Goal: Task Accomplishment & Management: Manage account settings

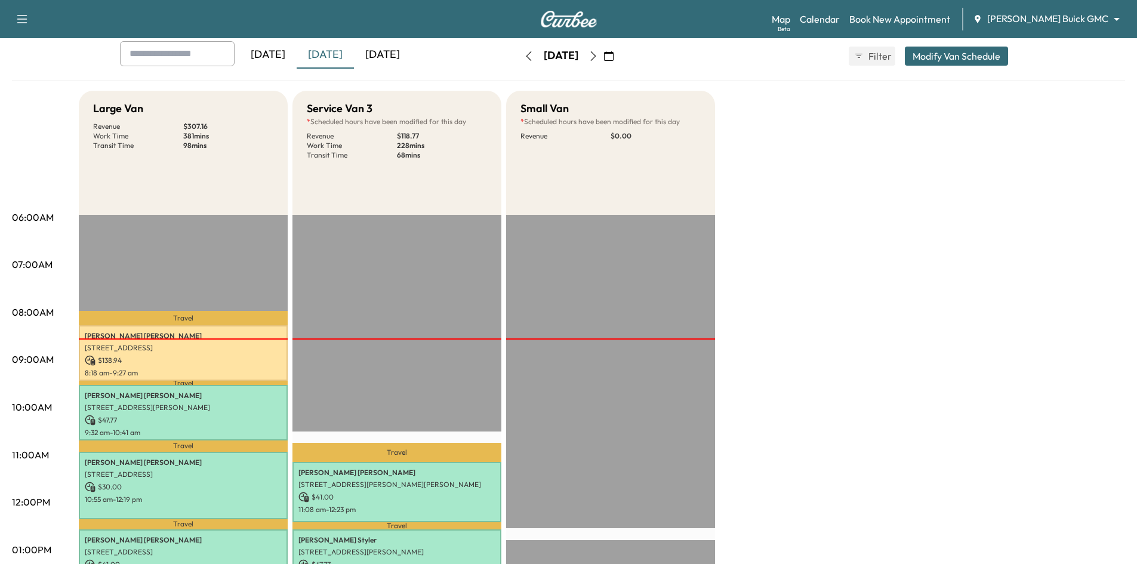
scroll to position [60, 0]
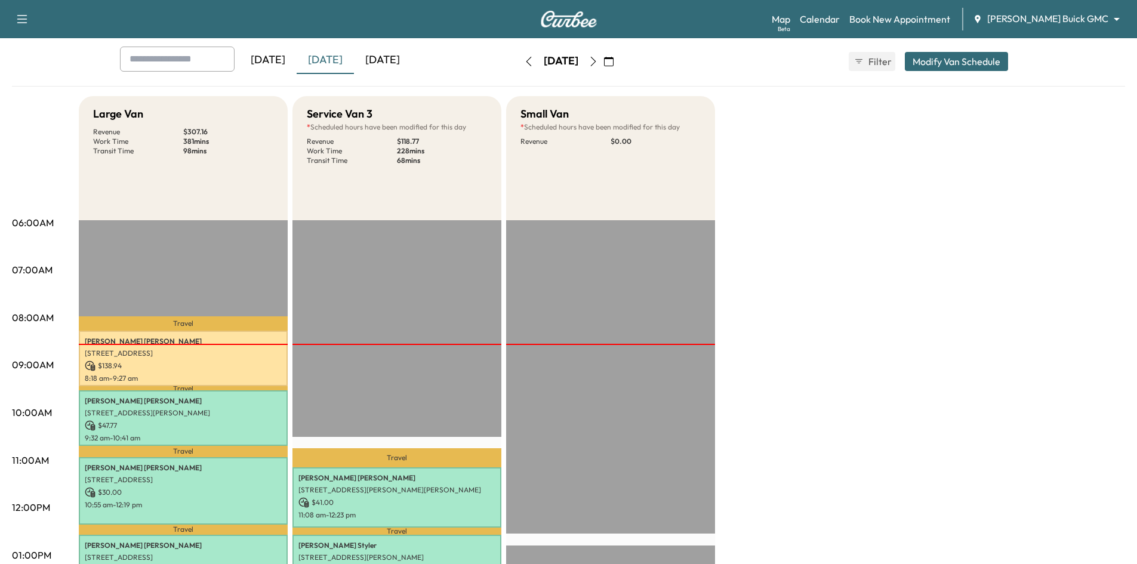
drag, startPoint x: 632, startPoint y: 61, endPoint x: 625, endPoint y: 60, distance: 6.7
click at [613, 61] on icon "button" at bounding box center [609, 62] width 10 height 10
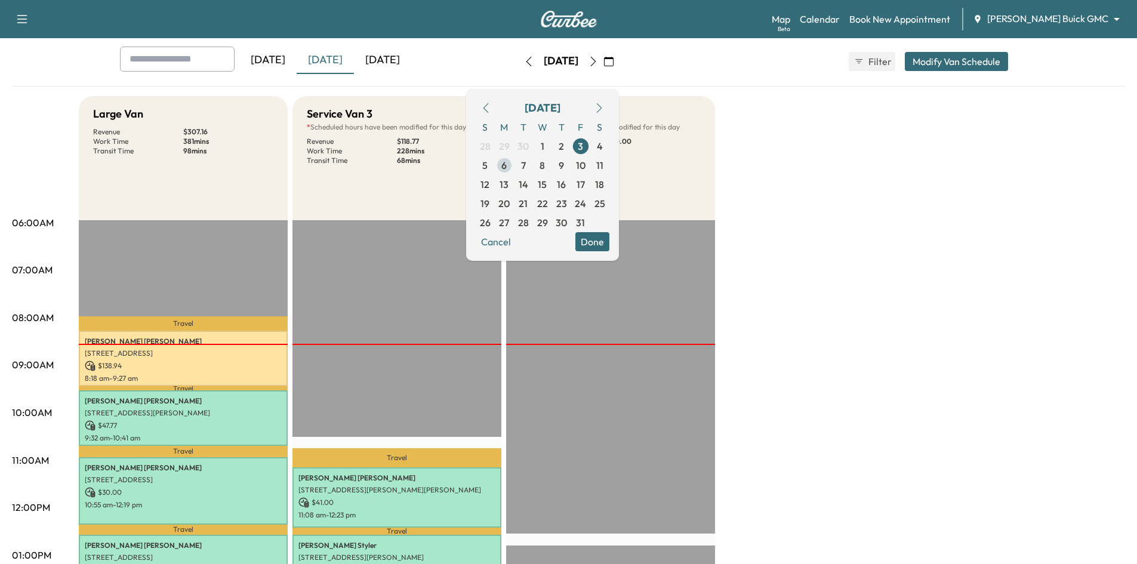
click at [514, 168] on span "6" at bounding box center [504, 165] width 19 height 19
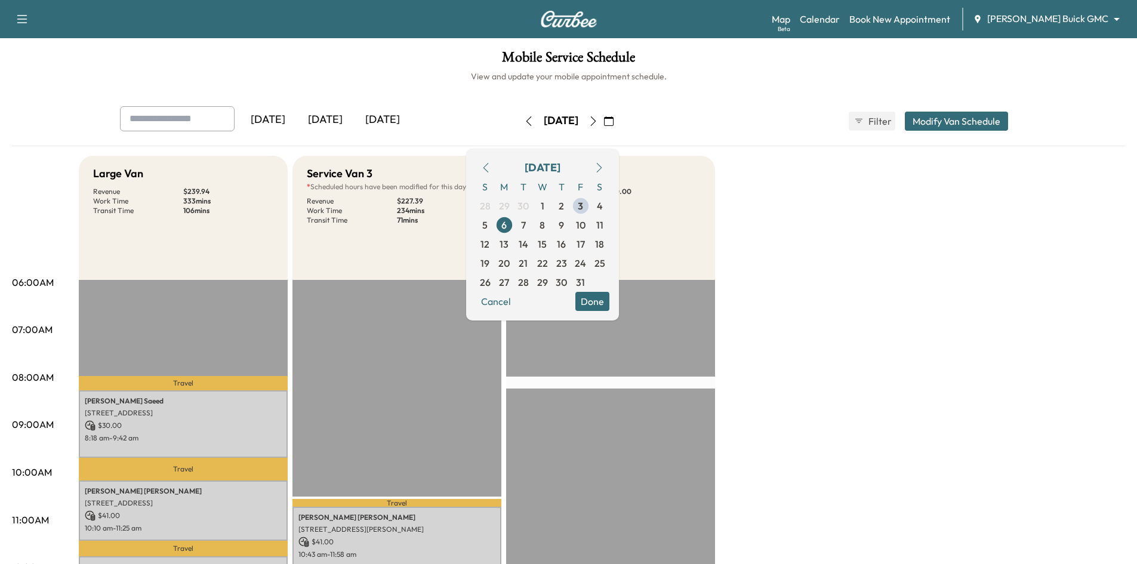
click at [609, 305] on button "Done" at bounding box center [592, 301] width 34 height 19
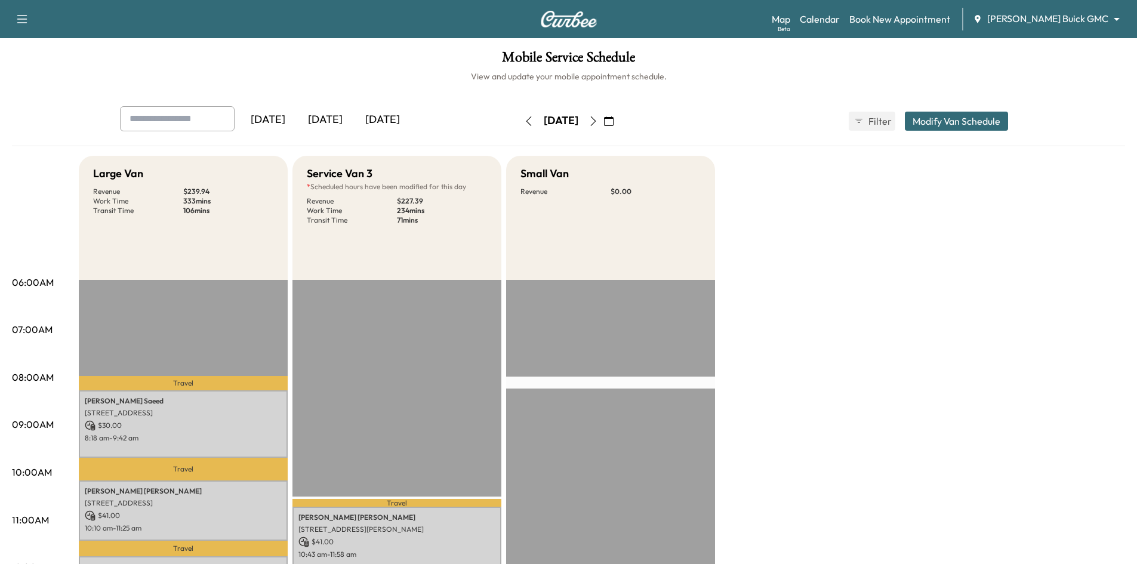
click at [595, 119] on icon "button" at bounding box center [592, 121] width 5 height 10
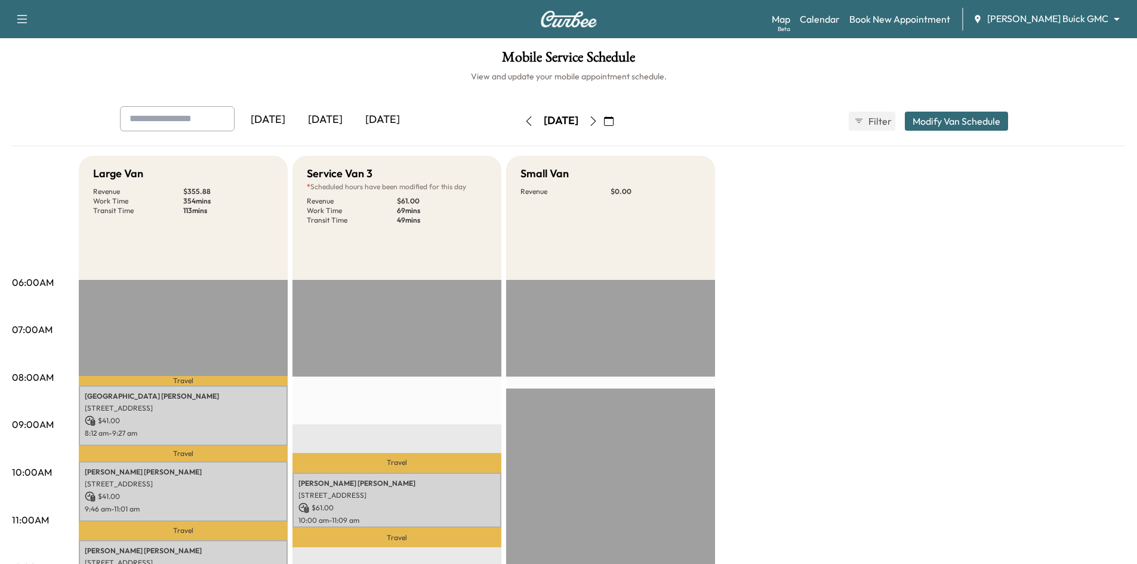
click at [598, 120] on icon "button" at bounding box center [593, 121] width 10 height 10
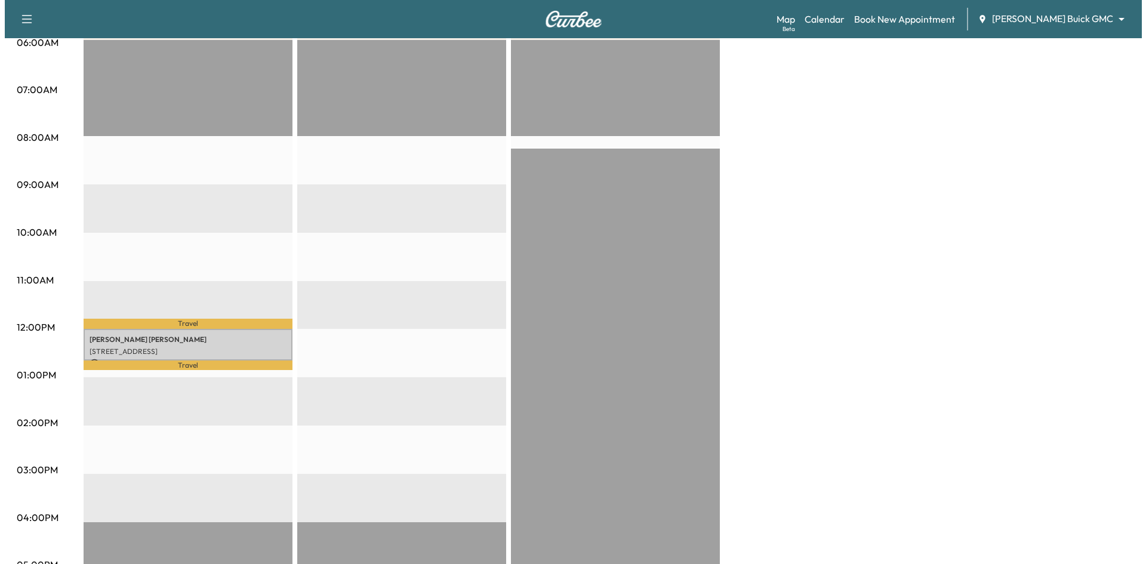
scroll to position [298, 0]
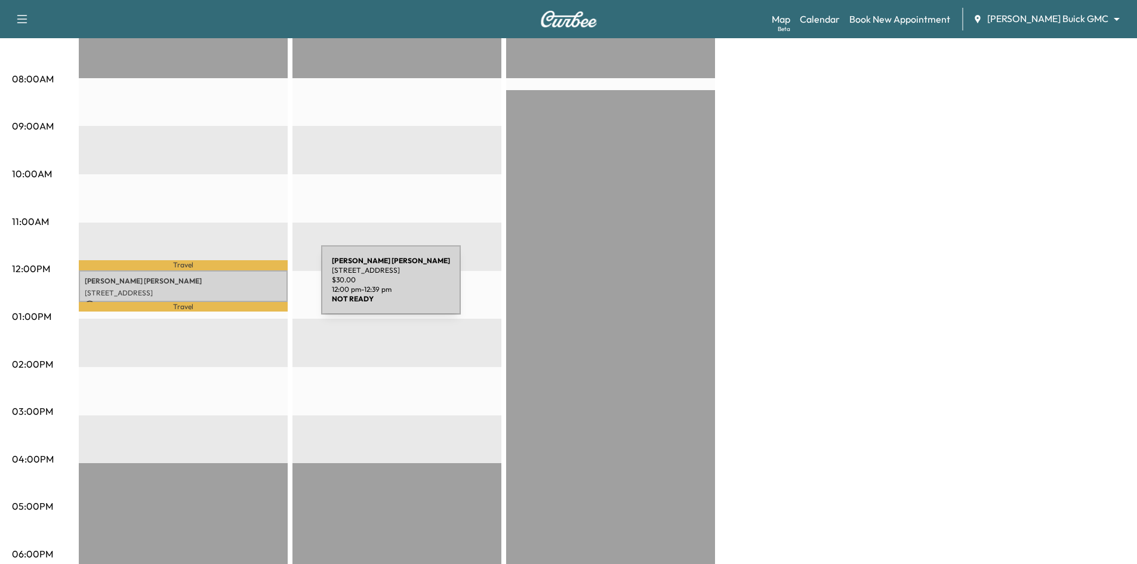
click at [231, 288] on p "1011 AVALON DR, LEWISVILLE, TX 75056, USA" at bounding box center [183, 293] width 197 height 10
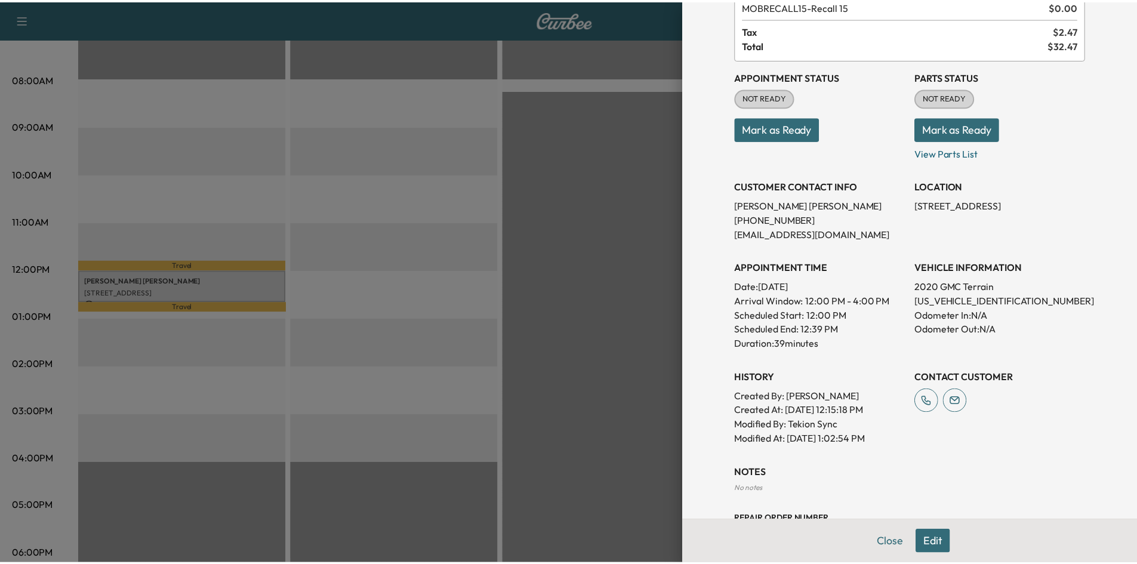
scroll to position [195, 0]
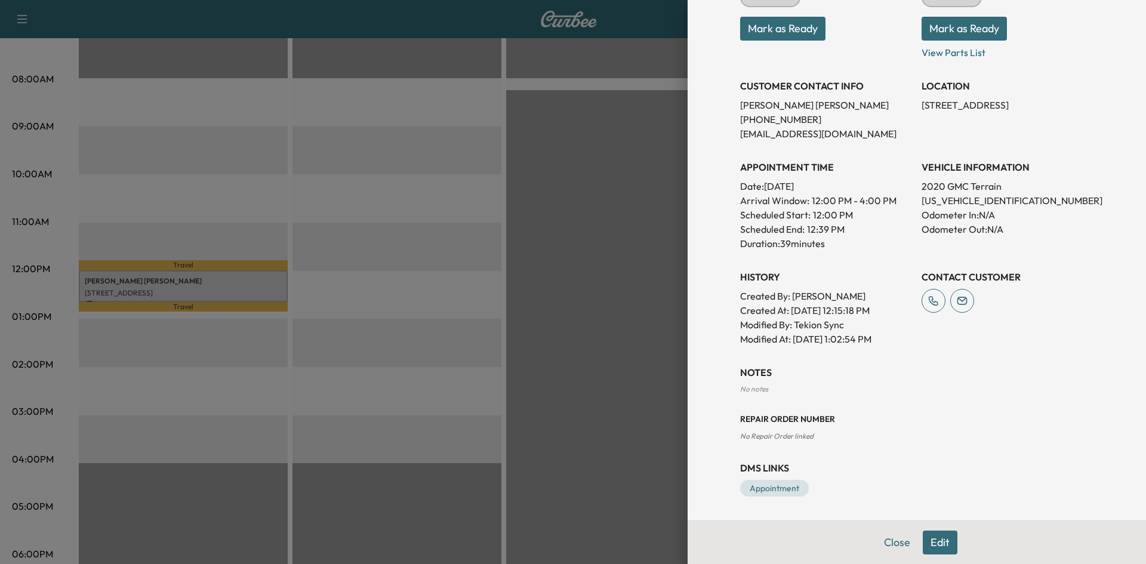
click at [358, 286] on div at bounding box center [573, 282] width 1146 height 564
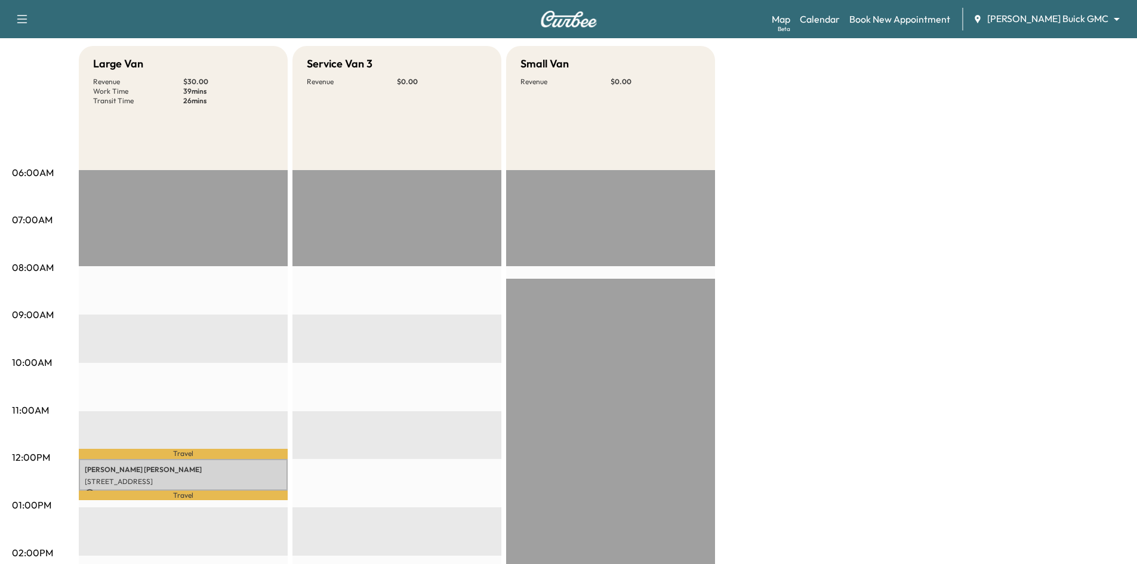
scroll to position [0, 0]
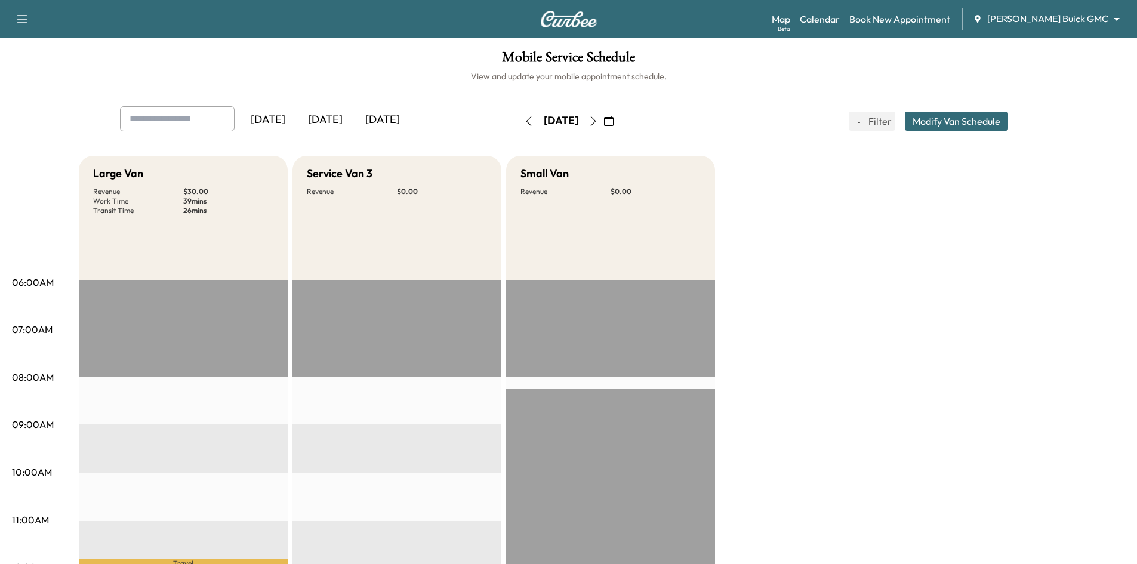
click at [598, 123] on icon "button" at bounding box center [593, 121] width 10 height 10
drag, startPoint x: 329, startPoint y: 121, endPoint x: 239, endPoint y: 20, distance: 135.7
click at [328, 121] on div "[DATE]" at bounding box center [325, 119] width 57 height 27
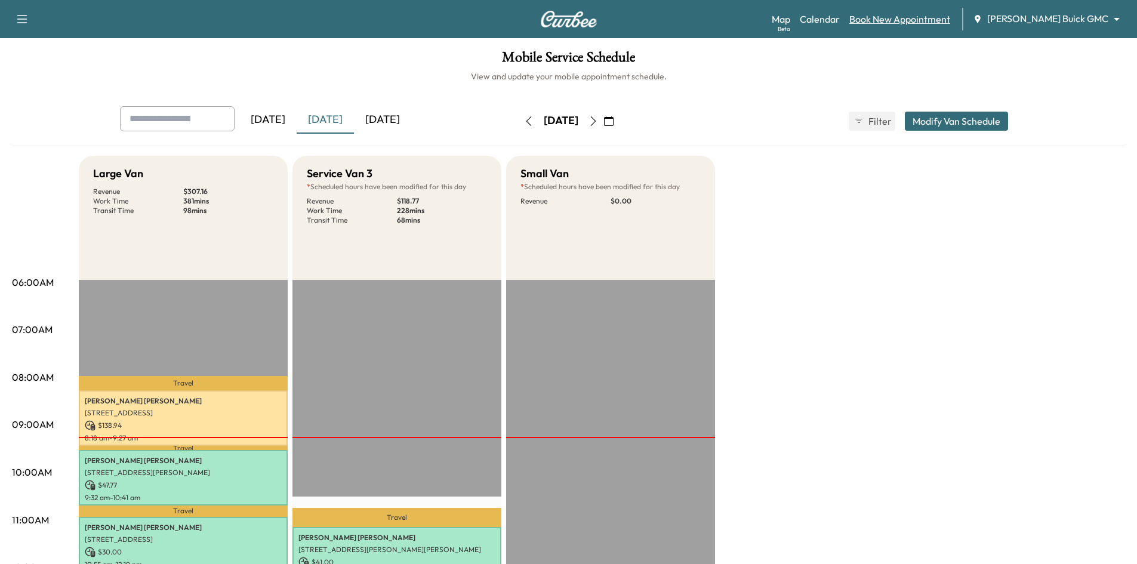
click at [950, 22] on link "Book New Appointment" at bounding box center [899, 19] width 101 height 14
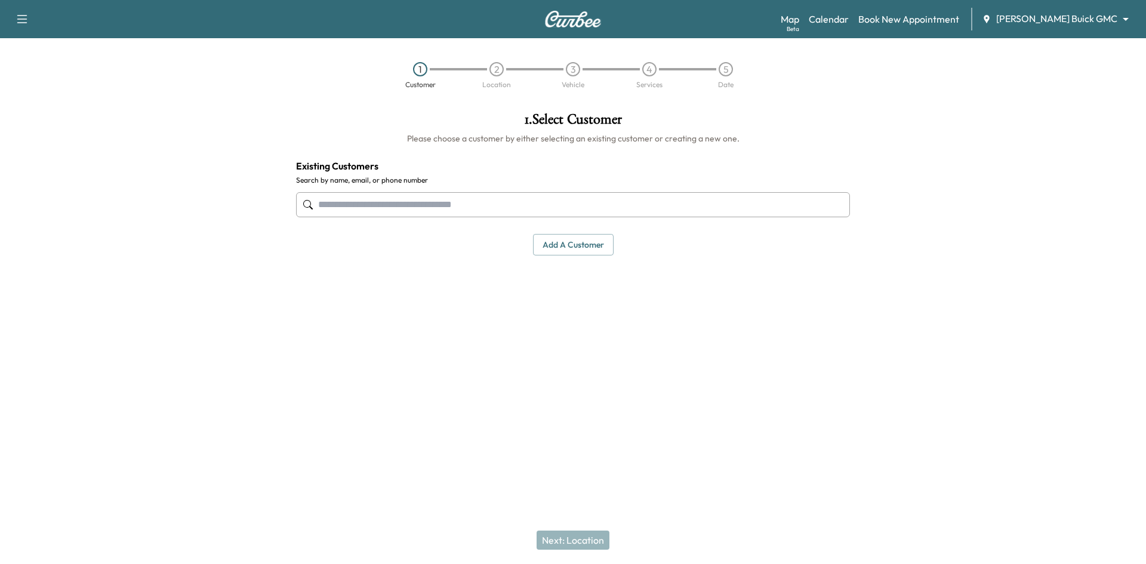
click at [588, 207] on input "text" at bounding box center [573, 204] width 554 height 25
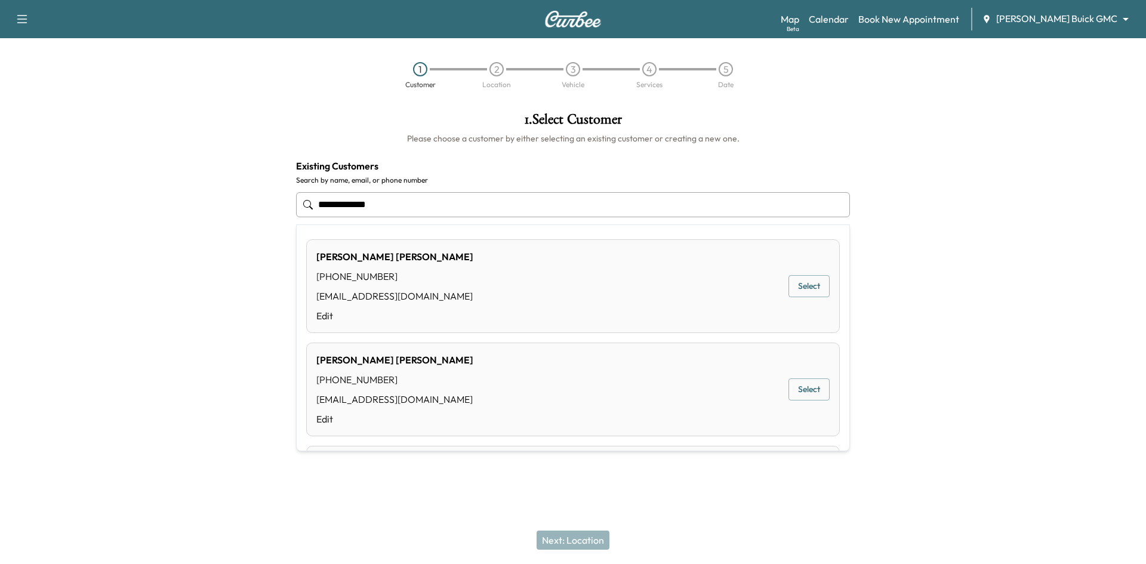
click at [805, 295] on button "Select" at bounding box center [808, 286] width 41 height 22
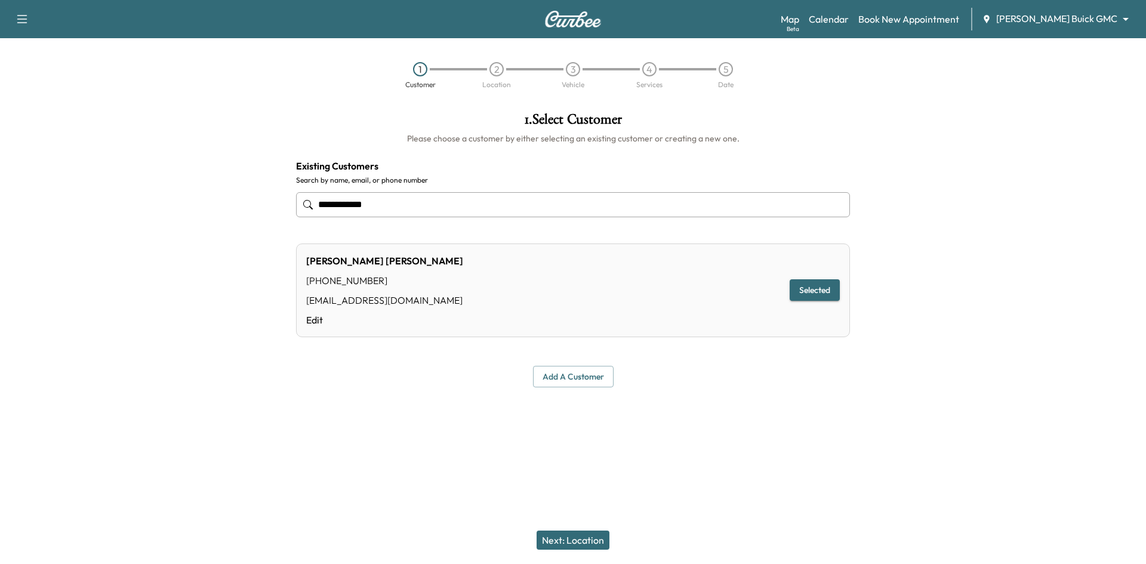
type input "**********"
drag, startPoint x: 591, startPoint y: 546, endPoint x: 607, endPoint y: 526, distance: 26.3
click at [591, 545] on button "Next: Location" at bounding box center [572, 539] width 73 height 19
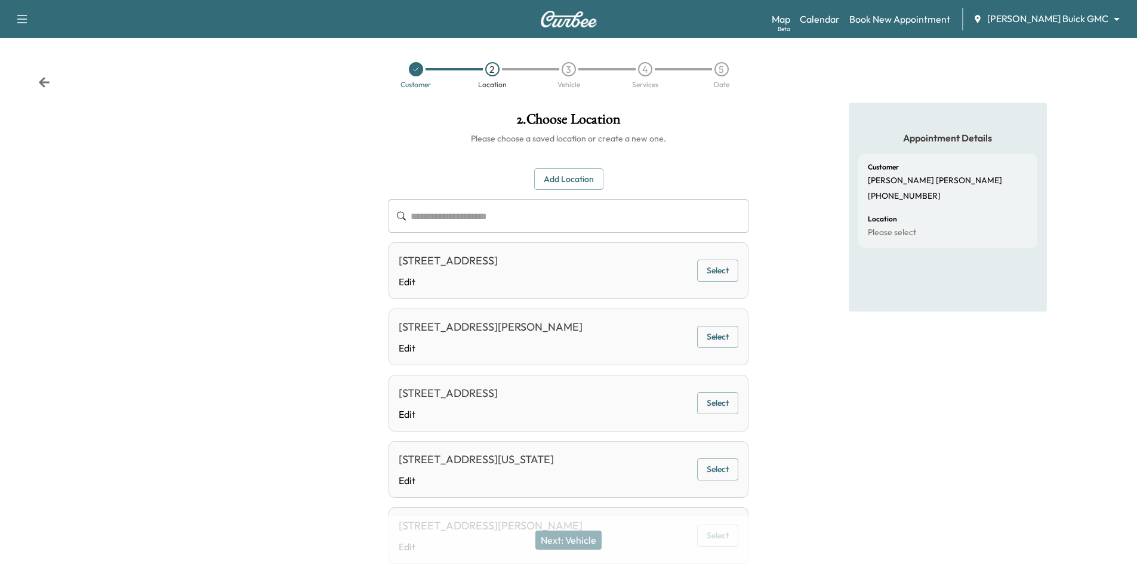
click at [568, 175] on button "Add Location" at bounding box center [568, 179] width 69 height 22
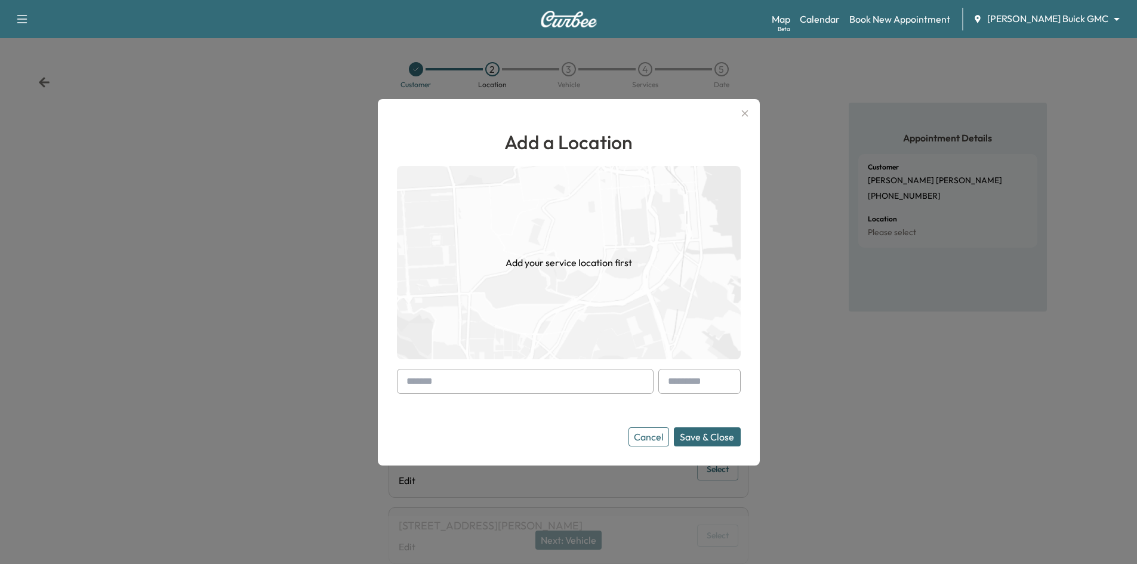
click at [501, 376] on input "text" at bounding box center [525, 381] width 257 height 25
paste input "**********"
type input "*"
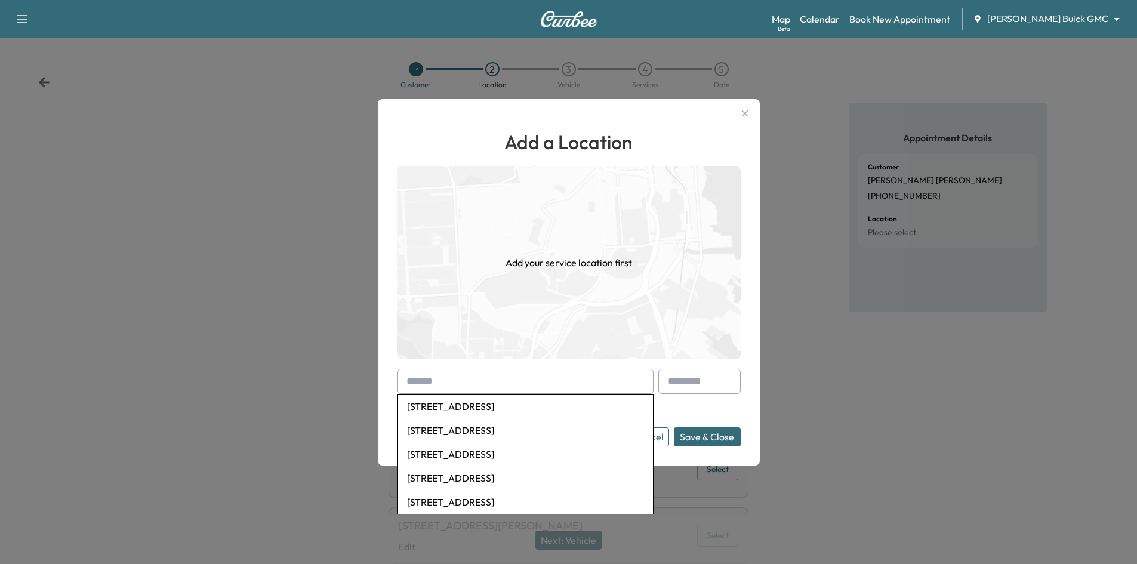
click at [581, 380] on input "text" at bounding box center [525, 381] width 257 height 25
paste input "**********"
click at [487, 406] on li "4781 E Lone Oak Rd, Valley View, TX, USA" at bounding box center [524, 406] width 255 height 24
type input "**********"
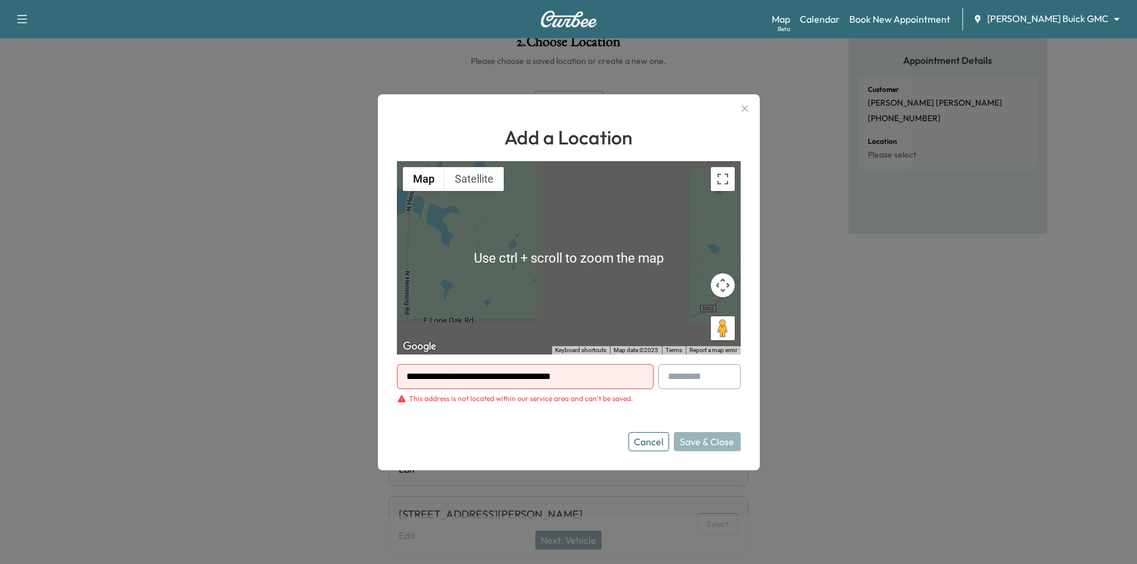
scroll to position [60, 0]
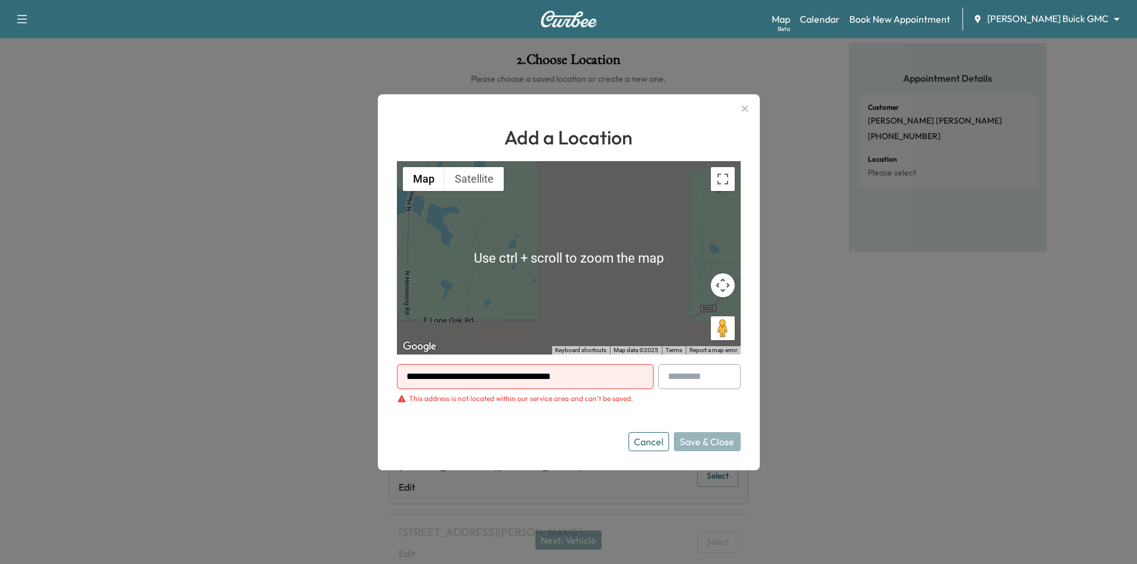
click at [748, 107] on icon "button" at bounding box center [744, 108] width 7 height 7
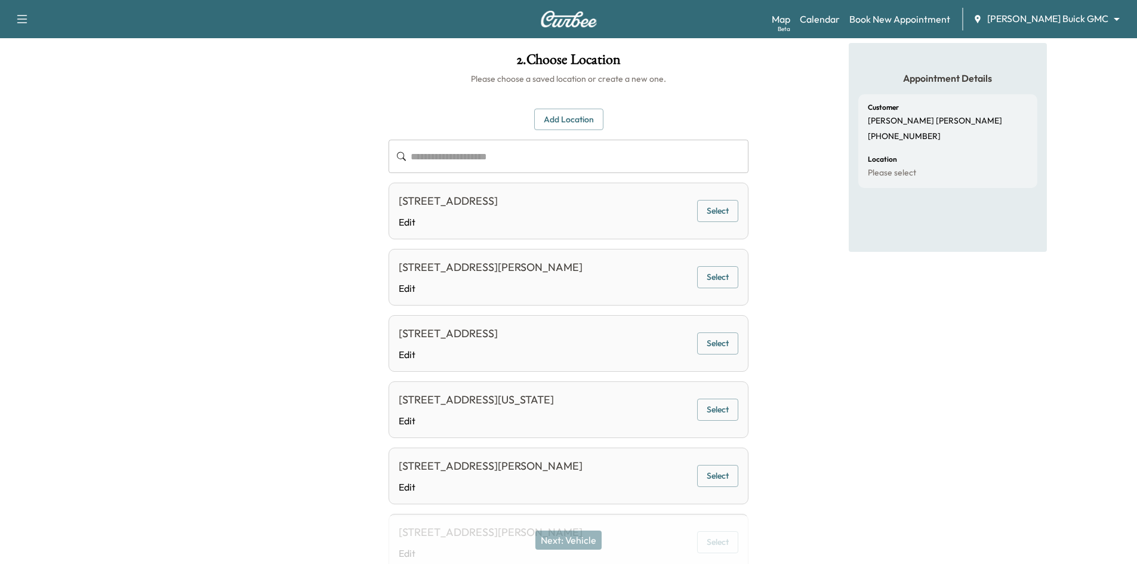
click at [571, 121] on button "Add Location" at bounding box center [568, 120] width 69 height 22
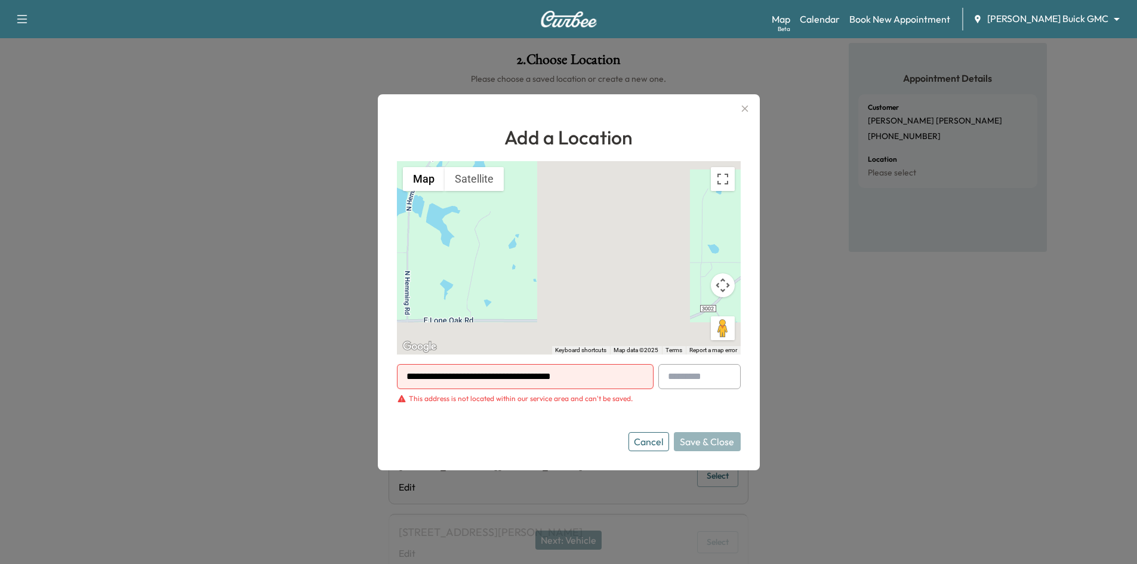
drag, startPoint x: 610, startPoint y: 375, endPoint x: 288, endPoint y: 387, distance: 321.8
click at [283, 397] on div "**********" at bounding box center [568, 282] width 1137 height 564
paste input "**********"
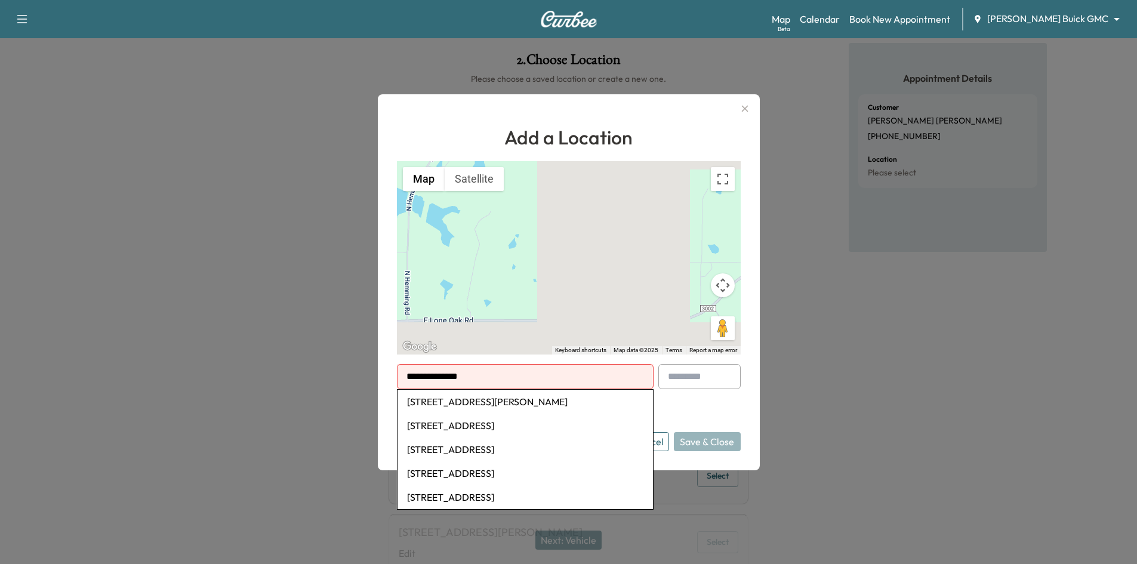
type input "**********"
drag, startPoint x: 513, startPoint y: 373, endPoint x: 400, endPoint y: 384, distance: 112.7
click at [401, 383] on input "**********" at bounding box center [525, 376] width 257 height 25
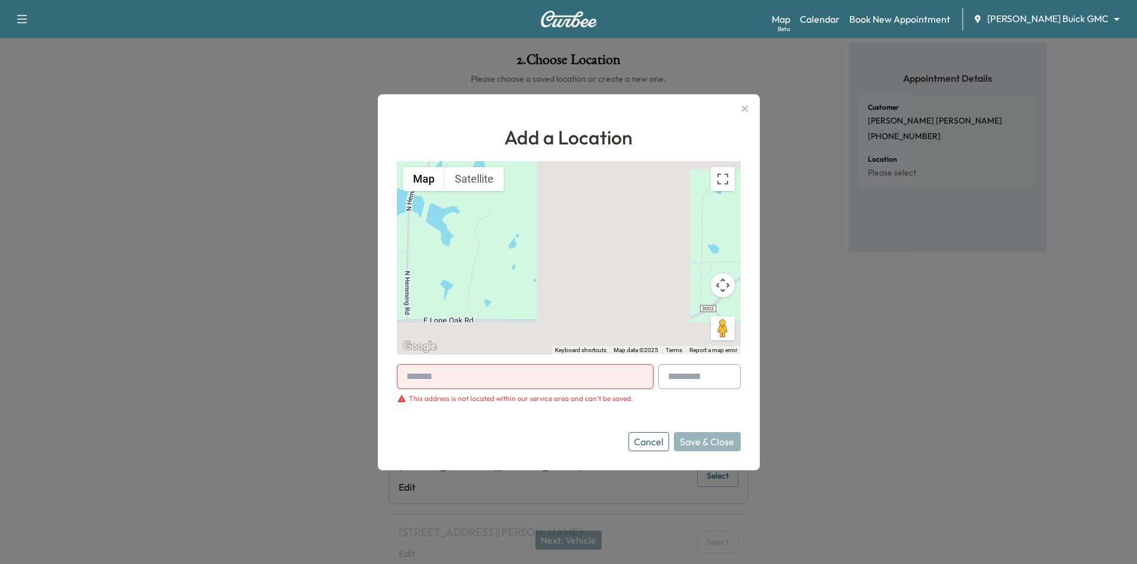
paste input "**********"
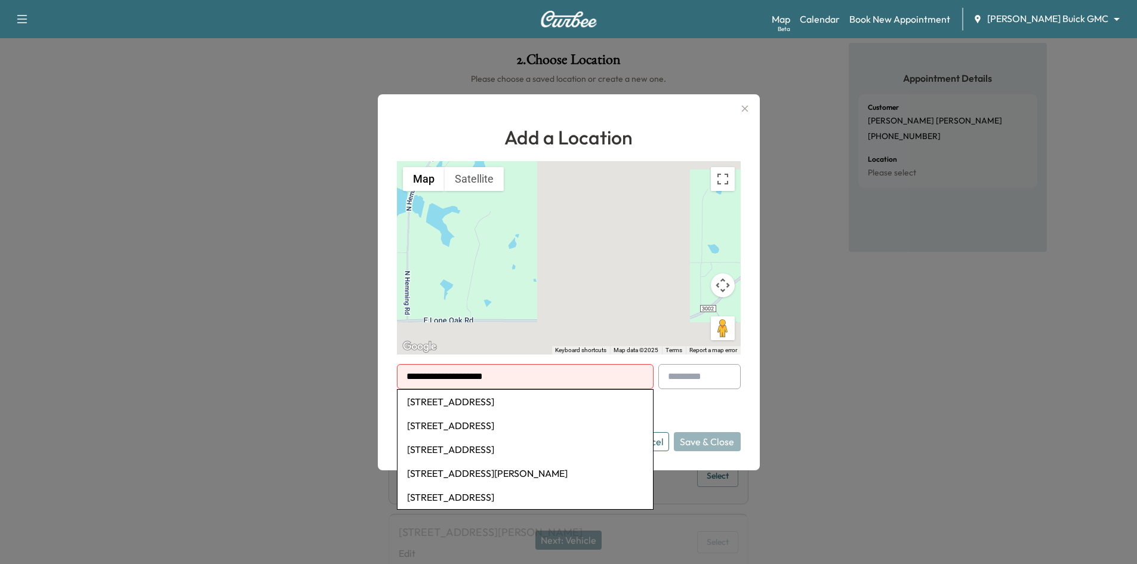
click at [509, 405] on li "11595 County Road 439, Princeton, TX, USA" at bounding box center [524, 402] width 255 height 24
type input "**********"
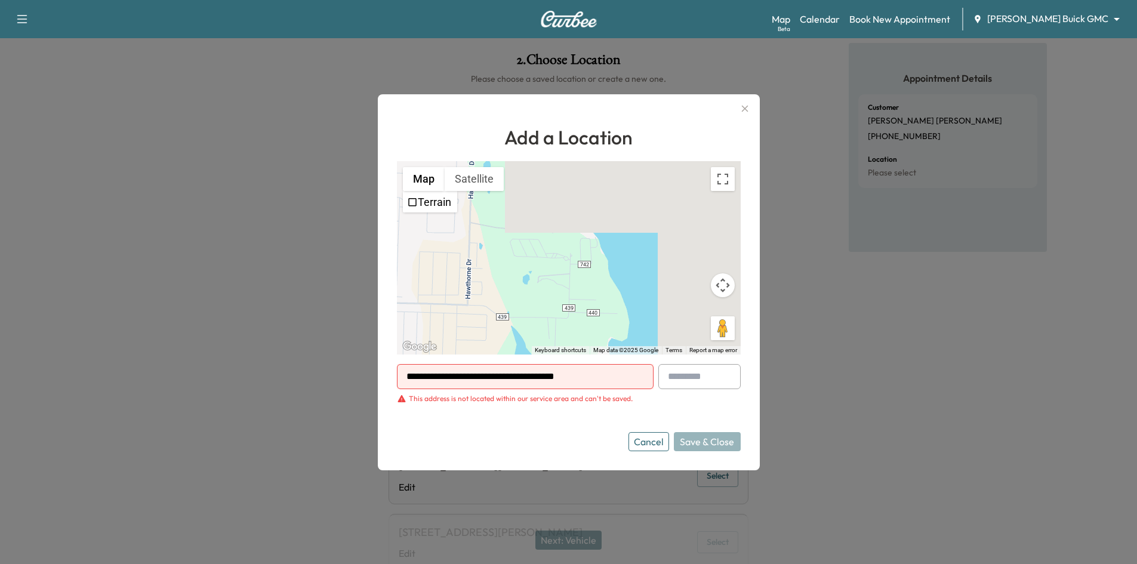
drag, startPoint x: 602, startPoint y: 382, endPoint x: 329, endPoint y: 403, distance: 273.5
click at [328, 387] on div "**********" at bounding box center [568, 282] width 1137 height 564
paste input "**********"
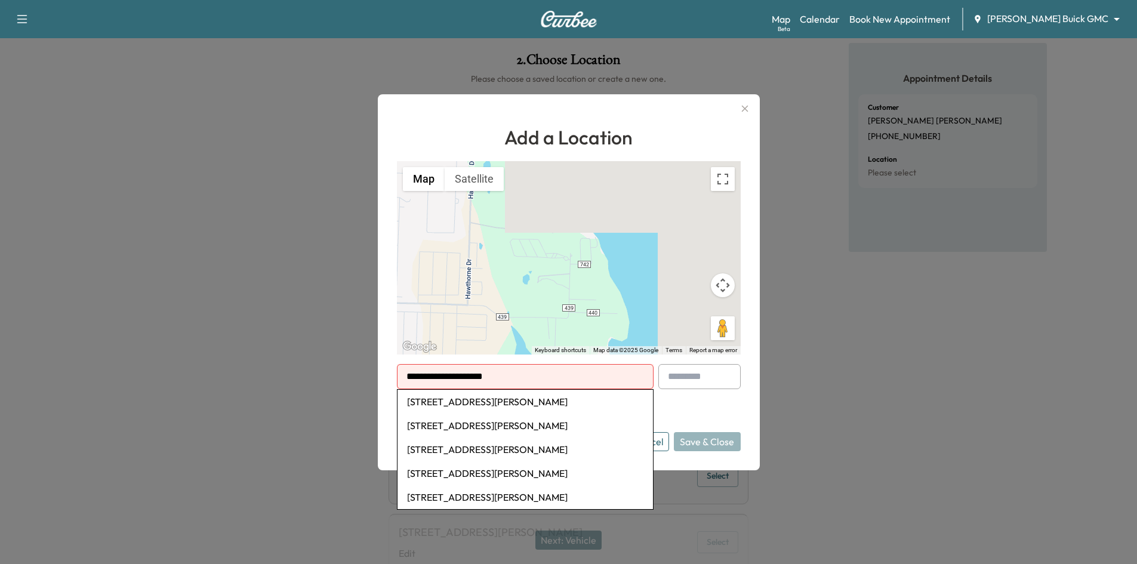
click at [526, 406] on li "260 East Davis Street, McKinney, TX, USA" at bounding box center [524, 402] width 255 height 24
type input "**********"
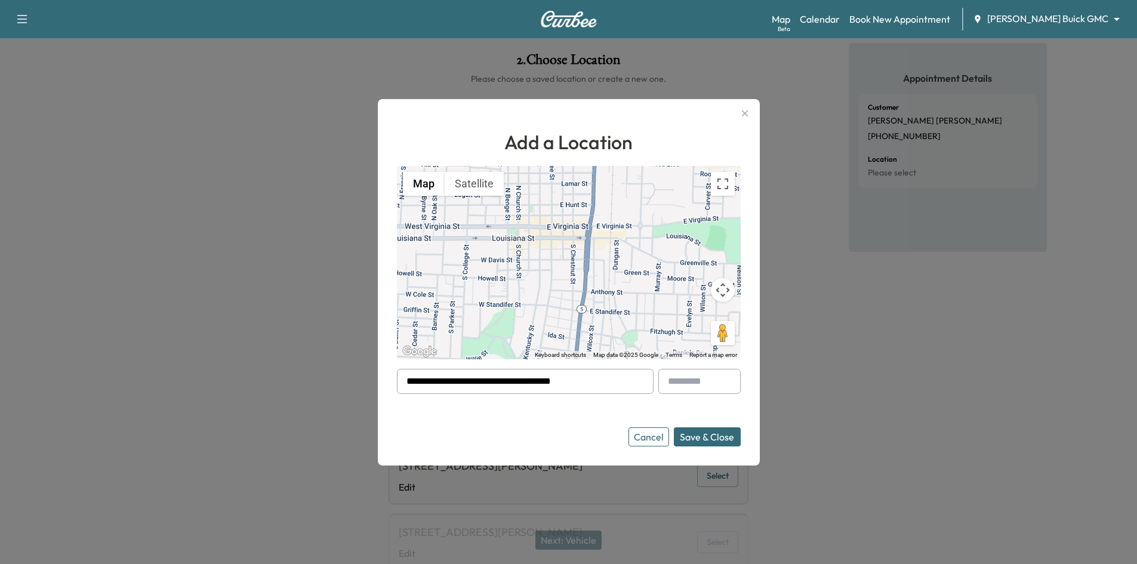
drag, startPoint x: 610, startPoint y: 379, endPoint x: 315, endPoint y: 387, distance: 295.4
click at [311, 383] on div "**********" at bounding box center [568, 282] width 1137 height 564
paste input "**********"
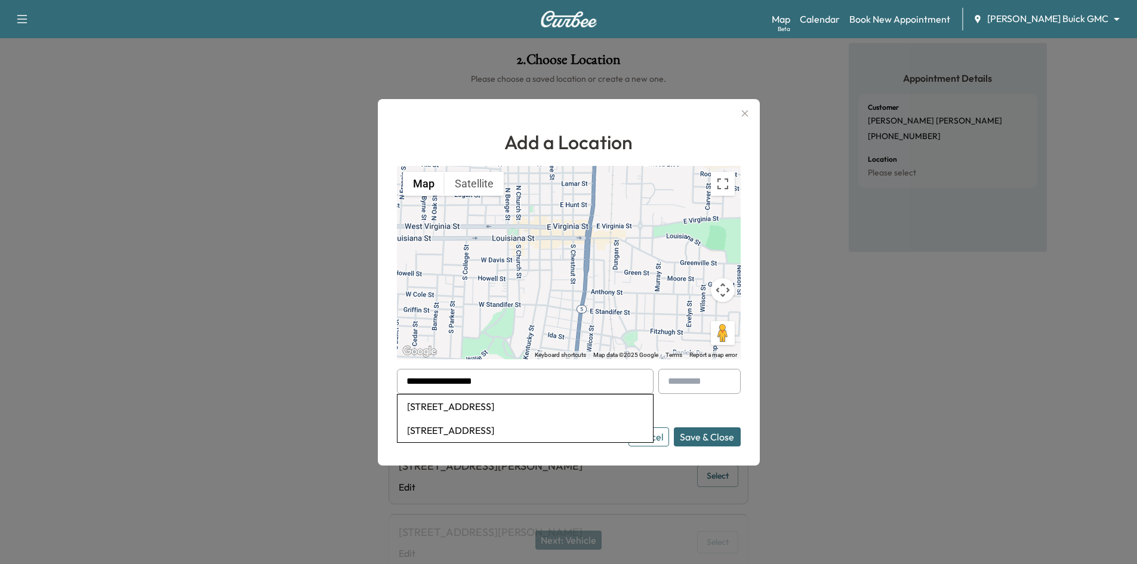
click at [477, 412] on li "16060 Longvista Drive, Dallas, TX, USA" at bounding box center [524, 406] width 255 height 24
type input "**********"
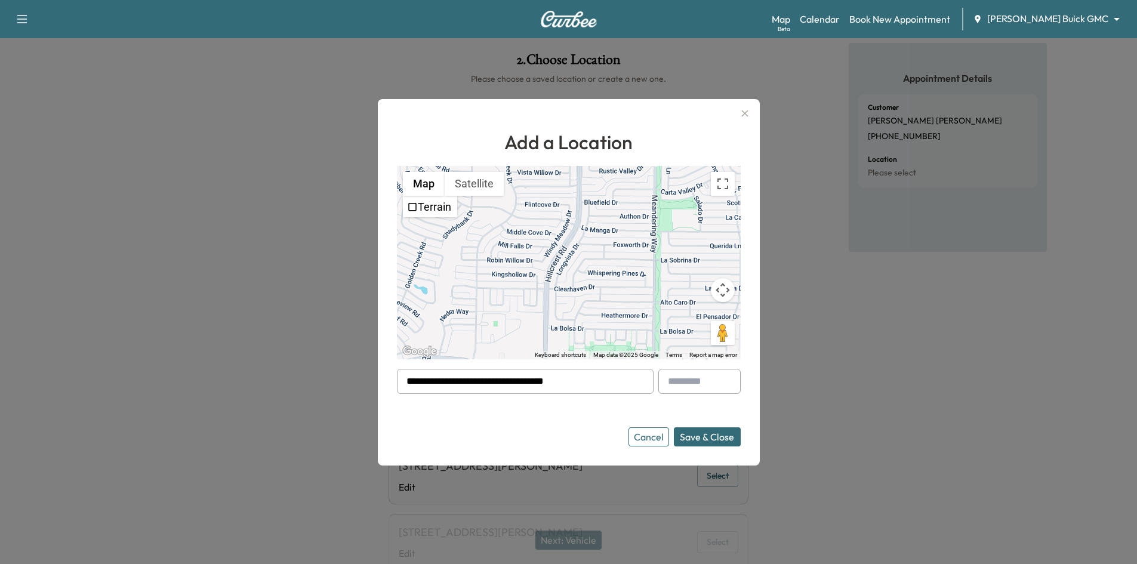
drag, startPoint x: 643, startPoint y: 437, endPoint x: 633, endPoint y: 413, distance: 26.3
click at [643, 437] on button "Cancel" at bounding box center [648, 436] width 41 height 19
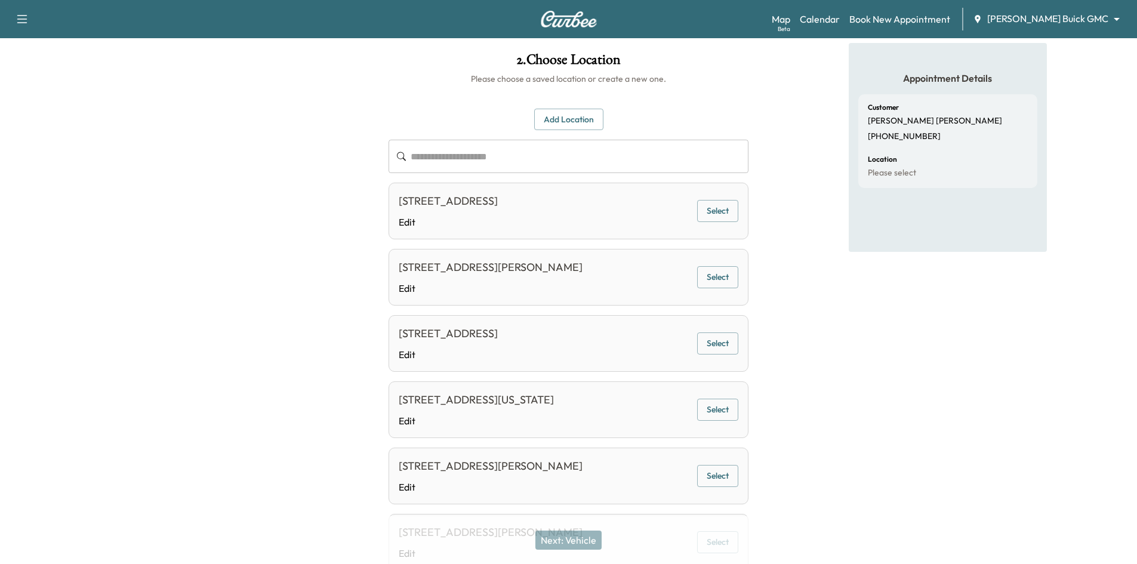
click at [578, 116] on button "Add Location" at bounding box center [568, 120] width 69 height 22
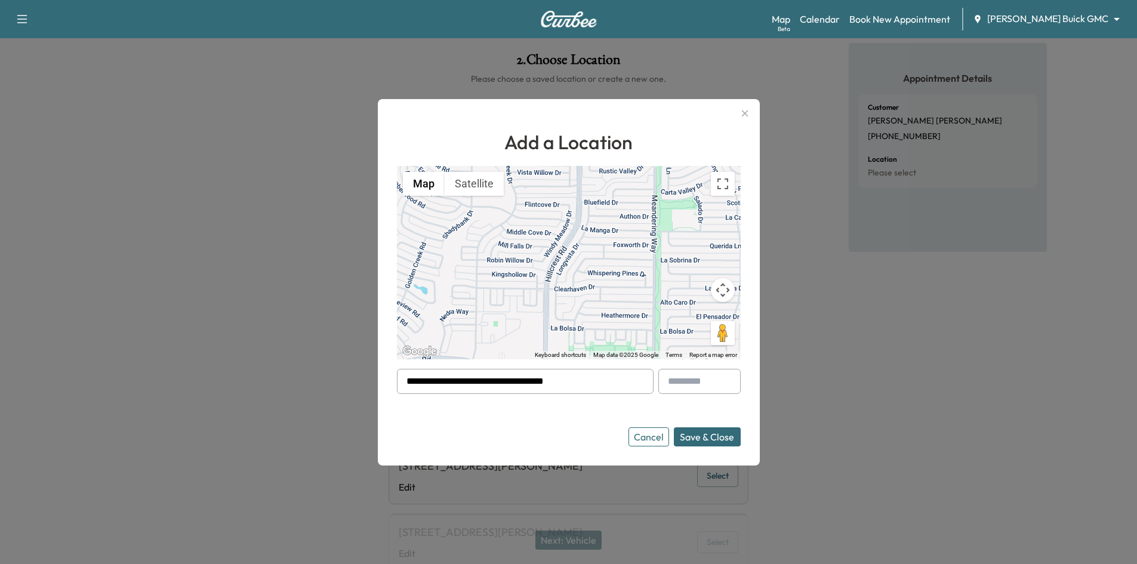
drag, startPoint x: 586, startPoint y: 382, endPoint x: 279, endPoint y: 388, distance: 307.3
click at [282, 390] on div "**********" at bounding box center [568, 282] width 1137 height 564
paste input "**********"
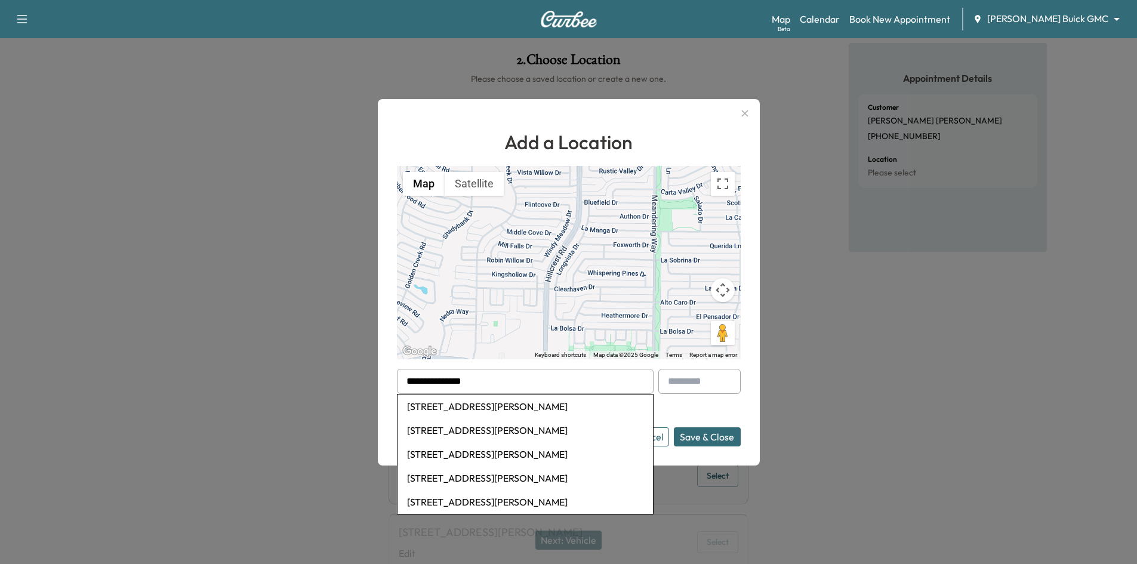
click at [473, 409] on li "2555 Lavon Pkwy, Wylie, TX, USA" at bounding box center [524, 406] width 255 height 24
type input "**********"
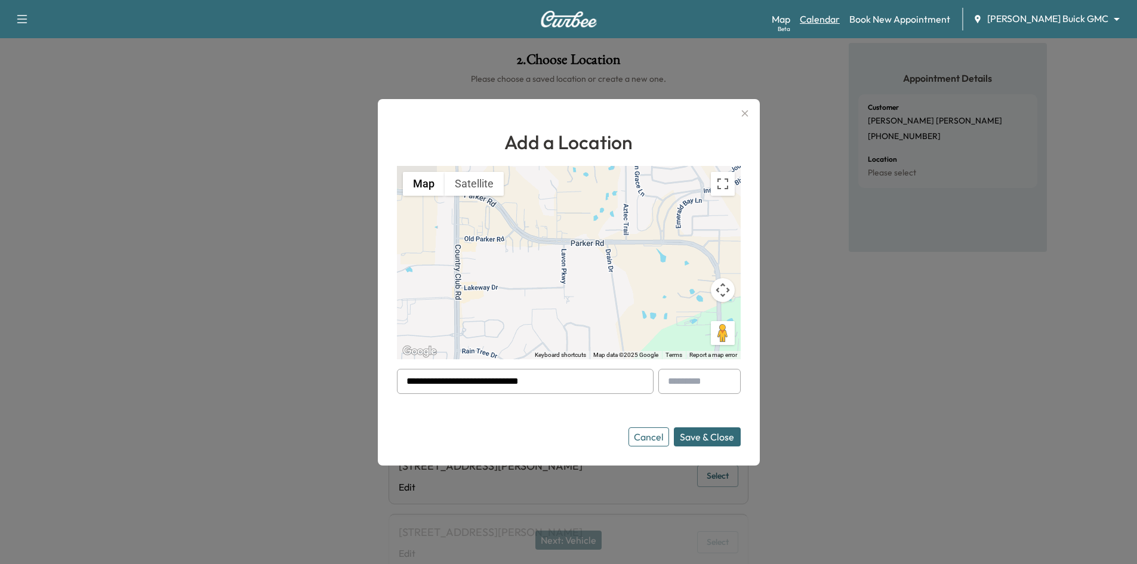
click at [839, 19] on link "Calendar" at bounding box center [819, 19] width 40 height 14
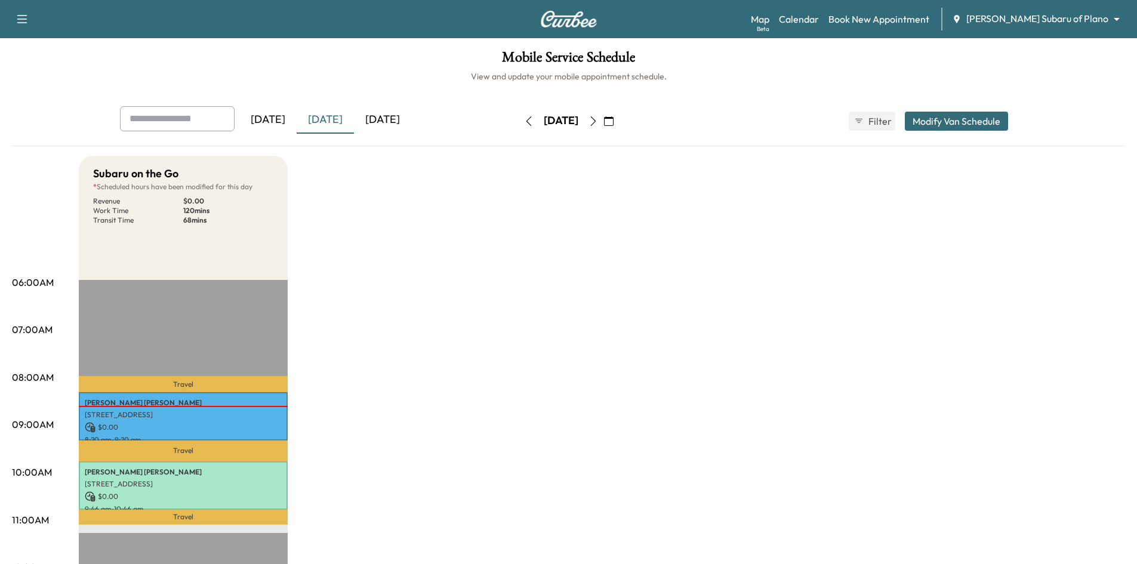
click at [613, 122] on icon "button" at bounding box center [609, 121] width 10 height 10
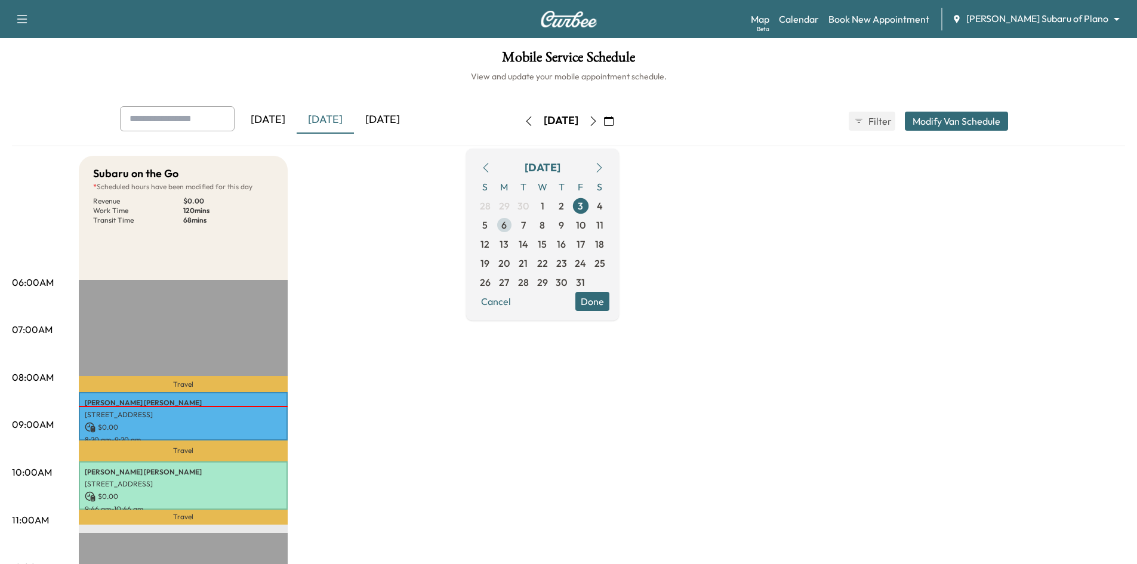
drag, startPoint x: 533, startPoint y: 231, endPoint x: 540, endPoint y: 231, distance: 6.6
click at [514, 231] on span "6" at bounding box center [504, 224] width 19 height 19
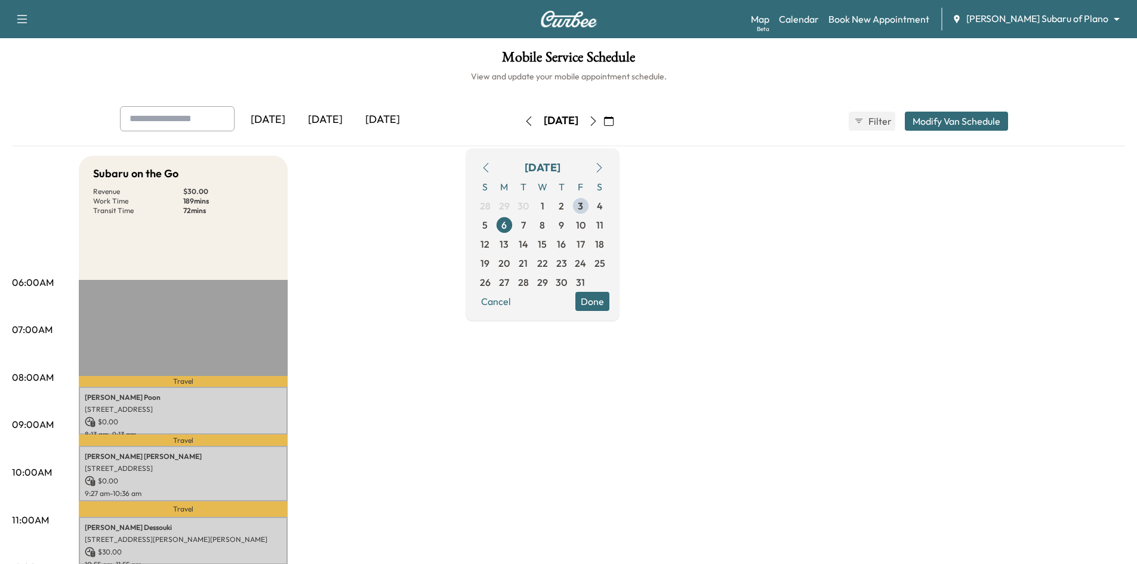
click at [609, 307] on button "Done" at bounding box center [592, 301] width 34 height 19
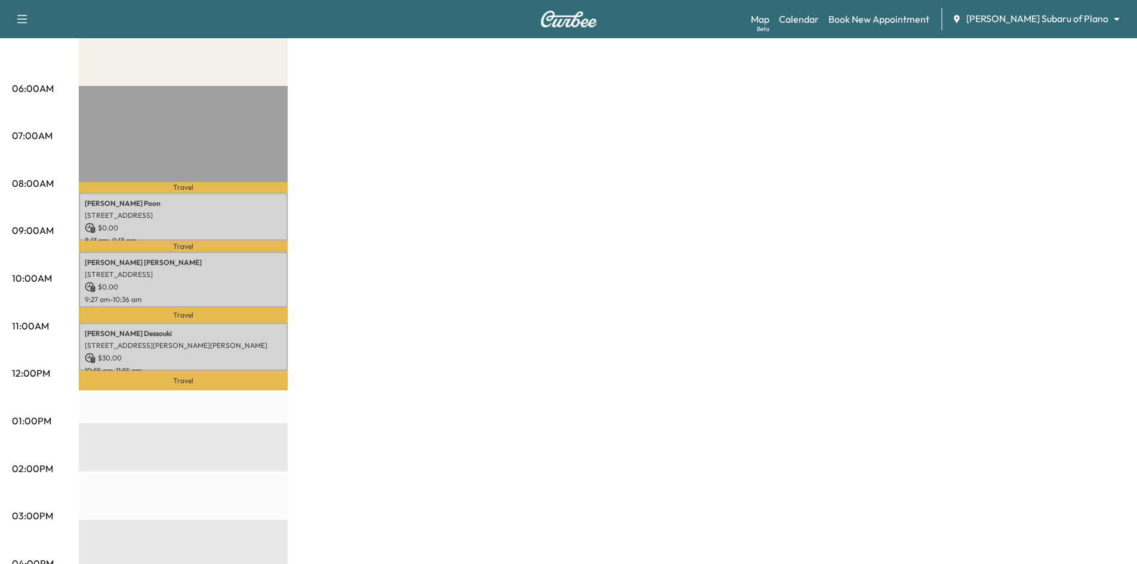
scroll to position [60, 0]
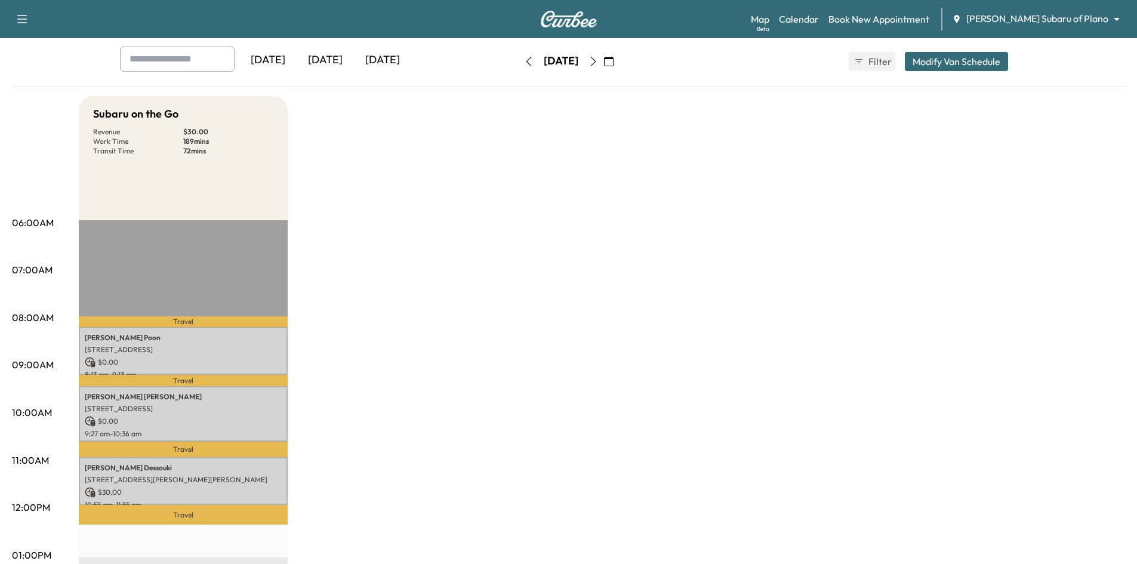
click at [598, 64] on icon "button" at bounding box center [593, 62] width 10 height 10
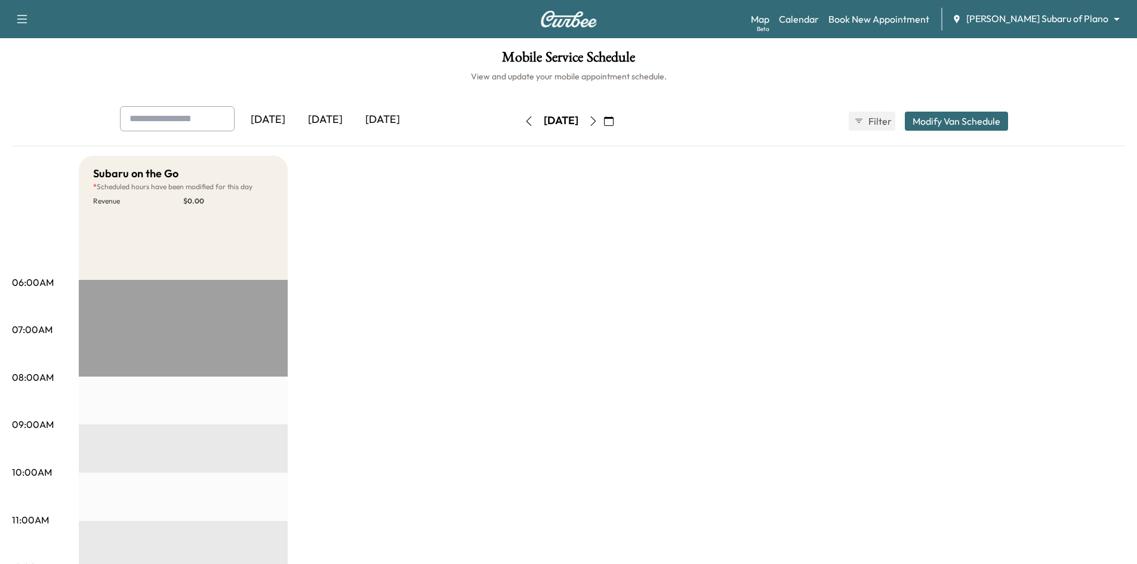
click at [598, 122] on icon "button" at bounding box center [593, 121] width 10 height 10
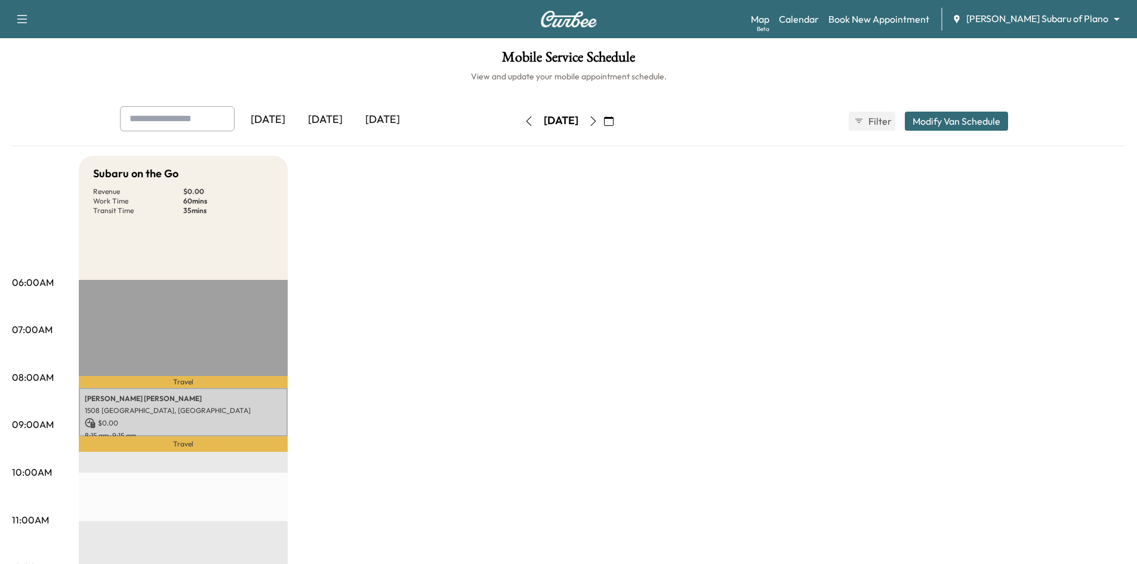
click at [598, 118] on icon "button" at bounding box center [593, 121] width 10 height 10
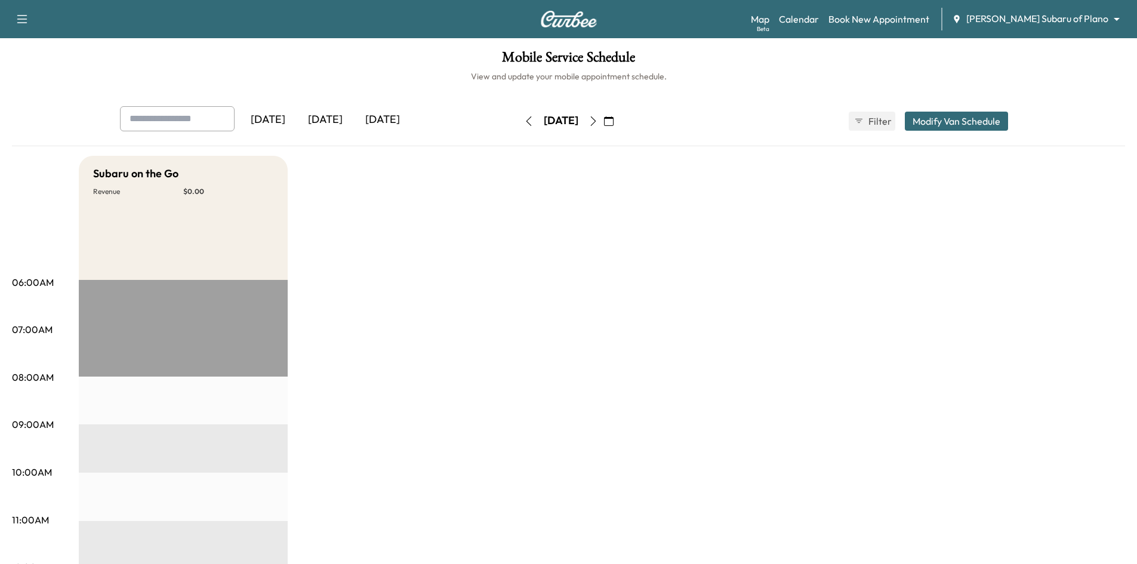
click at [598, 121] on icon "button" at bounding box center [593, 121] width 10 height 10
click at [333, 117] on div "[DATE]" at bounding box center [325, 119] width 57 height 27
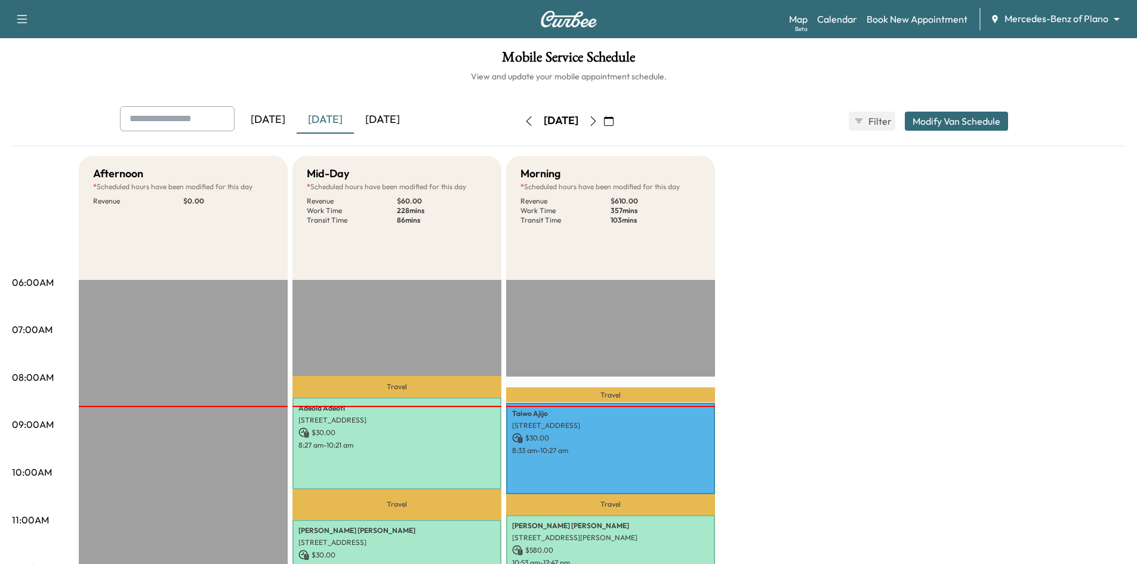
click at [613, 122] on icon "button" at bounding box center [609, 121] width 10 height 10
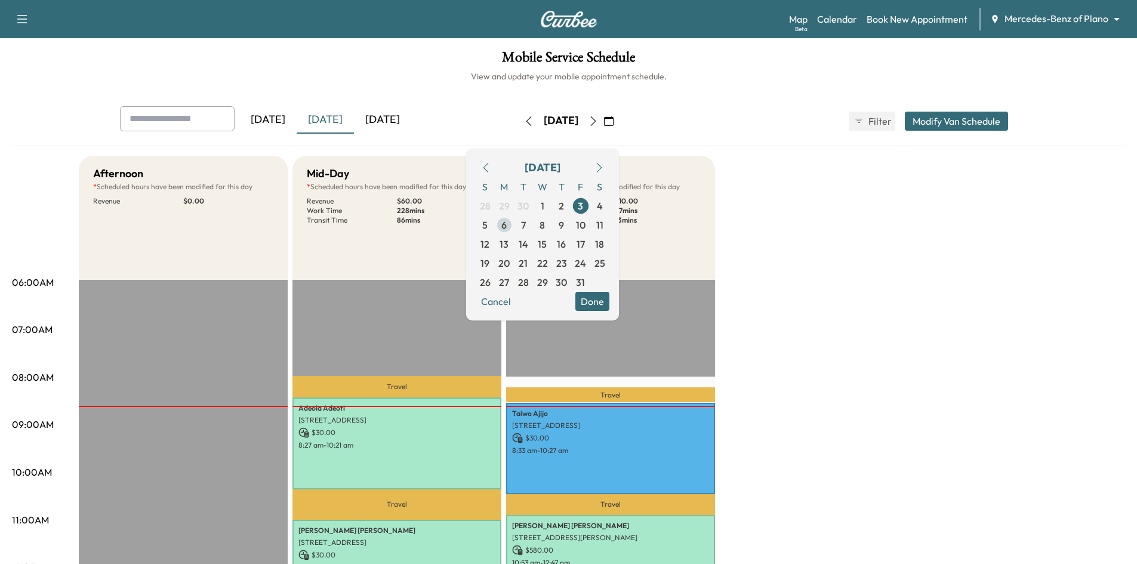
click at [514, 229] on span "6" at bounding box center [504, 224] width 19 height 19
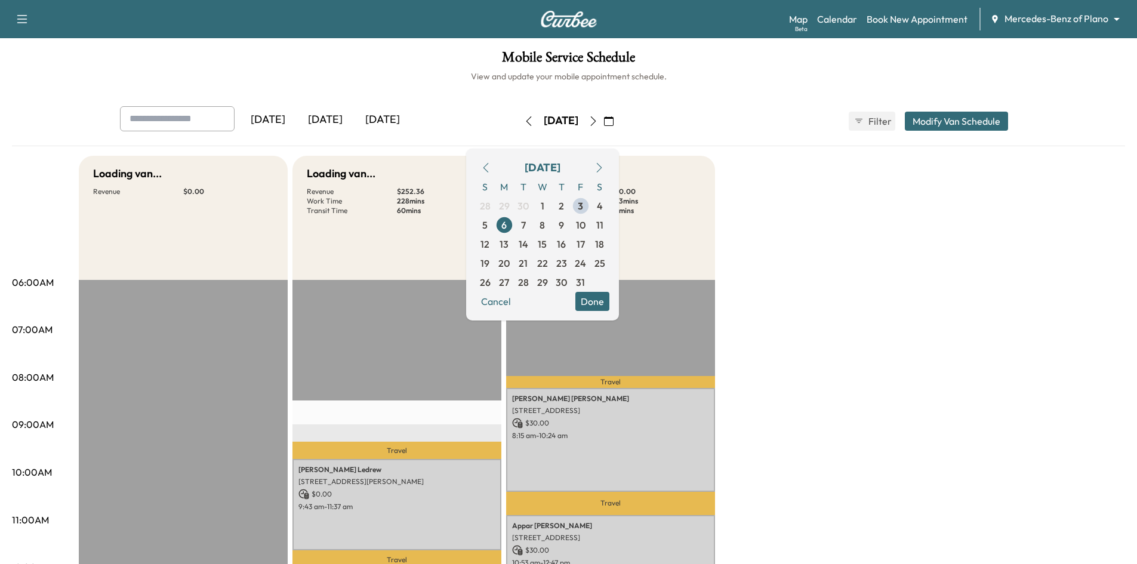
click at [609, 300] on button "Done" at bounding box center [592, 301] width 34 height 19
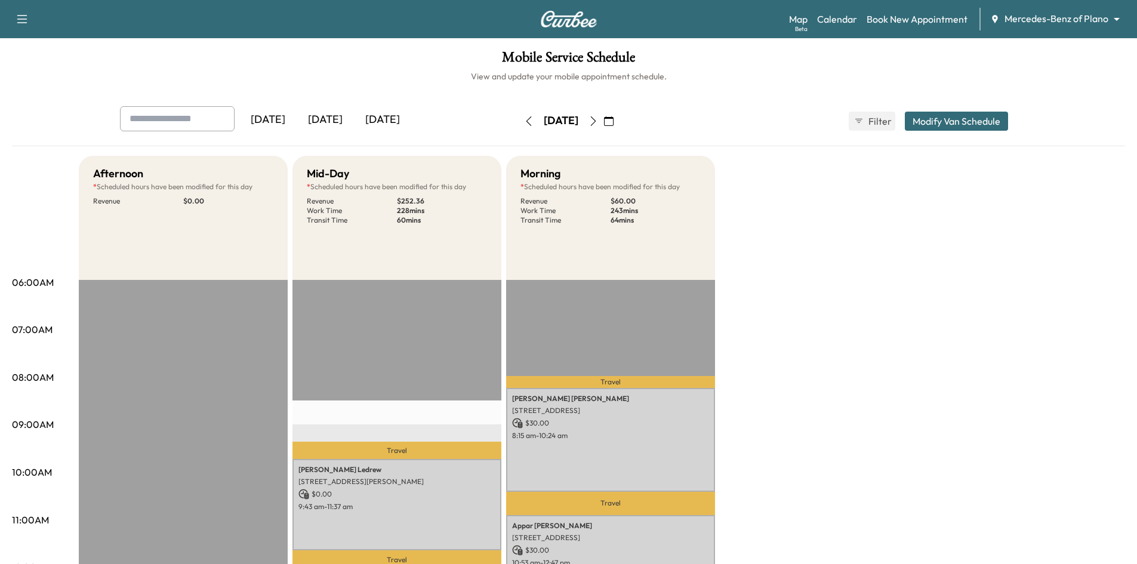
click at [598, 119] on icon "button" at bounding box center [593, 121] width 10 height 10
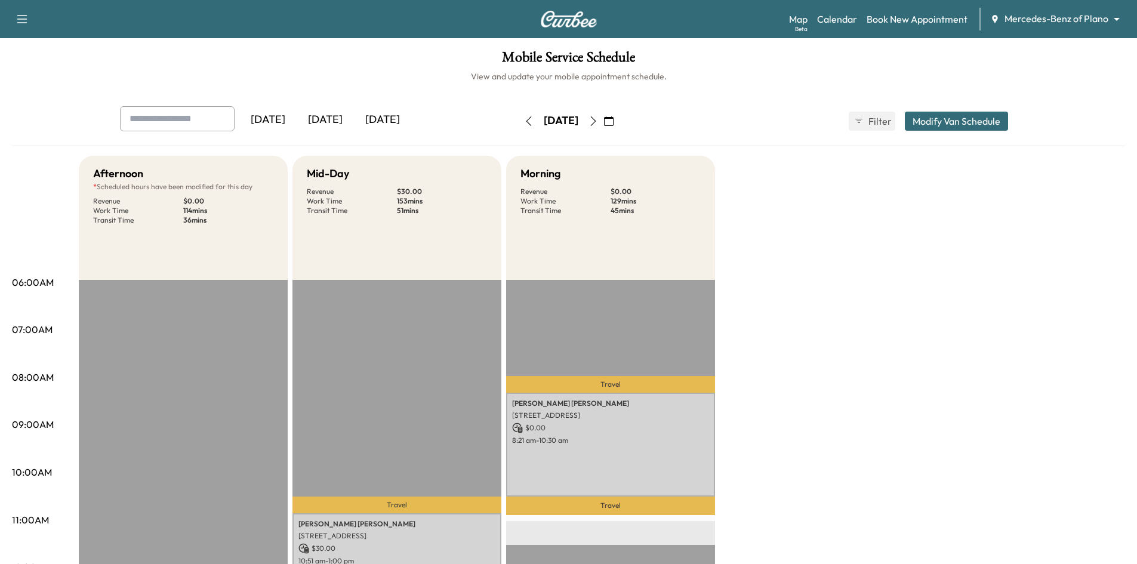
click at [598, 117] on icon "button" at bounding box center [593, 121] width 10 height 10
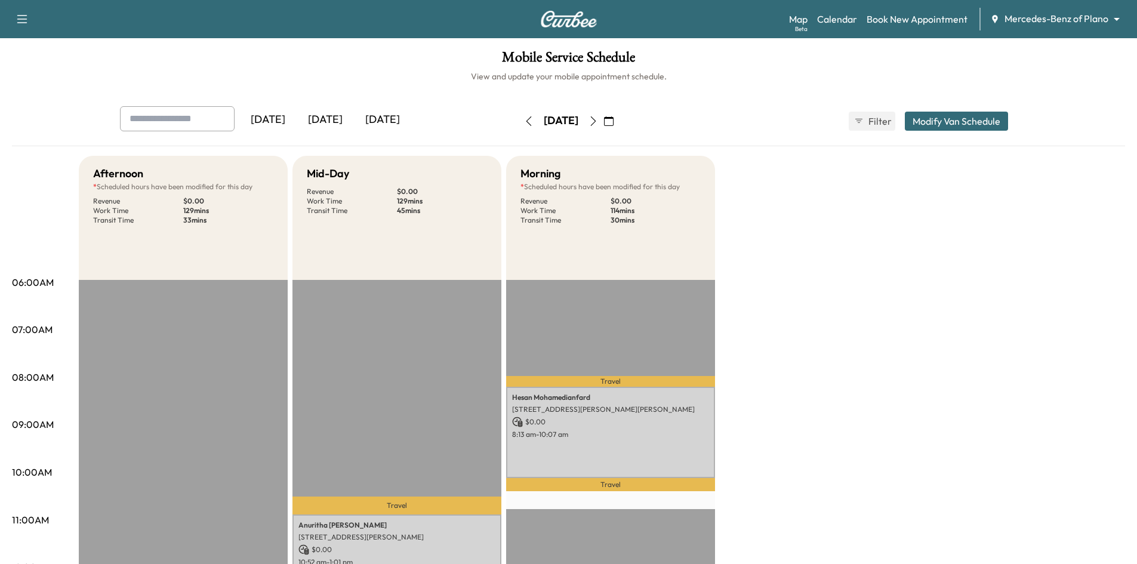
click at [598, 118] on icon "button" at bounding box center [593, 121] width 10 height 10
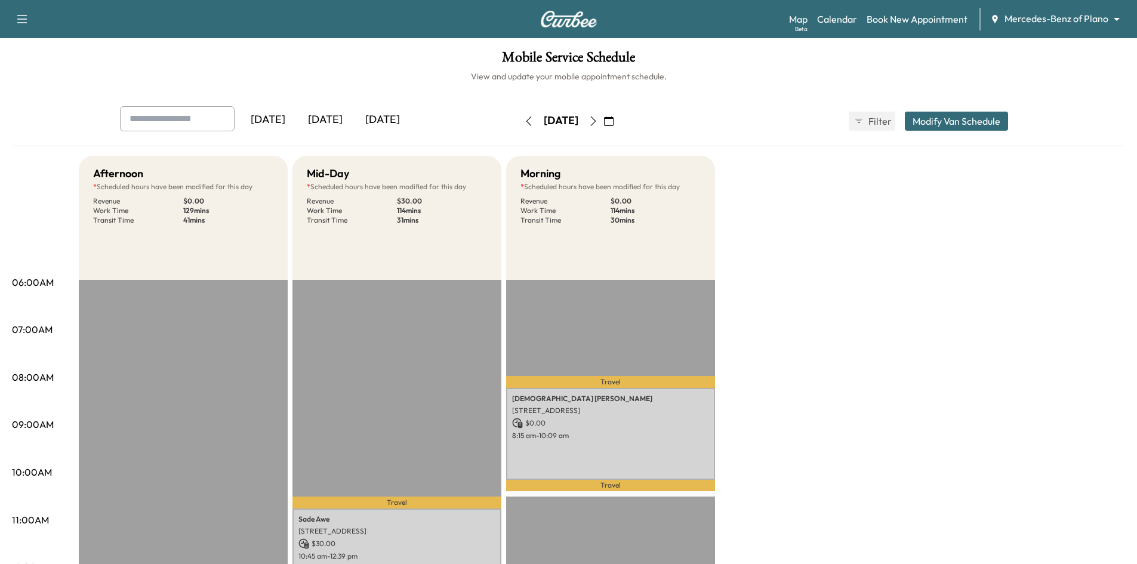
click at [598, 121] on icon "button" at bounding box center [593, 121] width 10 height 10
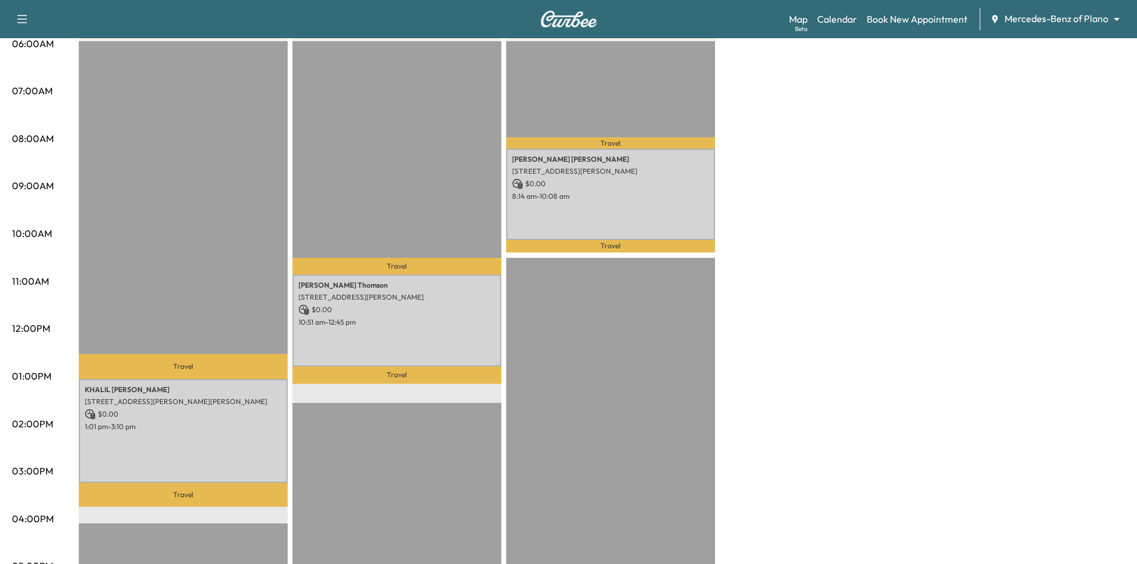
scroll to position [60, 0]
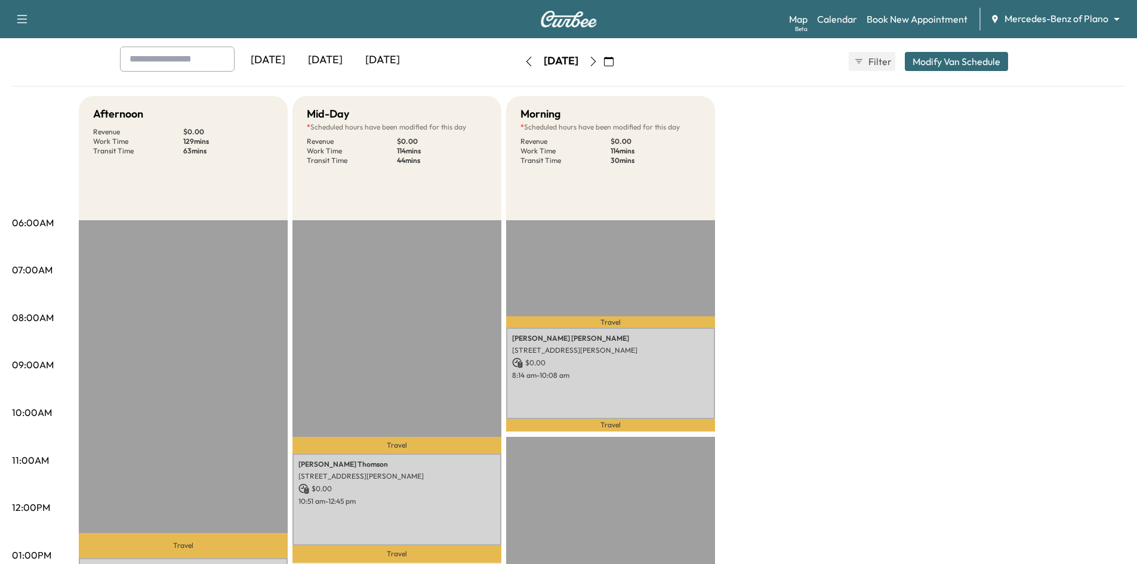
drag, startPoint x: 339, startPoint y: 58, endPoint x: 329, endPoint y: 21, distance: 38.9
click at [339, 55] on div "[DATE]" at bounding box center [325, 60] width 57 height 27
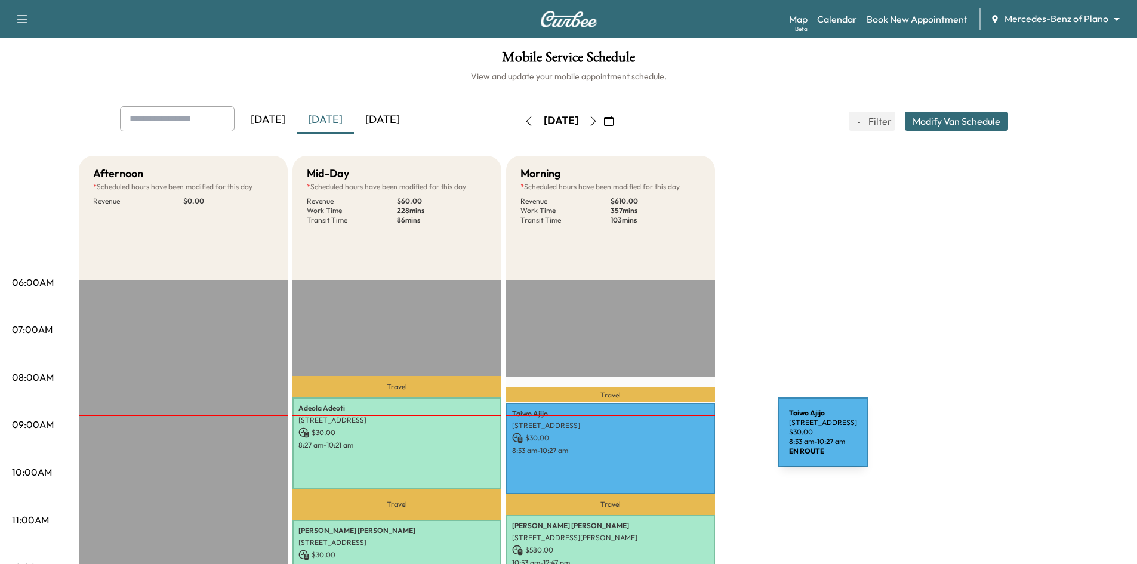
click at [689, 439] on p "$ 30.00" at bounding box center [610, 438] width 197 height 11
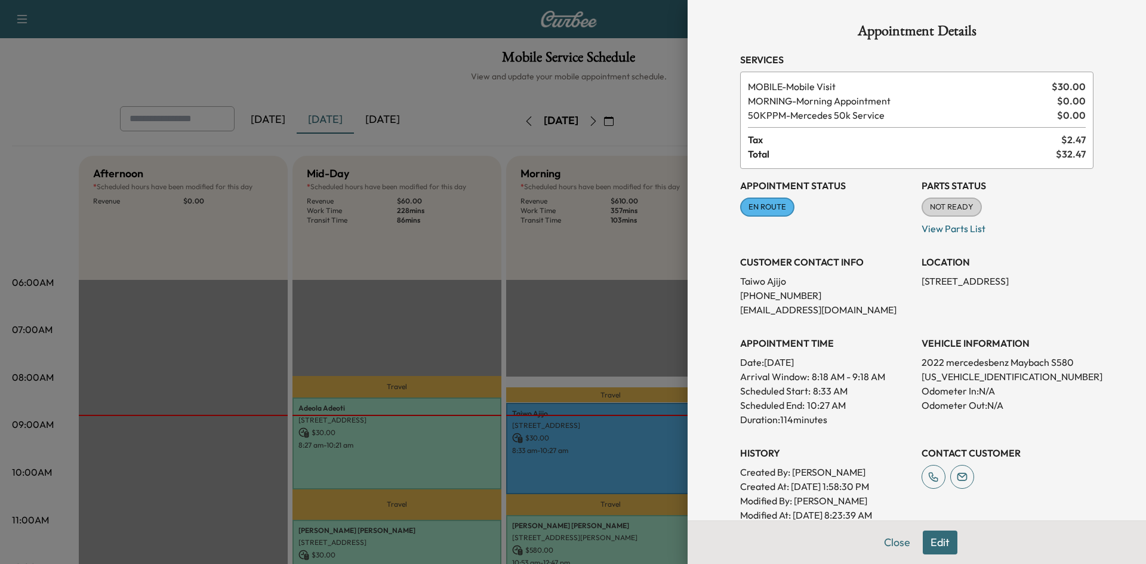
click at [962, 374] on p "W1K6X7GB3NA104673" at bounding box center [1007, 376] width 172 height 14
click at [962, 375] on p "W1K6X7GB3NA104673" at bounding box center [1007, 376] width 172 height 14
copy p "W1K6X7GB3NA104673"
click at [393, 62] on div at bounding box center [573, 282] width 1146 height 564
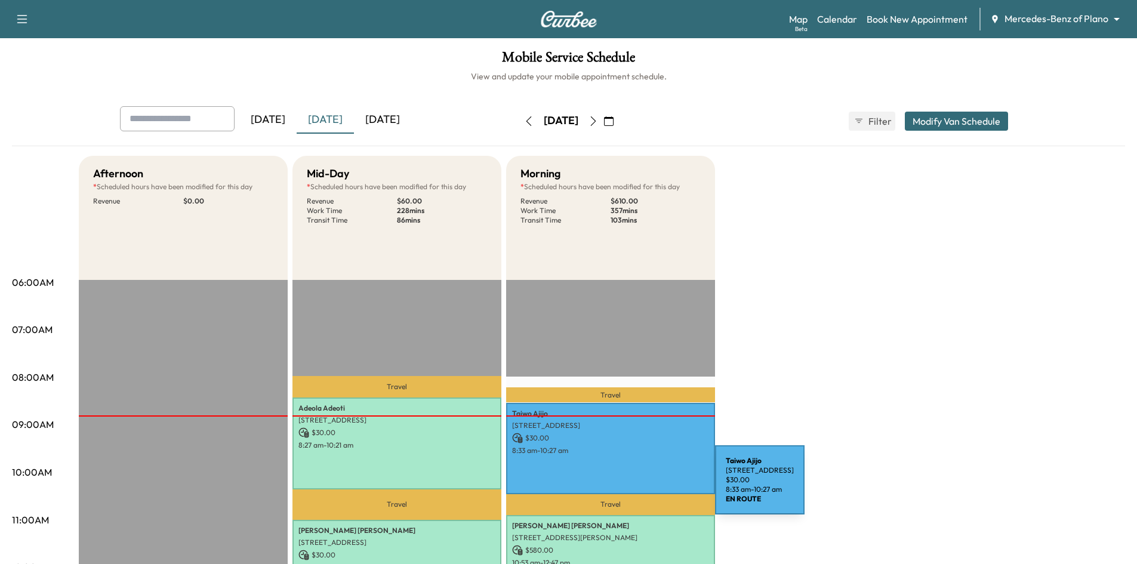
click at [625, 485] on div "Taiwo Ajijo 924 Arbor Downs Drive, Plano, TX 75023, United States of America $ …" at bounding box center [610, 448] width 209 height 91
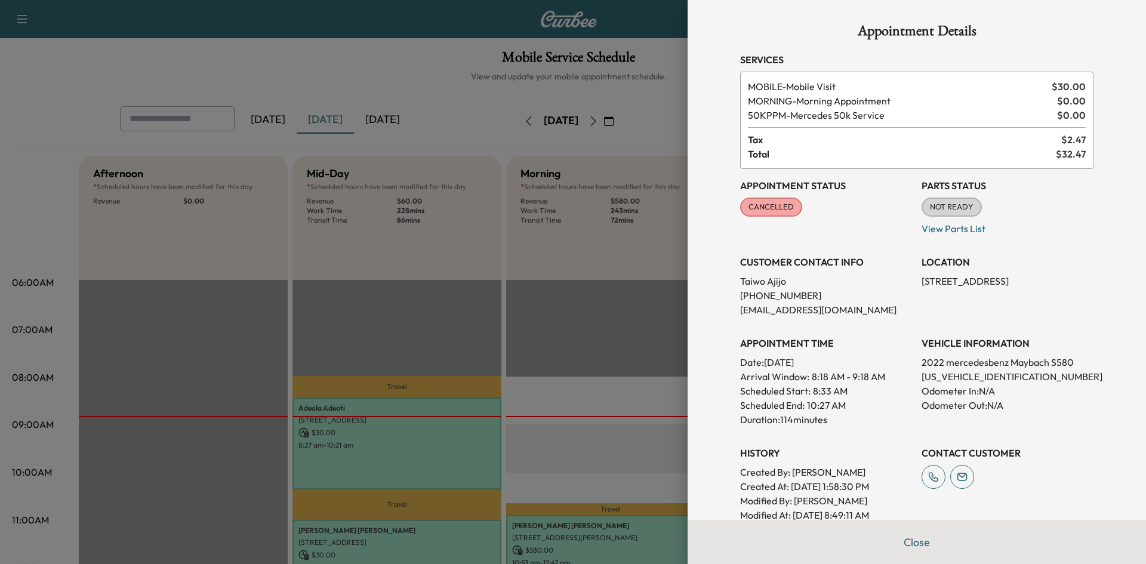
click at [427, 79] on div at bounding box center [573, 282] width 1146 height 564
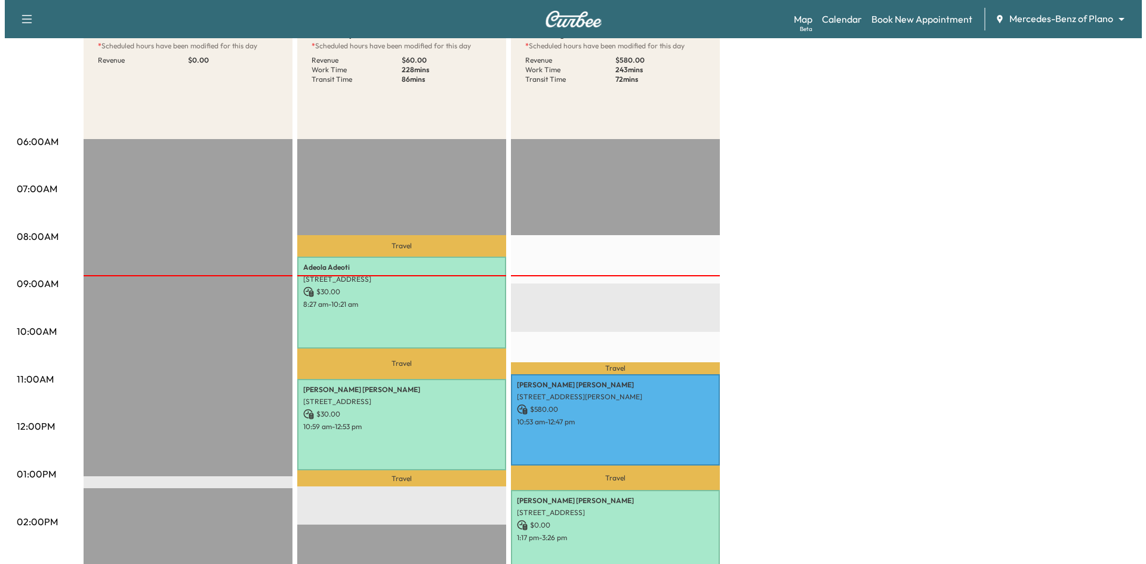
scroll to position [179, 0]
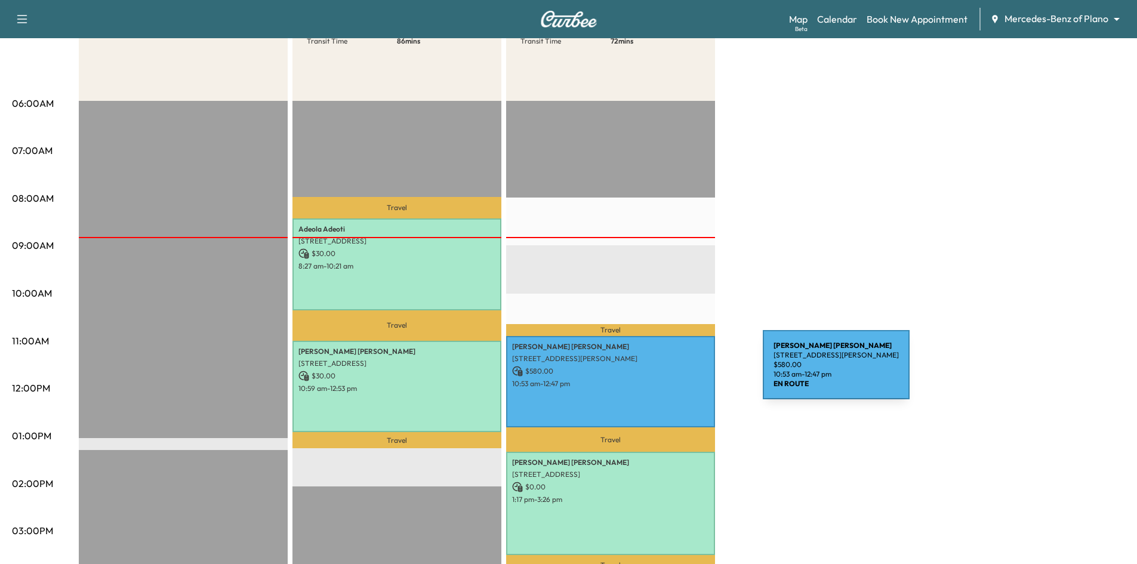
click at [673, 372] on p "$ 580.00" at bounding box center [610, 371] width 197 height 11
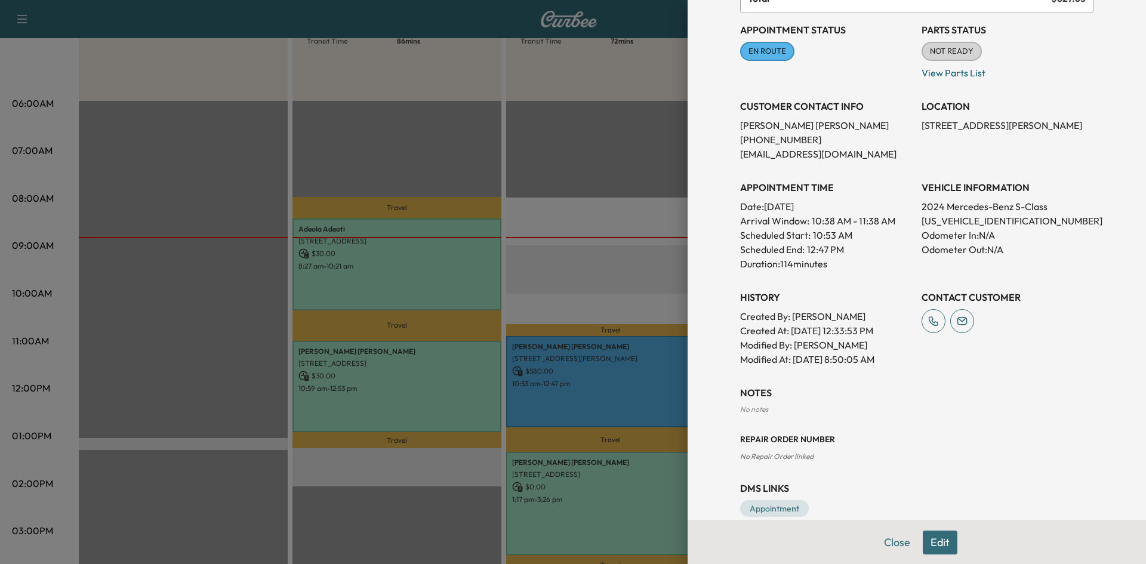
scroll to position [176, 0]
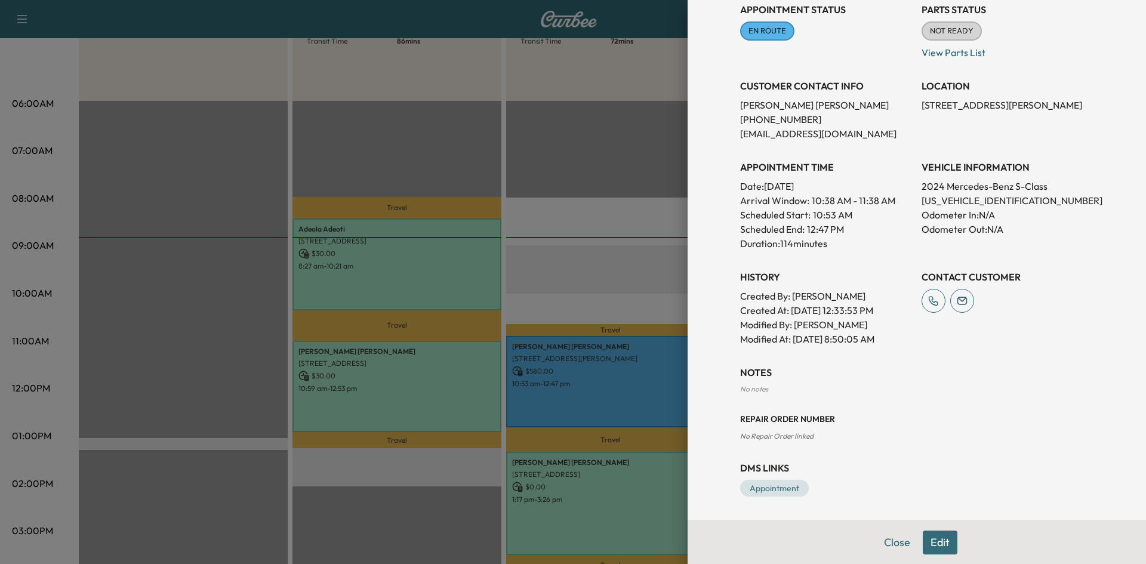
click at [592, 147] on div at bounding box center [573, 282] width 1146 height 564
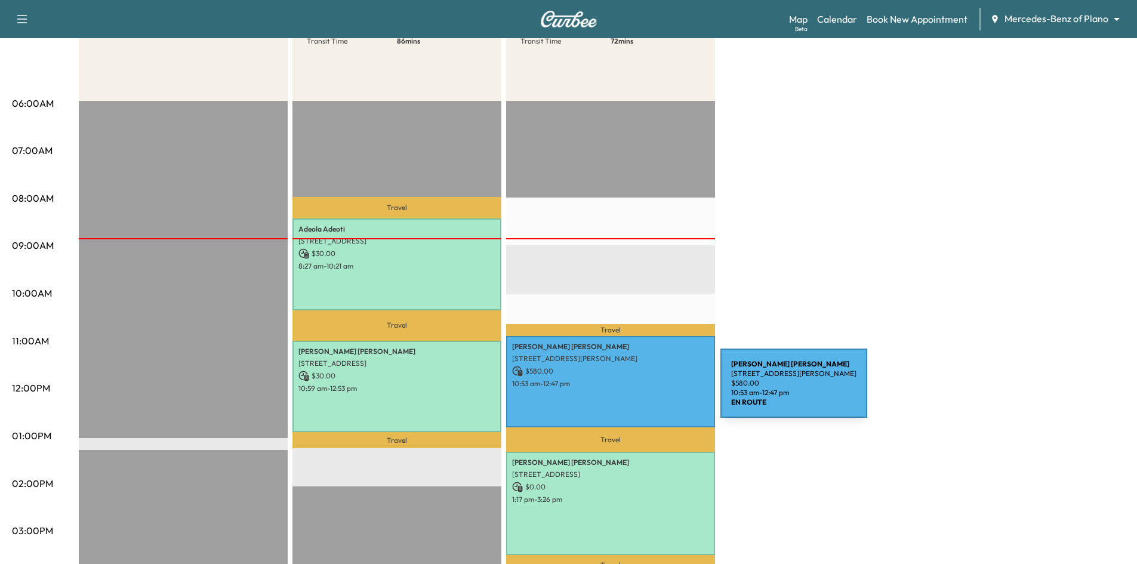
click at [631, 390] on div "Amir Veerjee 4529 LA ROCHE AVE, CARROLLTON, TX 75010, USA $ 580.00 10:53 am - 1…" at bounding box center [610, 381] width 209 height 91
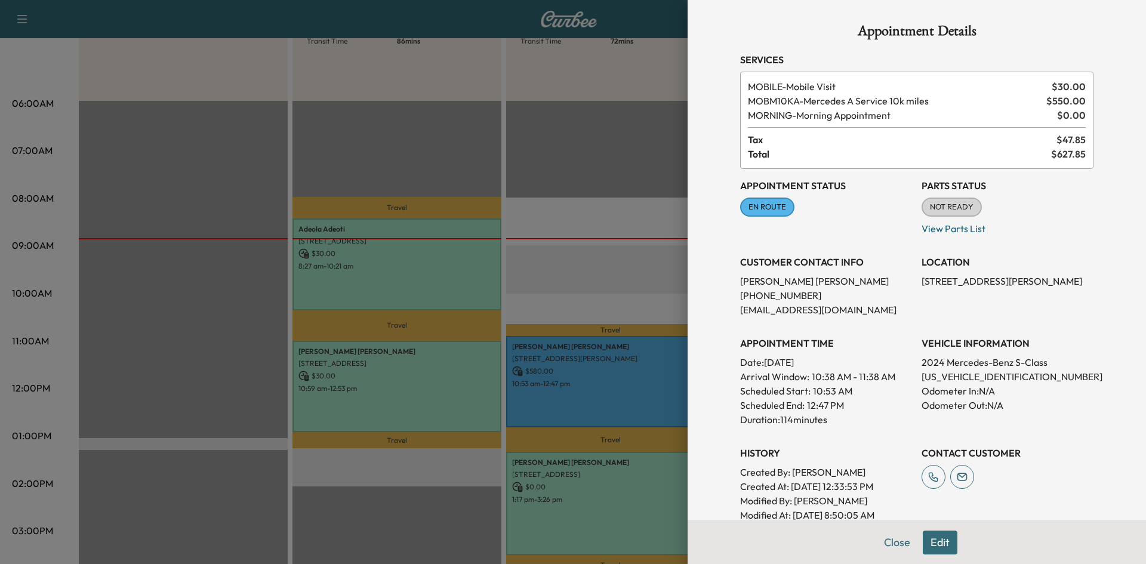
click at [605, 297] on div at bounding box center [573, 282] width 1146 height 564
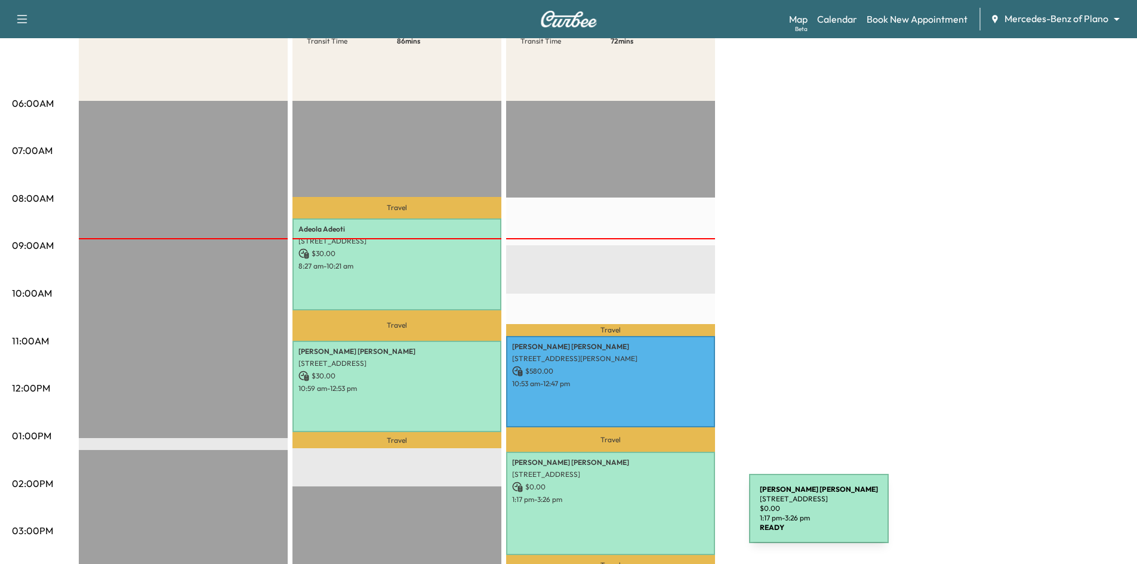
click at [659, 514] on div "JOSHUA SMITHERMAN 1913 Miramar Drive, Little Elm, TX 75068, United States of Am…" at bounding box center [610, 504] width 209 height 104
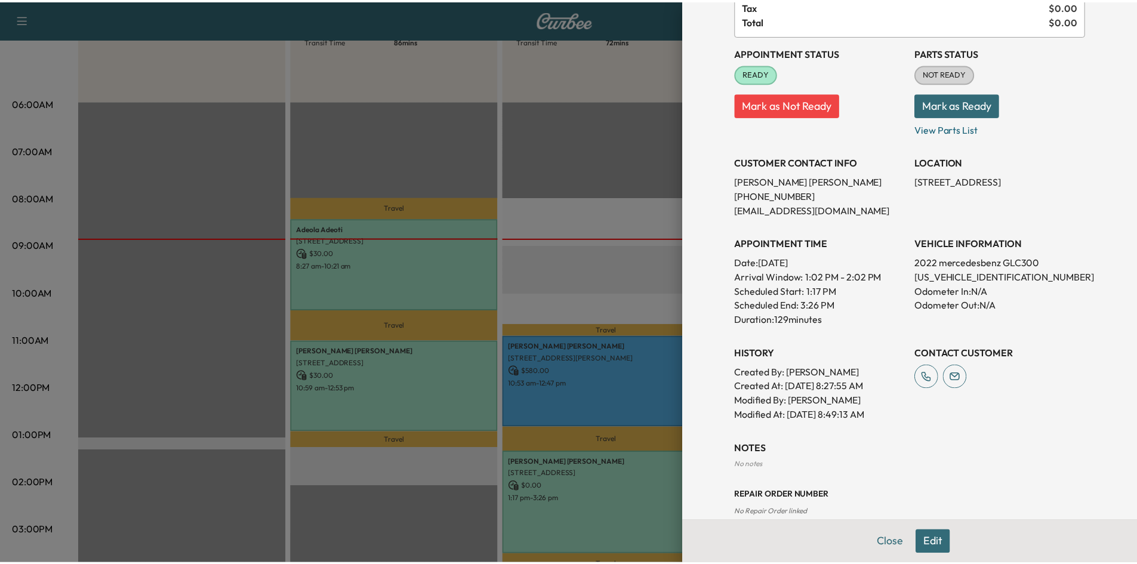
scroll to position [179, 0]
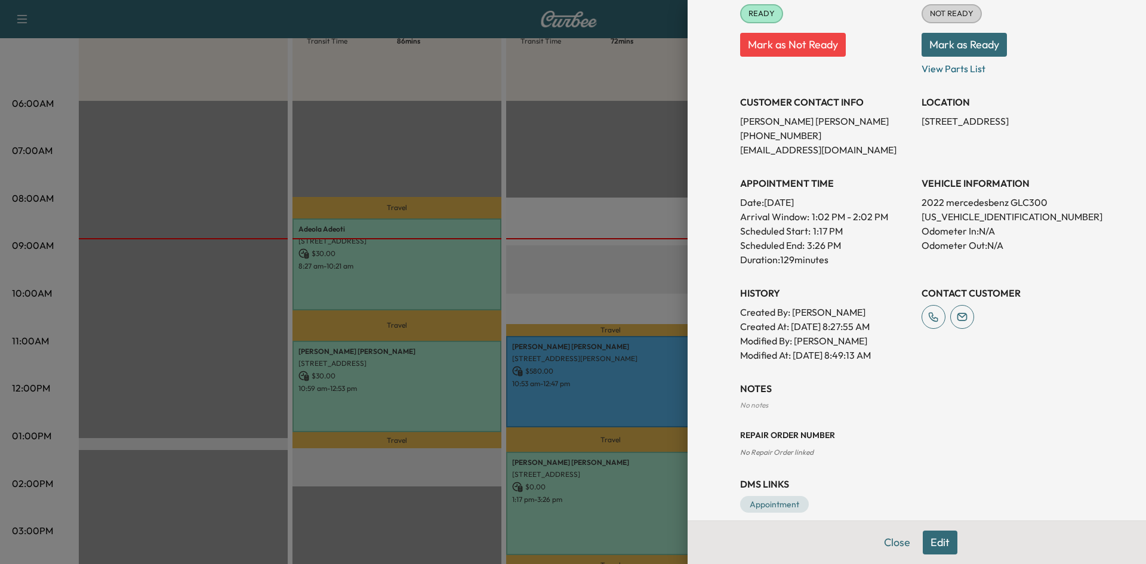
drag, startPoint x: 635, startPoint y: 289, endPoint x: 601, endPoint y: 264, distance: 41.4
click at [634, 288] on div at bounding box center [573, 282] width 1146 height 564
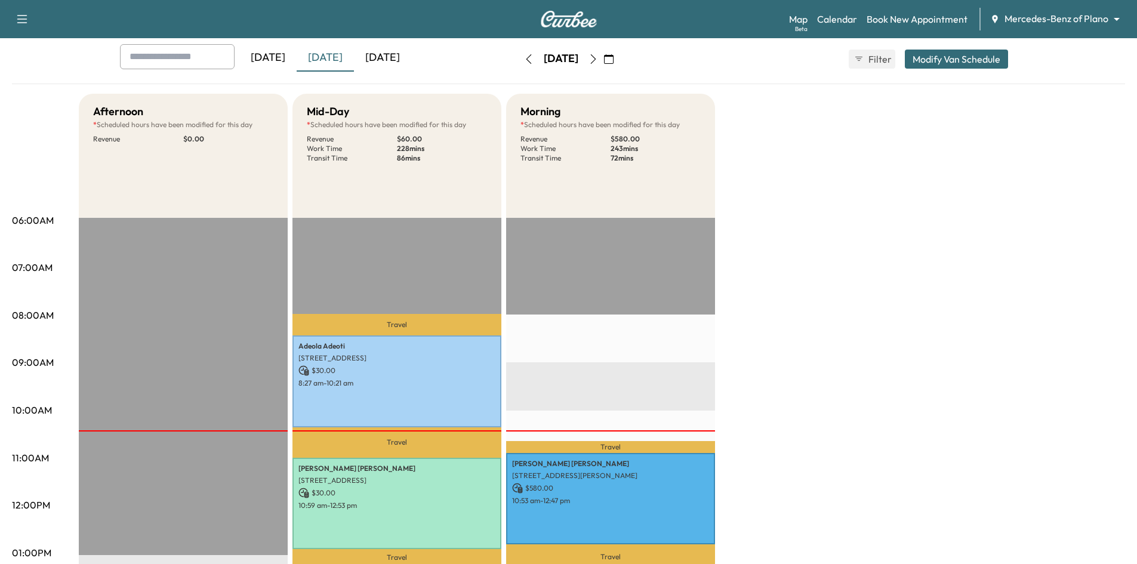
scroll to position [60, 0]
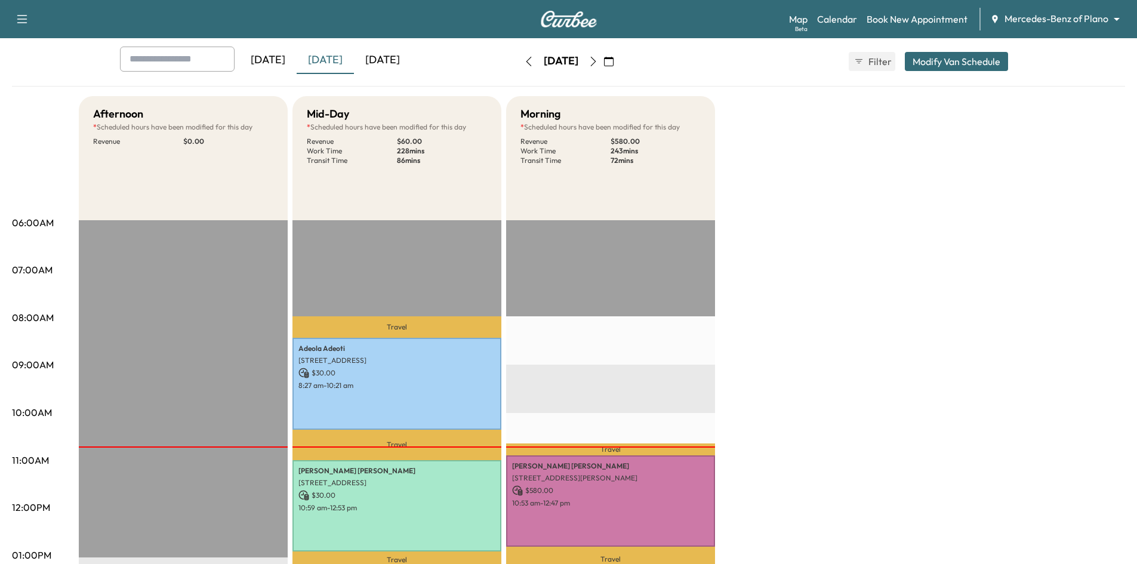
click at [613, 63] on icon "button" at bounding box center [609, 62] width 10 height 10
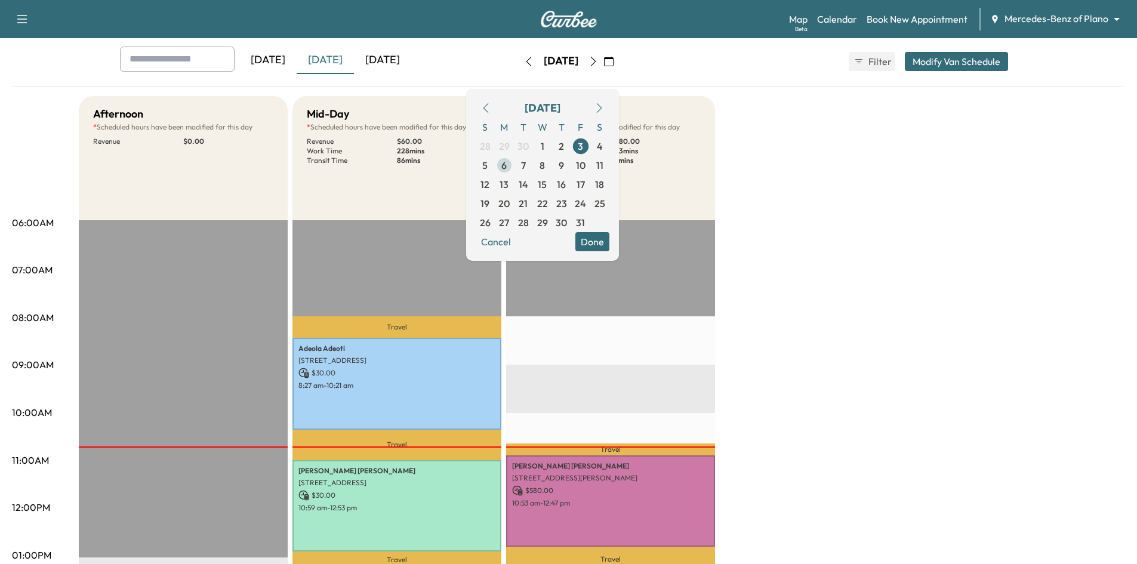
click at [514, 172] on span "6" at bounding box center [504, 165] width 19 height 19
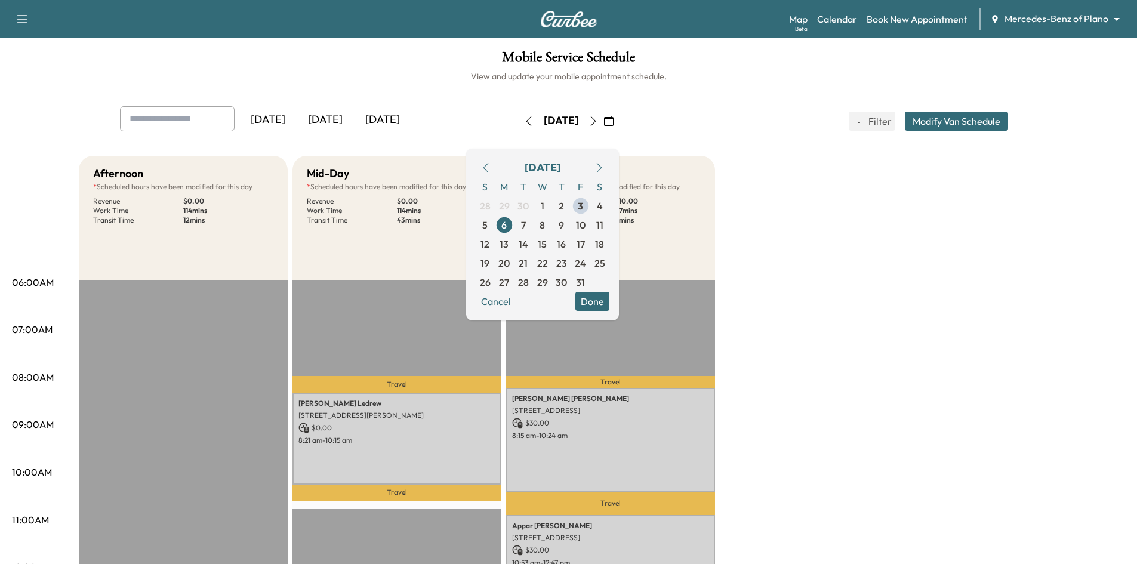
click at [609, 298] on button "Done" at bounding box center [592, 301] width 34 height 19
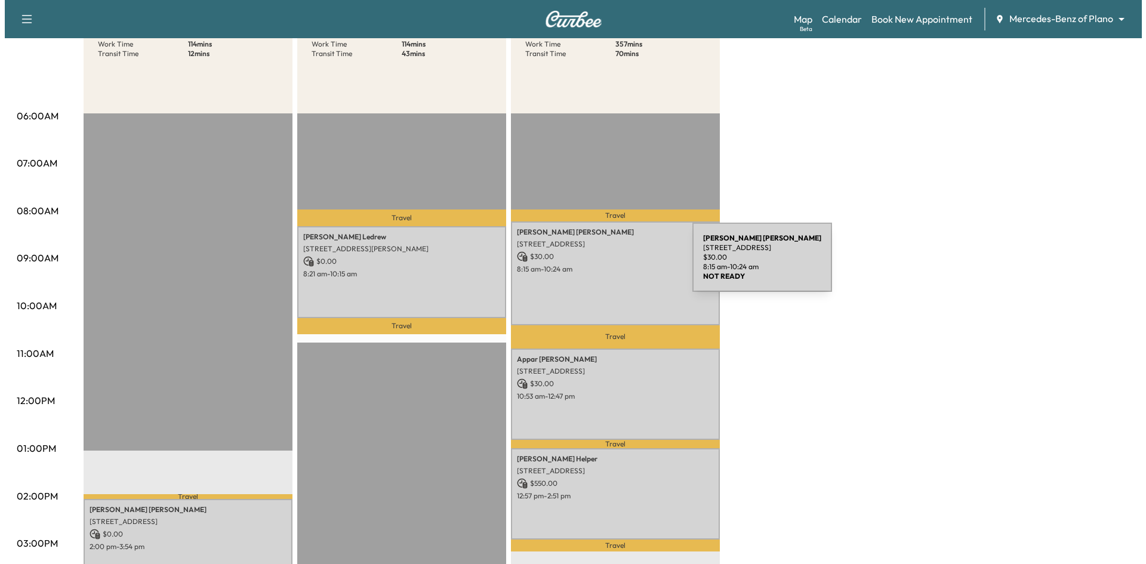
scroll to position [239, 0]
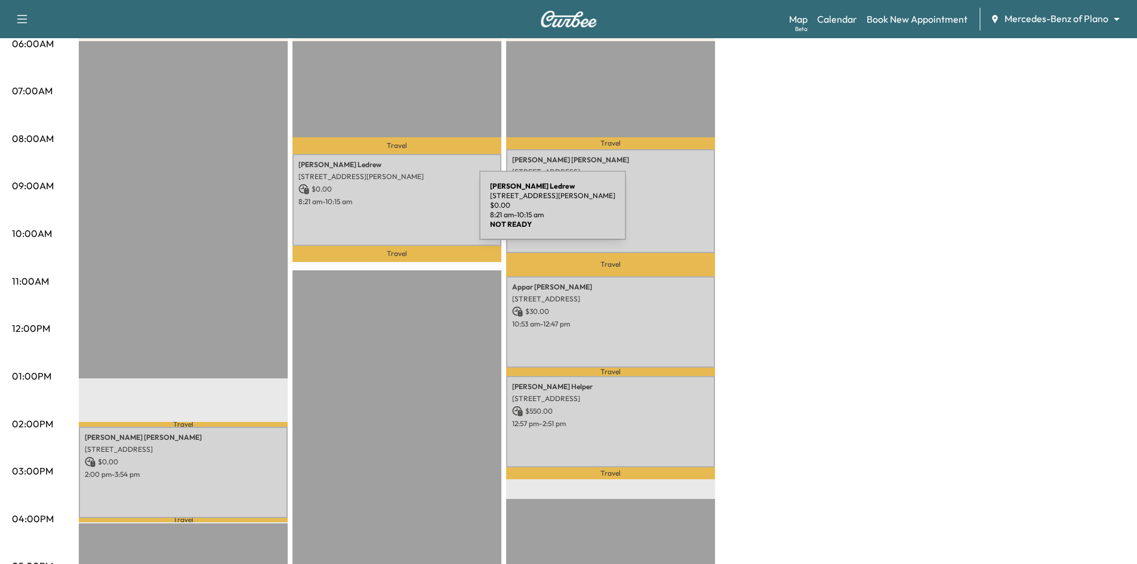
click at [390, 209] on div "Kevin Ledrew 1505 Windsor Dr, McKinney, TX 75072, USA $ 0.00 8:21 am - 10:15 am" at bounding box center [396, 199] width 209 height 91
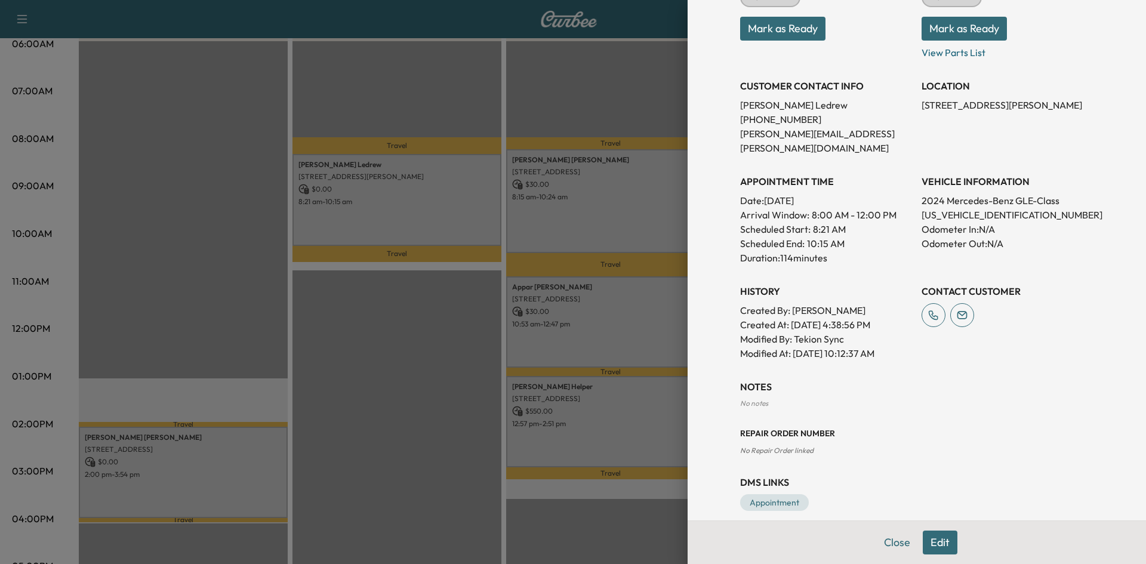
scroll to position [76, 0]
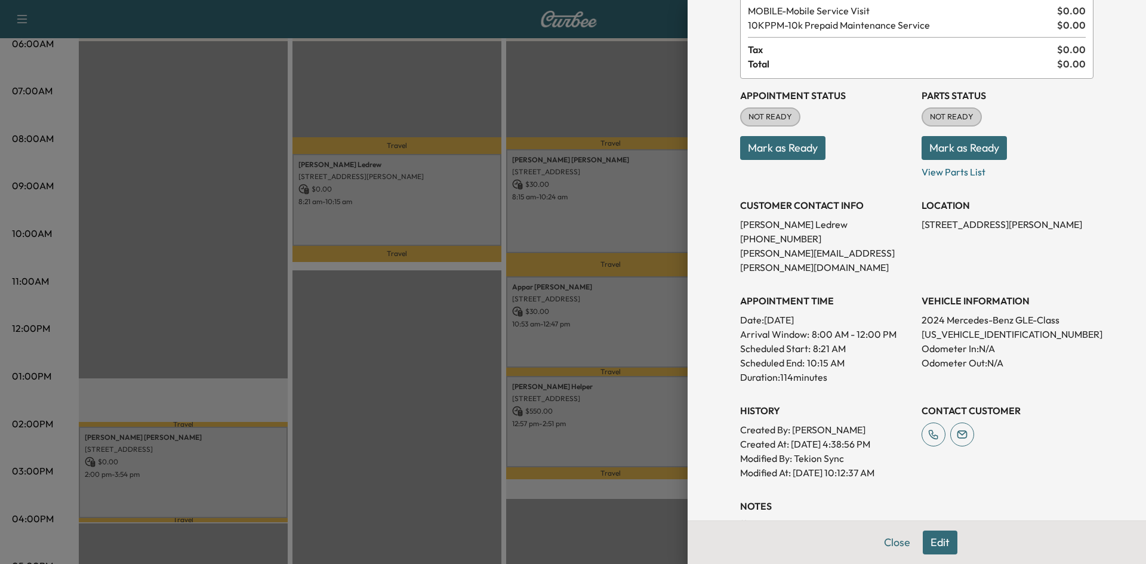
click at [641, 194] on div at bounding box center [573, 282] width 1146 height 564
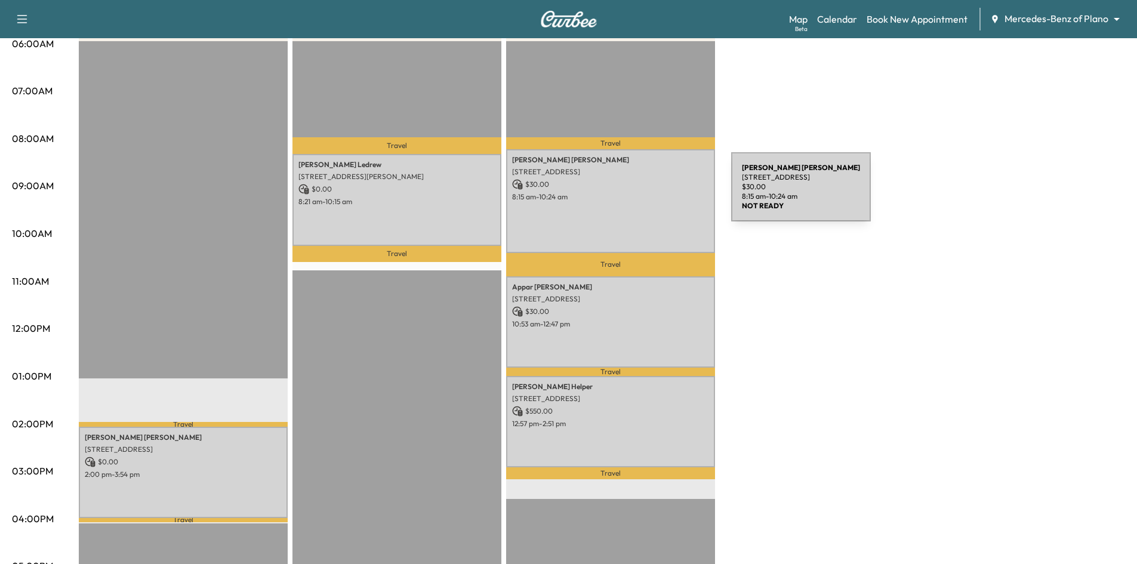
click at [641, 194] on p "8:15 am - 10:24 am" at bounding box center [610, 197] width 197 height 10
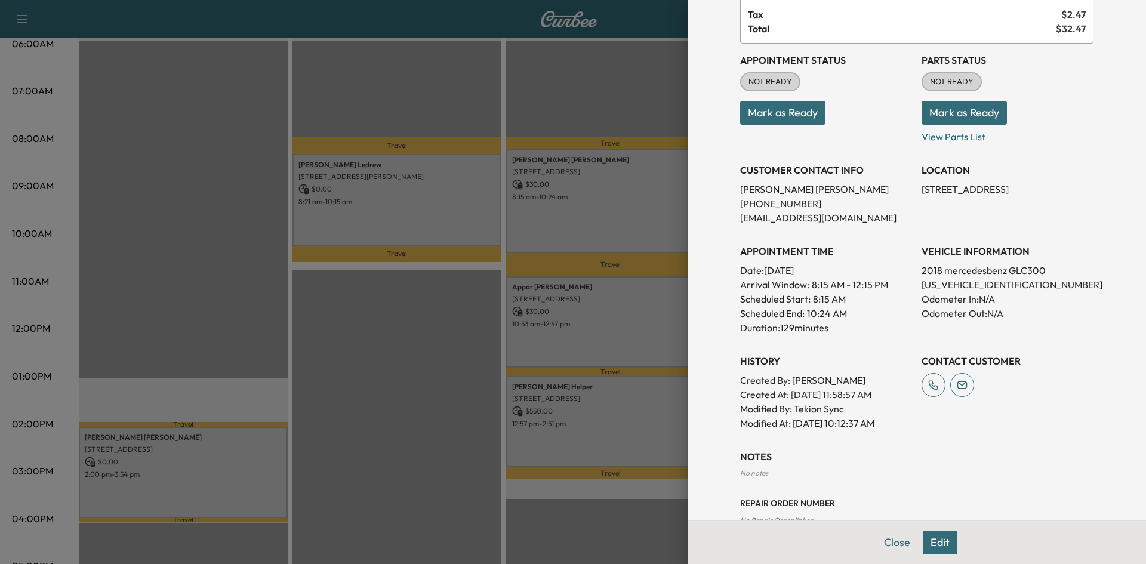
scroll to position [209, 0]
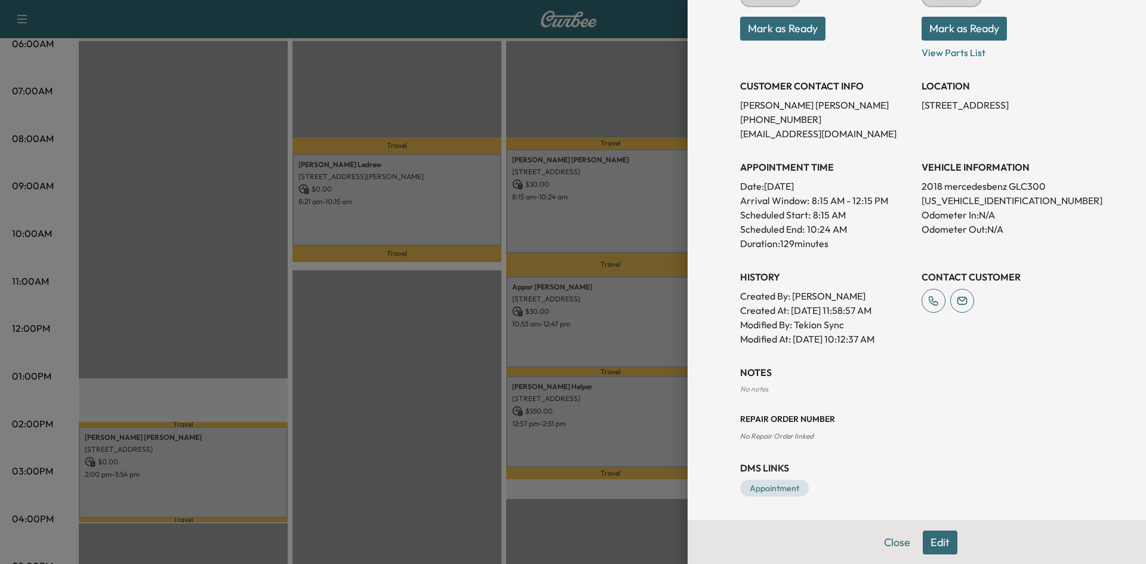
click at [591, 301] on div at bounding box center [573, 282] width 1146 height 564
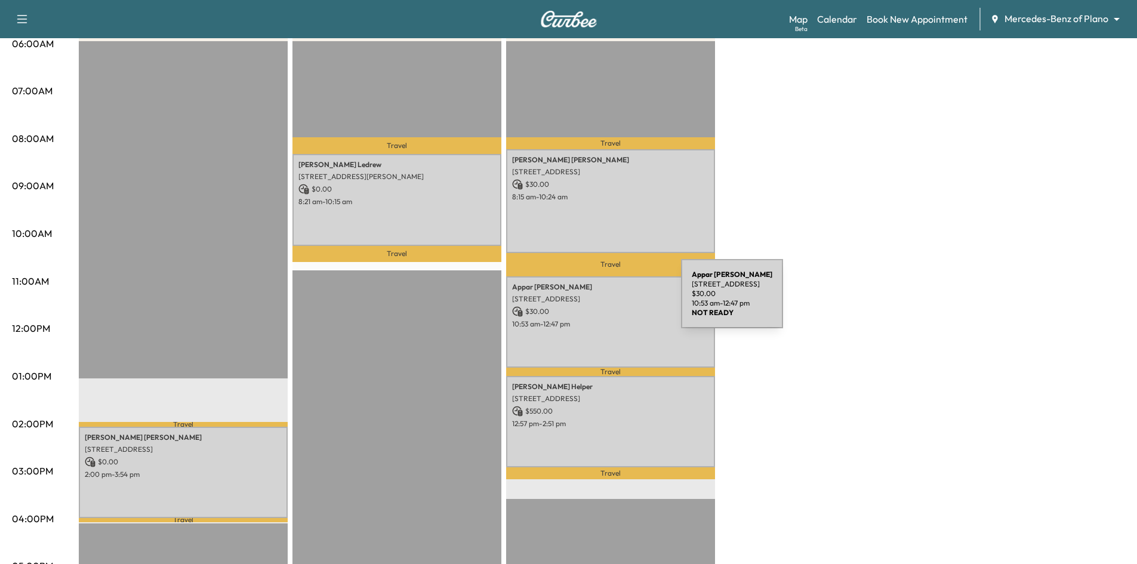
click at [591, 301] on p "15855 Millwood Trl, Frisco, TX 75034, USA" at bounding box center [610, 299] width 197 height 10
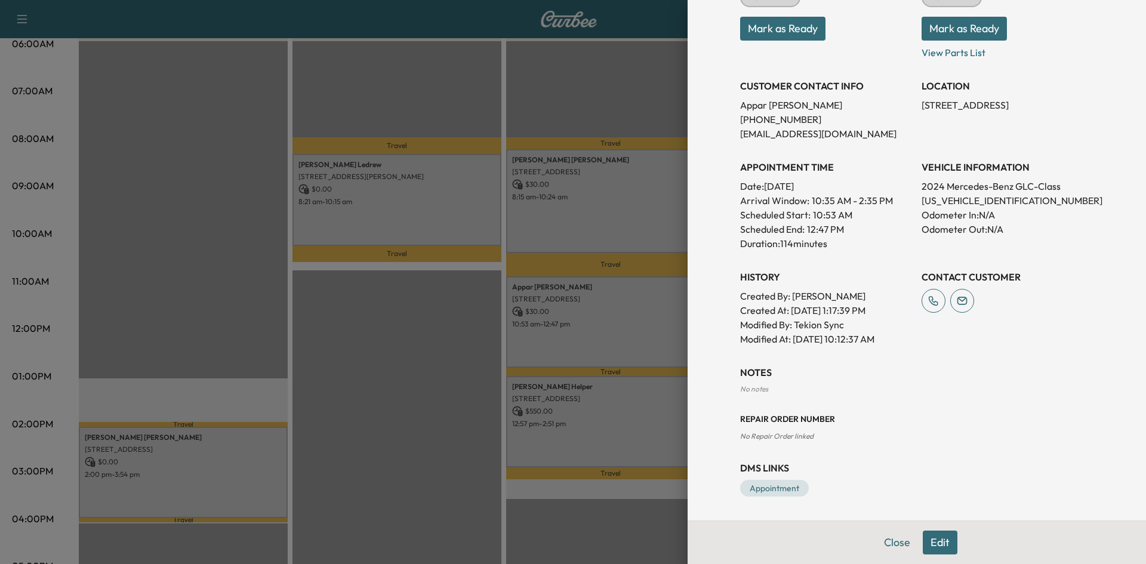
click at [621, 410] on div at bounding box center [573, 282] width 1146 height 564
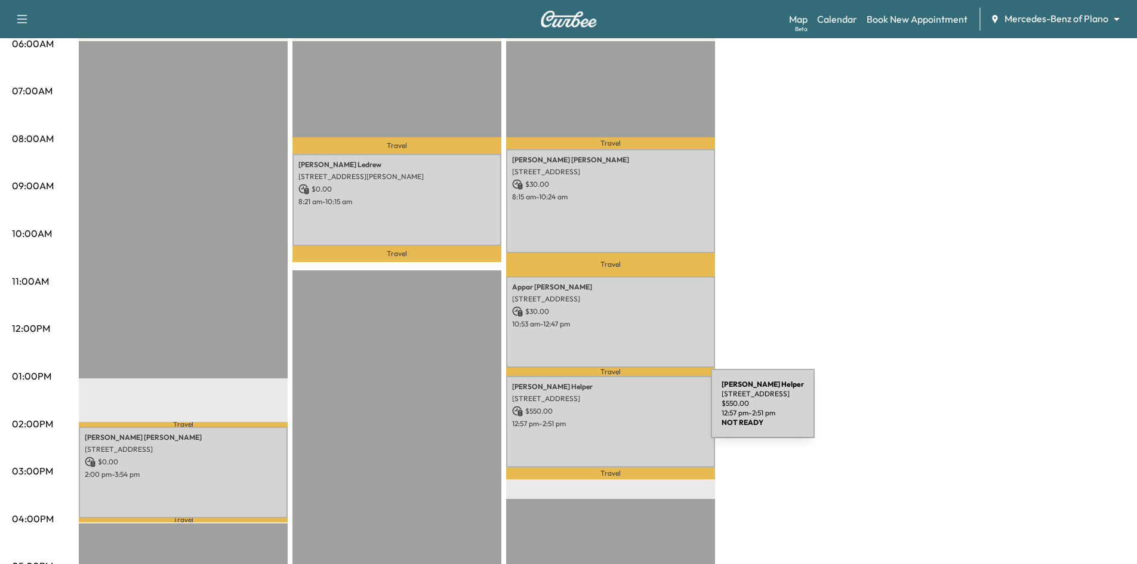
click at [621, 410] on p "$ 550.00" at bounding box center [610, 411] width 197 height 11
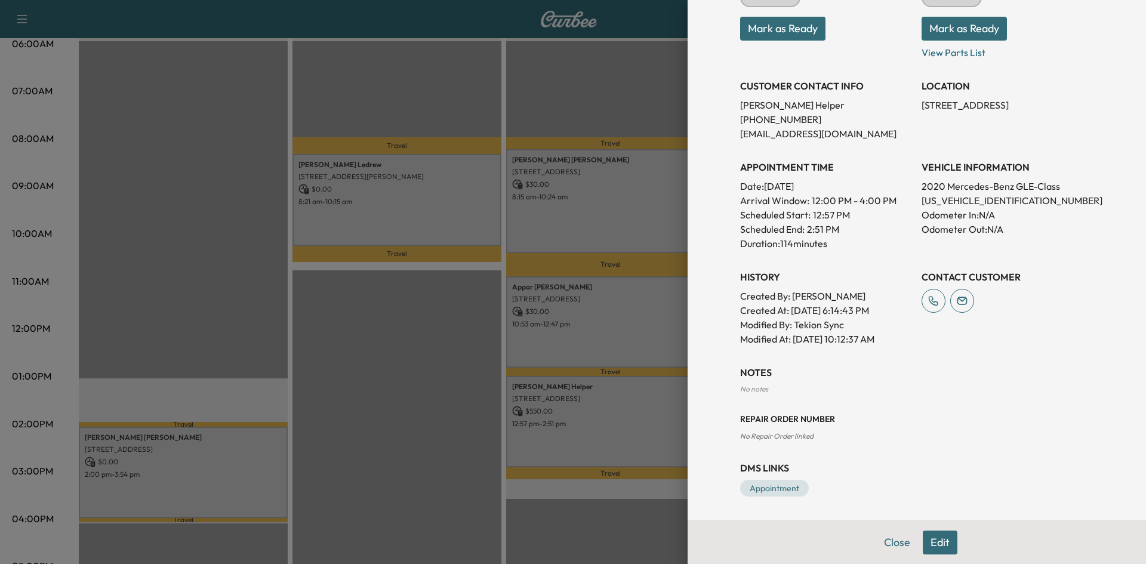
click at [187, 458] on div at bounding box center [573, 282] width 1146 height 564
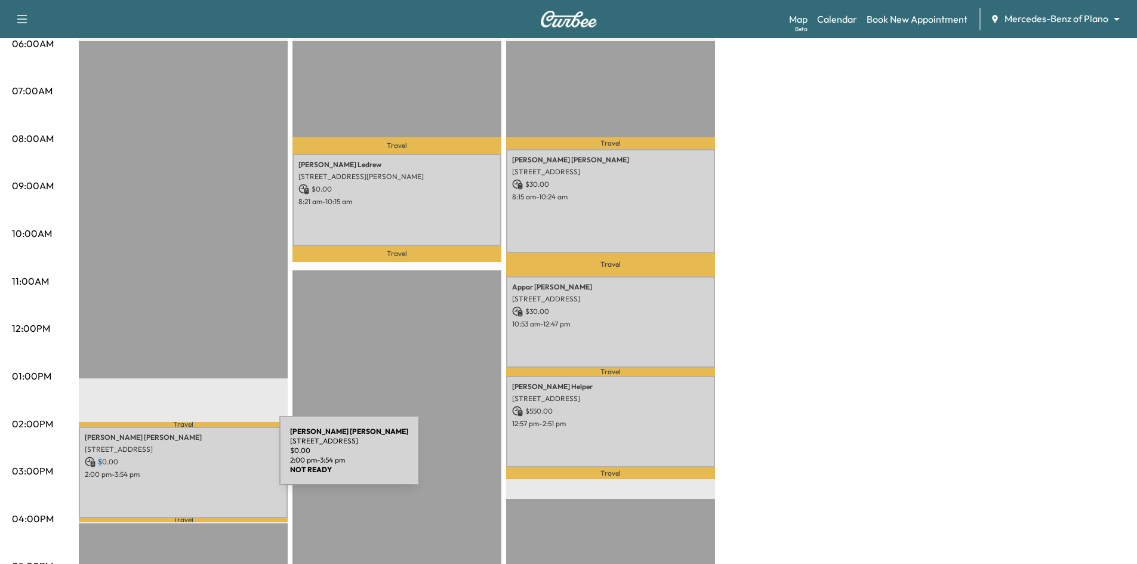
click at [190, 458] on p "$ 0.00" at bounding box center [183, 461] width 197 height 11
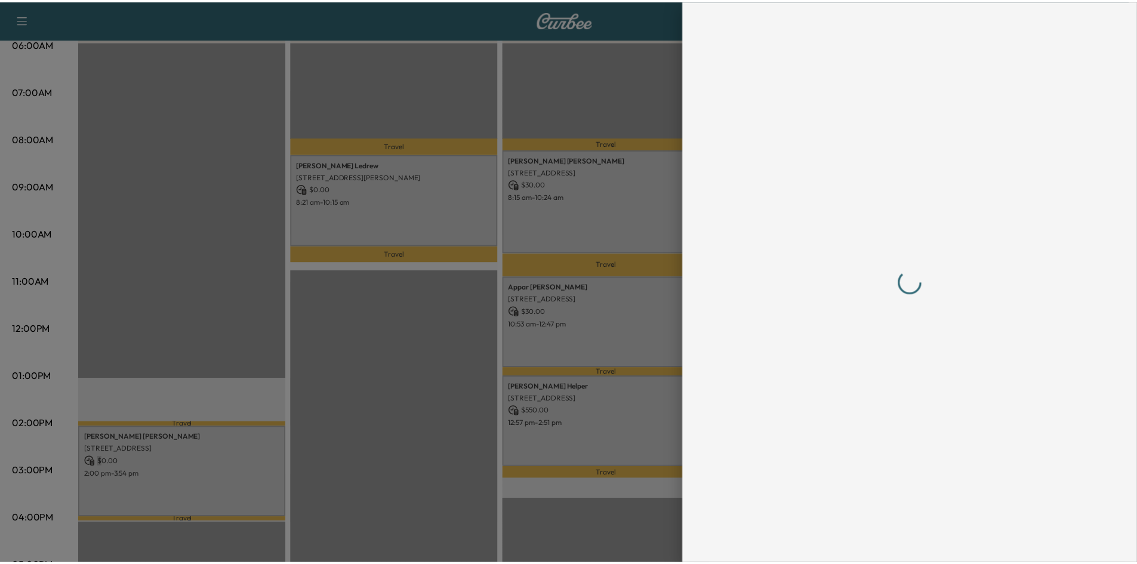
scroll to position [0, 0]
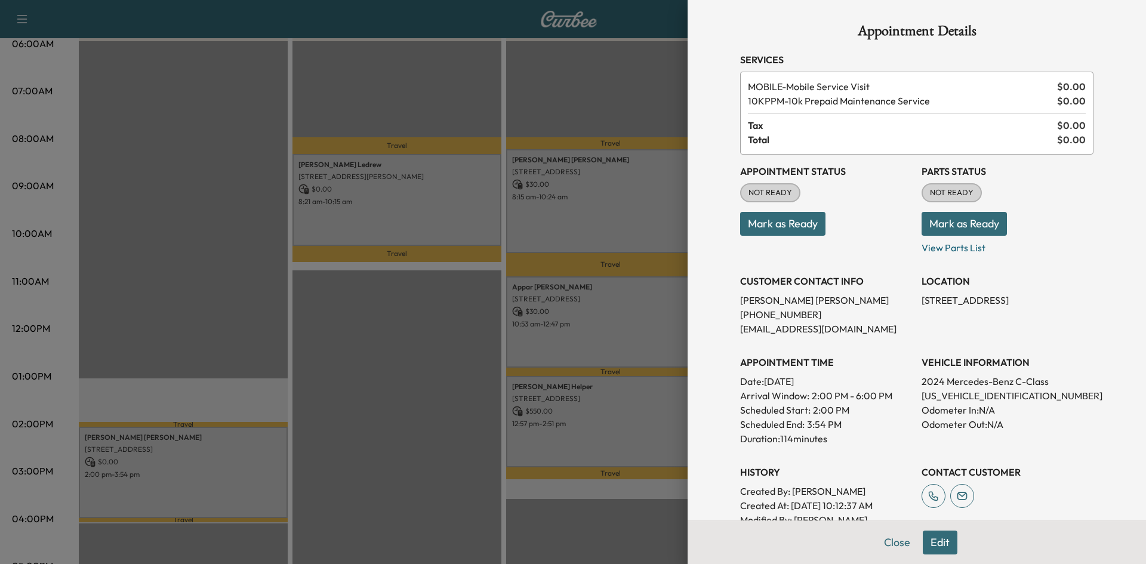
drag, startPoint x: 363, startPoint y: 352, endPoint x: 389, endPoint y: 331, distance: 33.1
click at [369, 346] on div at bounding box center [573, 282] width 1146 height 564
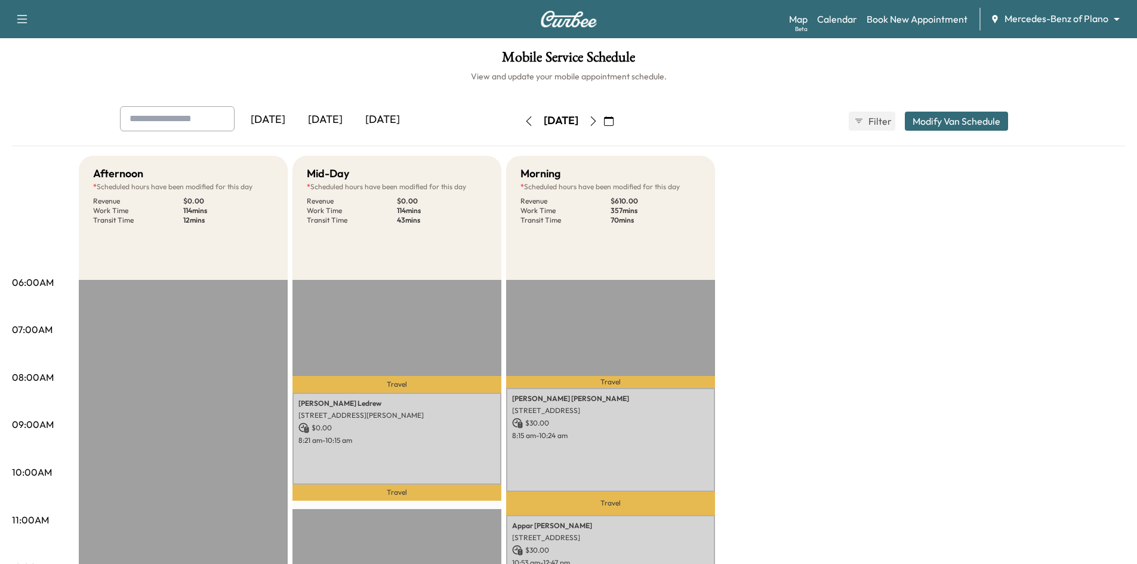
click at [598, 118] on icon "button" at bounding box center [593, 121] width 10 height 10
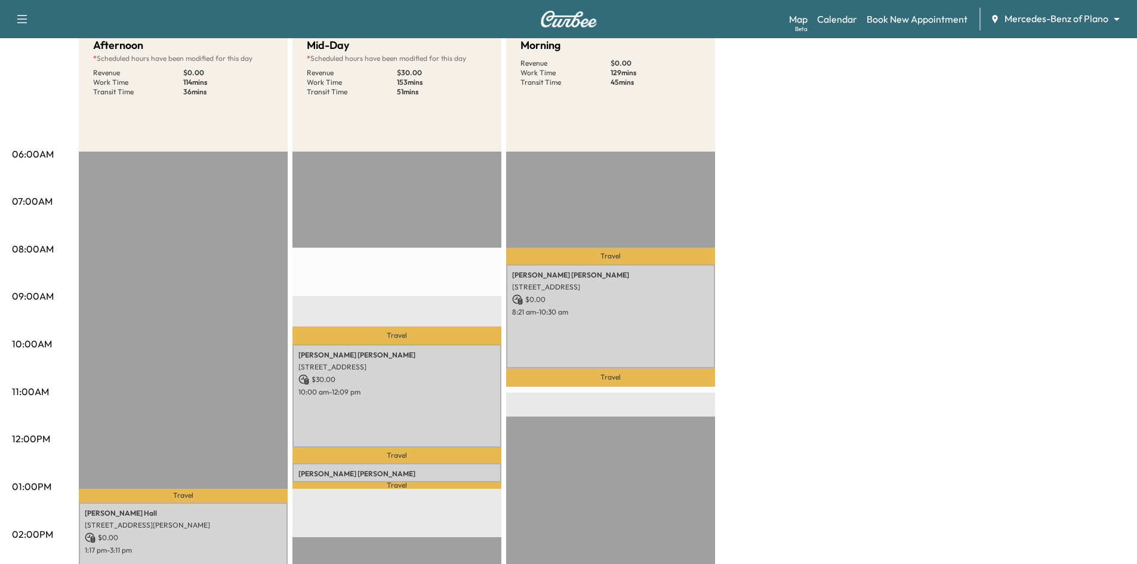
scroll to position [60, 0]
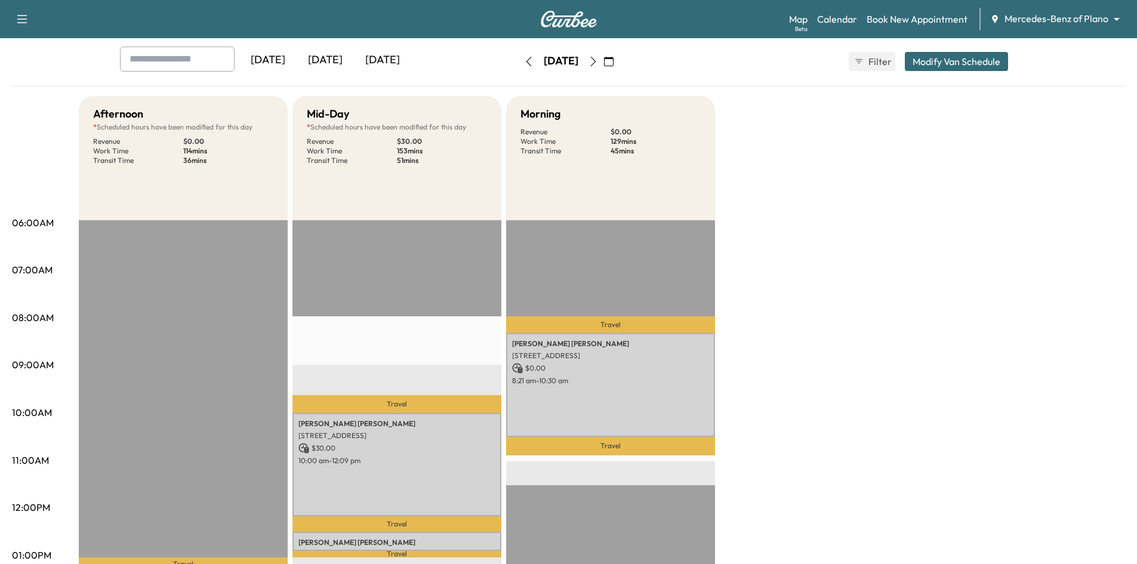
click at [598, 63] on icon "button" at bounding box center [593, 62] width 10 height 10
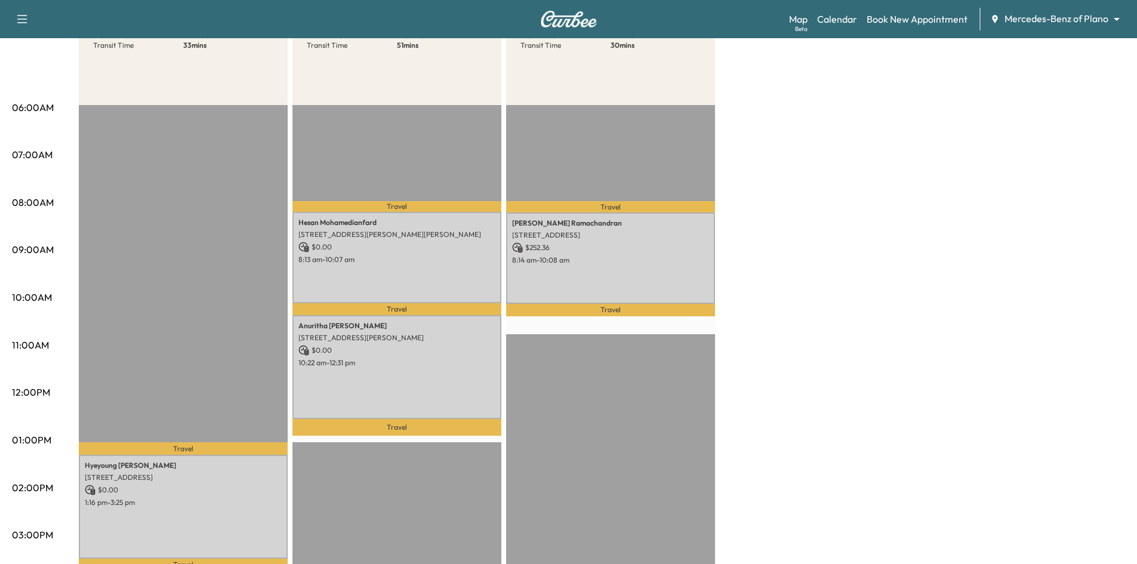
scroll to position [60, 0]
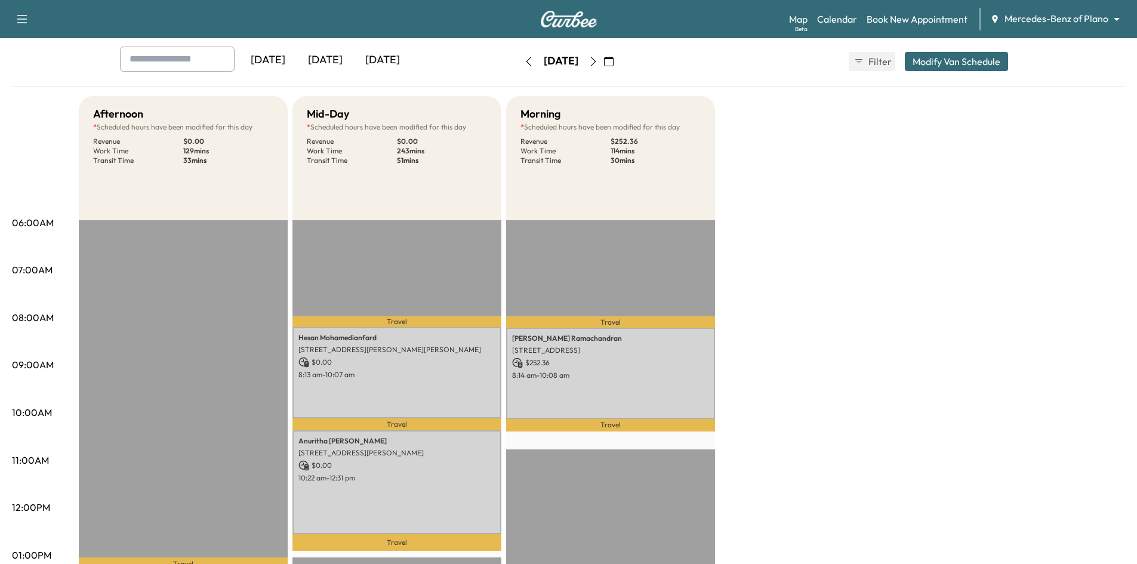
click at [598, 63] on icon "button" at bounding box center [593, 62] width 10 height 10
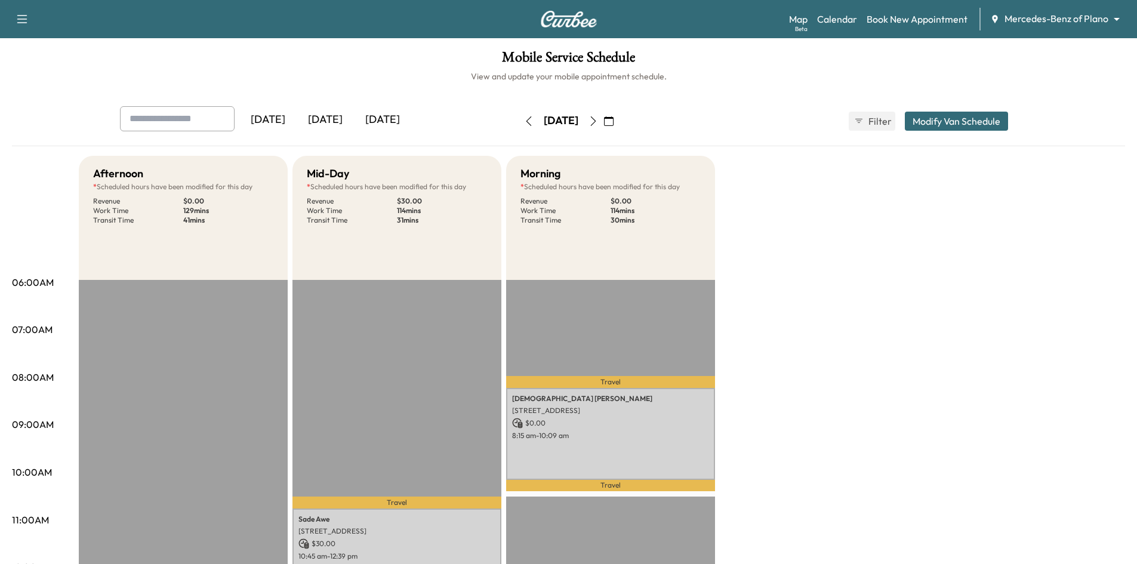
click at [598, 123] on icon "button" at bounding box center [593, 121] width 10 height 10
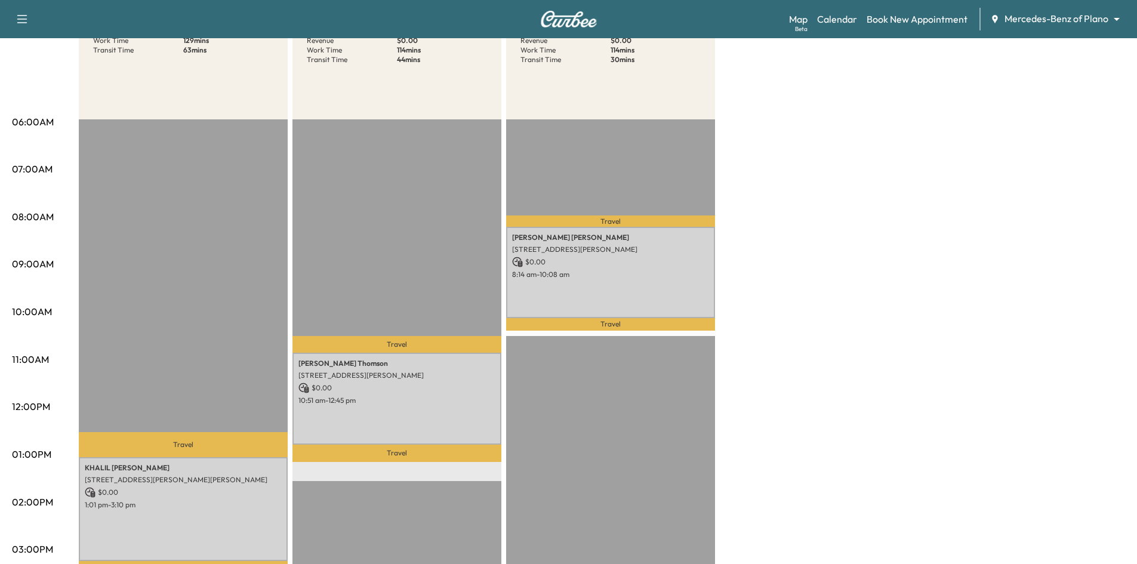
scroll to position [60, 0]
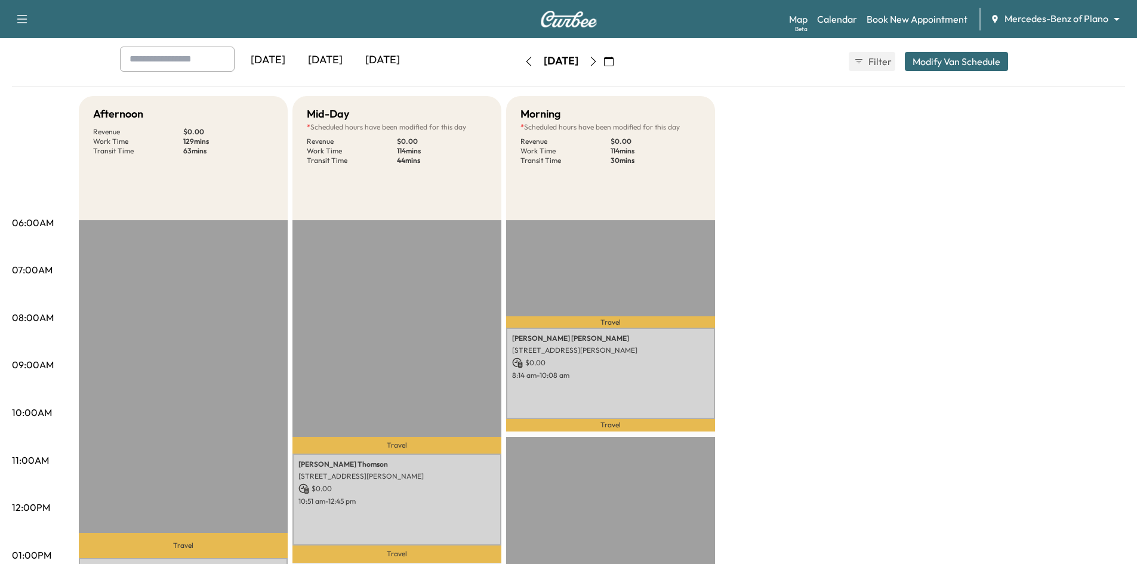
click at [323, 60] on div "[DATE]" at bounding box center [325, 60] width 57 height 27
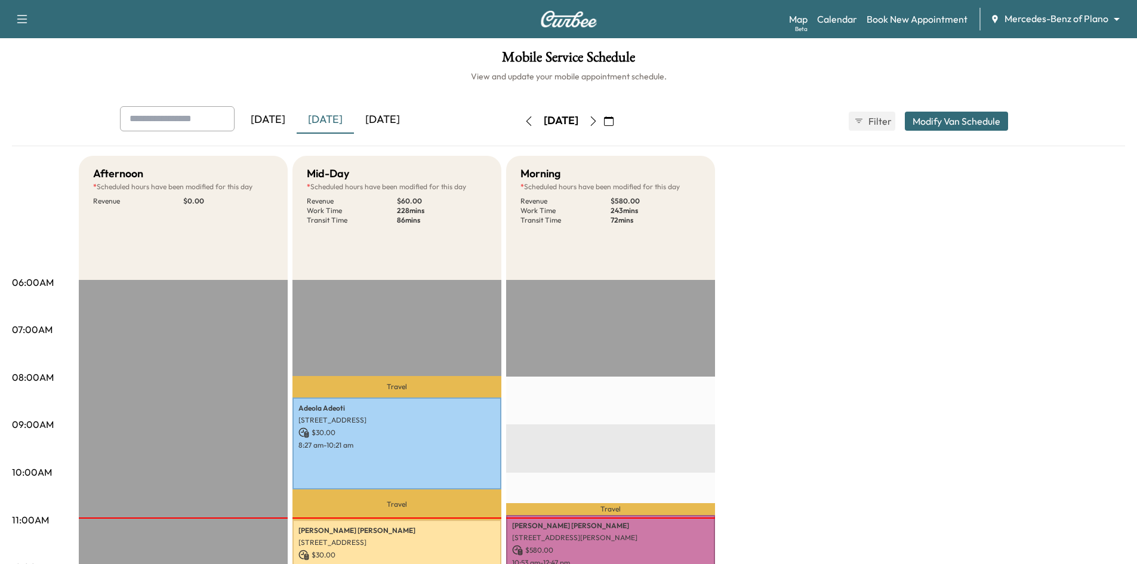
click at [613, 123] on icon "button" at bounding box center [609, 121] width 10 height 10
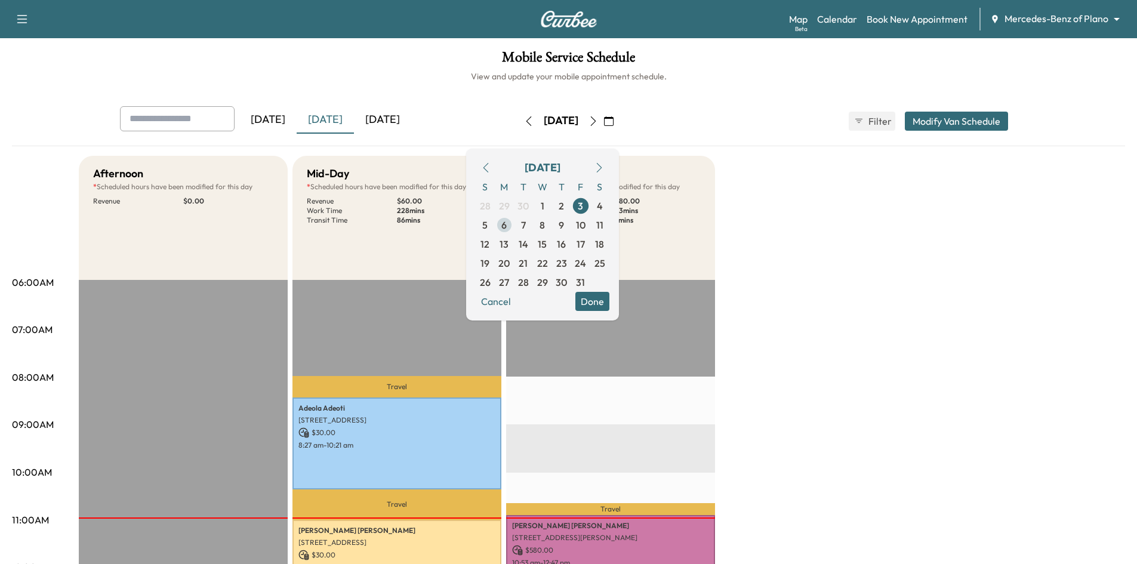
click at [514, 230] on span "6" at bounding box center [504, 224] width 19 height 19
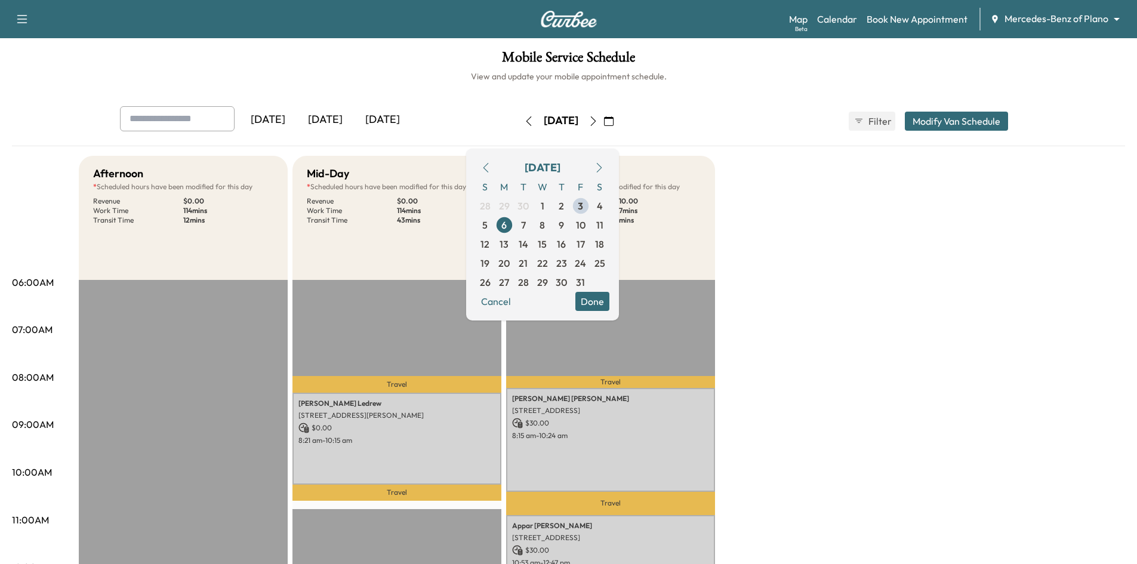
click at [609, 304] on button "Done" at bounding box center [592, 301] width 34 height 19
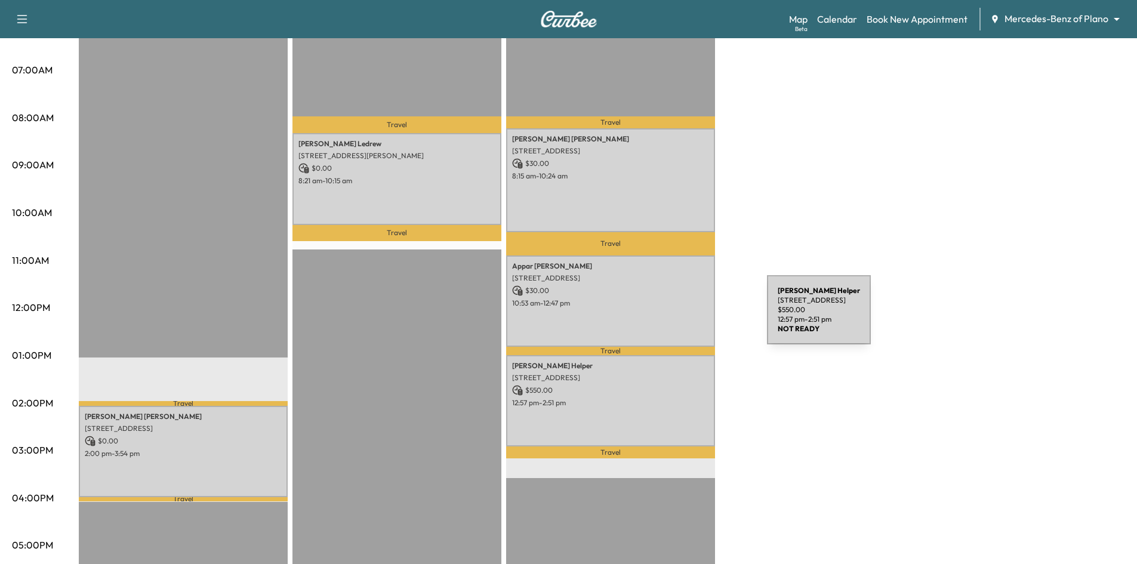
scroll to position [239, 0]
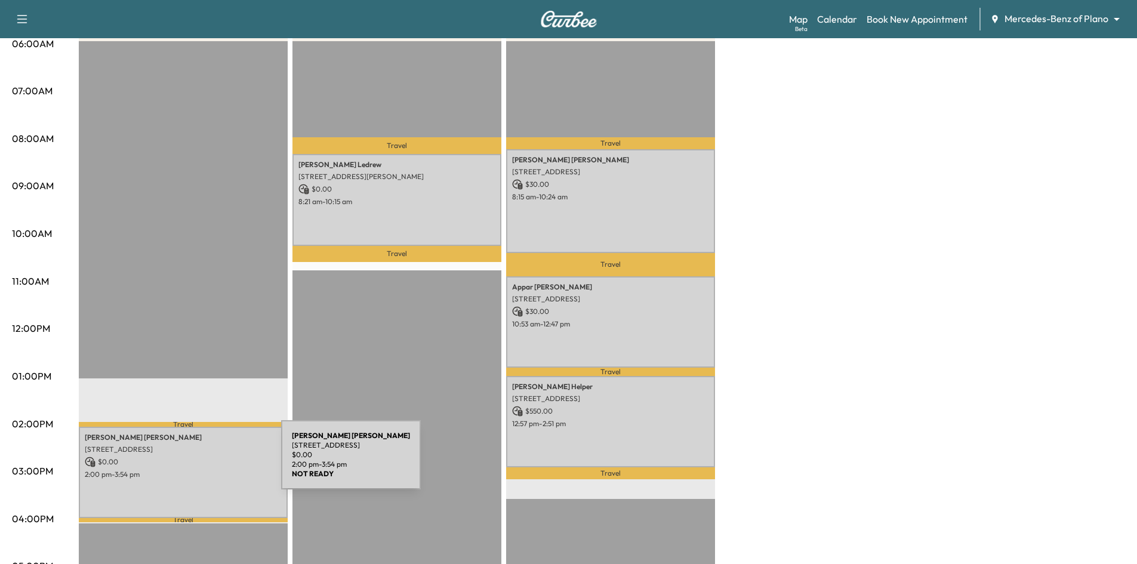
click at [192, 462] on p "$ 0.00" at bounding box center [183, 461] width 197 height 11
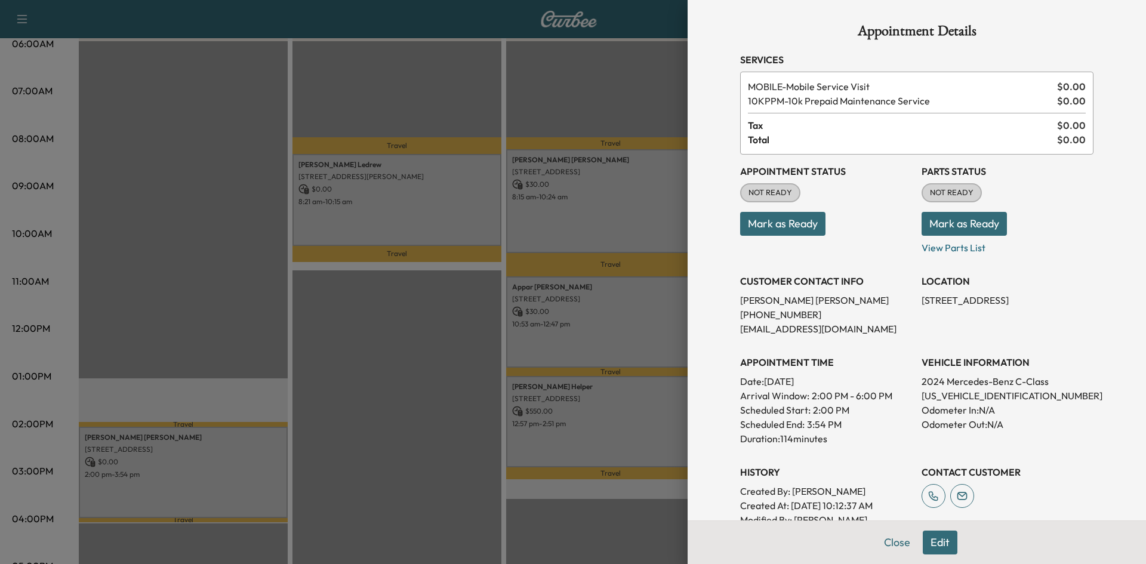
click at [337, 437] on div at bounding box center [573, 282] width 1146 height 564
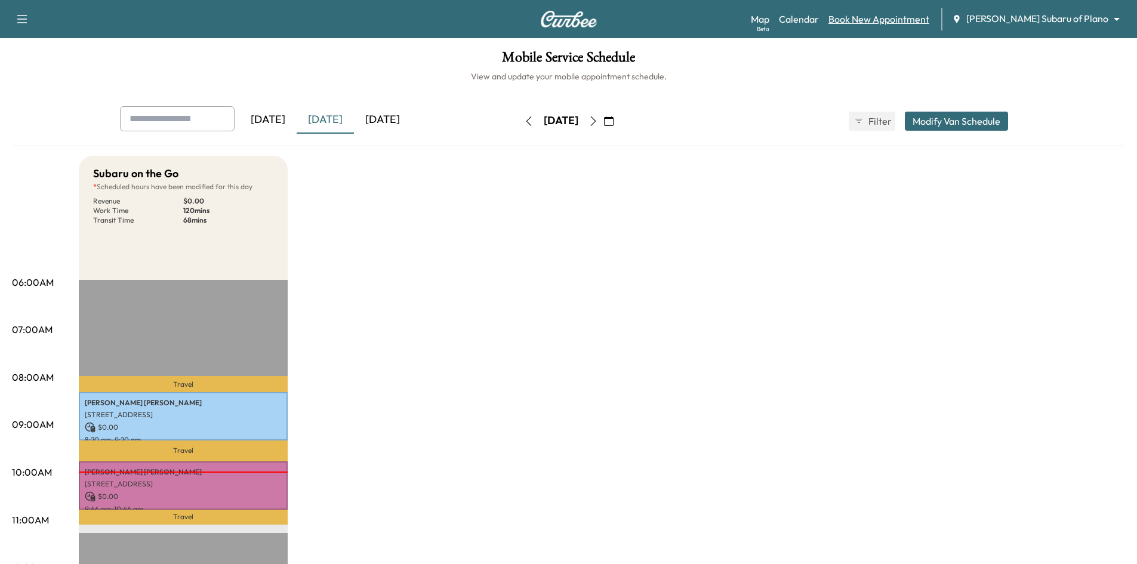
click at [921, 17] on link "Book New Appointment" at bounding box center [878, 19] width 101 height 14
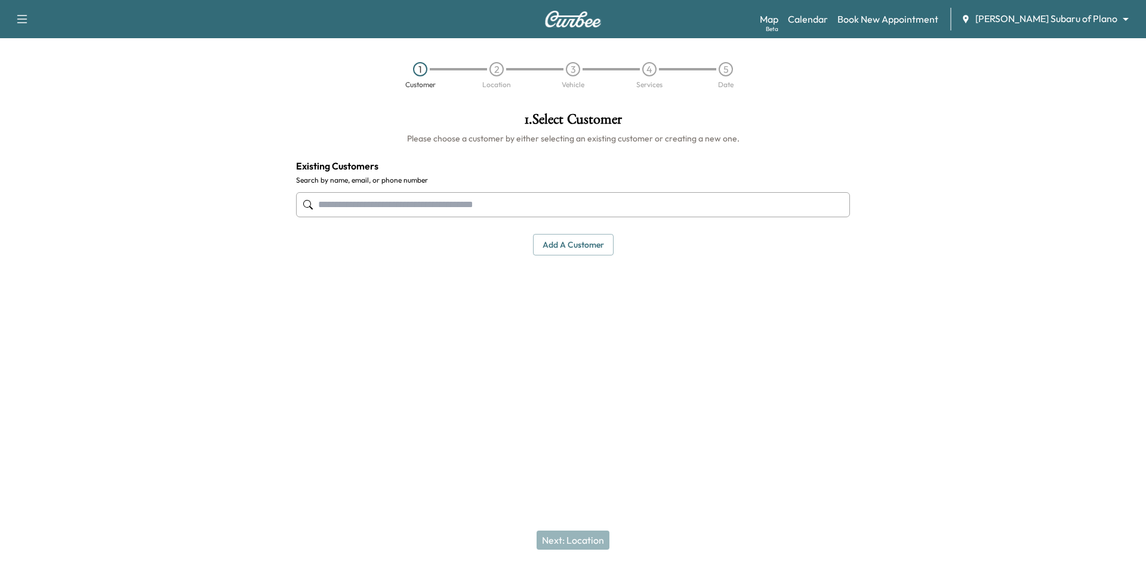
click at [682, 199] on input "text" at bounding box center [573, 204] width 554 height 25
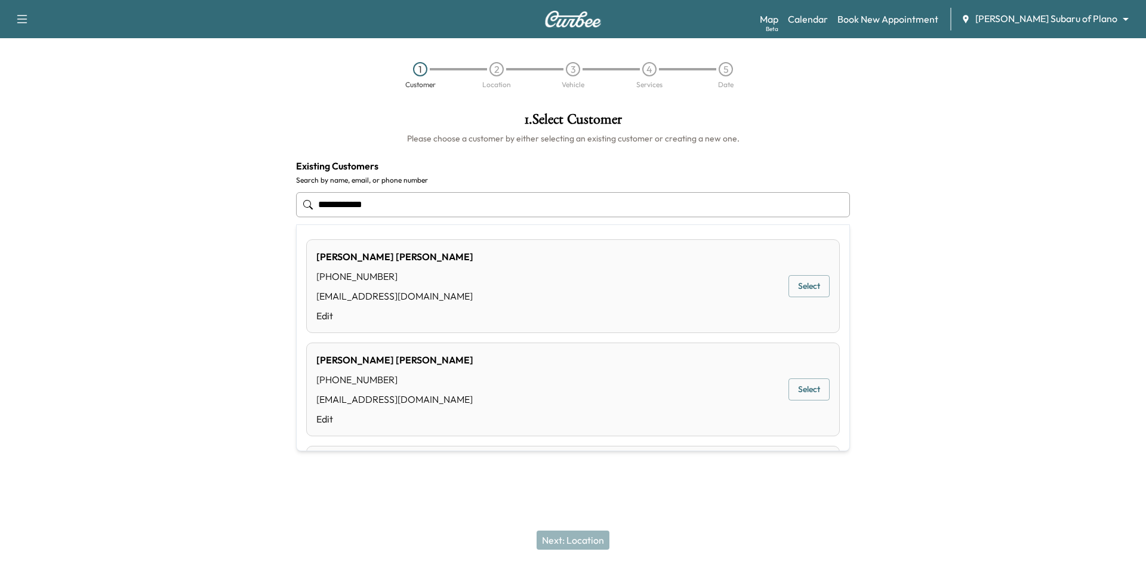
click at [788, 288] on button "Select" at bounding box center [808, 286] width 41 height 22
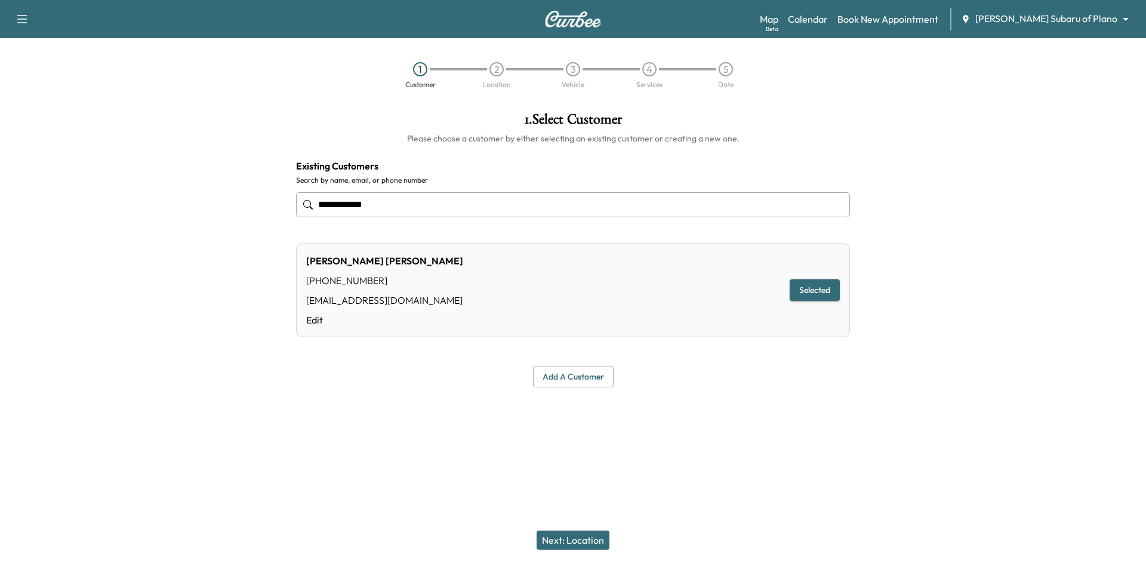
type input "**********"
click at [587, 535] on button "Next: Location" at bounding box center [572, 539] width 73 height 19
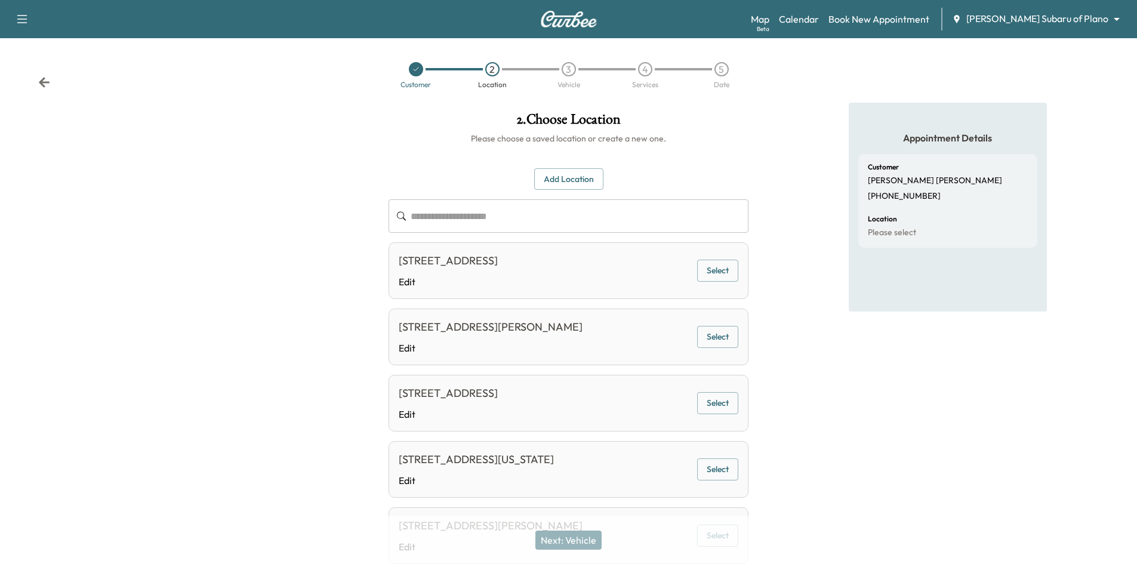
click at [587, 181] on button "Add Location" at bounding box center [568, 179] width 69 height 22
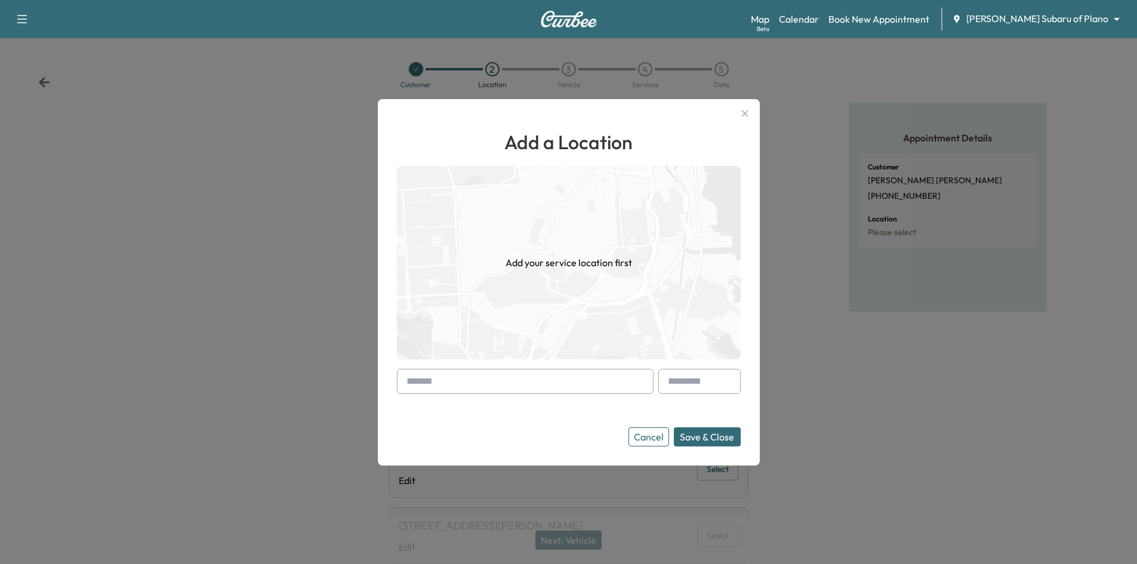
click at [486, 382] on input "text" at bounding box center [525, 381] width 257 height 25
paste input "**********"
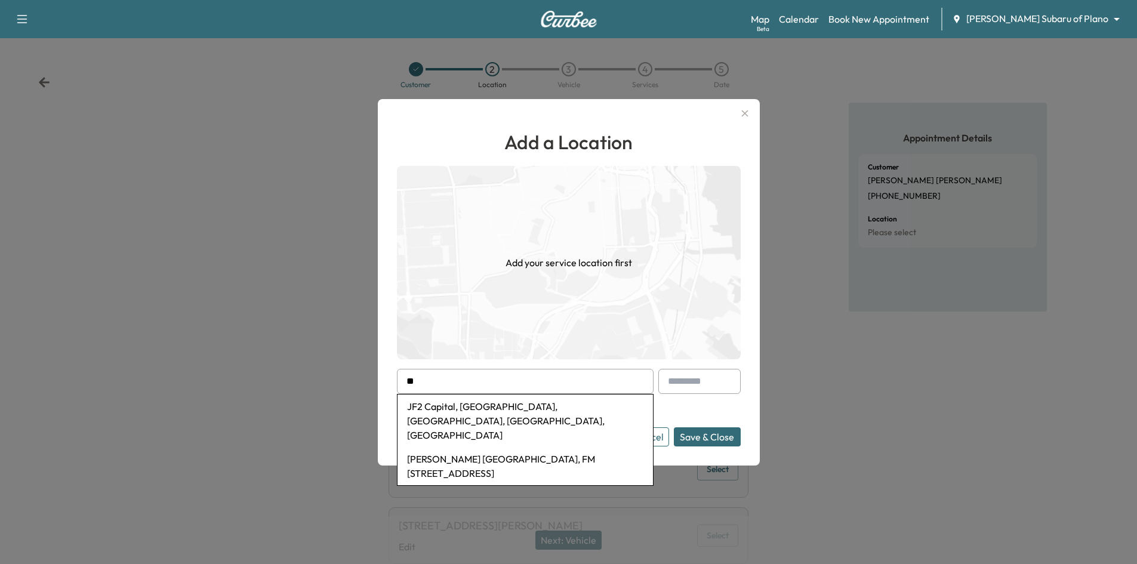
type input "*"
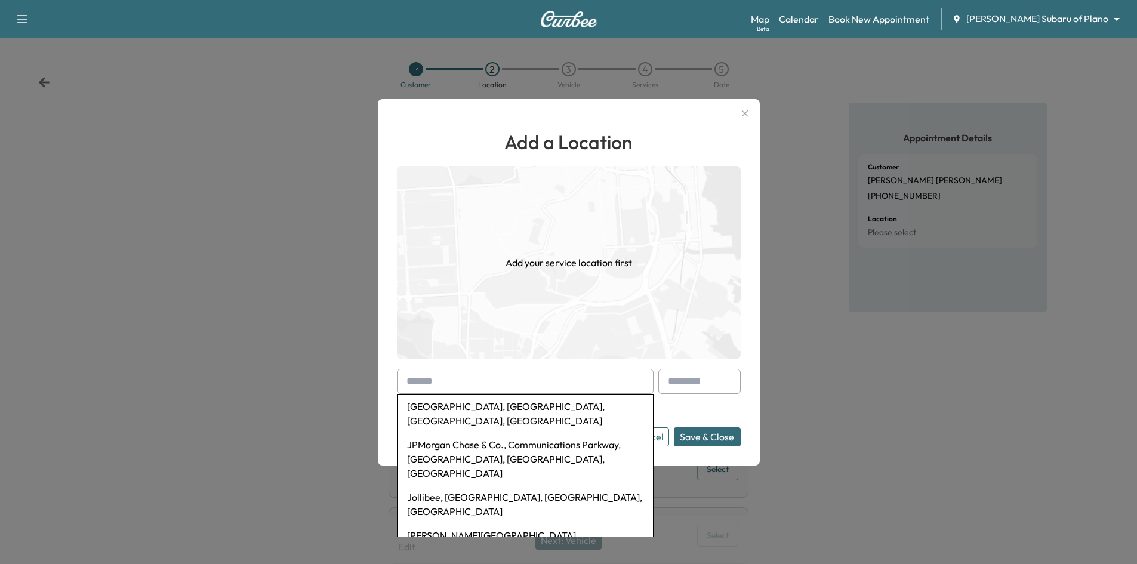
click at [566, 382] on input "text" at bounding box center [525, 381] width 257 height 25
paste input "**********"
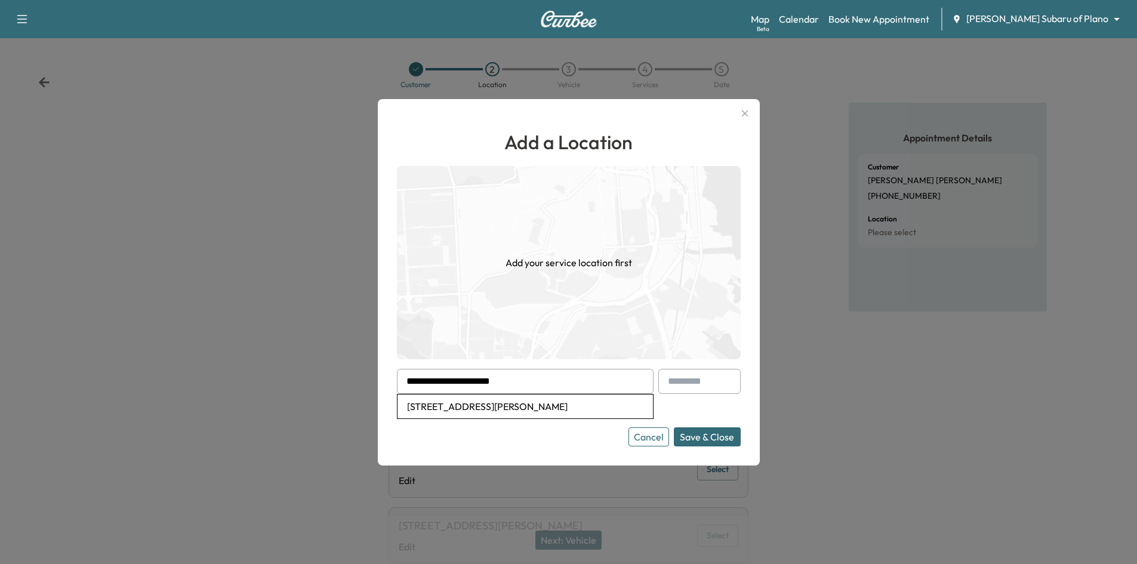
click at [568, 415] on li "[STREET_ADDRESS][PERSON_NAME]" at bounding box center [524, 406] width 255 height 24
type input "**********"
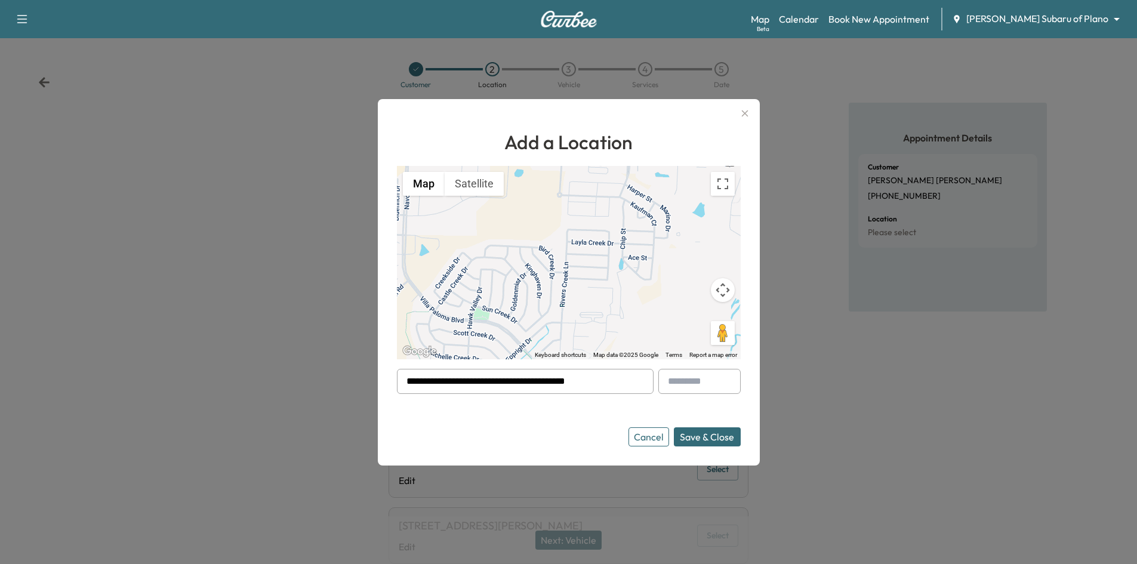
drag, startPoint x: 622, startPoint y: 387, endPoint x: 285, endPoint y: 405, distance: 338.2
click at [285, 405] on div "**********" at bounding box center [568, 282] width 1137 height 564
paste input "**********"
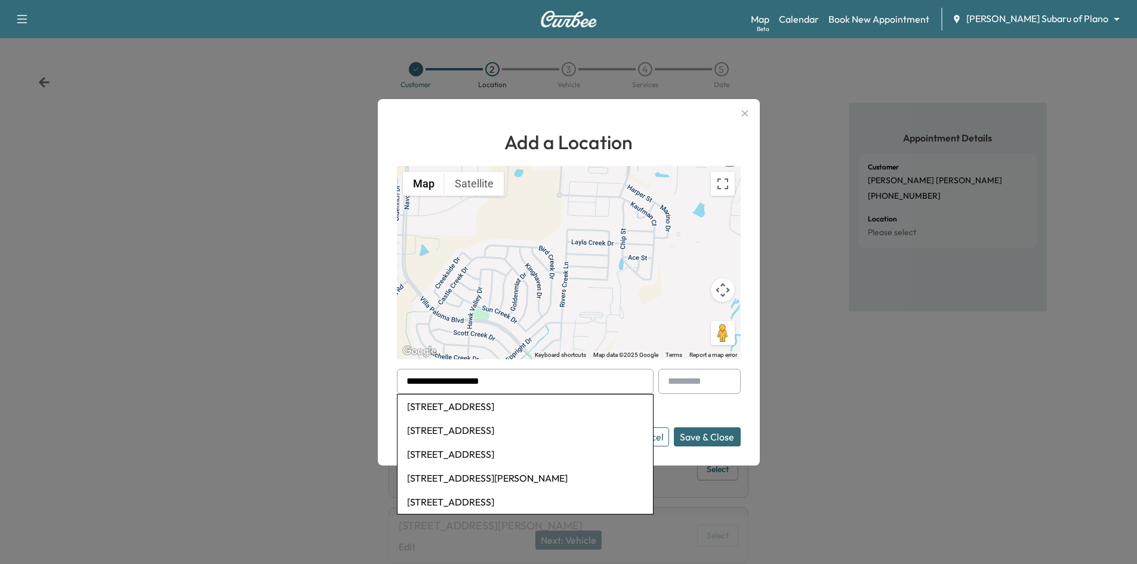
click at [564, 403] on li "[STREET_ADDRESS]" at bounding box center [524, 406] width 255 height 24
type input "**********"
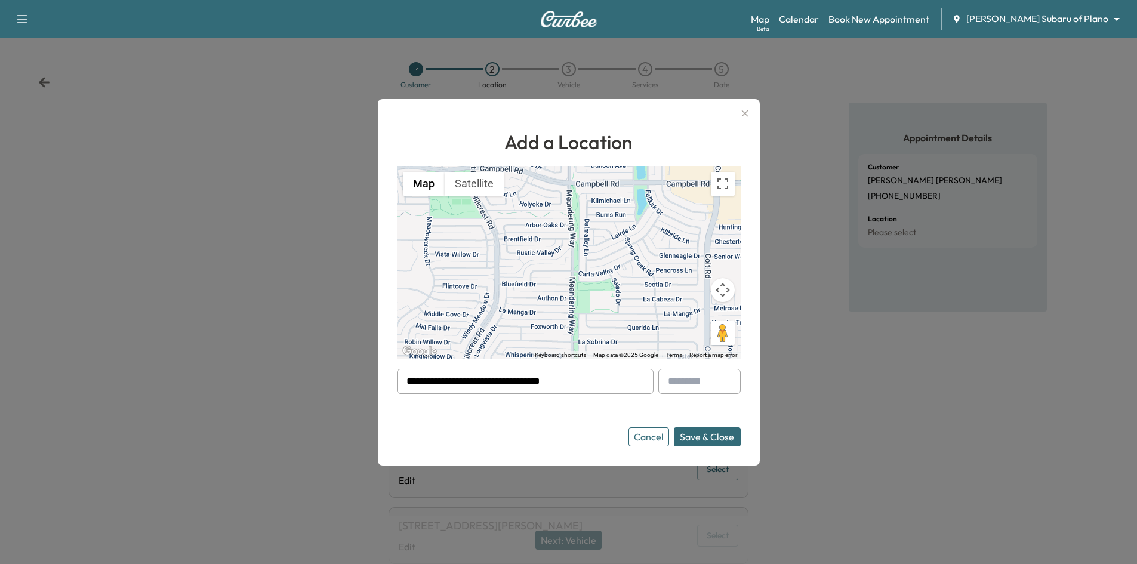
click at [662, 433] on button "Cancel" at bounding box center [648, 436] width 41 height 19
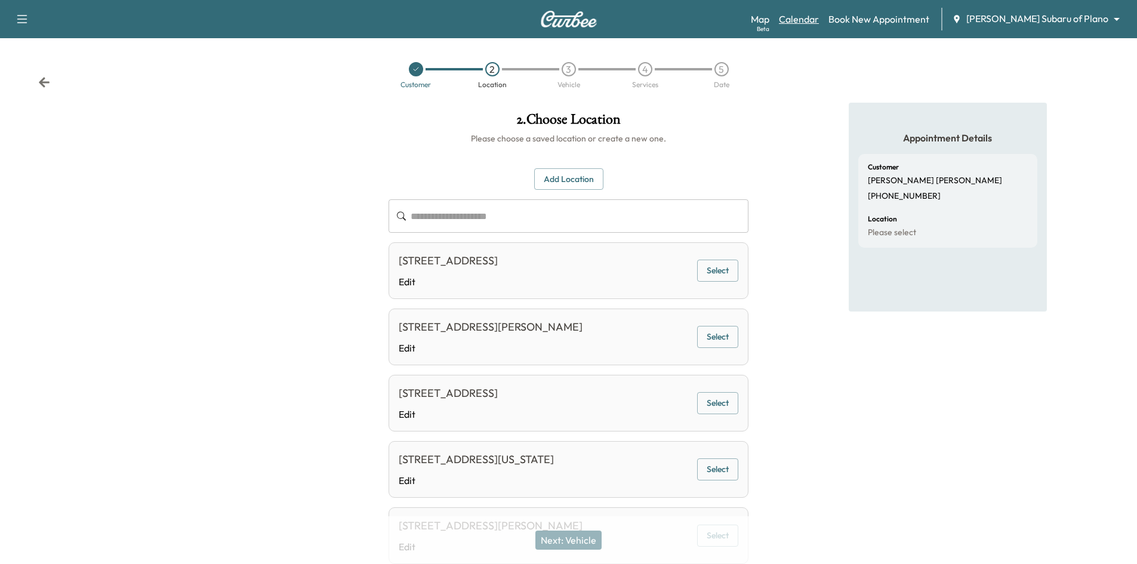
click at [819, 21] on link "Calendar" at bounding box center [799, 19] width 40 height 14
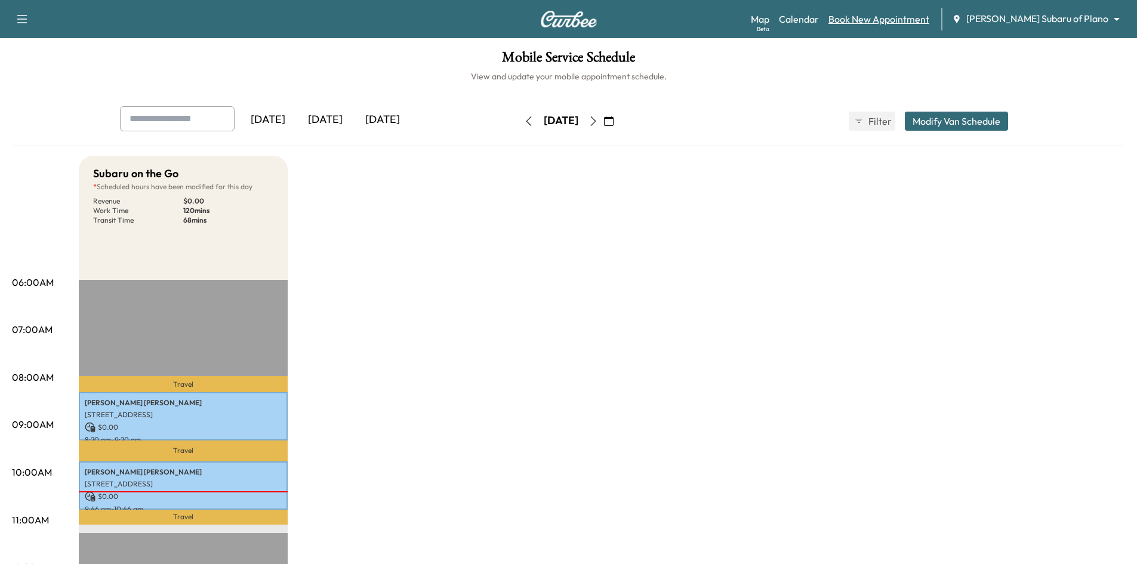
click at [906, 17] on link "Book New Appointment" at bounding box center [878, 19] width 101 height 14
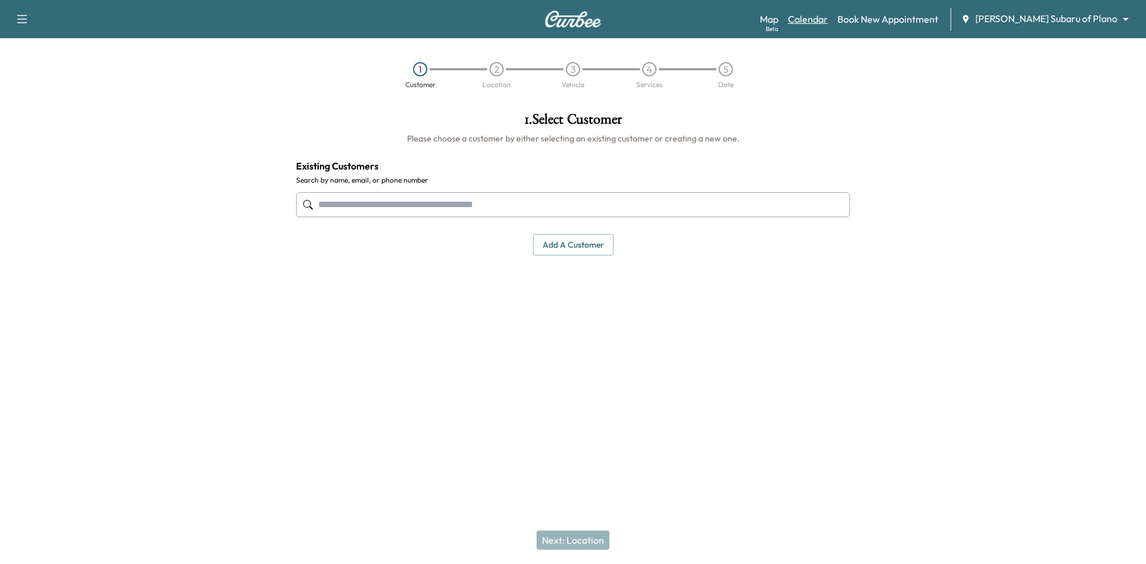
click at [828, 14] on link "Calendar" at bounding box center [808, 19] width 40 height 14
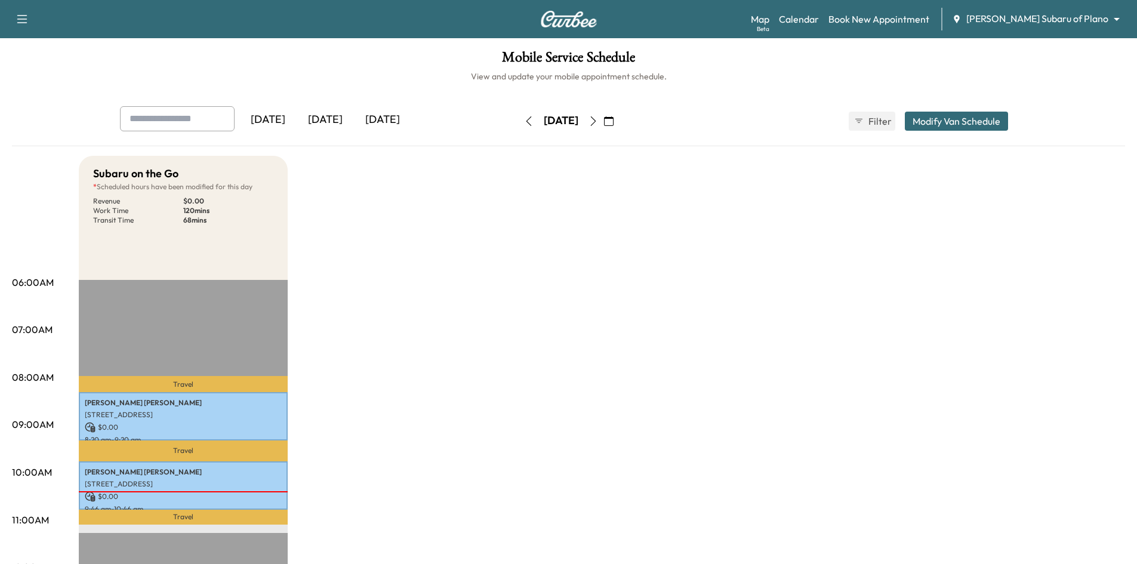
click at [619, 121] on button "button" at bounding box center [608, 121] width 20 height 19
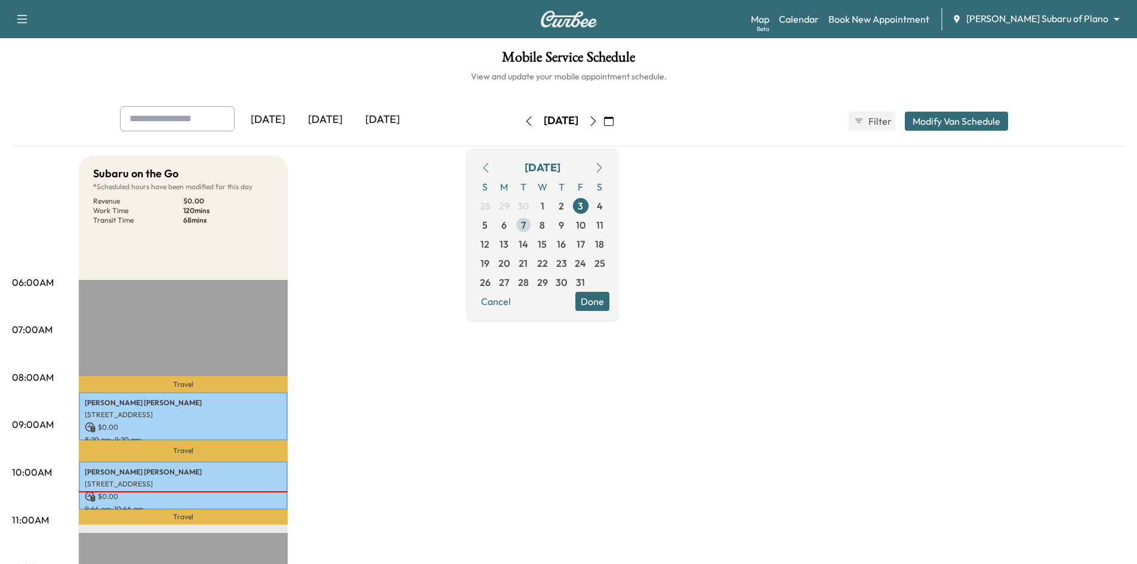
click at [526, 226] on span "7" at bounding box center [523, 225] width 5 height 14
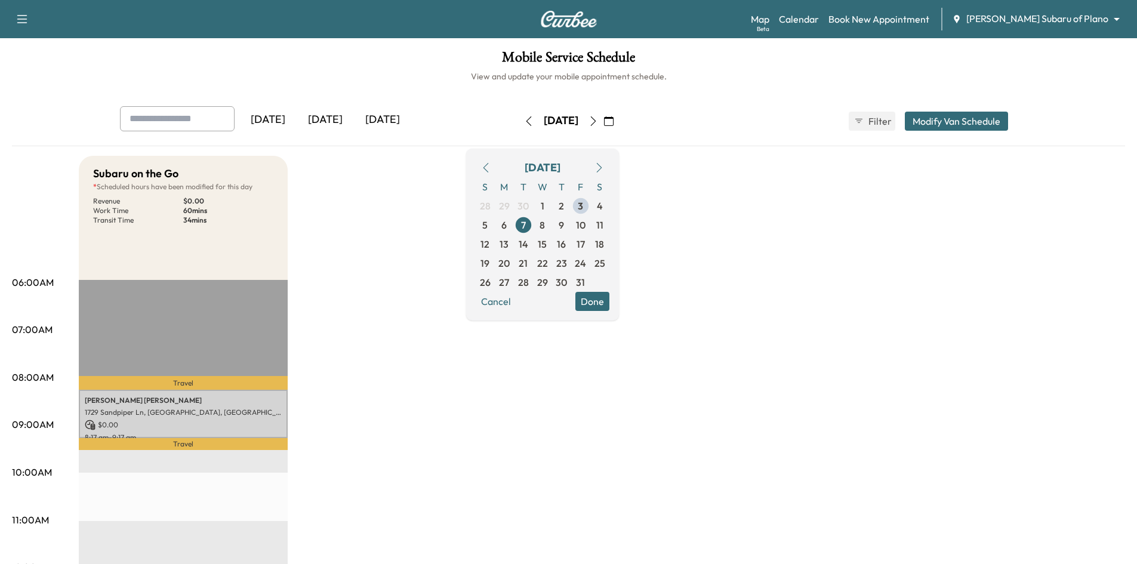
click at [609, 303] on button "Done" at bounding box center [592, 301] width 34 height 19
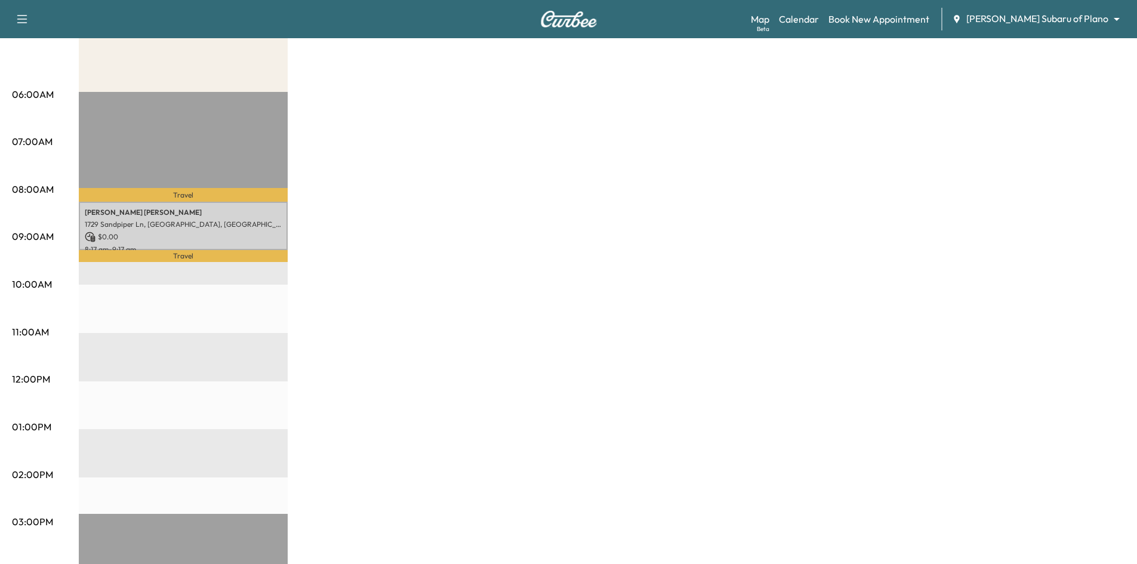
scroll to position [60, 0]
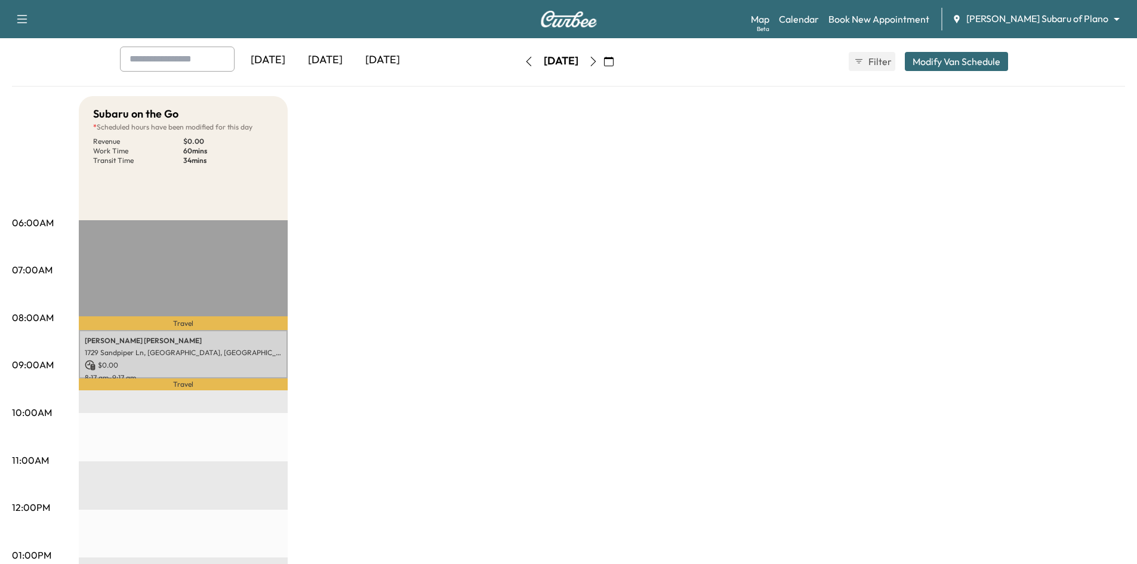
click at [598, 58] on icon "button" at bounding box center [593, 62] width 10 height 10
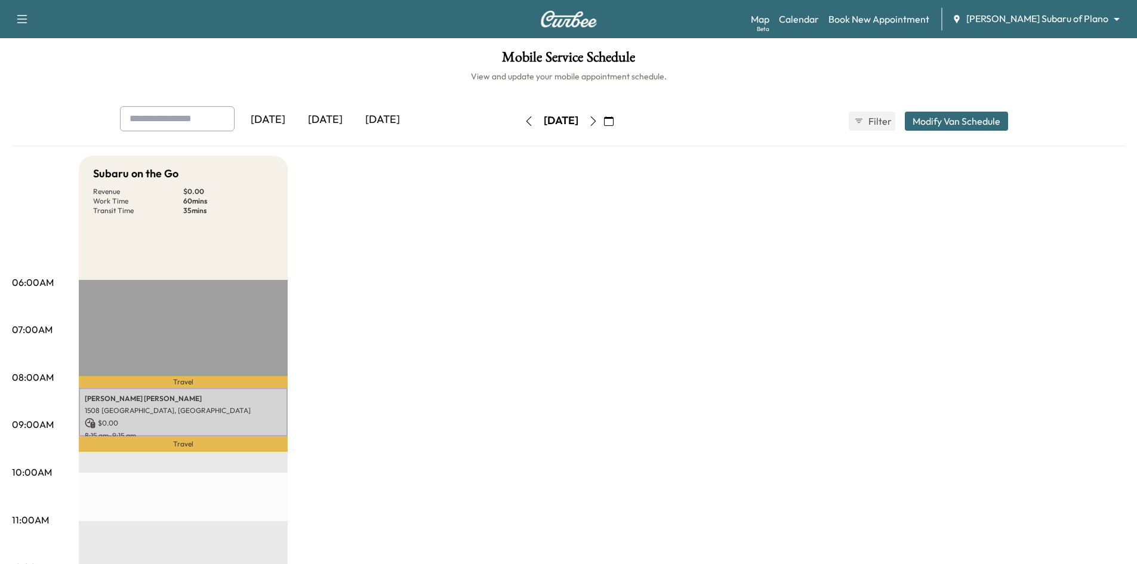
click at [524, 118] on icon "button" at bounding box center [529, 121] width 10 height 10
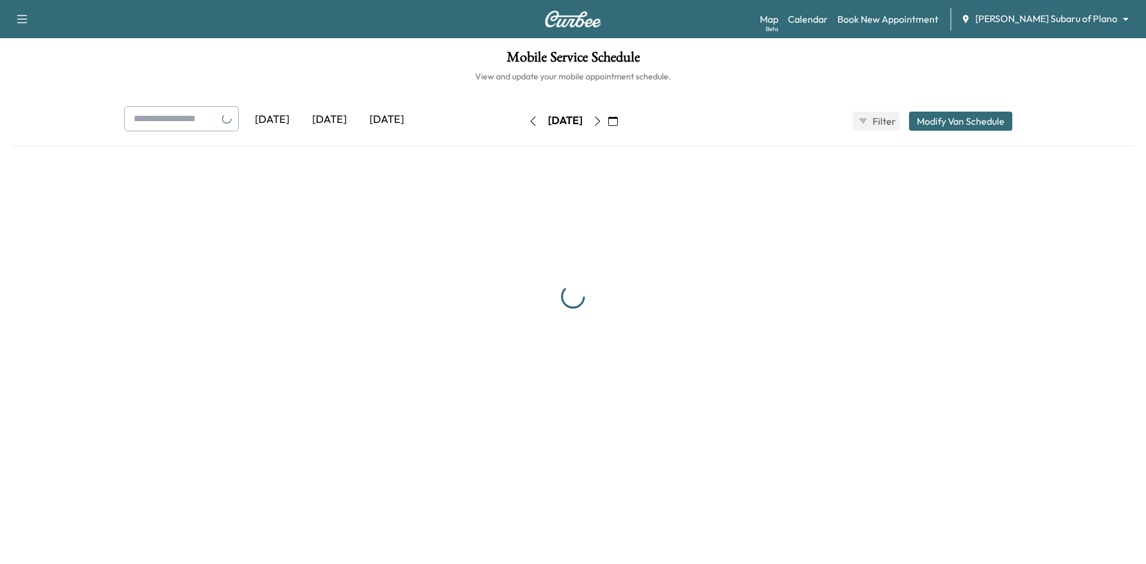
click at [492, 118] on div "[DATE] [DATE] [DATE] [DATE] October 2025 S M T W T F S 28 29 30 1 2 3 4 5 6 7 8…" at bounding box center [573, 121] width 916 height 30
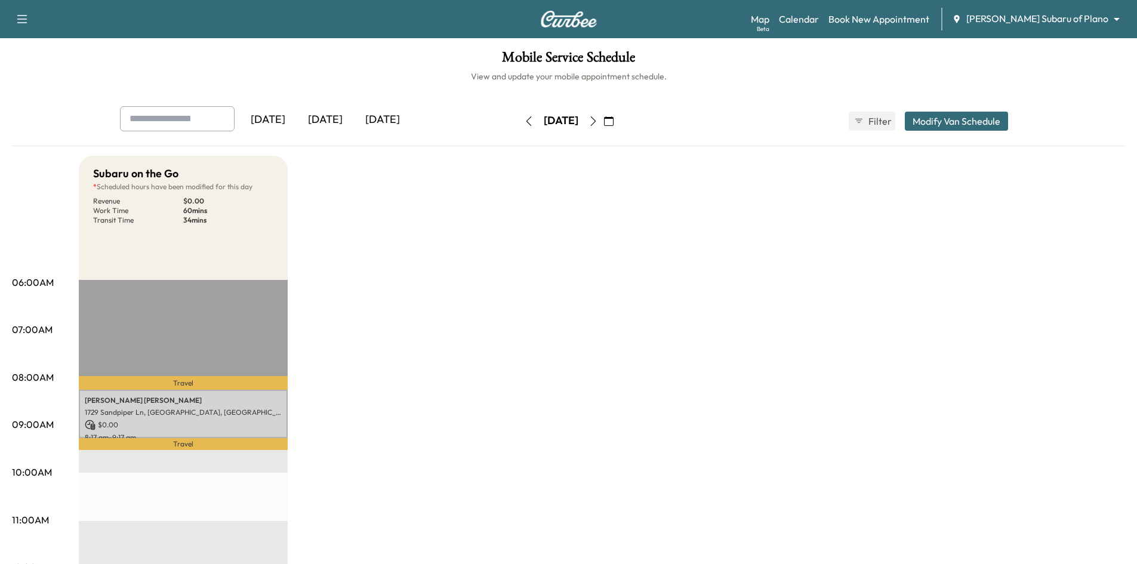
click at [526, 120] on icon "button" at bounding box center [528, 121] width 5 height 10
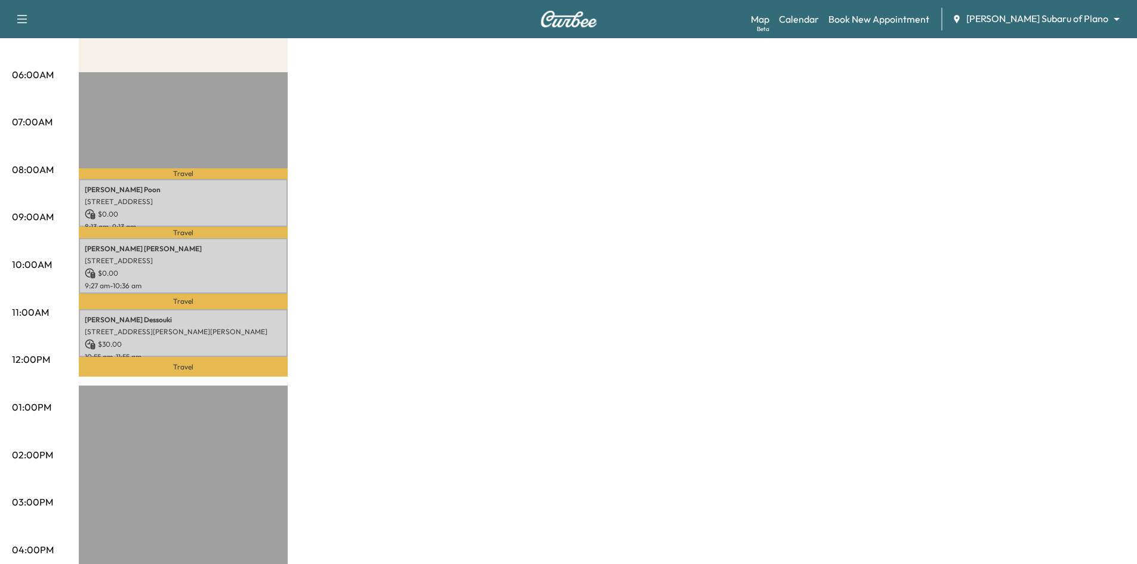
scroll to position [60, 0]
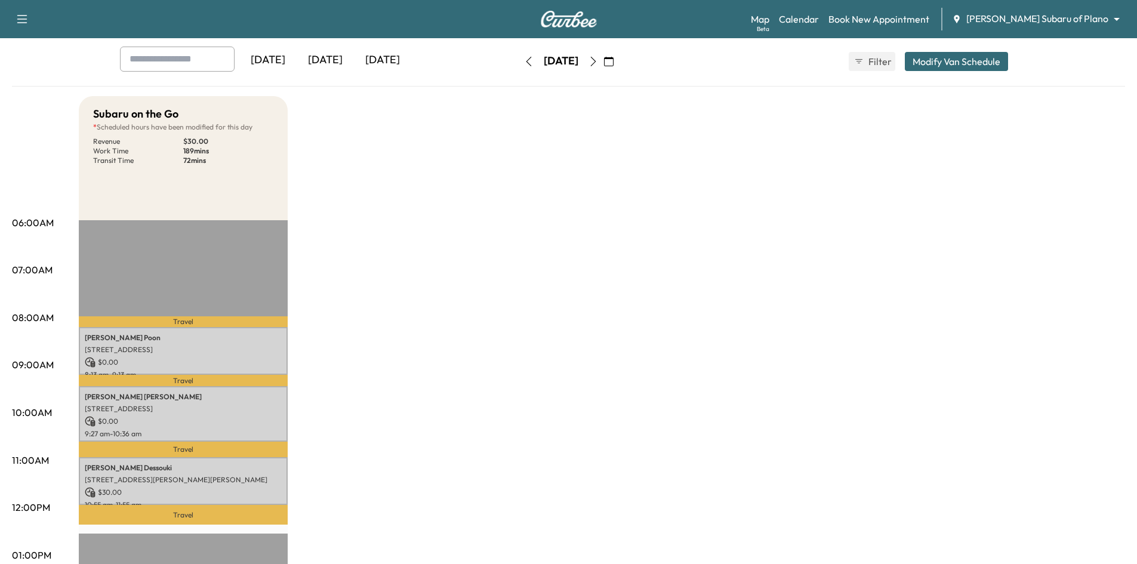
click at [598, 63] on icon "button" at bounding box center [593, 62] width 10 height 10
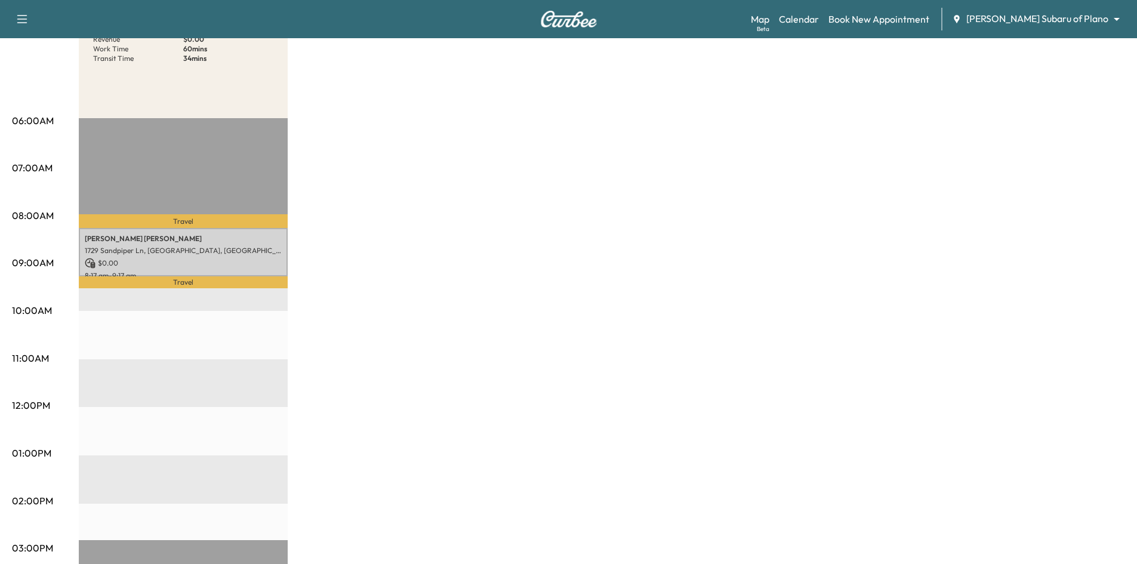
scroll to position [60, 0]
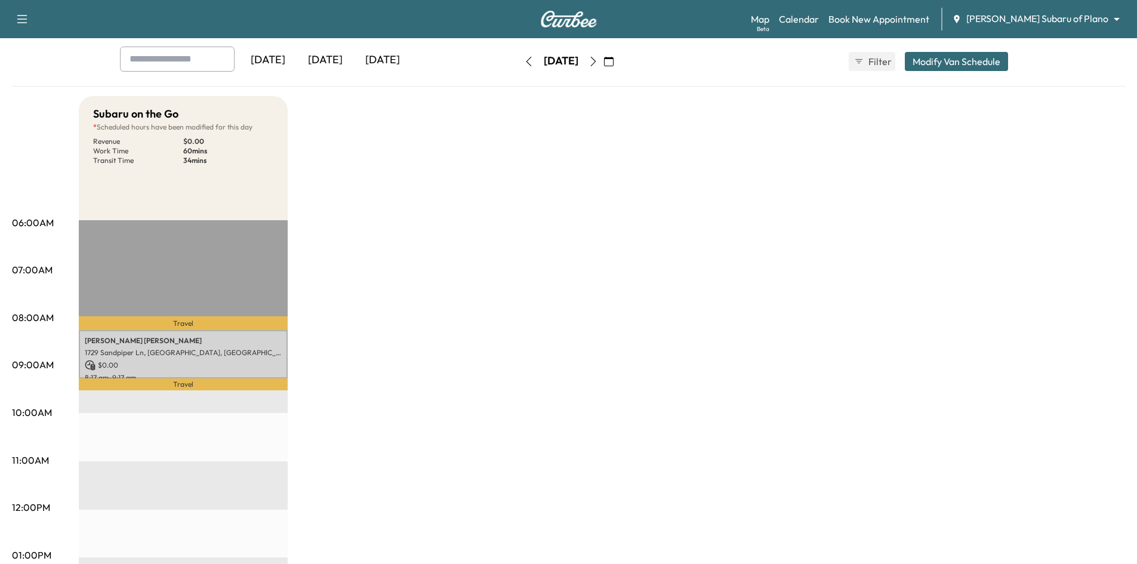
click at [324, 56] on div "[DATE]" at bounding box center [325, 60] width 57 height 27
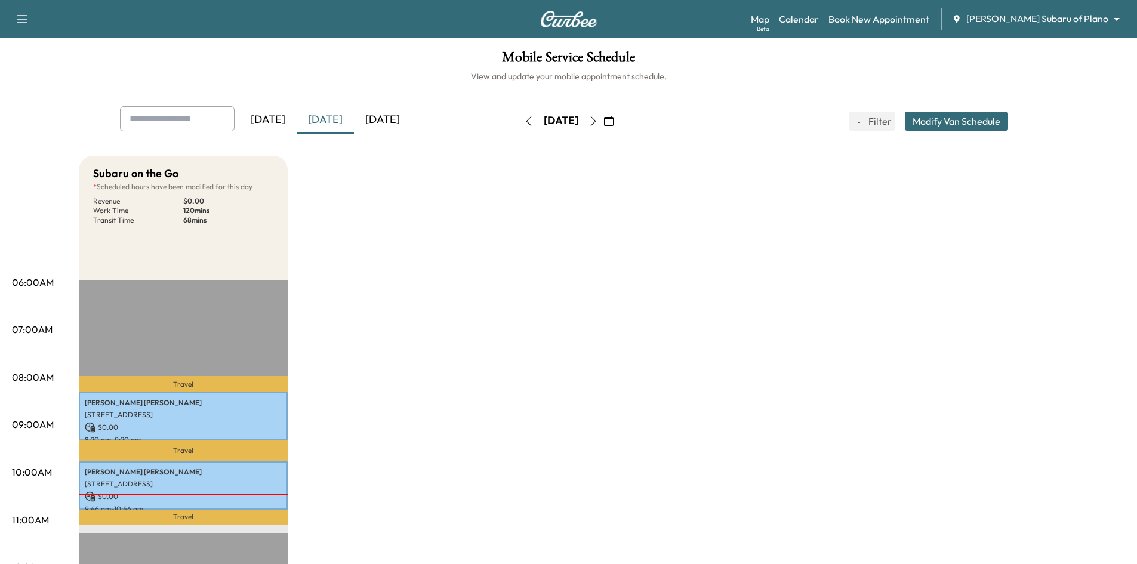
click at [613, 121] on icon "button" at bounding box center [609, 121] width 10 height 10
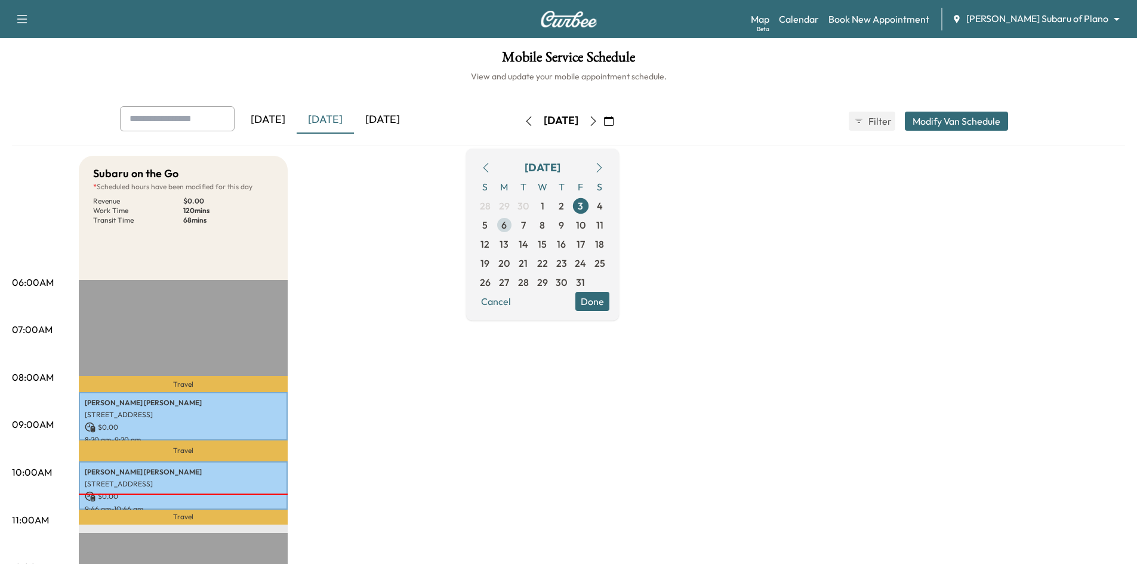
click at [514, 227] on span "6" at bounding box center [504, 224] width 19 height 19
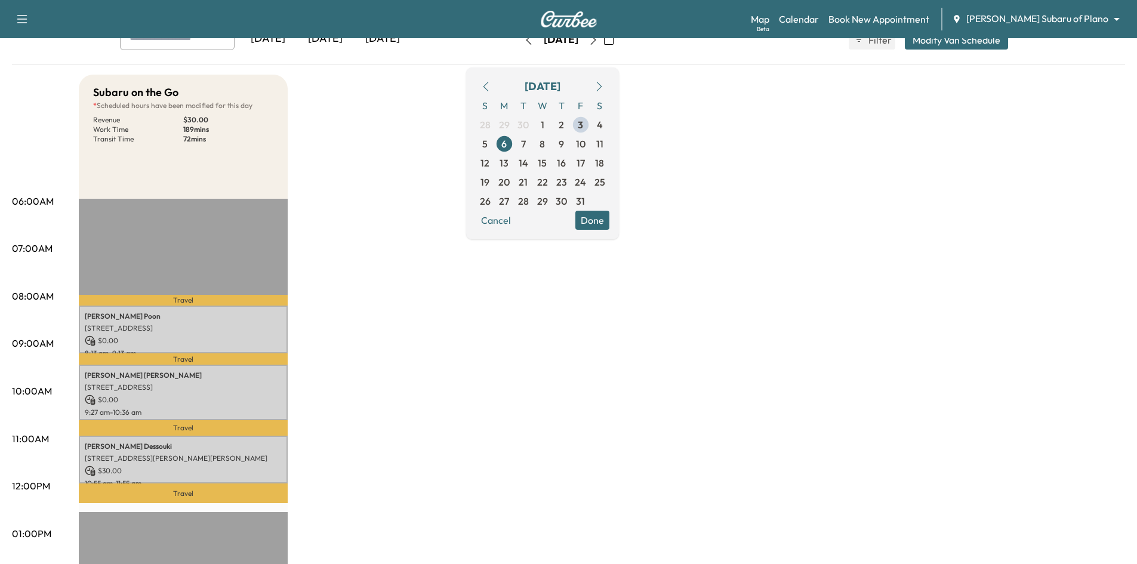
scroll to position [60, 0]
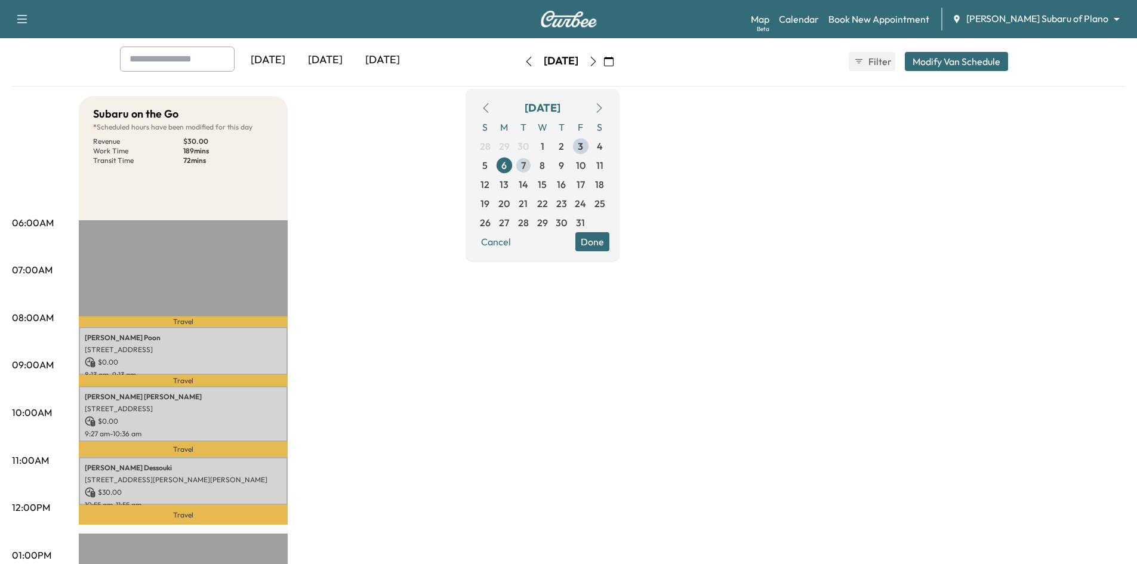
click at [526, 165] on span "7" at bounding box center [523, 165] width 5 height 14
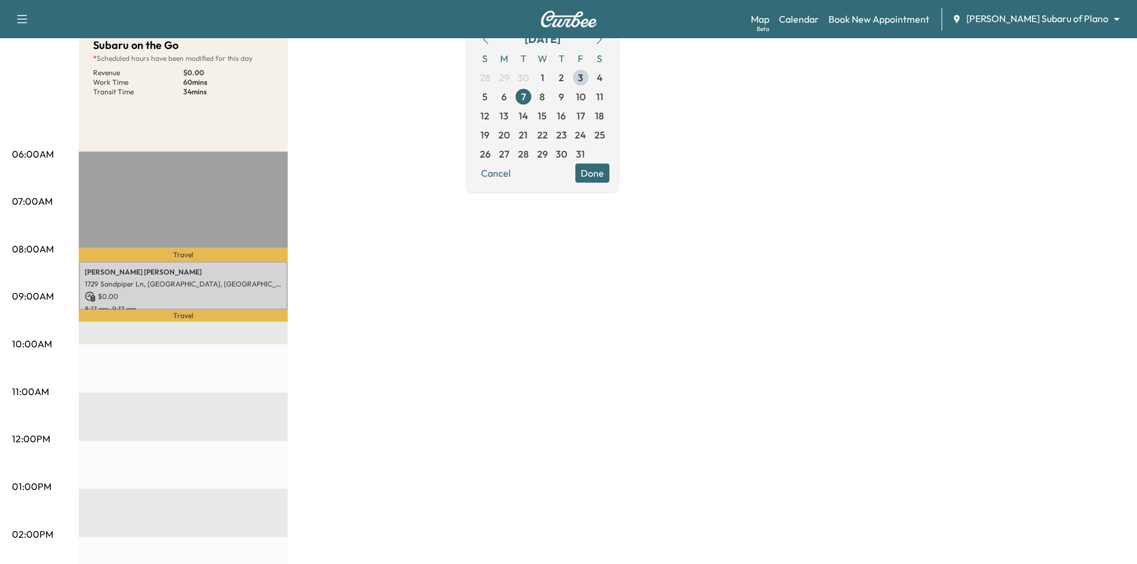
scroll to position [60, 0]
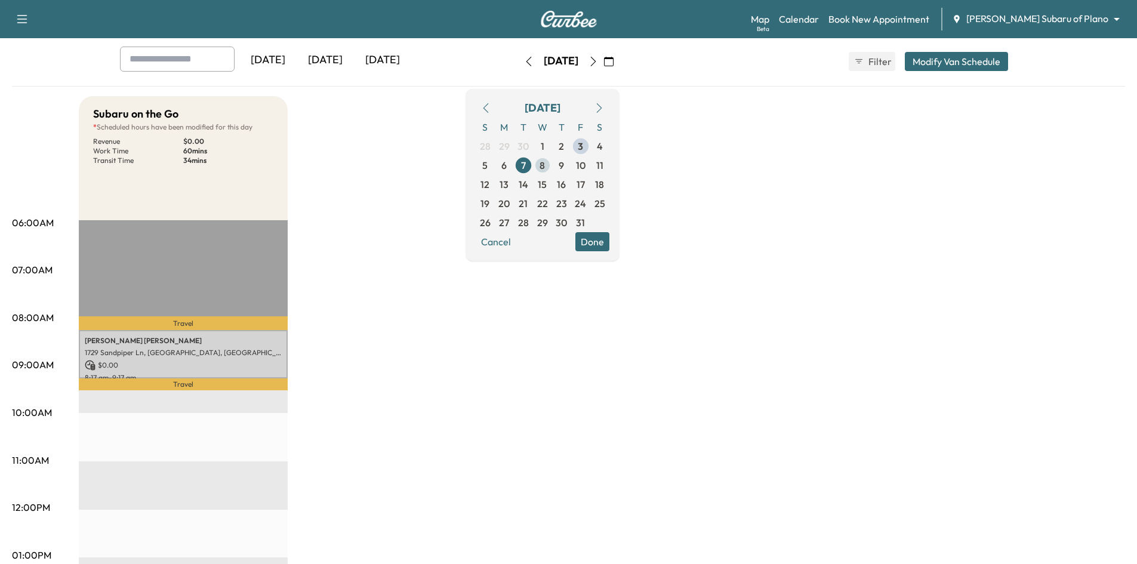
click at [545, 169] on span "8" at bounding box center [541, 165] width 5 height 14
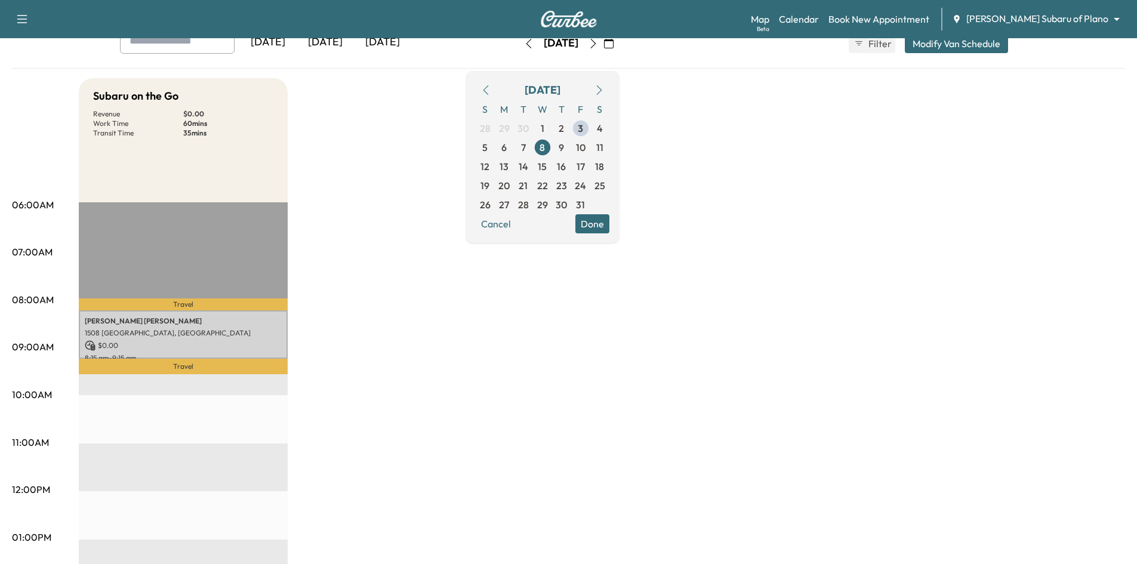
scroll to position [60, 0]
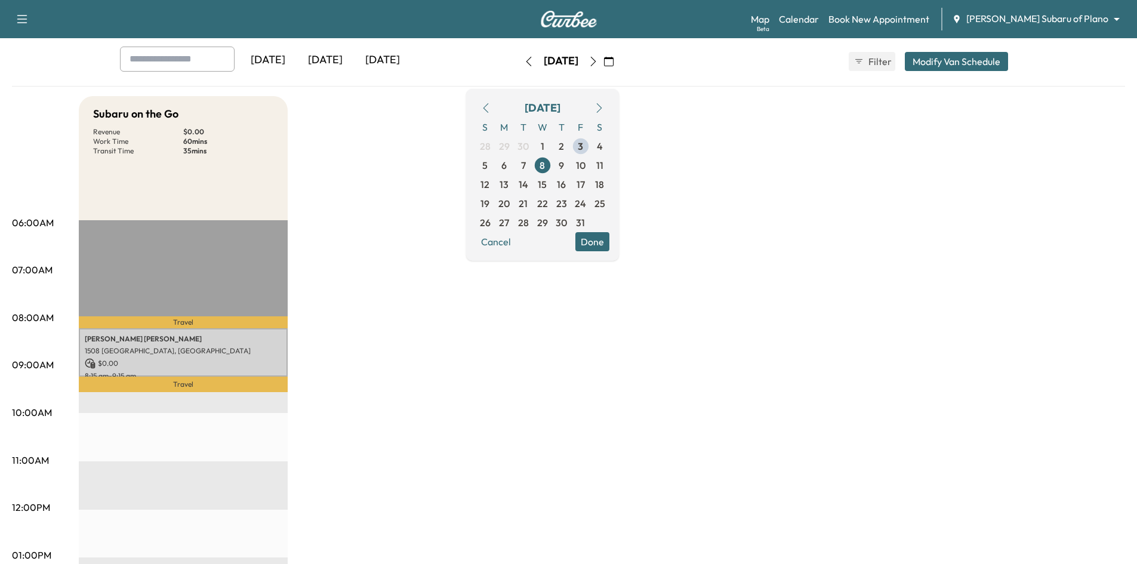
click at [609, 247] on button "Done" at bounding box center [592, 241] width 34 height 19
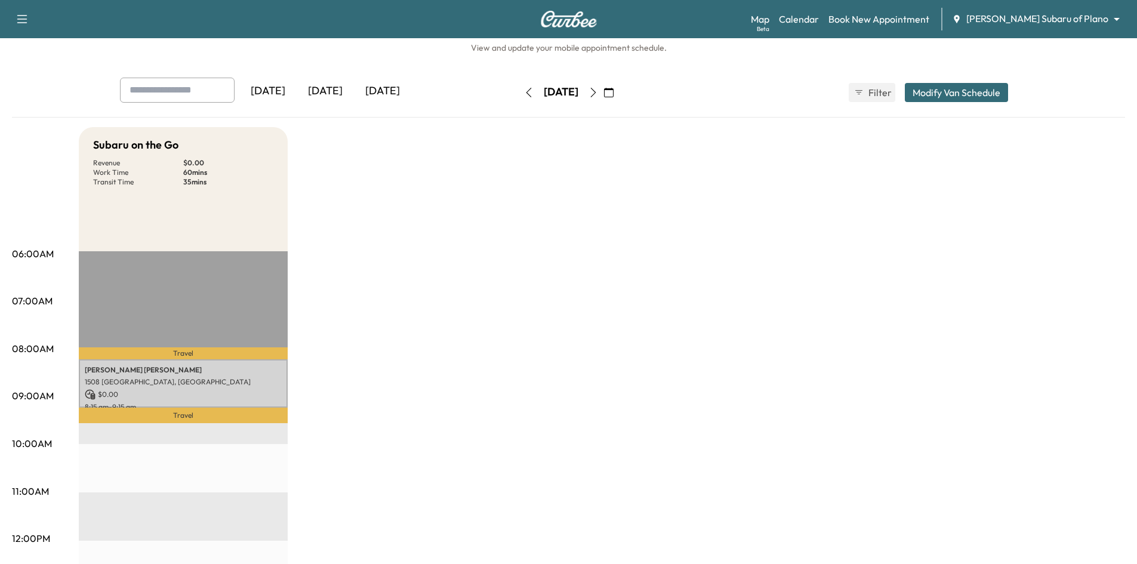
scroll to position [0, 0]
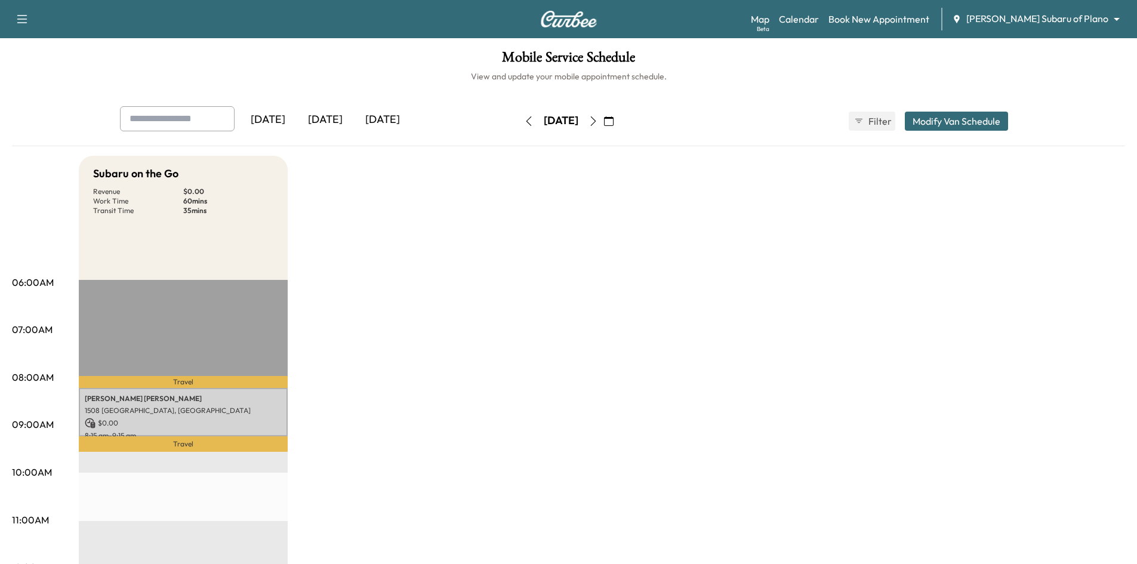
click at [613, 123] on icon "button" at bounding box center [609, 121] width 10 height 10
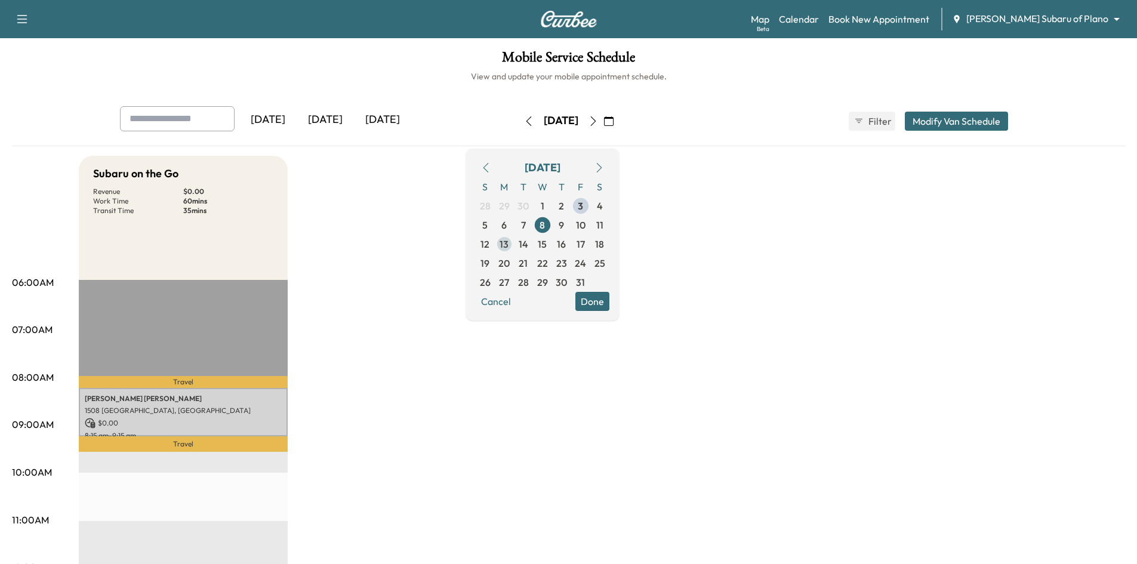
click at [514, 242] on span "13" at bounding box center [504, 243] width 19 height 19
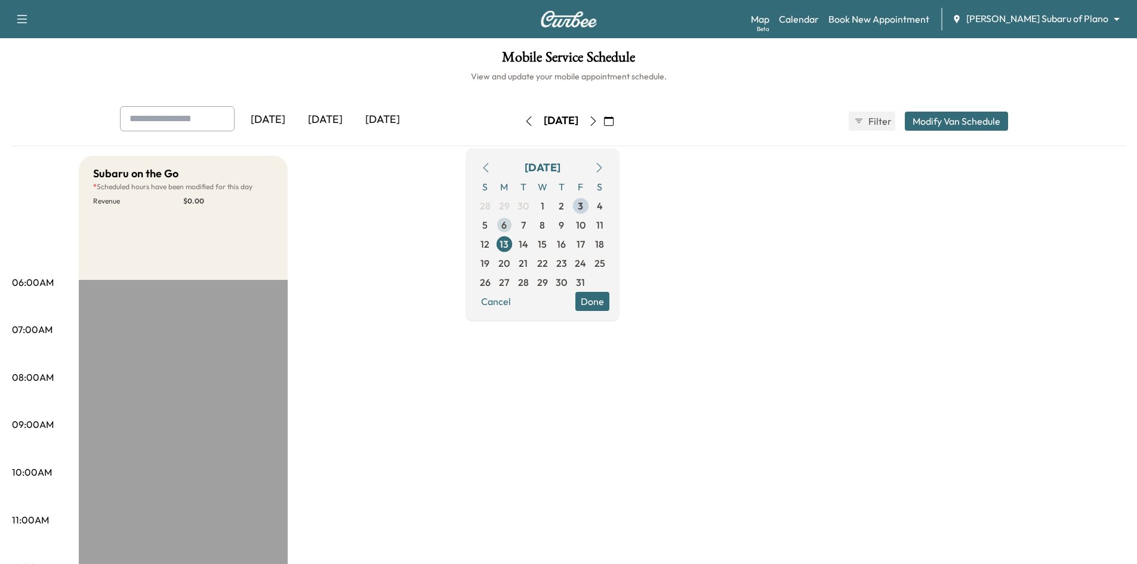
click at [514, 226] on span "6" at bounding box center [504, 224] width 19 height 19
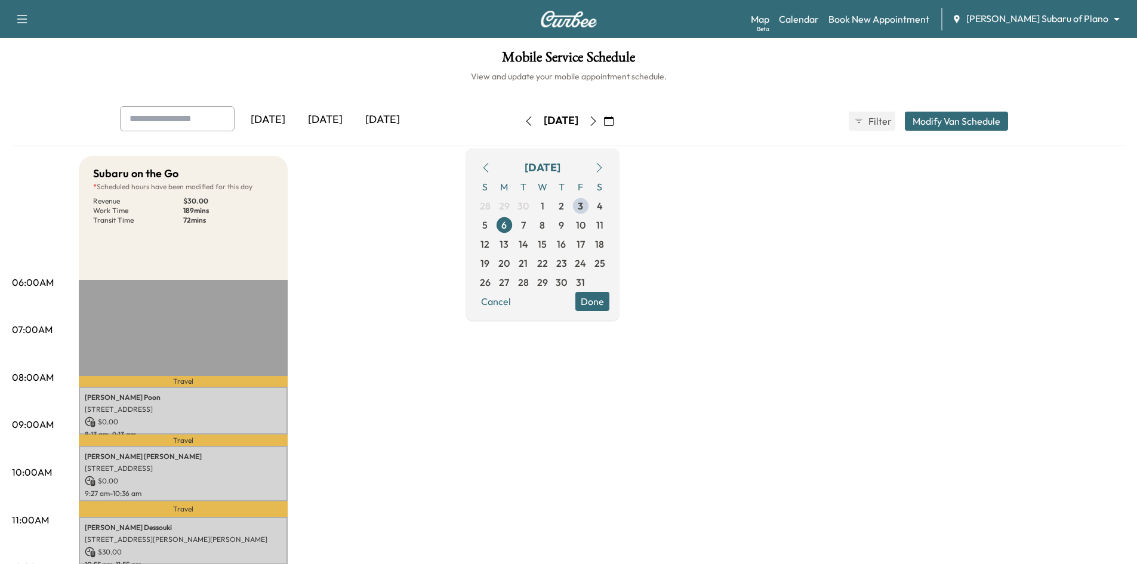
drag, startPoint x: 631, startPoint y: 302, endPoint x: 597, endPoint y: 301, distance: 34.6
click at [609, 302] on button "Done" at bounding box center [592, 301] width 34 height 19
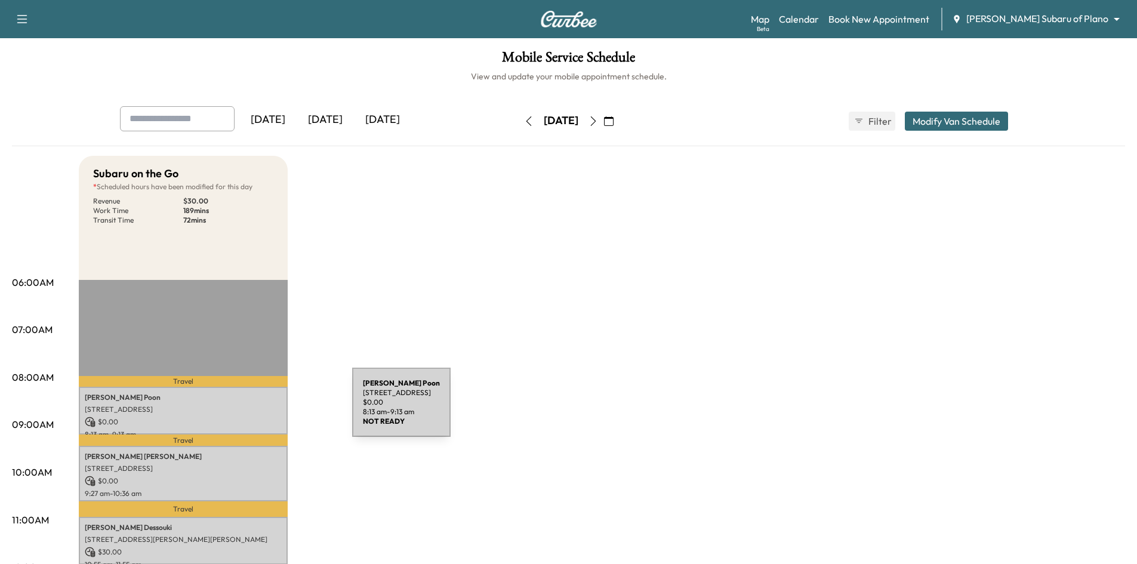
click at [263, 409] on p "[STREET_ADDRESS]" at bounding box center [183, 410] width 197 height 10
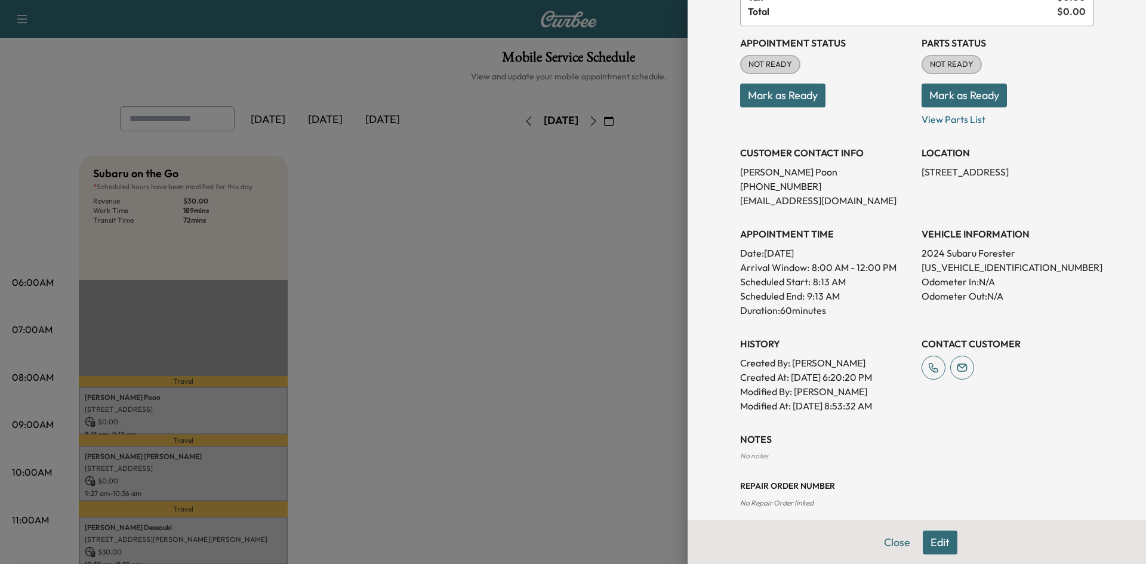
scroll to position [195, 0]
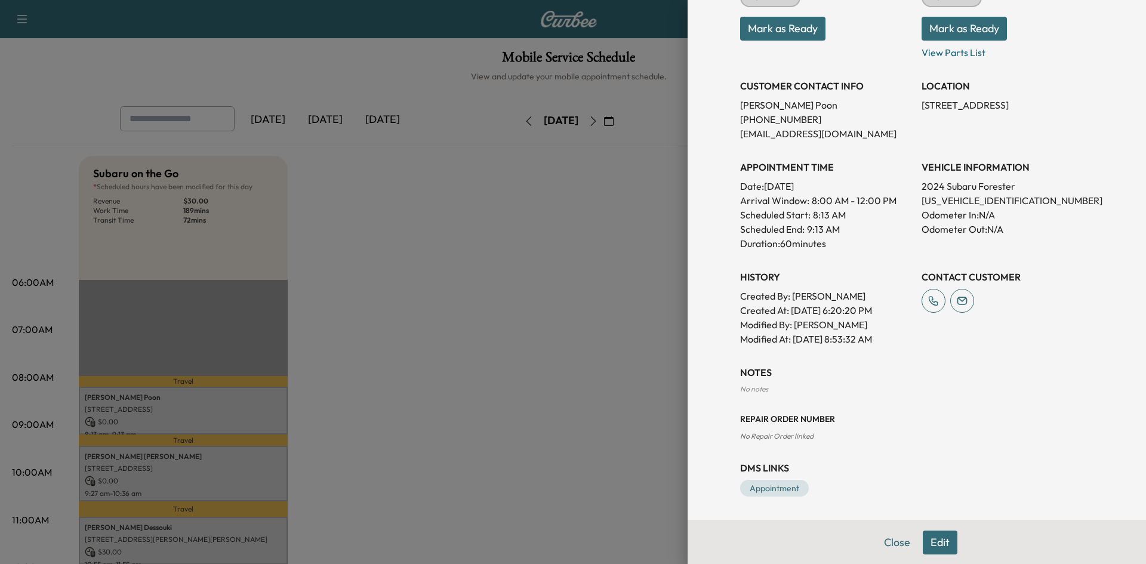
click at [282, 470] on div at bounding box center [573, 282] width 1146 height 564
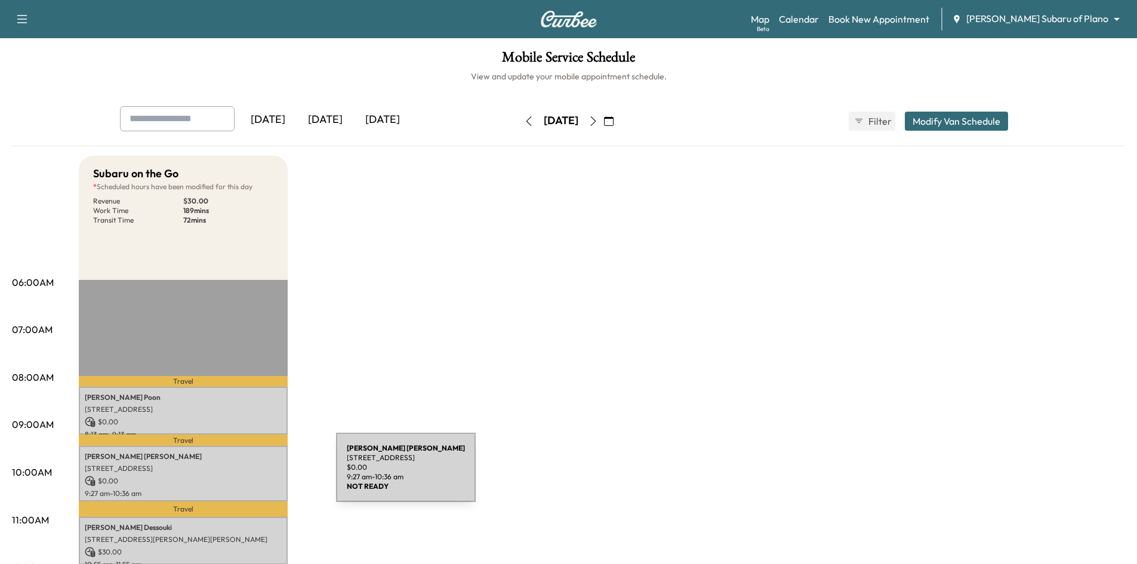
click at [246, 476] on p "$ 0.00" at bounding box center [183, 481] width 197 height 11
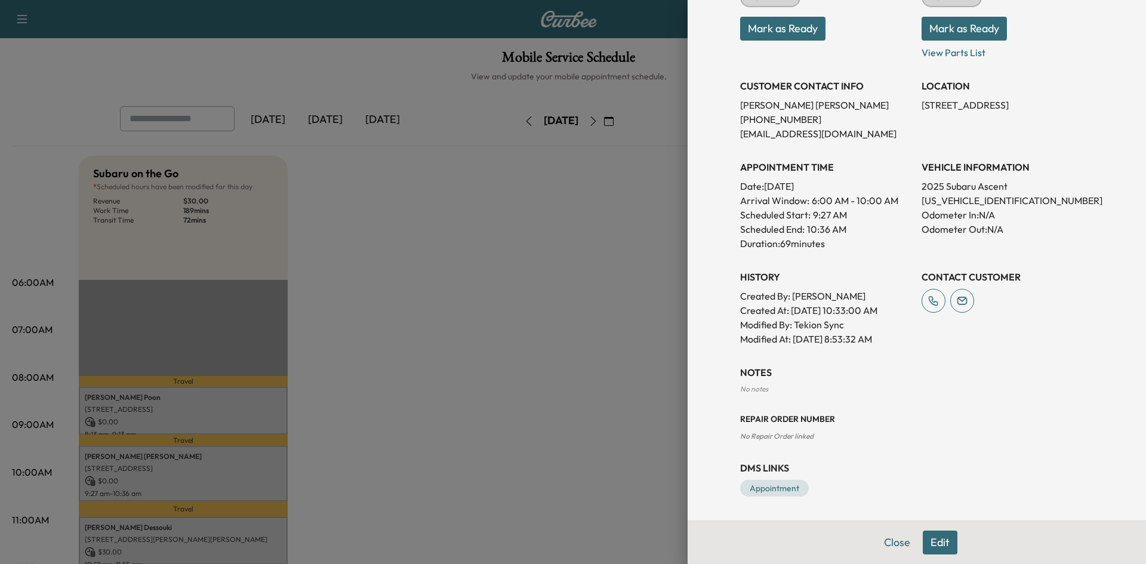
click at [255, 525] on div at bounding box center [573, 282] width 1146 height 564
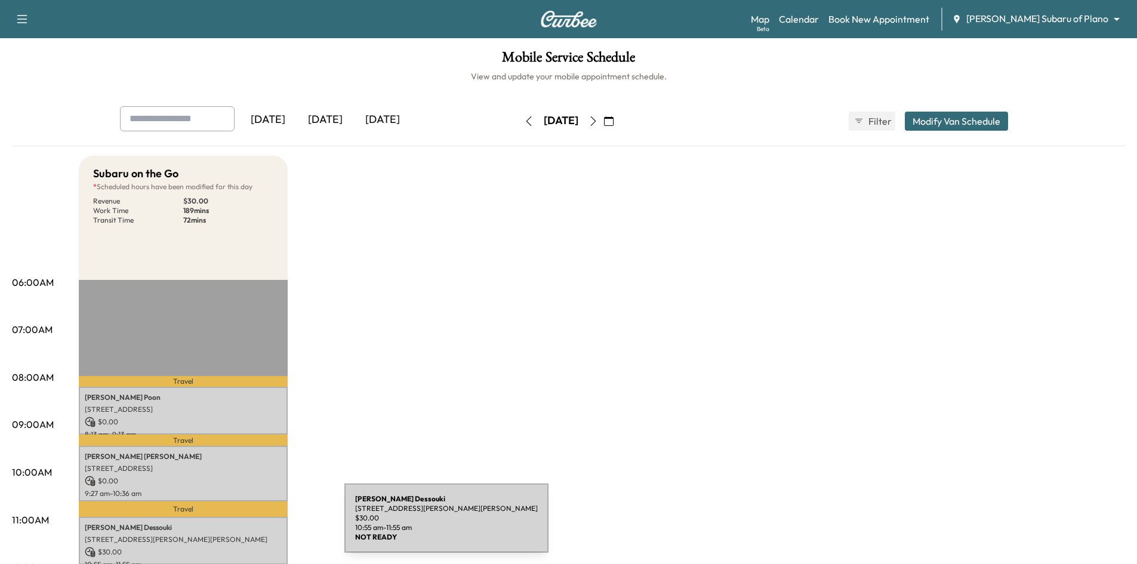
click at [255, 525] on p "[PERSON_NAME]" at bounding box center [183, 528] width 197 height 10
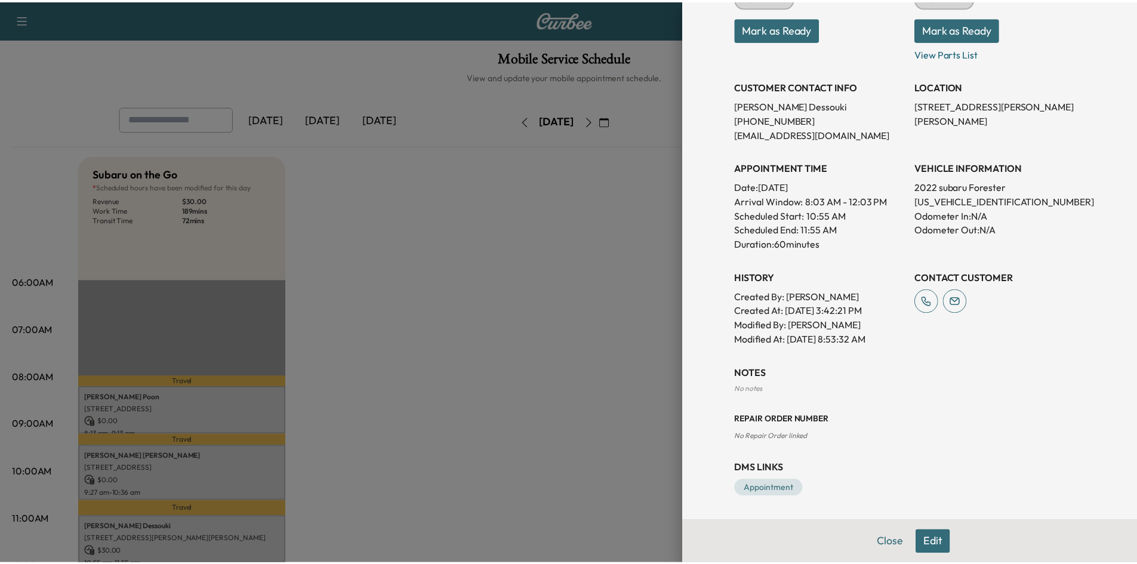
scroll to position [0, 0]
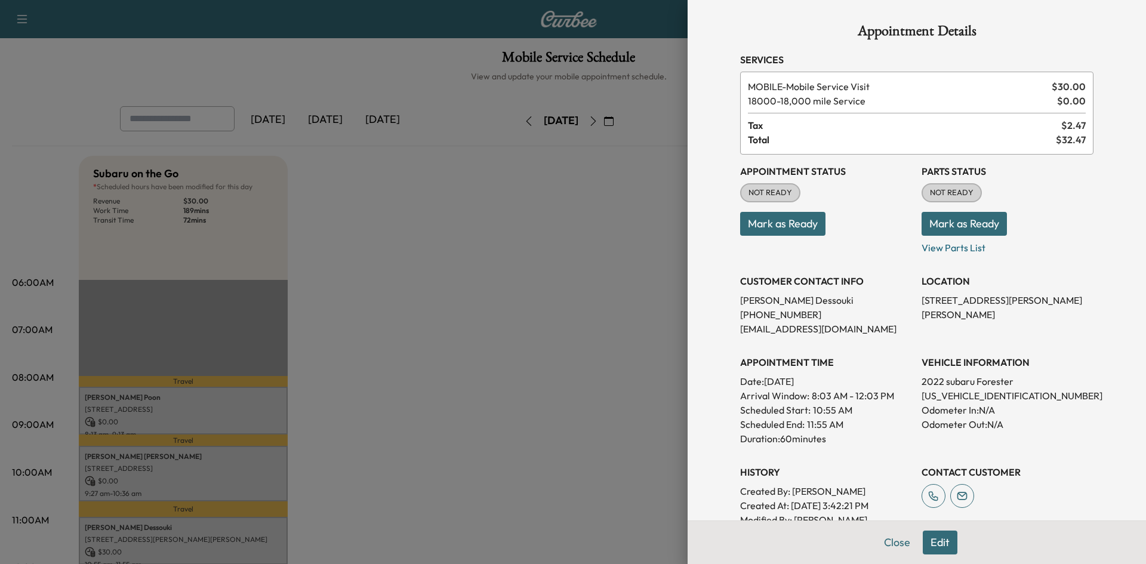
click at [517, 397] on div at bounding box center [573, 282] width 1146 height 564
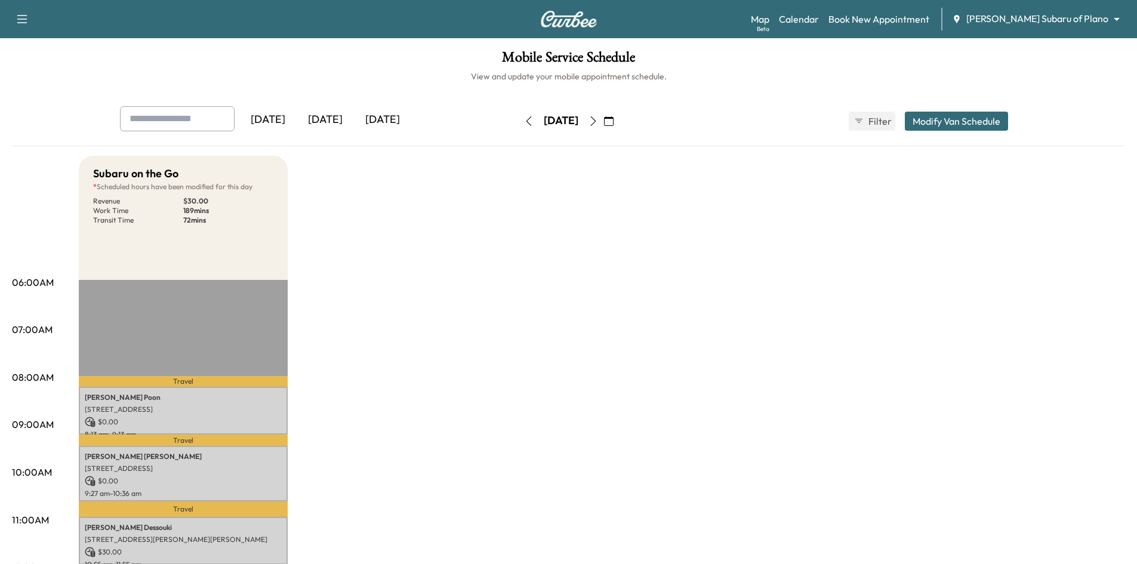
scroll to position [179, 0]
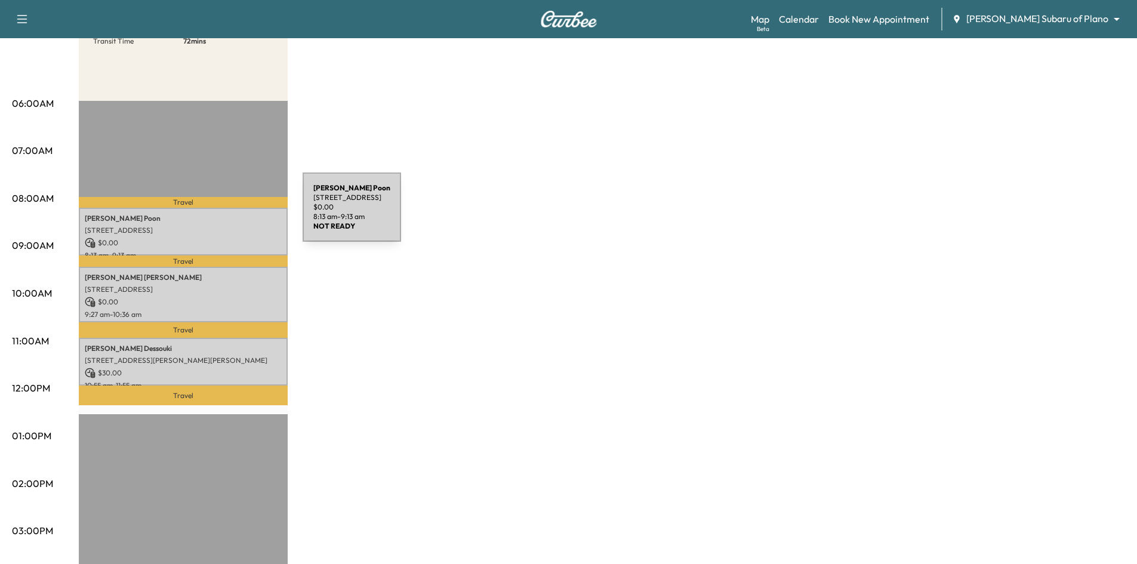
click at [212, 214] on p "[PERSON_NAME]" at bounding box center [183, 219] width 197 height 10
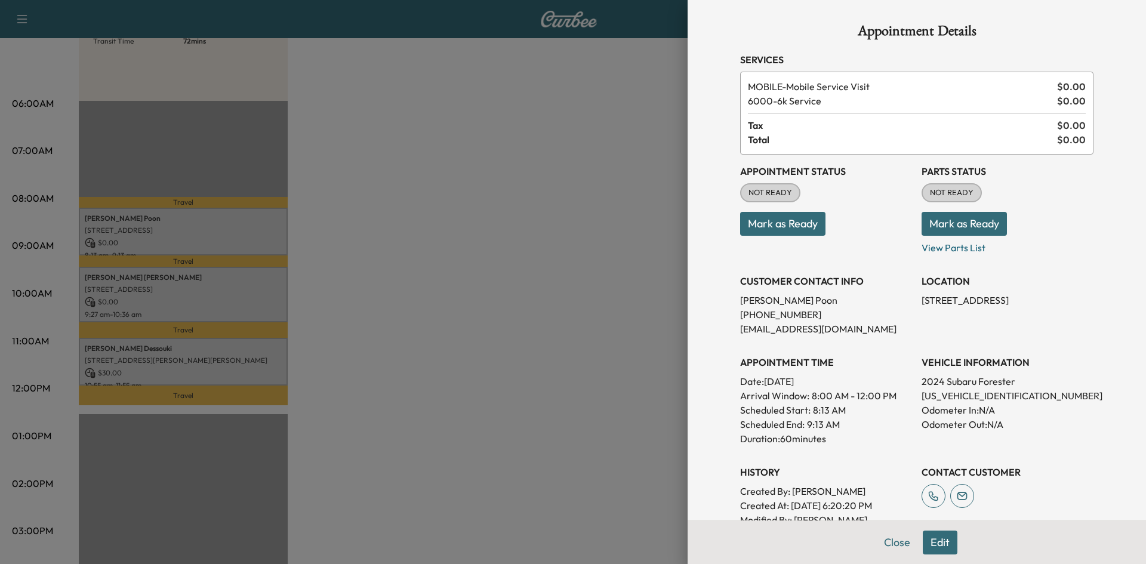
click at [786, 227] on button "Mark as Ready" at bounding box center [782, 224] width 85 height 24
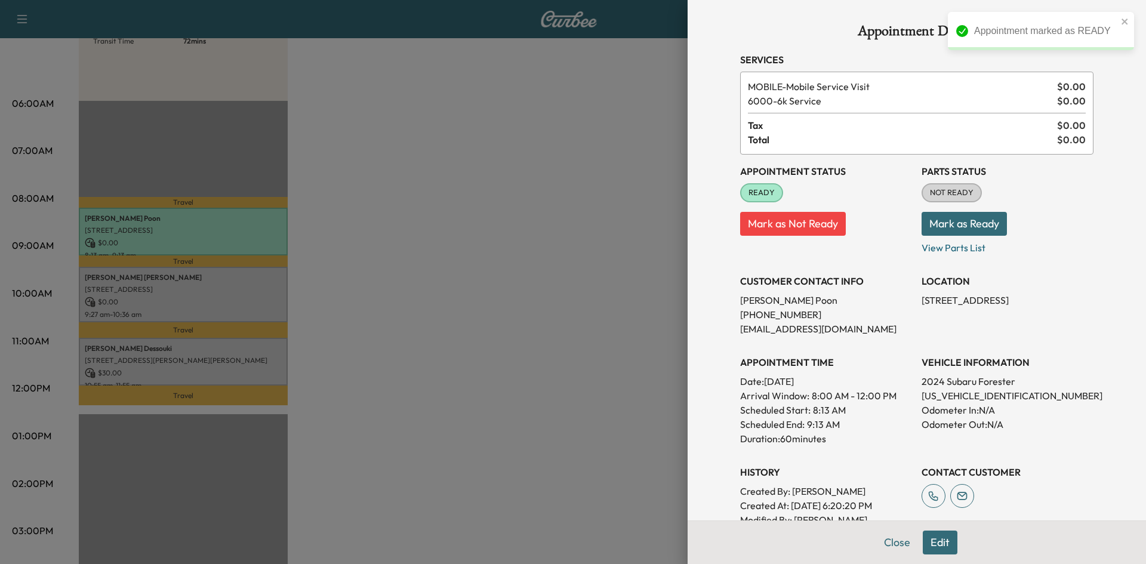
drag, startPoint x: 490, startPoint y: 291, endPoint x: 279, endPoint y: 291, distance: 211.2
click at [478, 291] on div at bounding box center [573, 282] width 1146 height 564
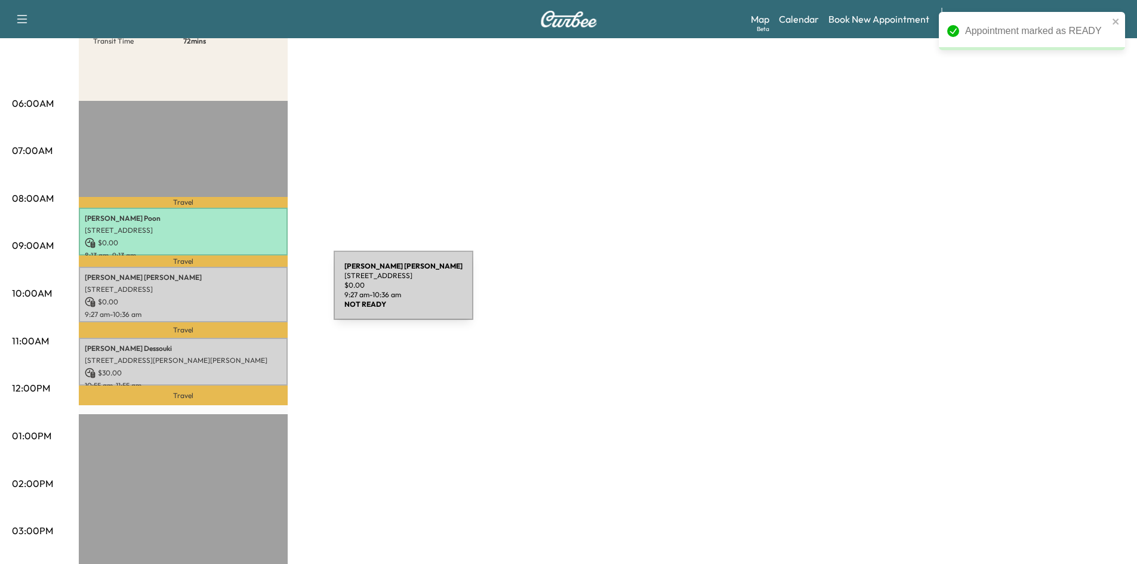
click at [244, 297] on p "$ 0.00" at bounding box center [183, 302] width 197 height 11
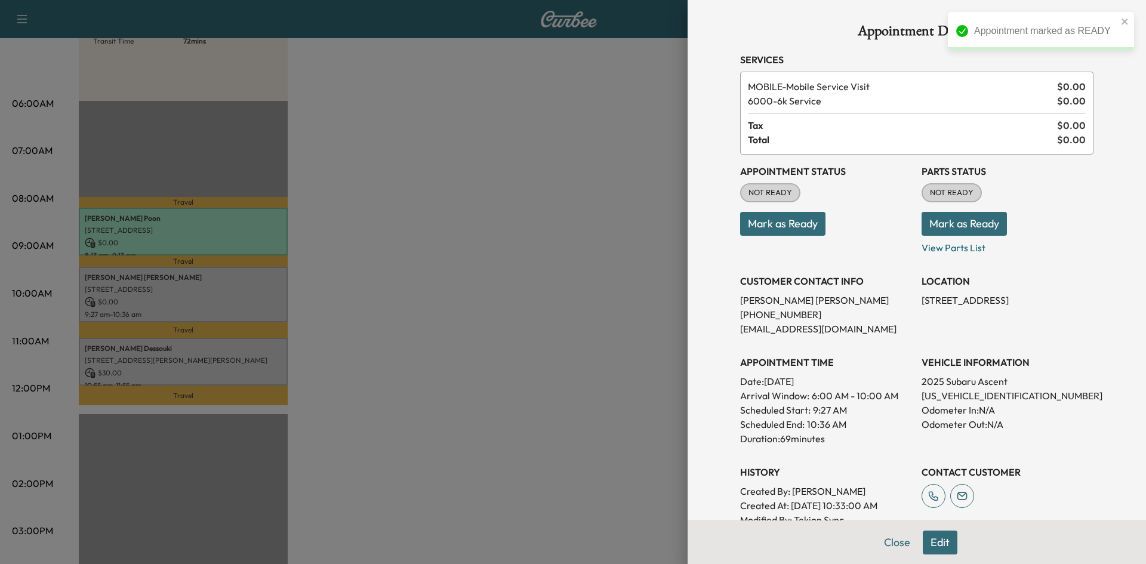
click at [787, 232] on button "Mark as Ready" at bounding box center [782, 224] width 85 height 24
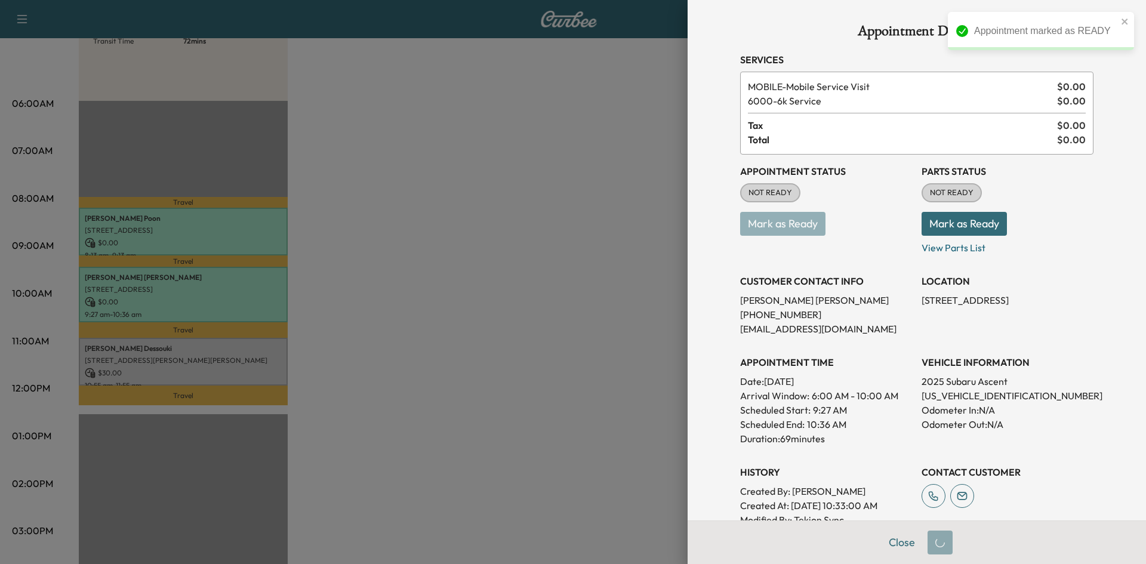
drag, startPoint x: 498, startPoint y: 362, endPoint x: 431, endPoint y: 360, distance: 66.8
click at [494, 362] on div at bounding box center [573, 282] width 1146 height 564
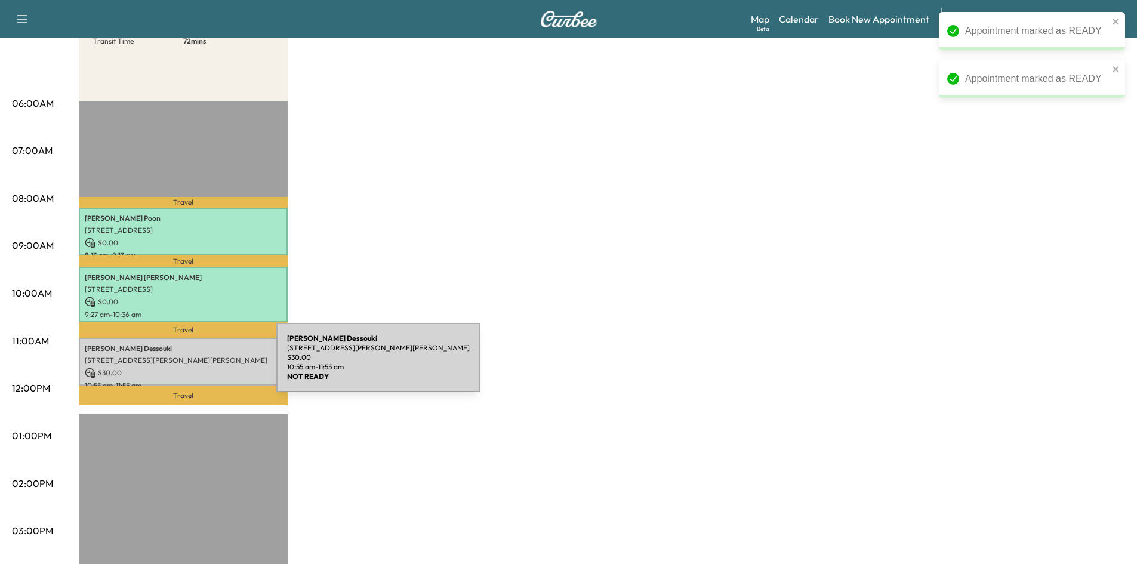
click at [189, 363] on div "Ahmed Dessouki 706 Finch Ct, Murphy, TX 75094, USA $ 30.00 10:55 am - 11:55 am" at bounding box center [183, 362] width 209 height 48
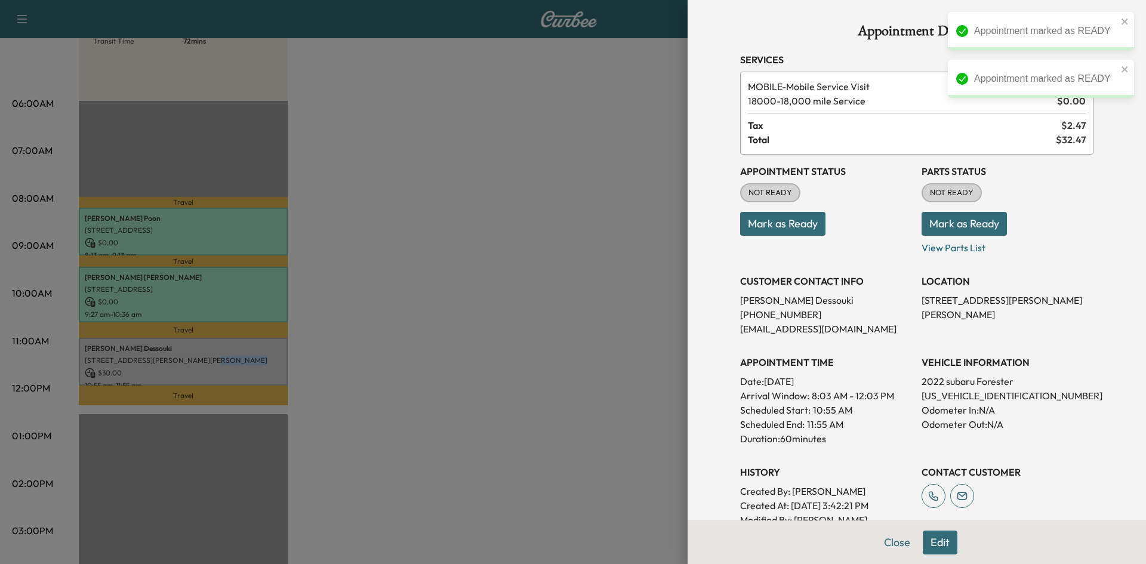
click at [775, 229] on button "Mark as Ready" at bounding box center [782, 224] width 85 height 24
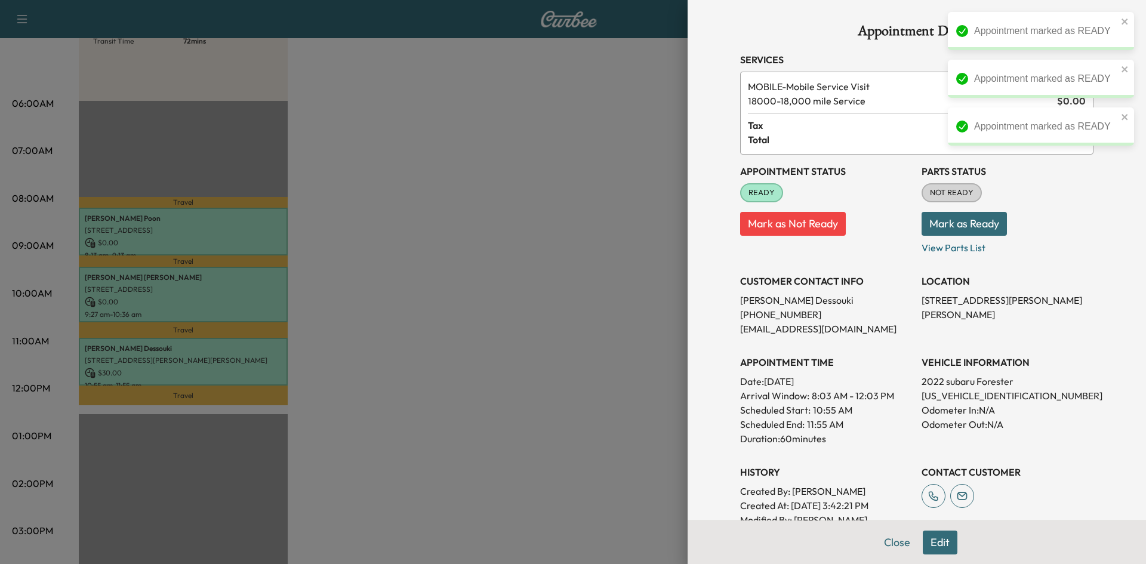
drag, startPoint x: 456, startPoint y: 308, endPoint x: 468, endPoint y: 282, distance: 29.6
click at [461, 307] on div at bounding box center [573, 282] width 1146 height 564
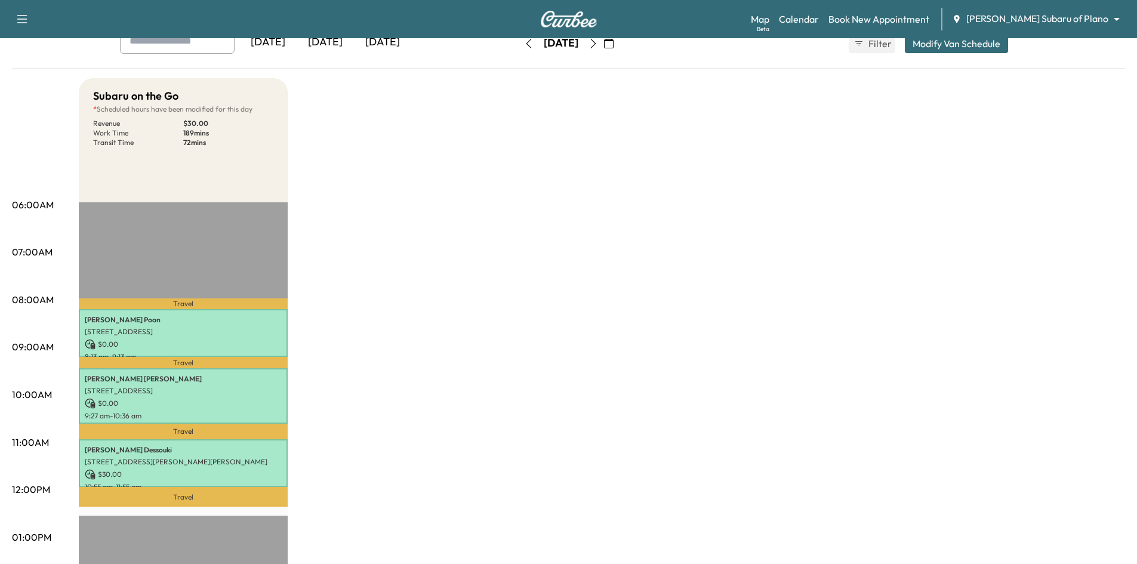
scroll to position [0, 0]
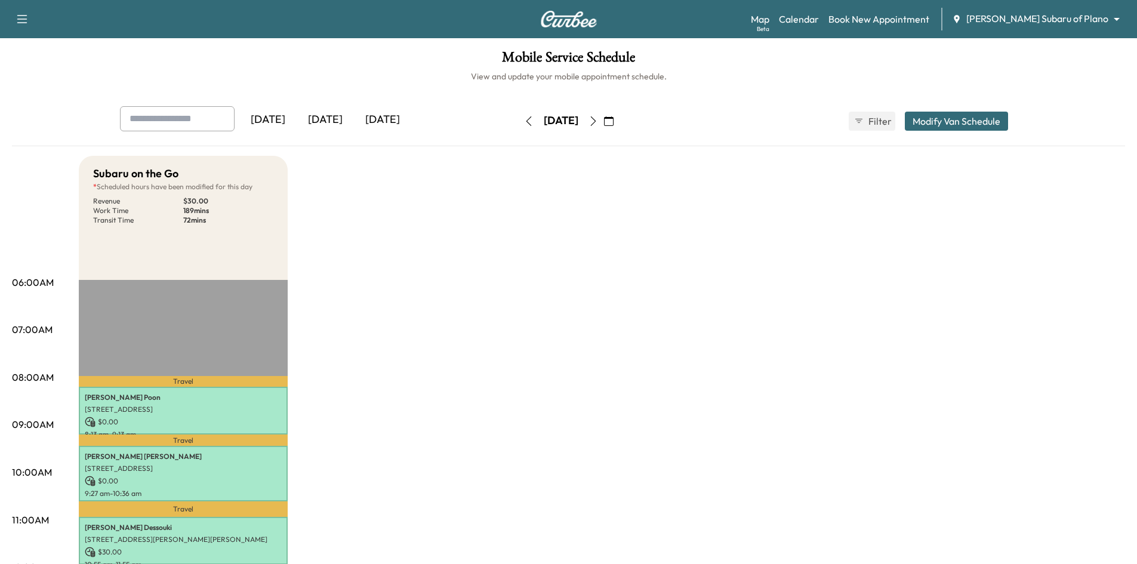
click at [337, 121] on div "[DATE]" at bounding box center [325, 119] width 57 height 27
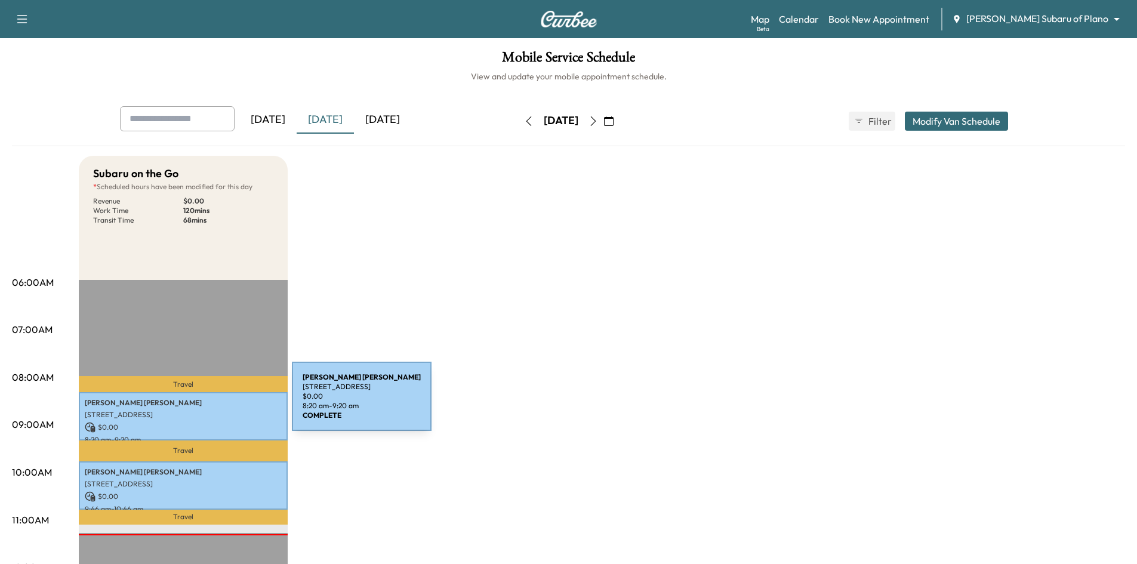
click at [202, 403] on p "Alexis Moorer" at bounding box center [183, 403] width 197 height 10
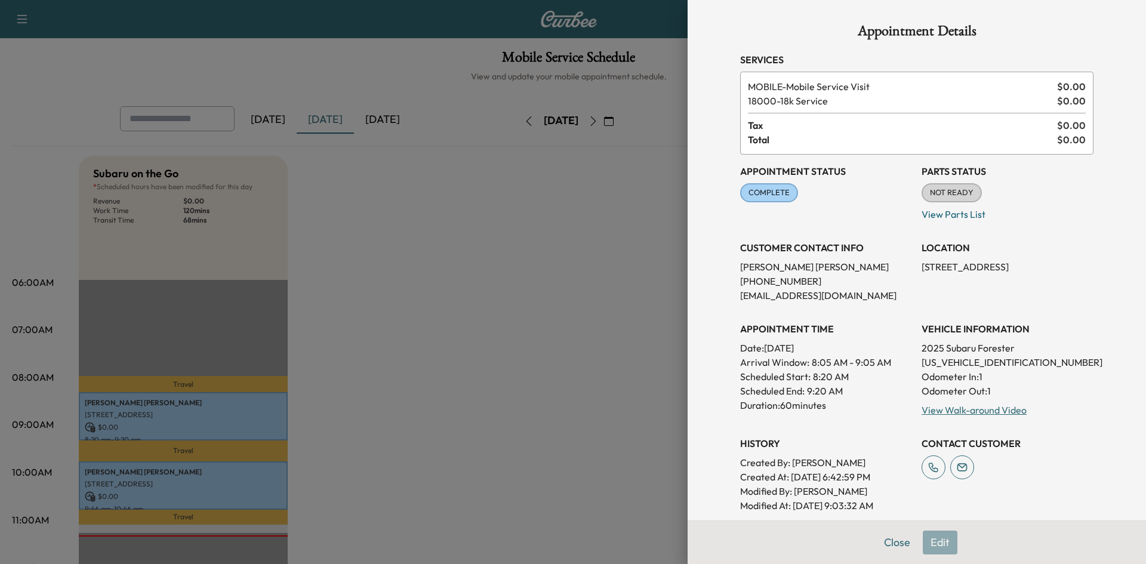
click at [236, 490] on div at bounding box center [573, 282] width 1146 height 564
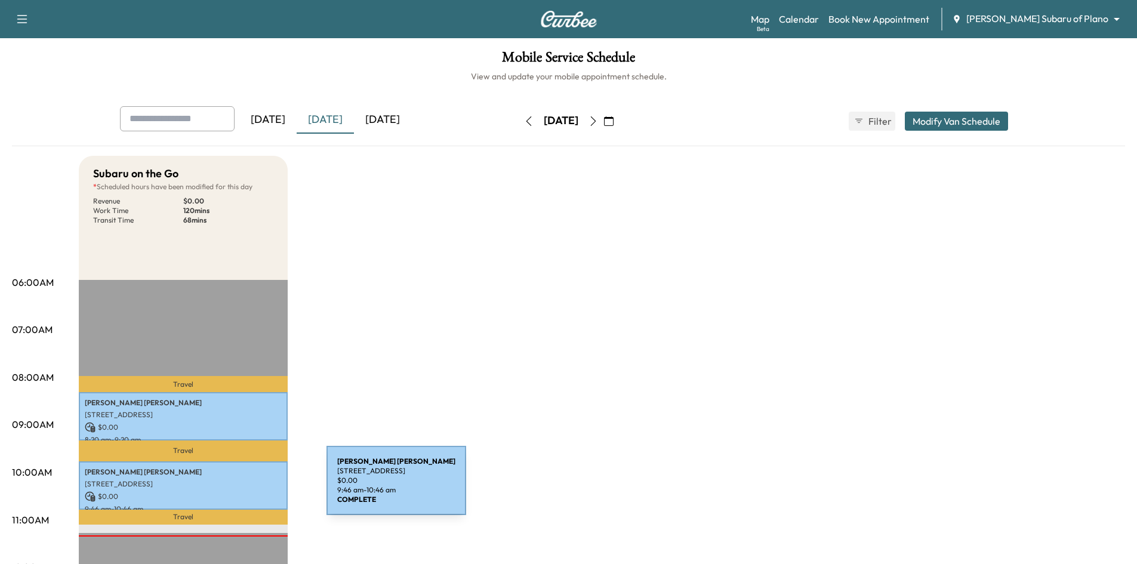
click at [237, 487] on div "Karen Johnson 11214 Corsicana Dr, Frisco, TX 75035, US $ 0.00 9:46 am - 10:46 am" at bounding box center [183, 485] width 209 height 48
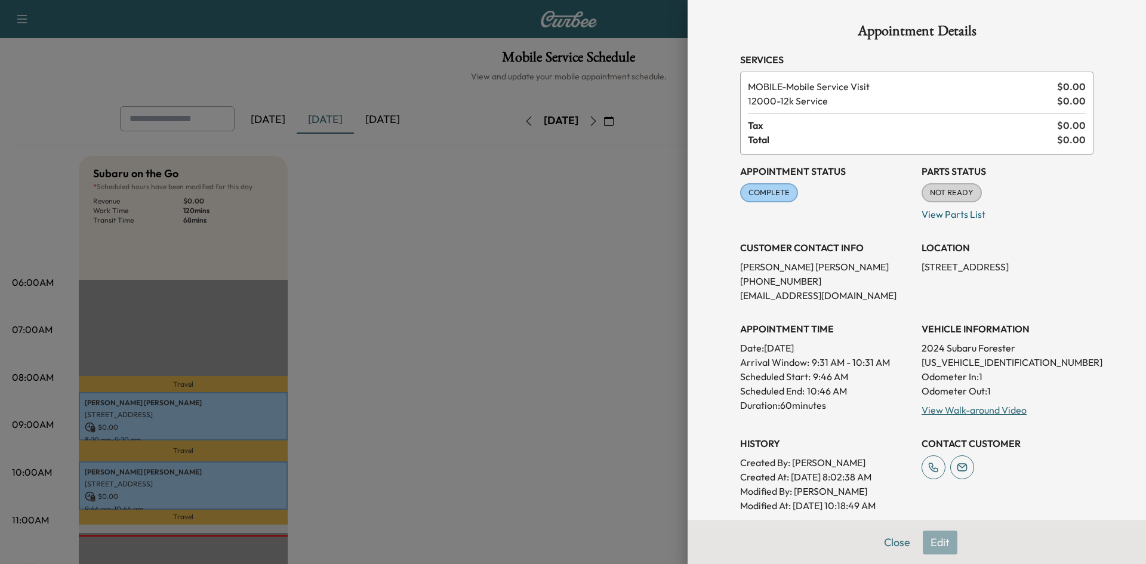
drag, startPoint x: 331, startPoint y: 340, endPoint x: 338, endPoint y: 331, distance: 12.3
click at [331, 340] on div at bounding box center [573, 282] width 1146 height 564
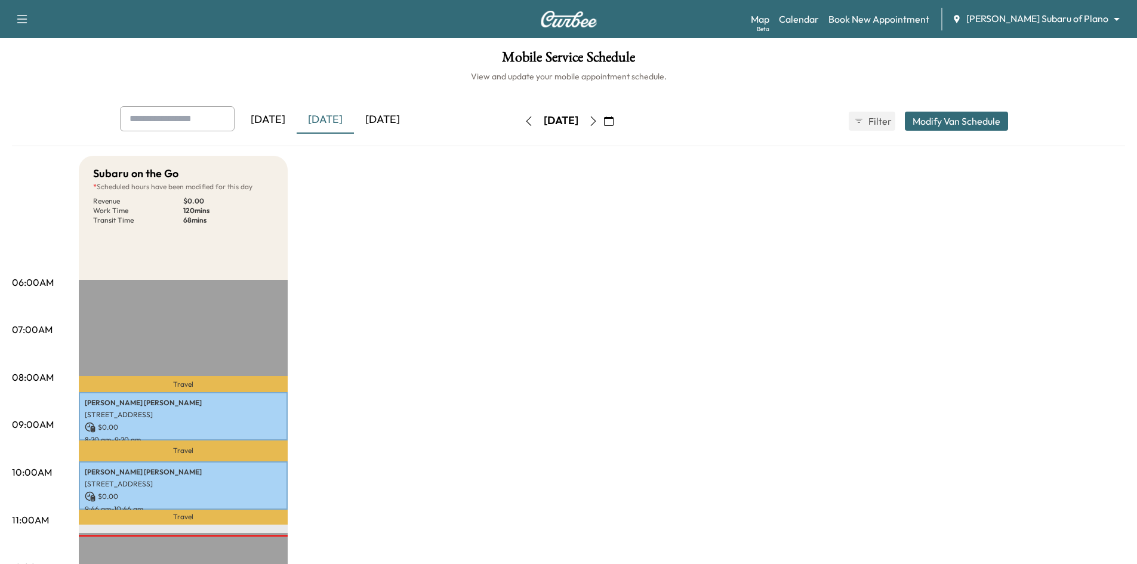
click at [598, 122] on icon "button" at bounding box center [593, 121] width 10 height 10
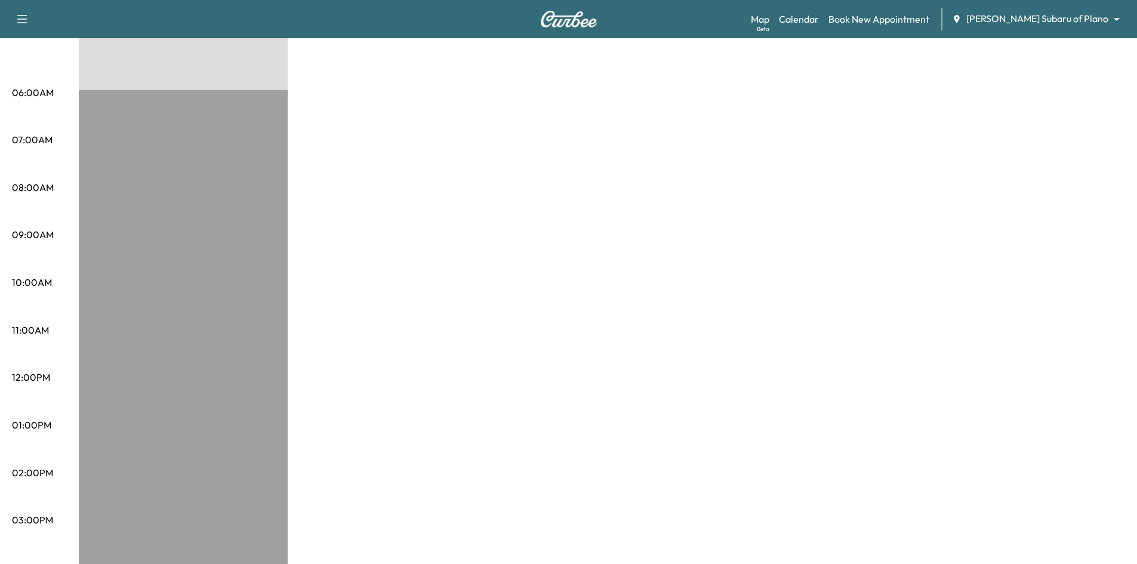
scroll to position [60, 0]
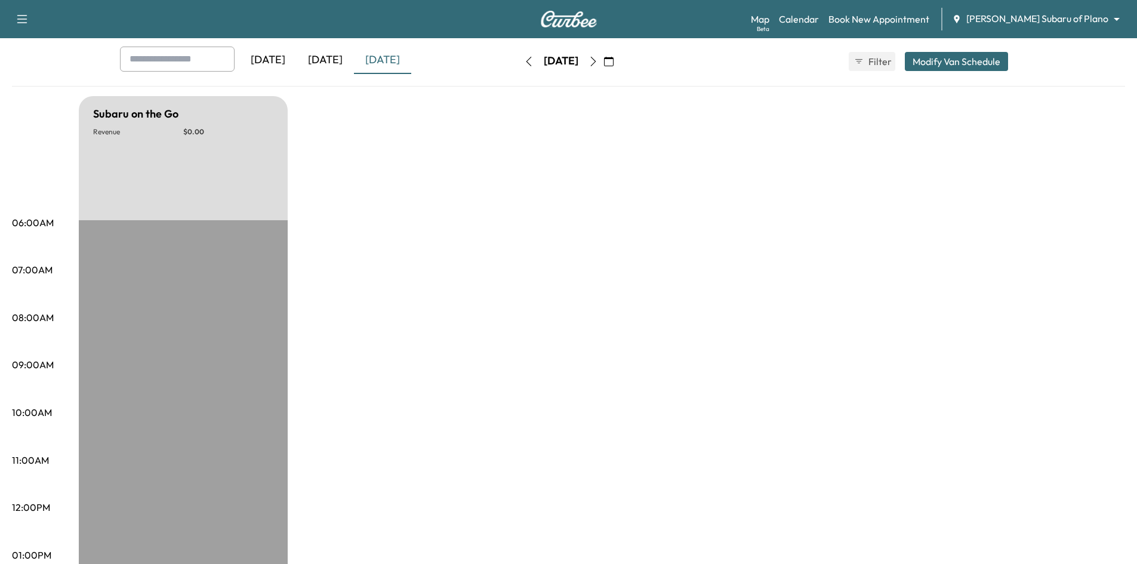
click at [613, 61] on icon "button" at bounding box center [609, 62] width 10 height 10
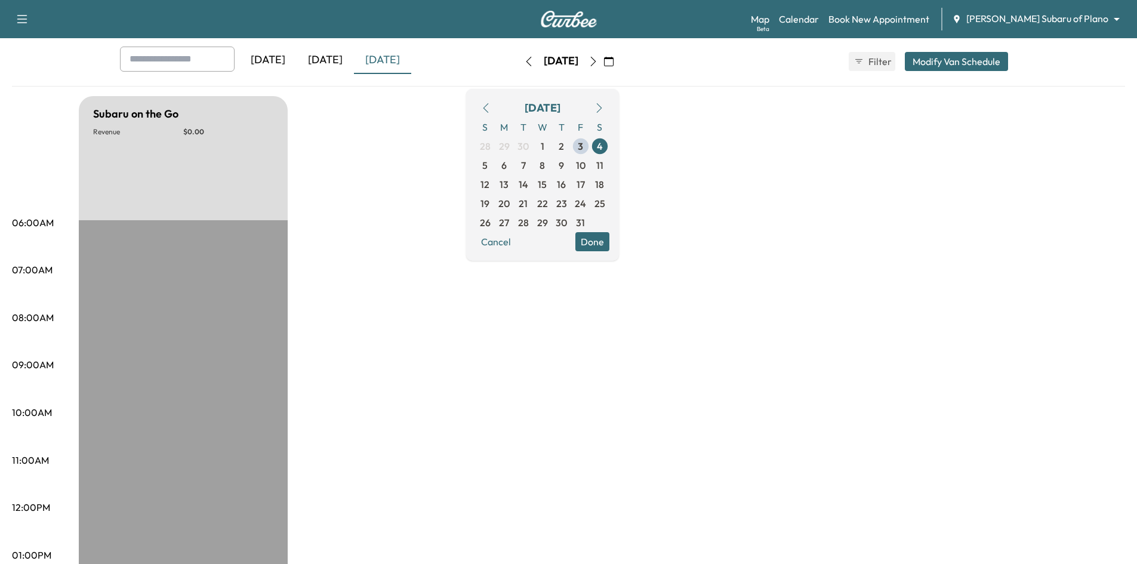
click at [514, 168] on span "6" at bounding box center [504, 165] width 19 height 19
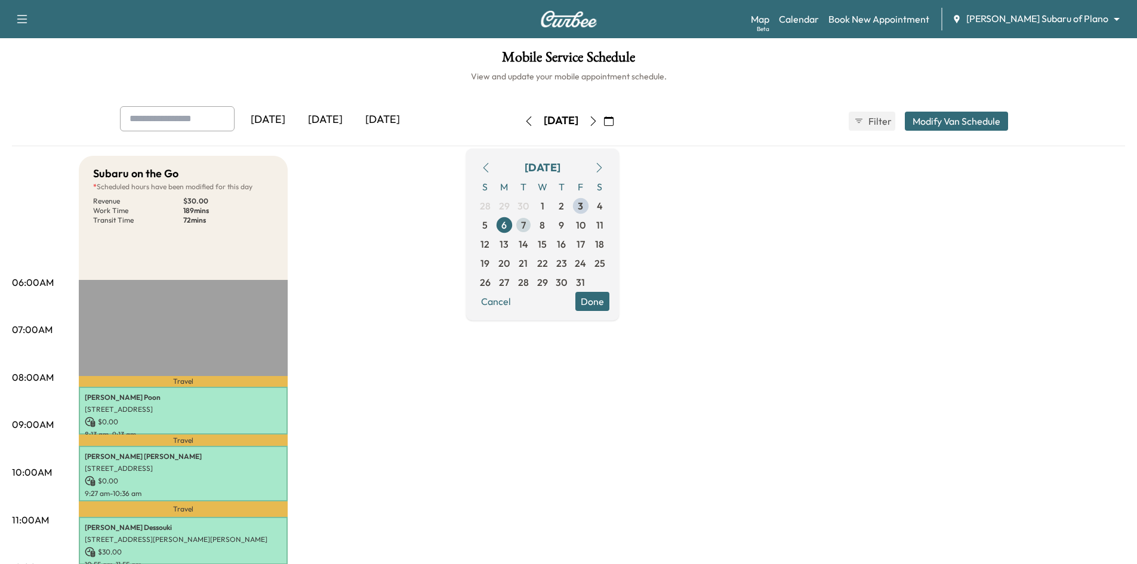
click at [533, 226] on span "7" at bounding box center [523, 224] width 19 height 19
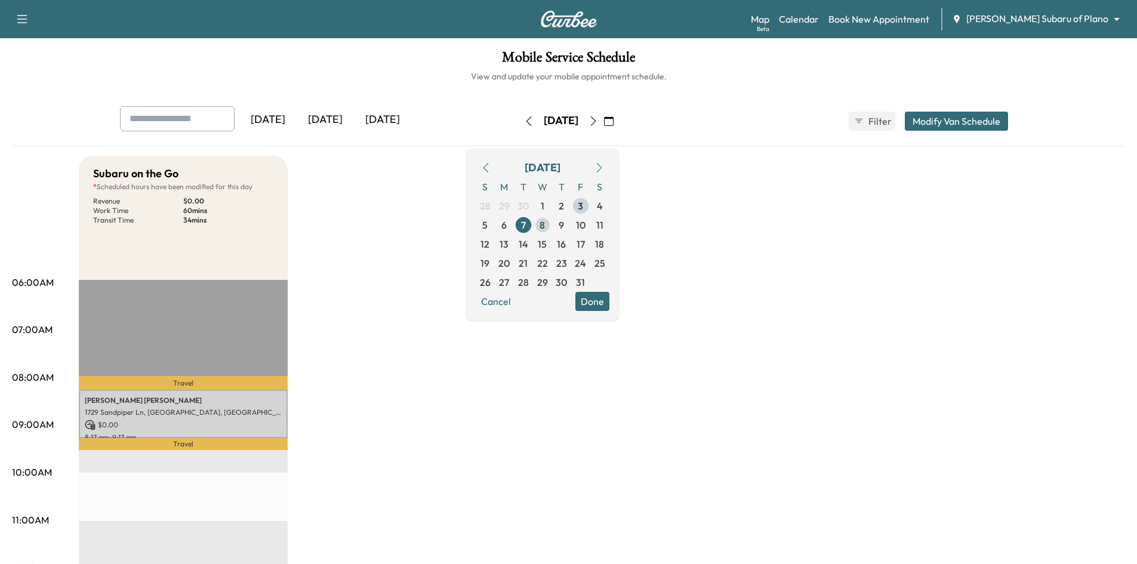
click at [552, 226] on span "8" at bounding box center [542, 224] width 19 height 19
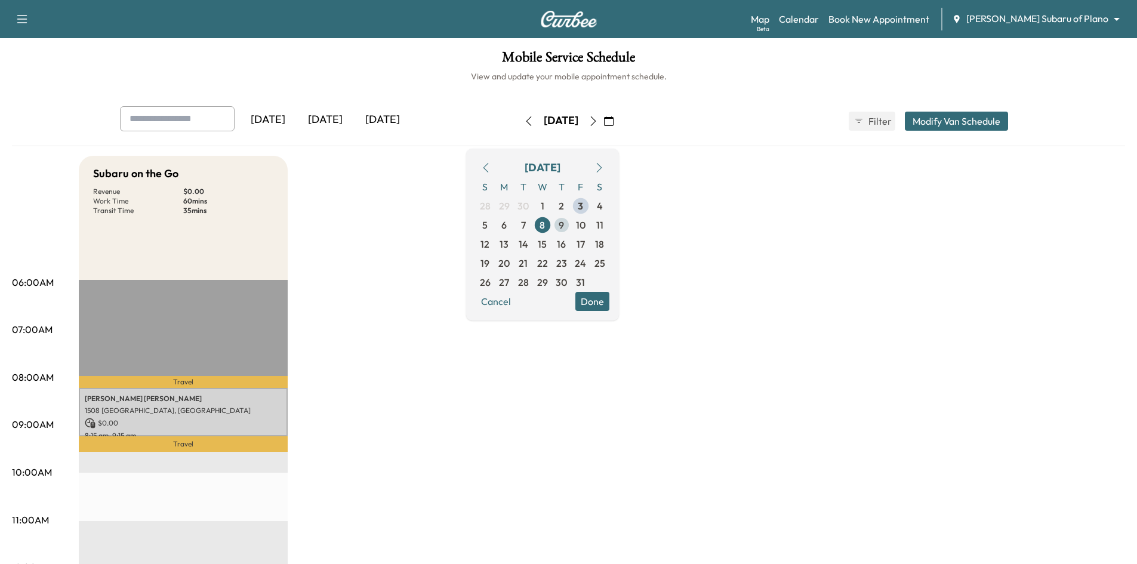
click at [564, 230] on span "9" at bounding box center [560, 225] width 5 height 14
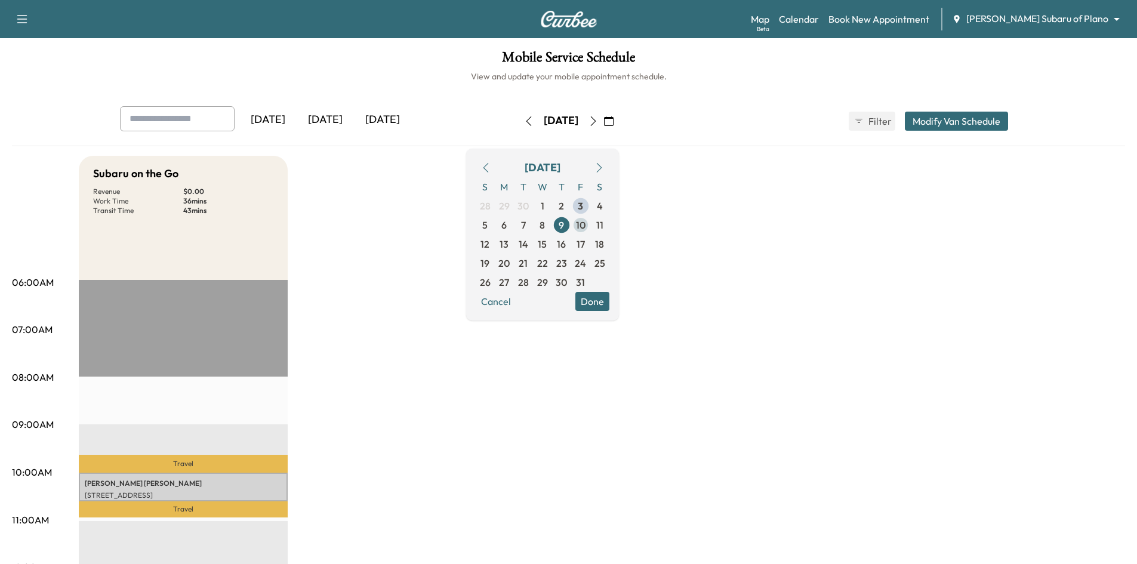
click at [585, 226] on span "10" at bounding box center [581, 225] width 10 height 14
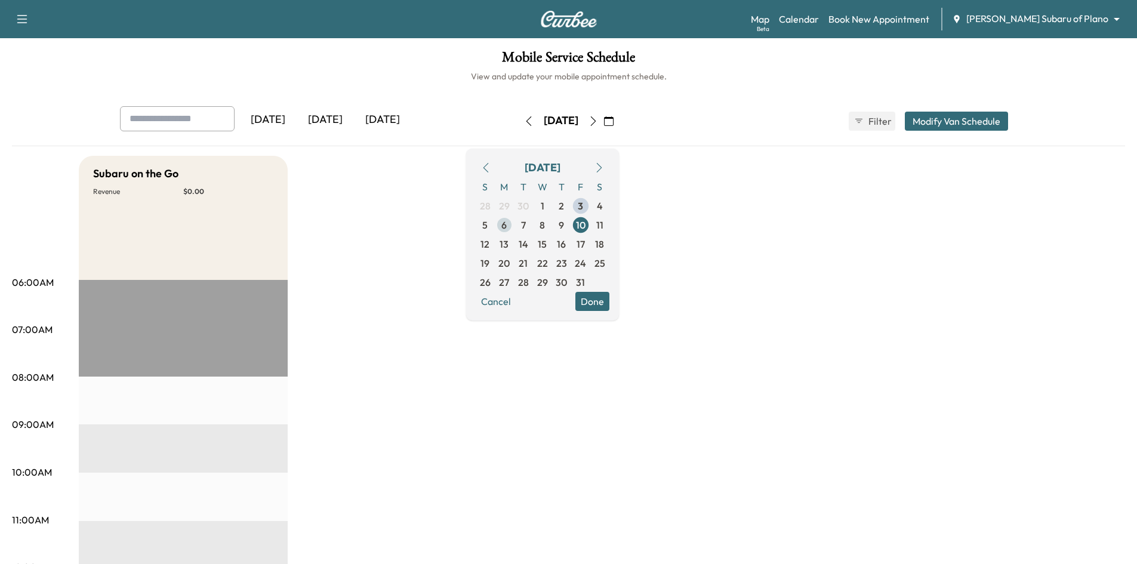
click at [514, 231] on span "6" at bounding box center [504, 224] width 19 height 19
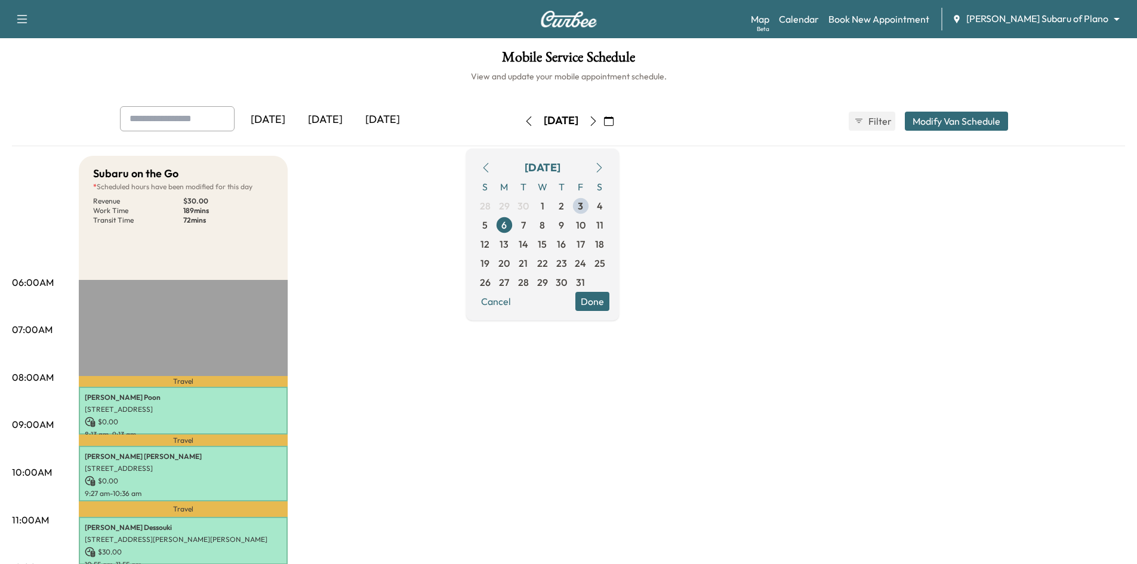
click at [217, 414] on div "Brianna Poon 3621 Waterview Pkwy, Richardson, TX 75080, USA $ 0.00 8:13 am - 9:…" at bounding box center [183, 411] width 209 height 48
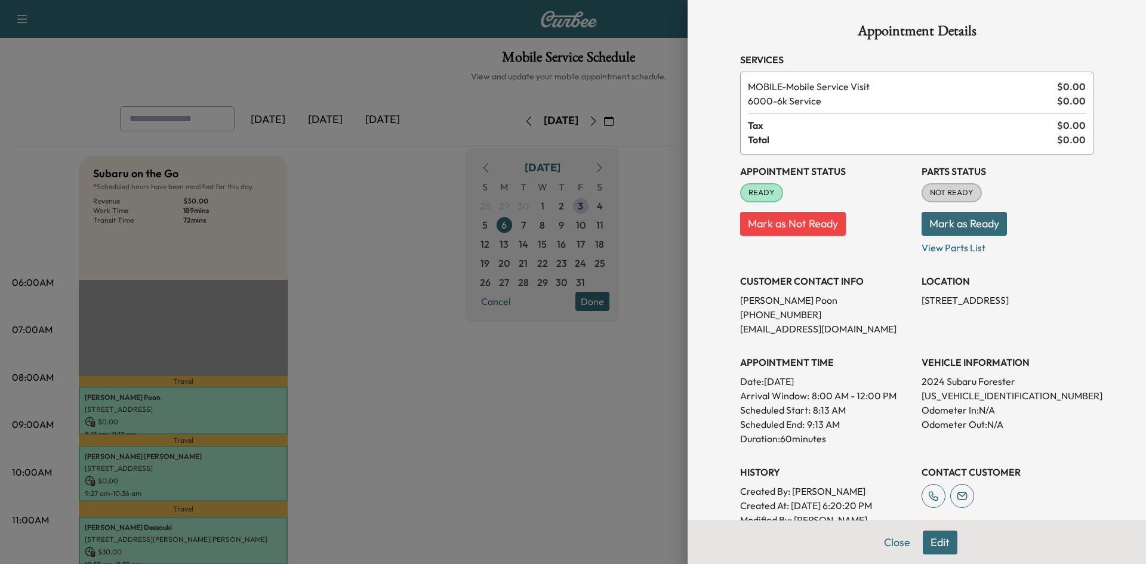
click at [528, 421] on div at bounding box center [573, 282] width 1146 height 564
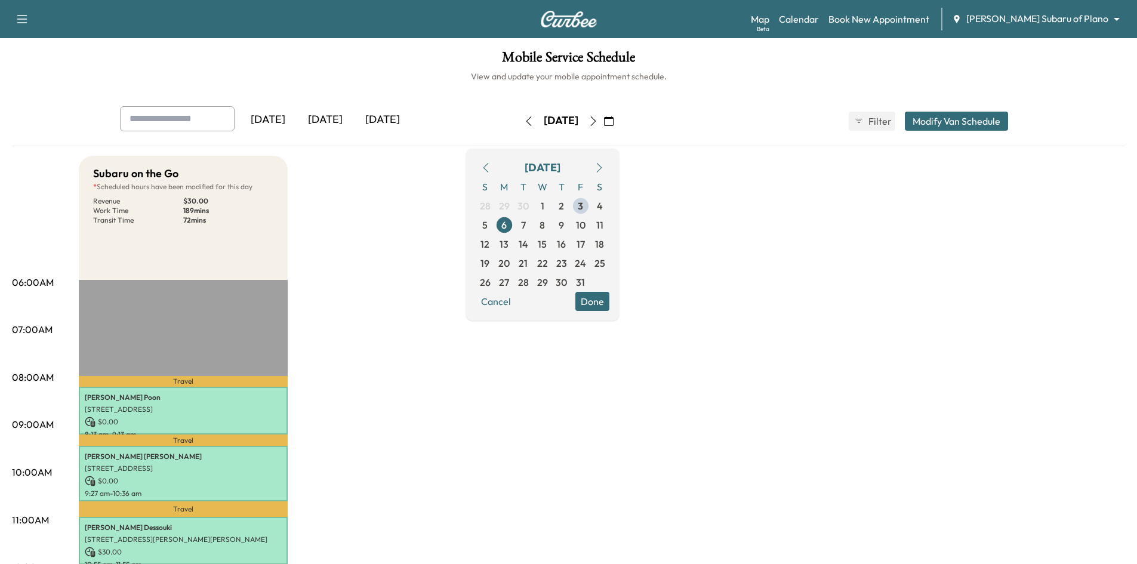
click at [609, 301] on button "Done" at bounding box center [592, 301] width 34 height 19
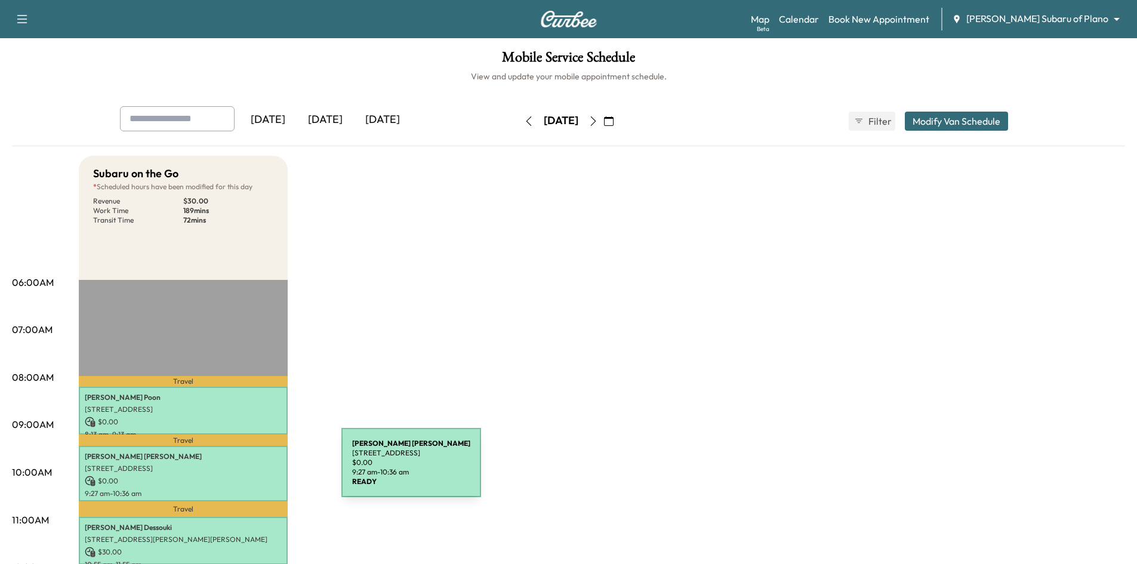
click at [252, 470] on p "1821 DUKE DR, RICHARDSON, TX 75081, USA" at bounding box center [183, 469] width 197 height 10
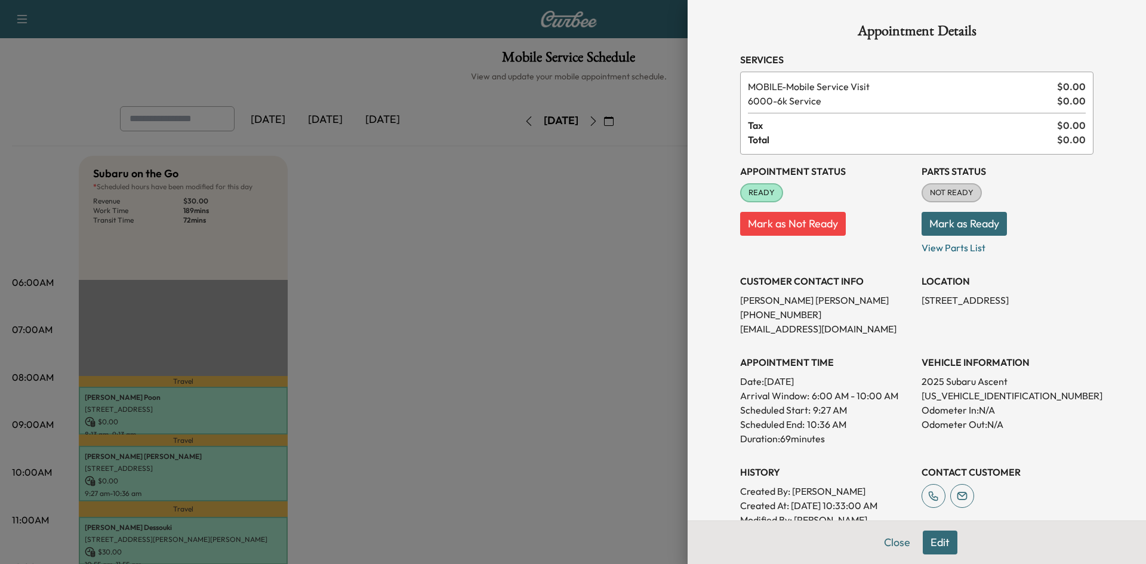
click at [254, 530] on div at bounding box center [573, 282] width 1146 height 564
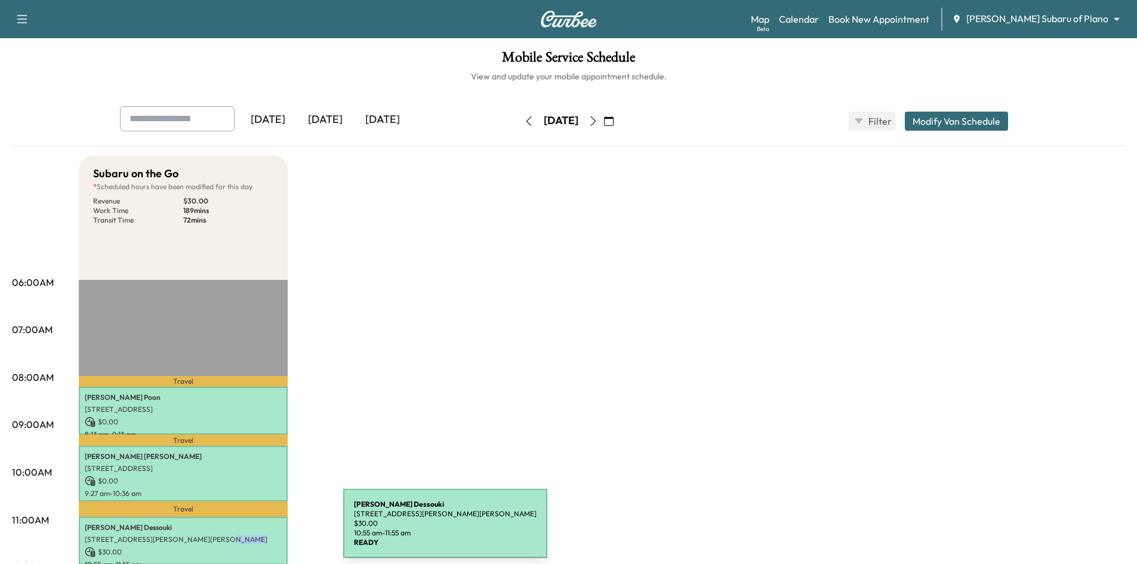
click at [254, 530] on div "Ahmed Dessouki 706 Finch Ct, Murphy, TX 75094, USA $ 30.00 10:55 am - 11:55 am" at bounding box center [183, 541] width 209 height 48
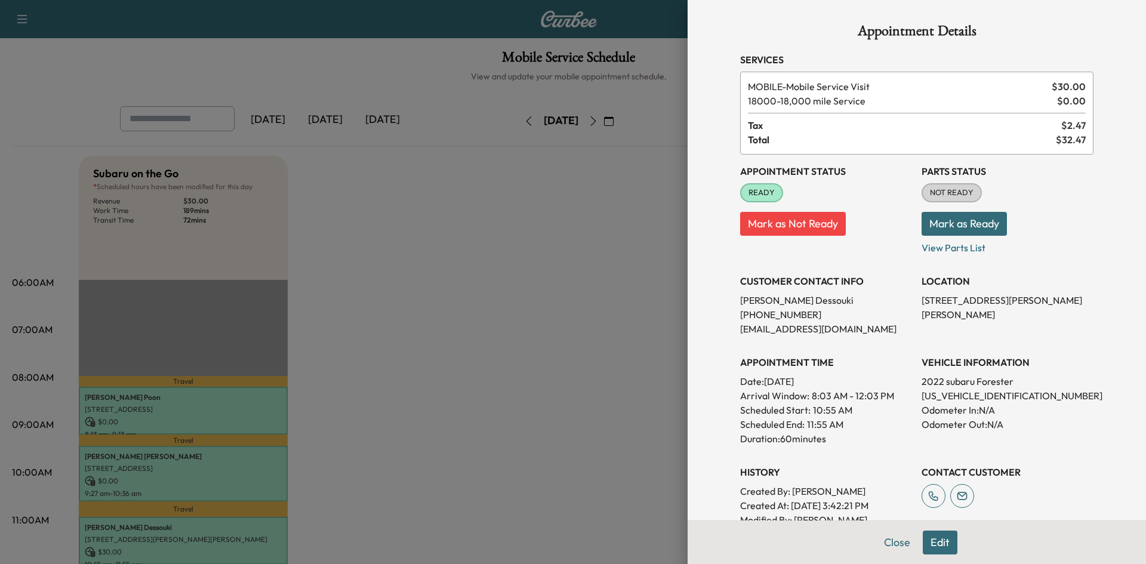
click at [408, 453] on div at bounding box center [573, 282] width 1146 height 564
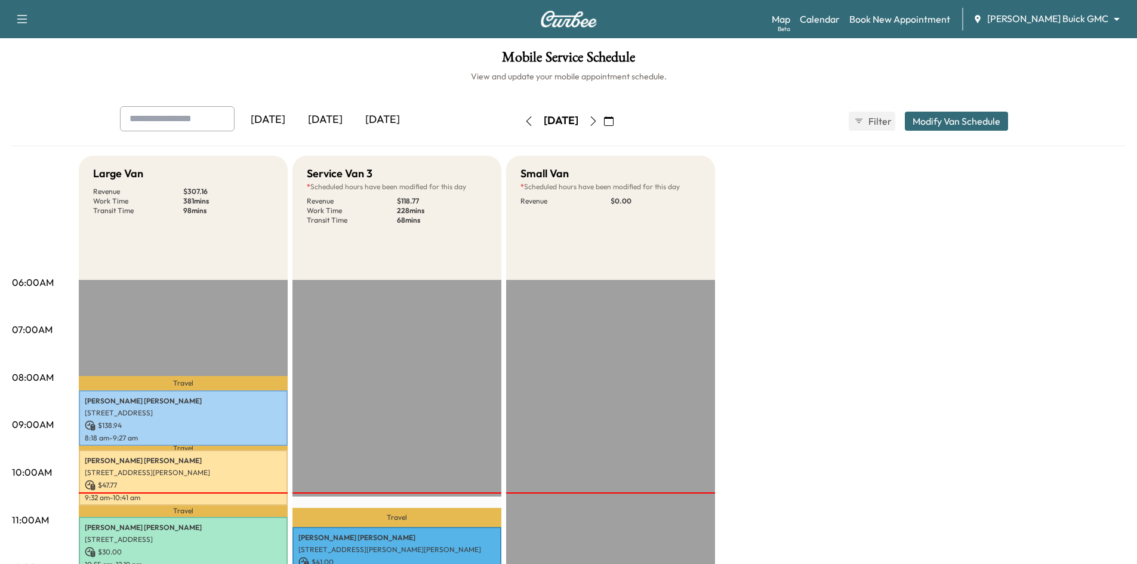
click at [619, 124] on button "button" at bounding box center [608, 121] width 20 height 19
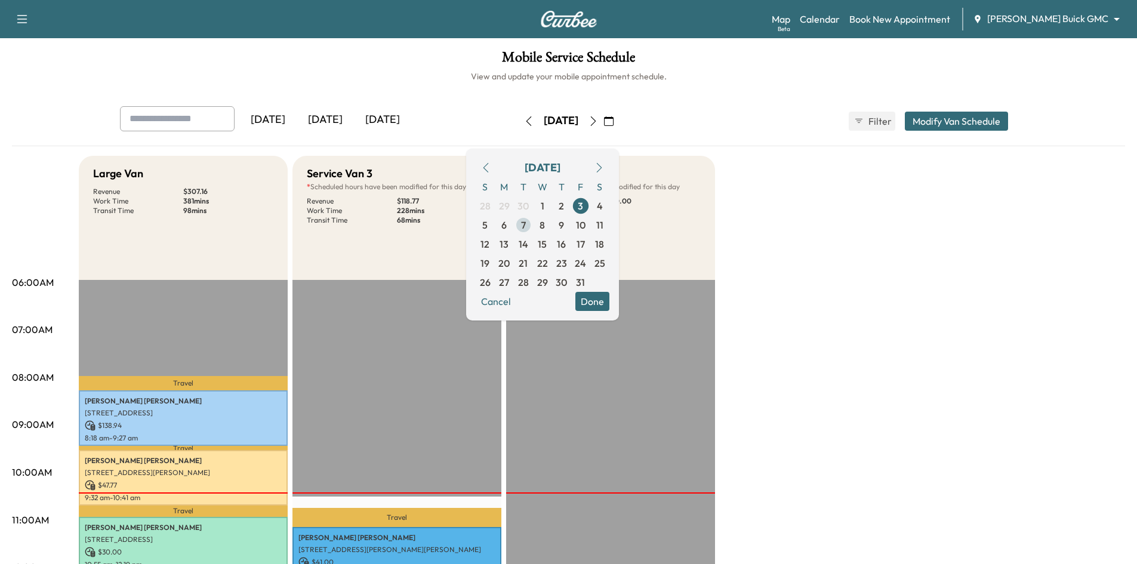
click at [526, 229] on span "7" at bounding box center [523, 225] width 5 height 14
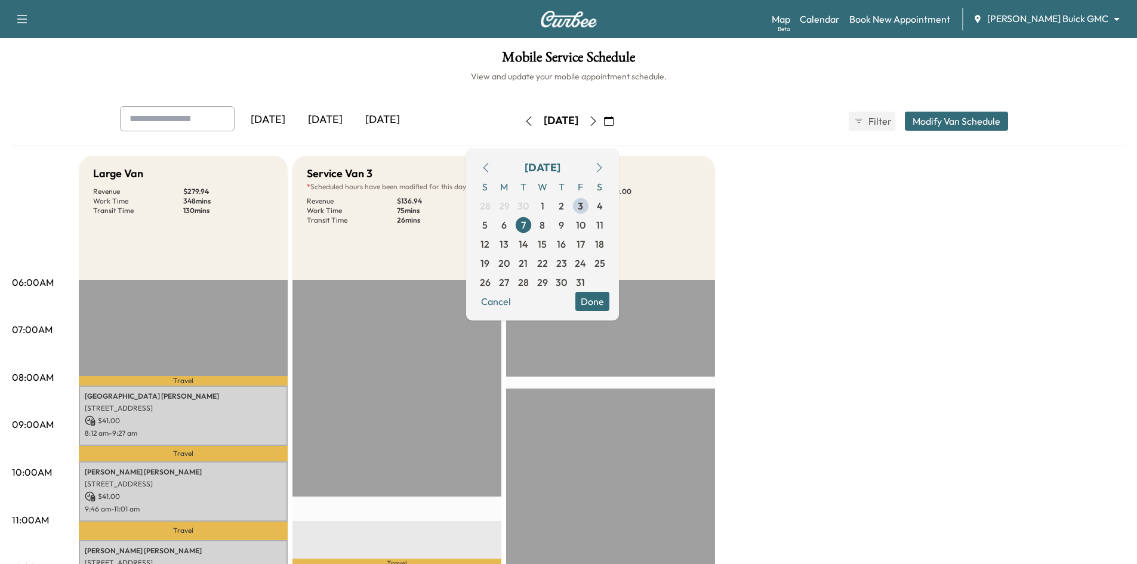
drag, startPoint x: 632, startPoint y: 304, endPoint x: 638, endPoint y: 342, distance: 38.6
click at [609, 304] on button "Done" at bounding box center [592, 301] width 34 height 19
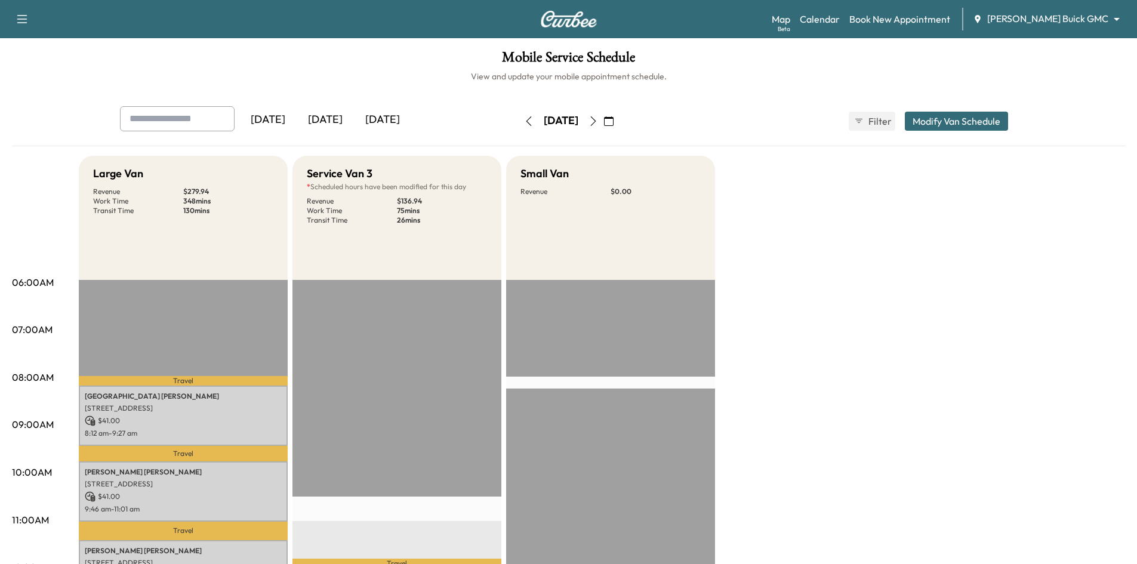
click at [598, 124] on icon "button" at bounding box center [593, 121] width 10 height 10
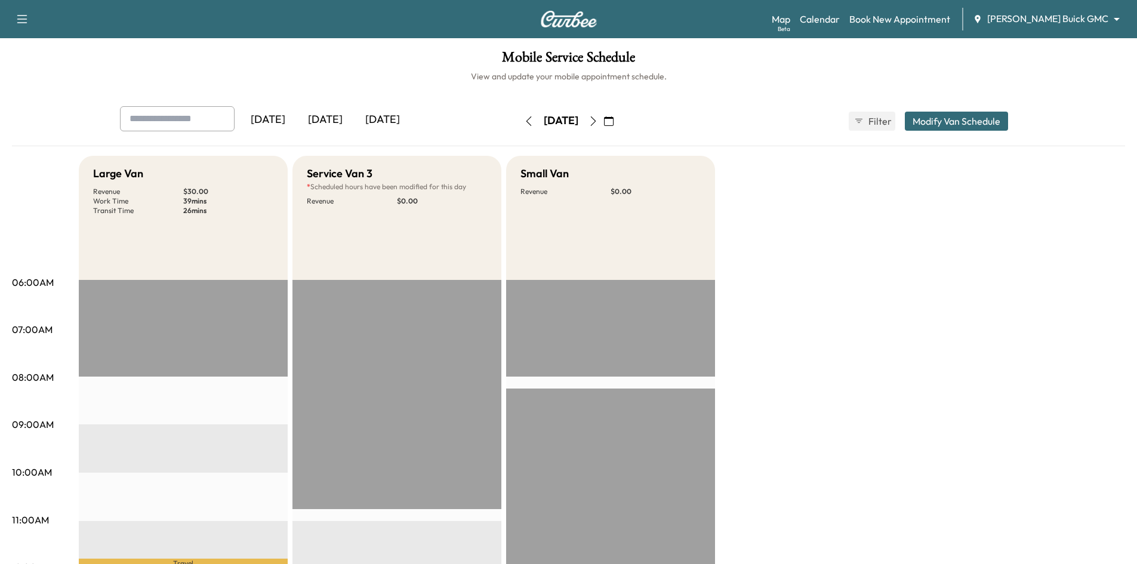
click at [330, 119] on div "[DATE]" at bounding box center [325, 119] width 57 height 27
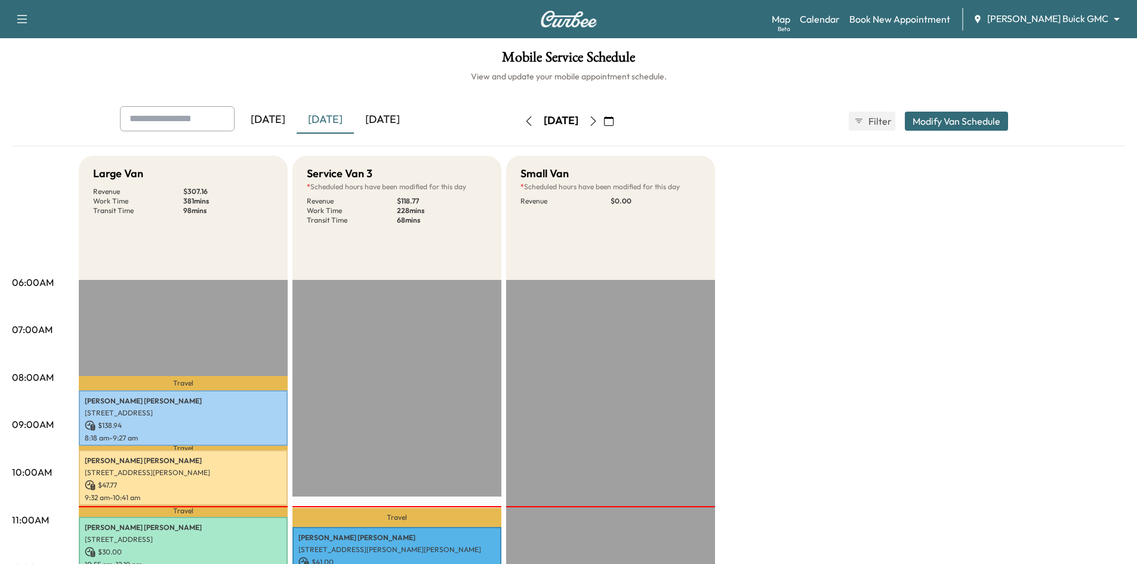
drag, startPoint x: 630, startPoint y: 120, endPoint x: 629, endPoint y: 129, distance: 9.0
click at [613, 120] on icon "button" at bounding box center [609, 121] width 10 height 10
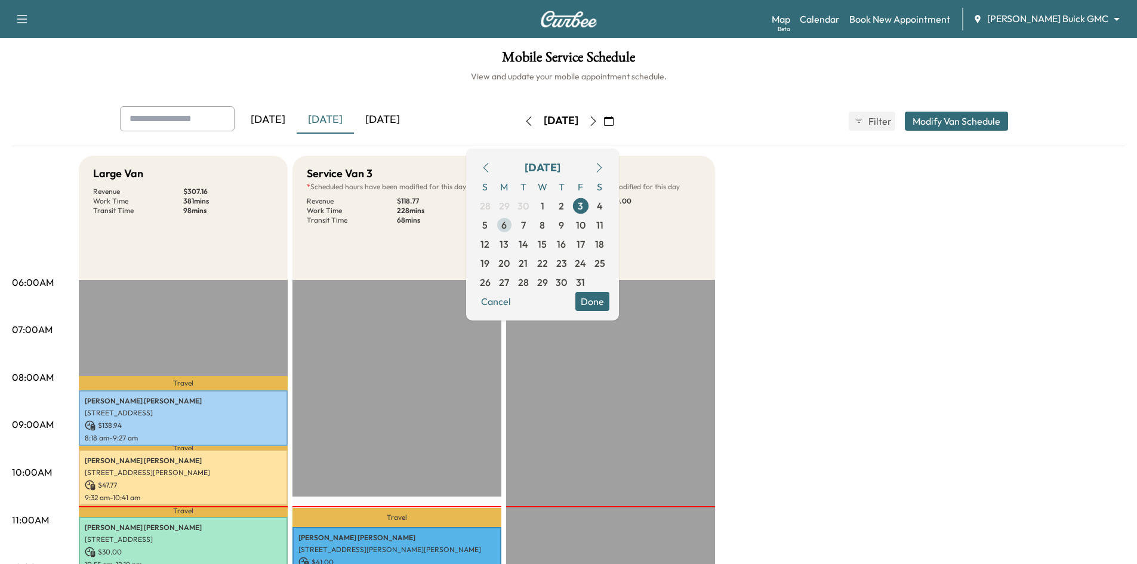
click at [514, 225] on span "6" at bounding box center [504, 224] width 19 height 19
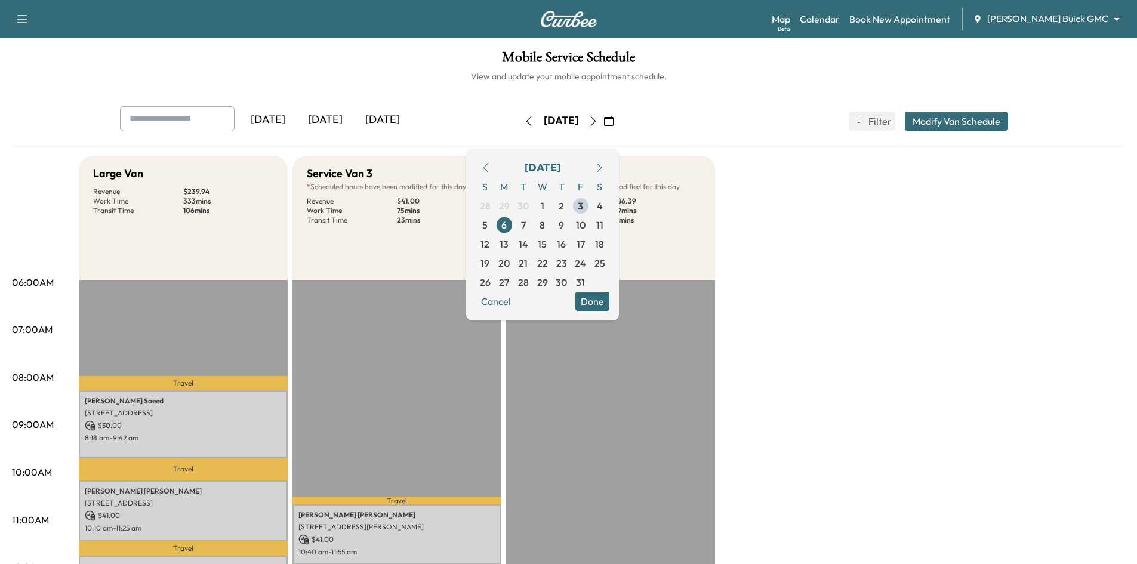
click at [609, 305] on button "Done" at bounding box center [592, 301] width 34 height 19
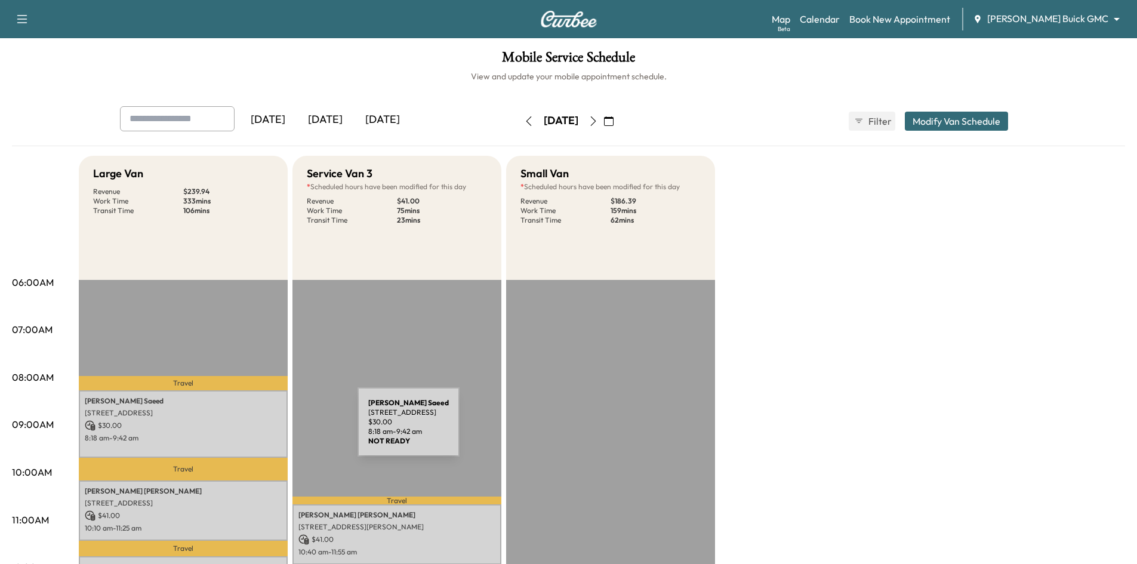
click at [268, 429] on p "$ 30.00" at bounding box center [183, 425] width 197 height 11
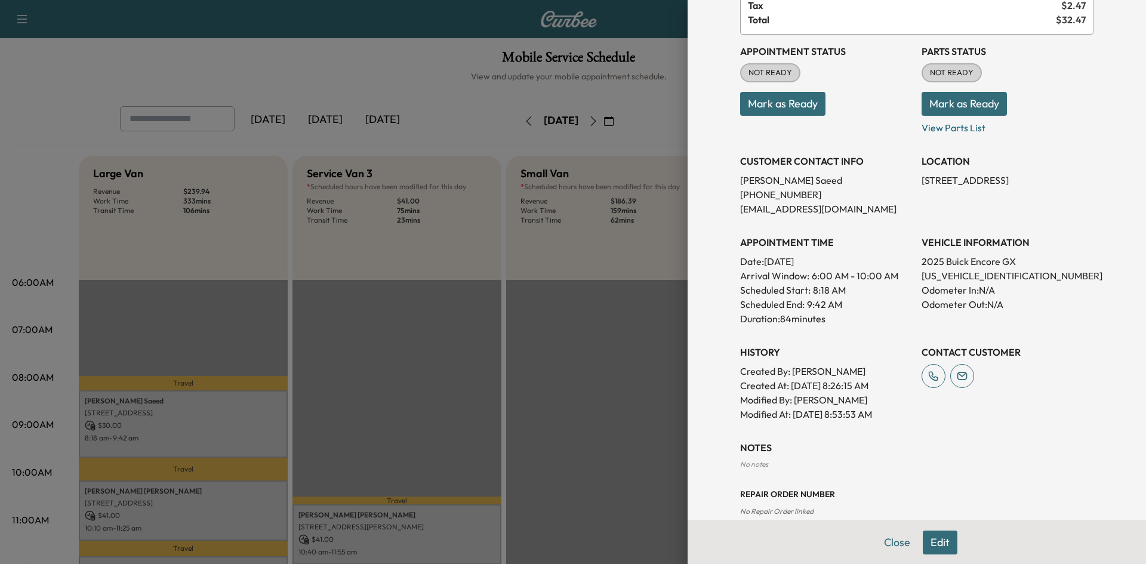
scroll to position [76, 0]
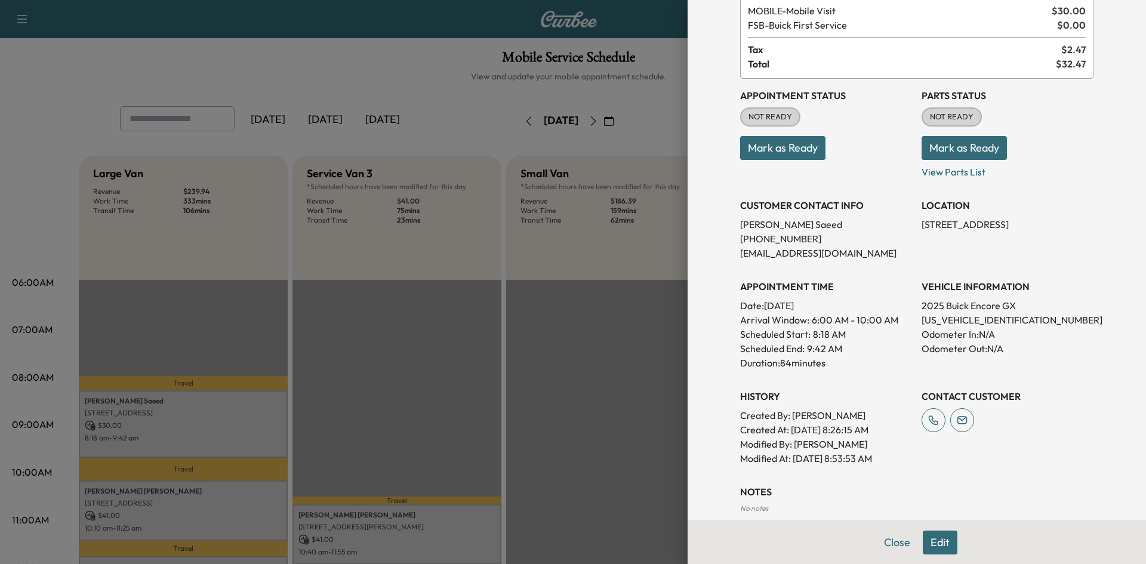
click at [231, 500] on div at bounding box center [573, 282] width 1146 height 564
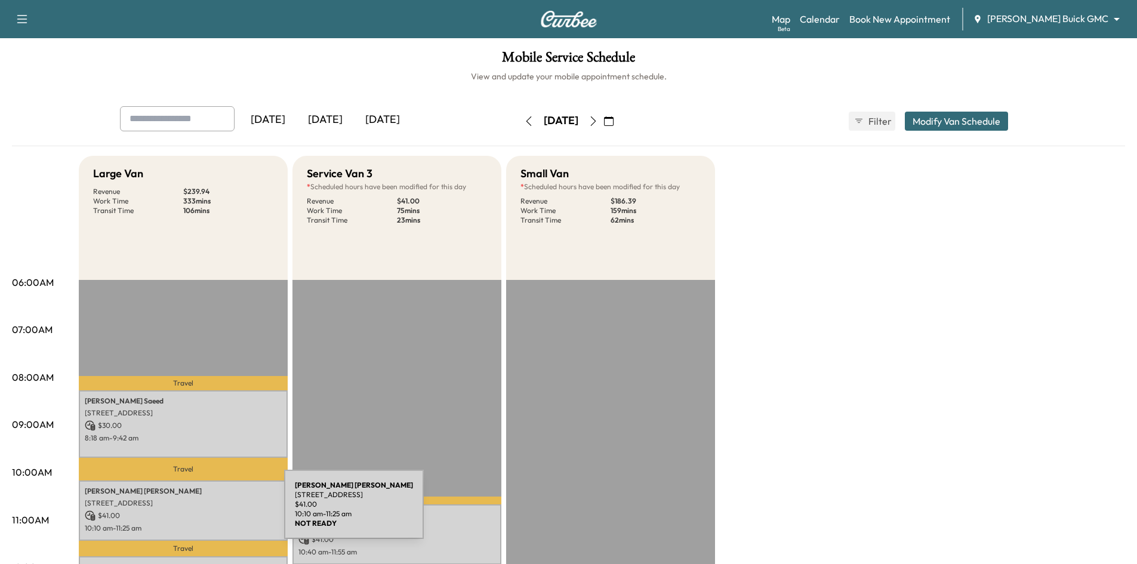
click at [195, 511] on p "$ 41.00" at bounding box center [183, 515] width 197 height 11
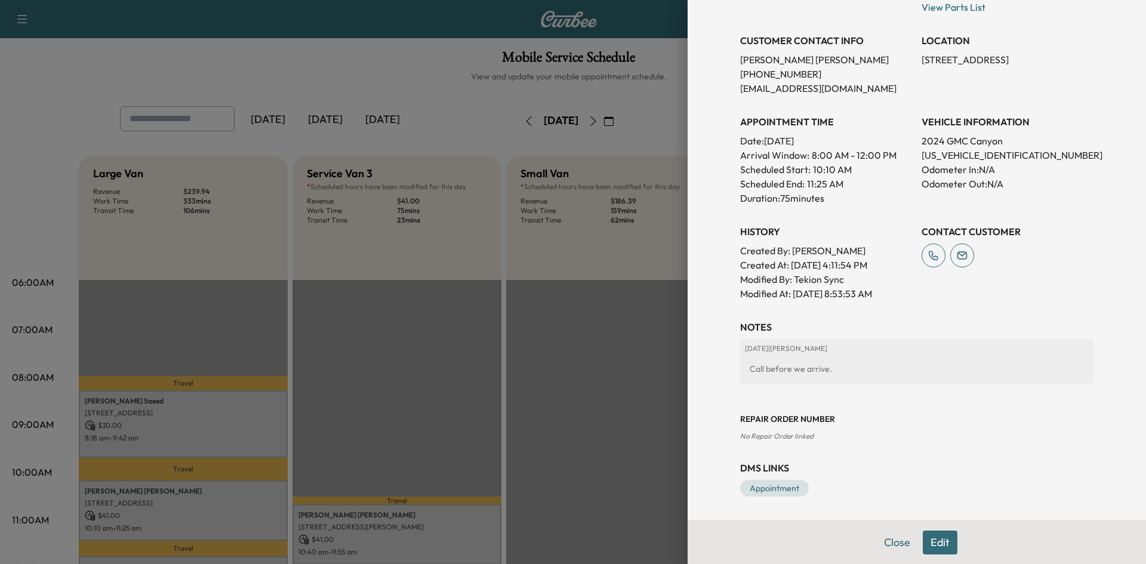
scroll to position [0, 0]
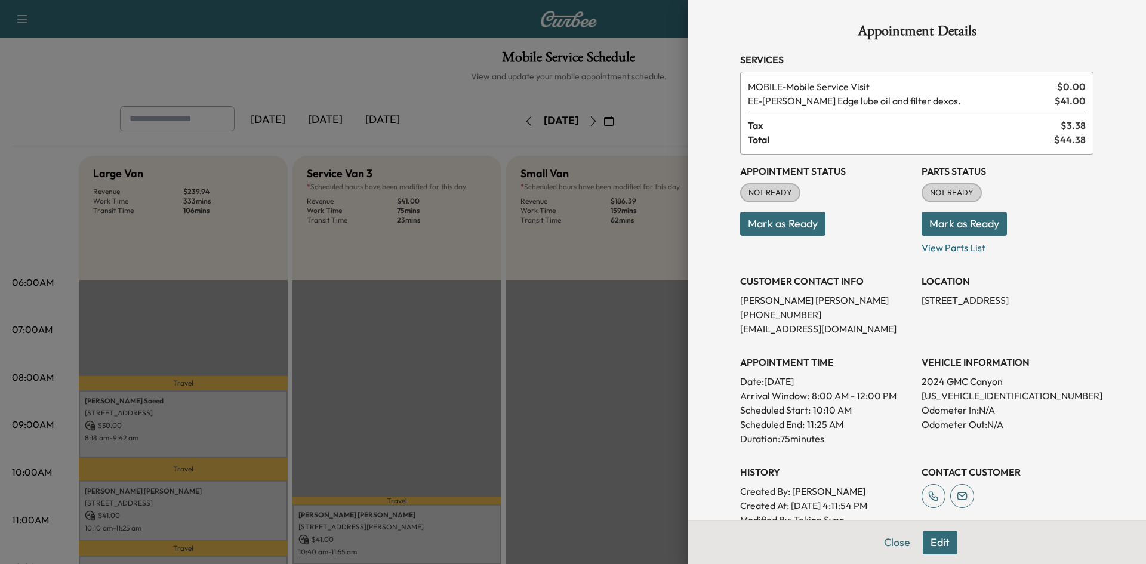
click at [474, 530] on div at bounding box center [573, 282] width 1146 height 564
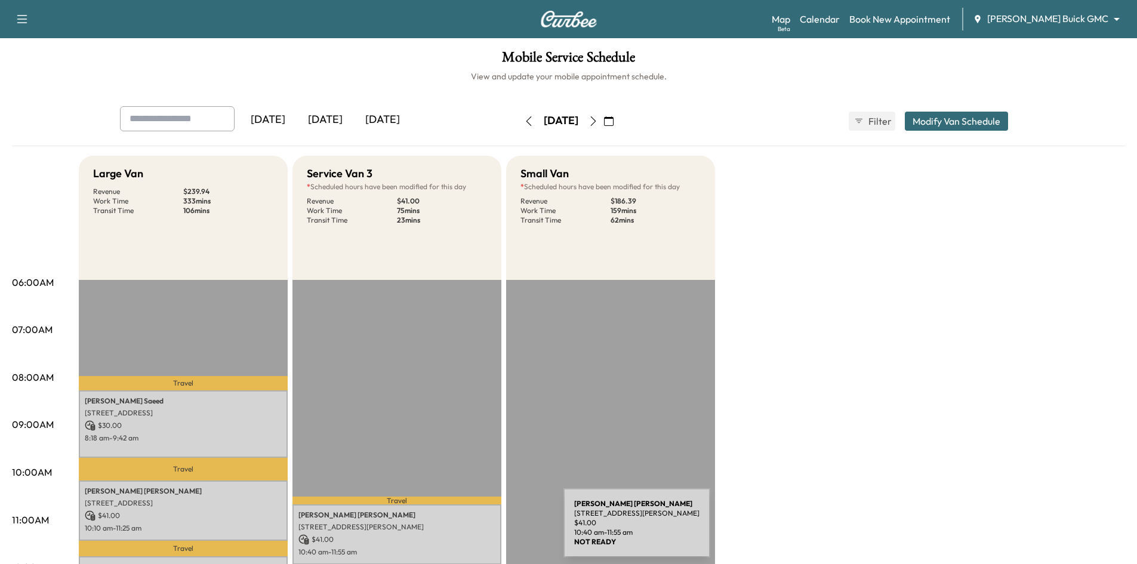
click at [474, 530] on div "[PERSON_NAME] [STREET_ADDRESS][PERSON_NAME] $ 41.00 10:40 am - 11:55 am" at bounding box center [396, 534] width 209 height 60
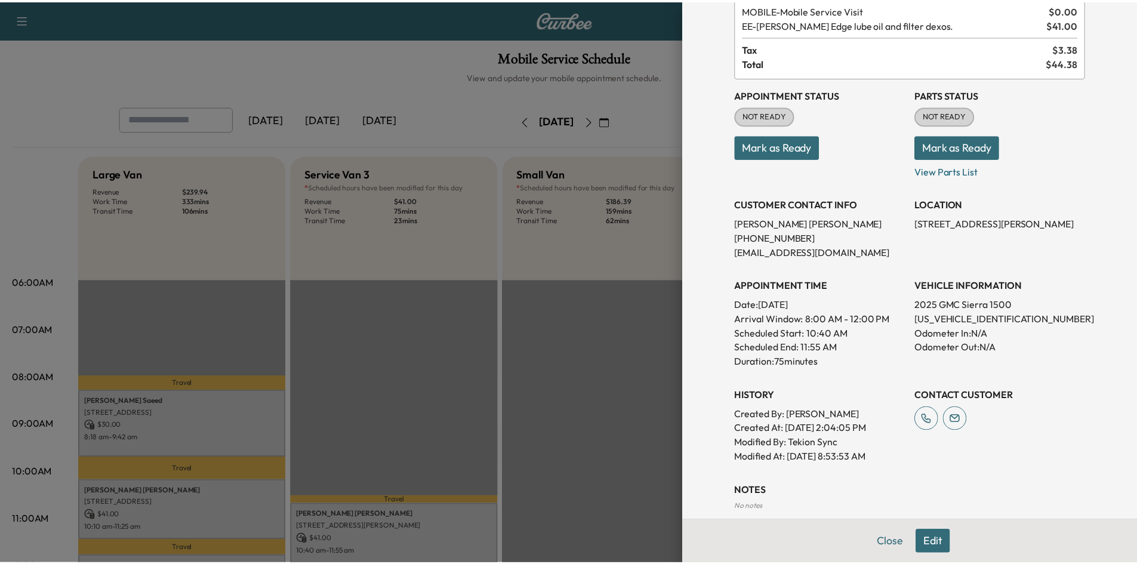
scroll to position [76, 0]
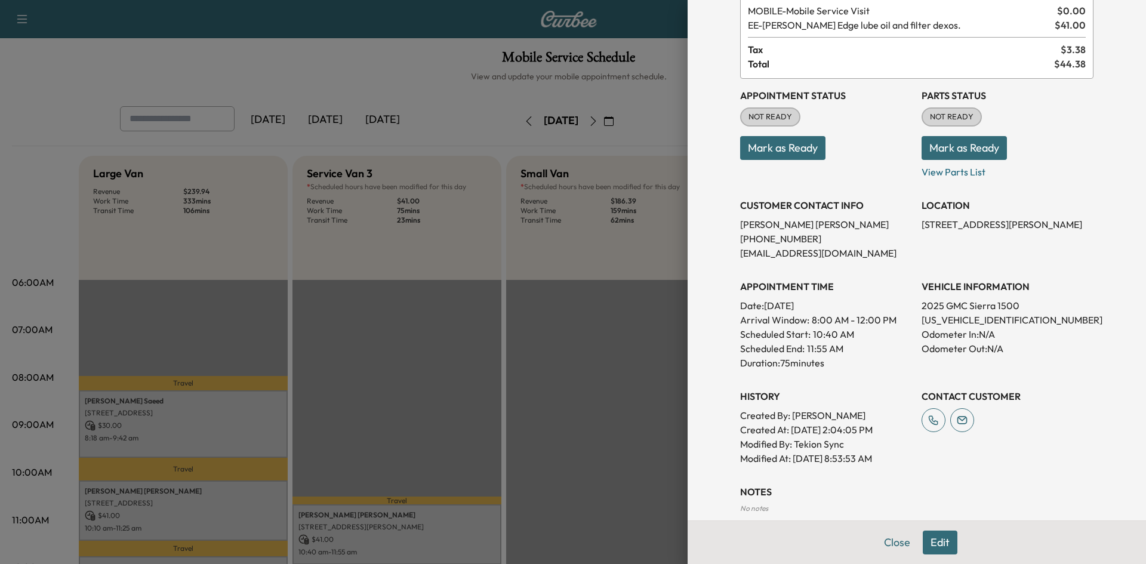
click at [430, 405] on div at bounding box center [573, 282] width 1146 height 564
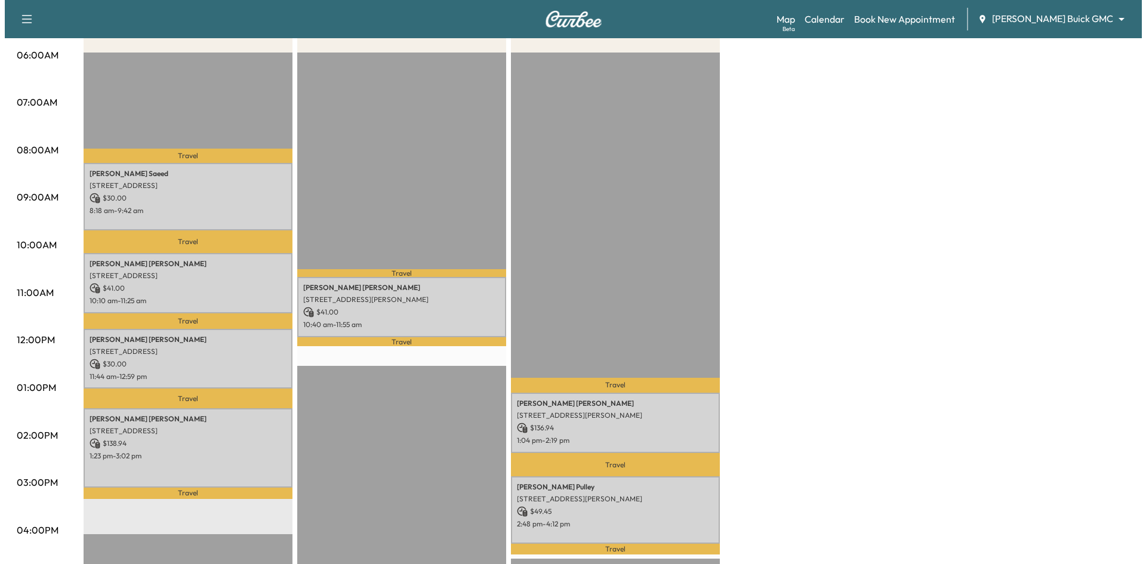
scroll to position [239, 0]
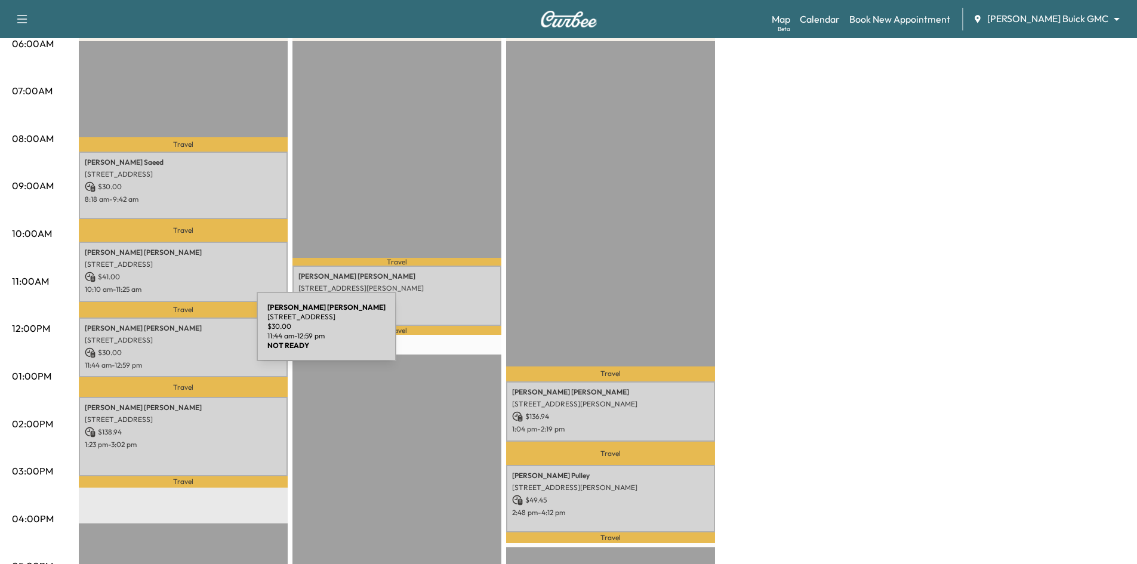
click at [168, 335] on p "[STREET_ADDRESS]" at bounding box center [183, 340] width 197 height 10
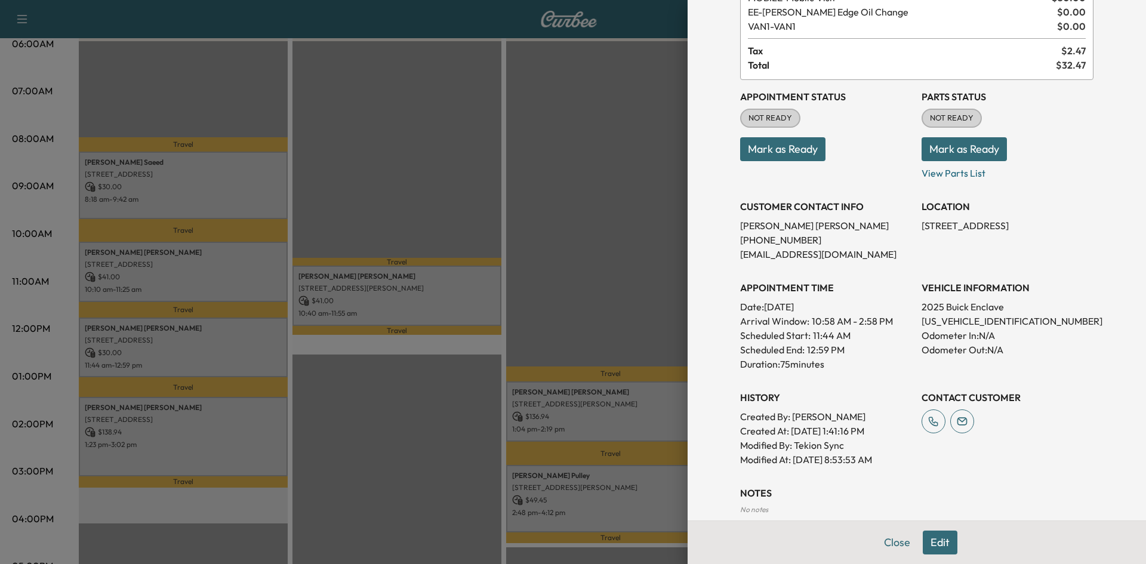
scroll to position [179, 0]
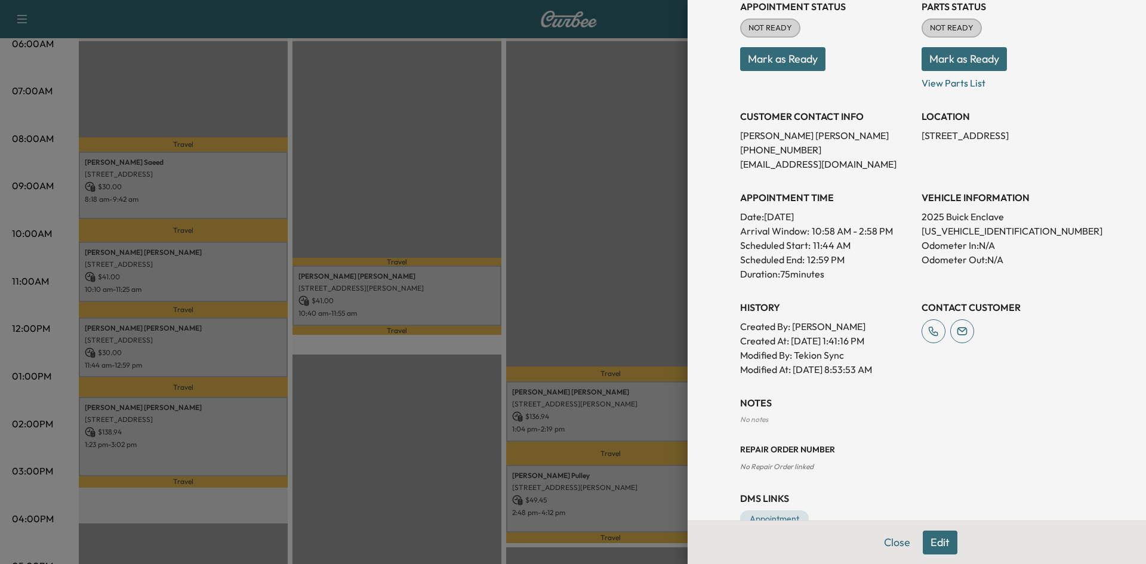
click at [229, 447] on div at bounding box center [573, 282] width 1146 height 564
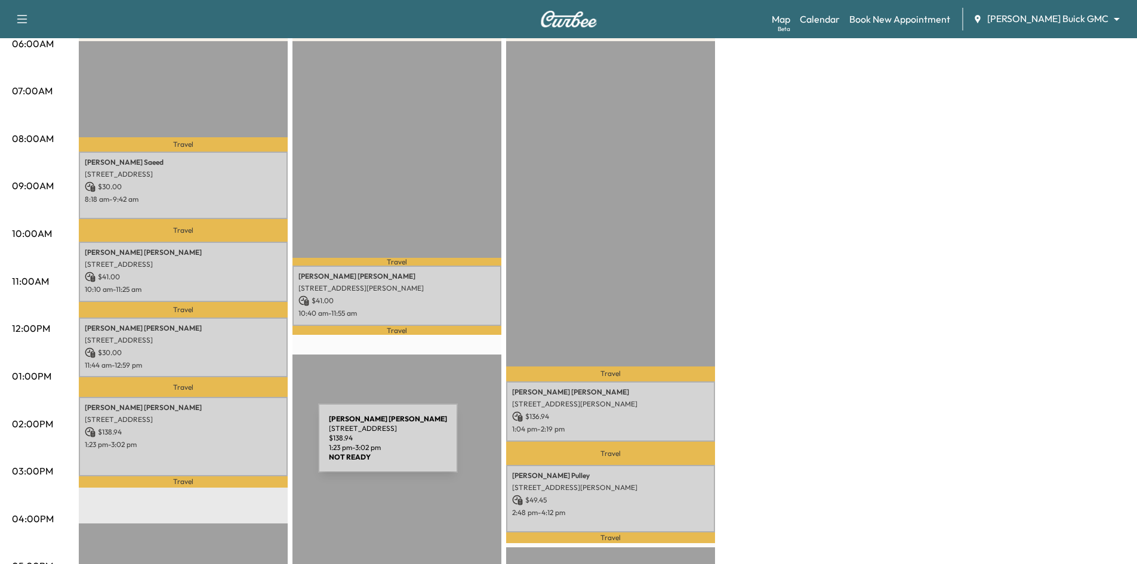
click at [229, 445] on div "[PERSON_NAME] [STREET_ADDRESS][PERSON_NAME] $ 138.94 1:23 pm - 3:02 pm" at bounding box center [183, 436] width 209 height 79
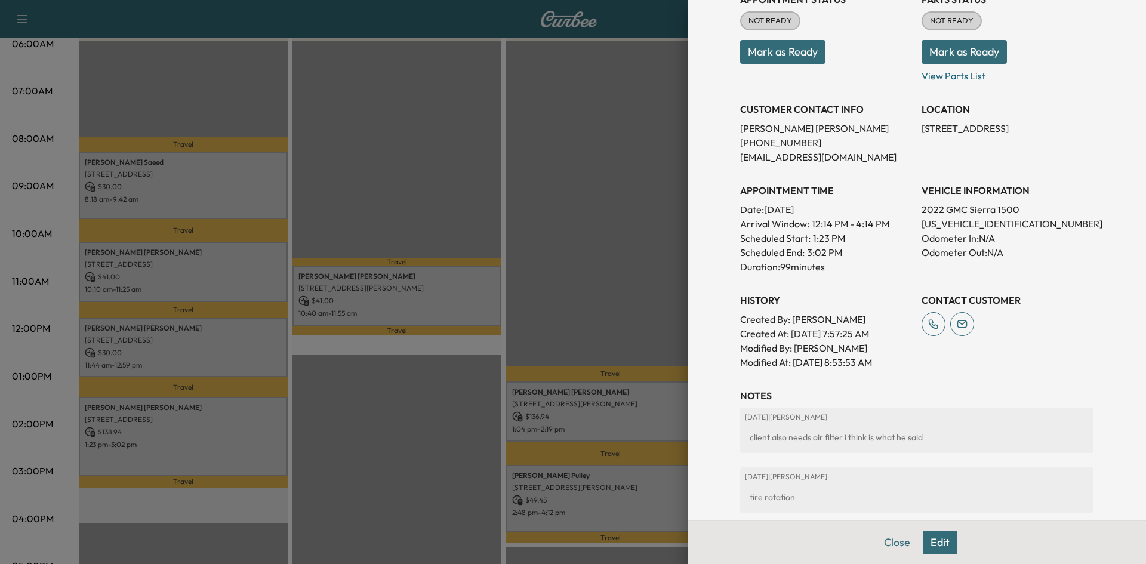
scroll to position [239, 0]
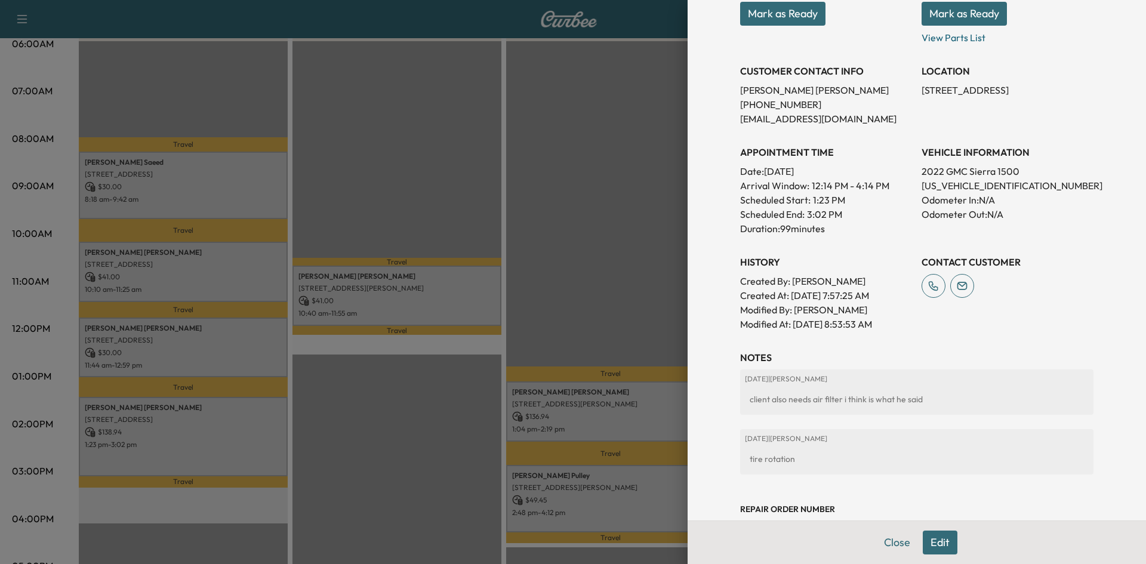
click at [600, 413] on div at bounding box center [573, 282] width 1146 height 564
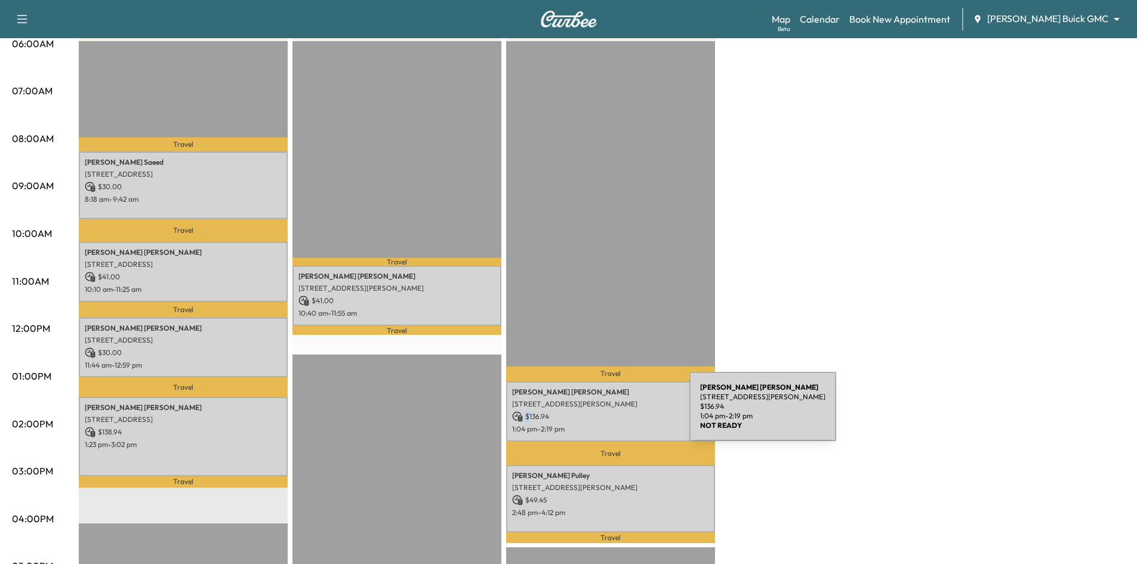
click at [600, 413] on p "$ 136.94" at bounding box center [610, 416] width 197 height 11
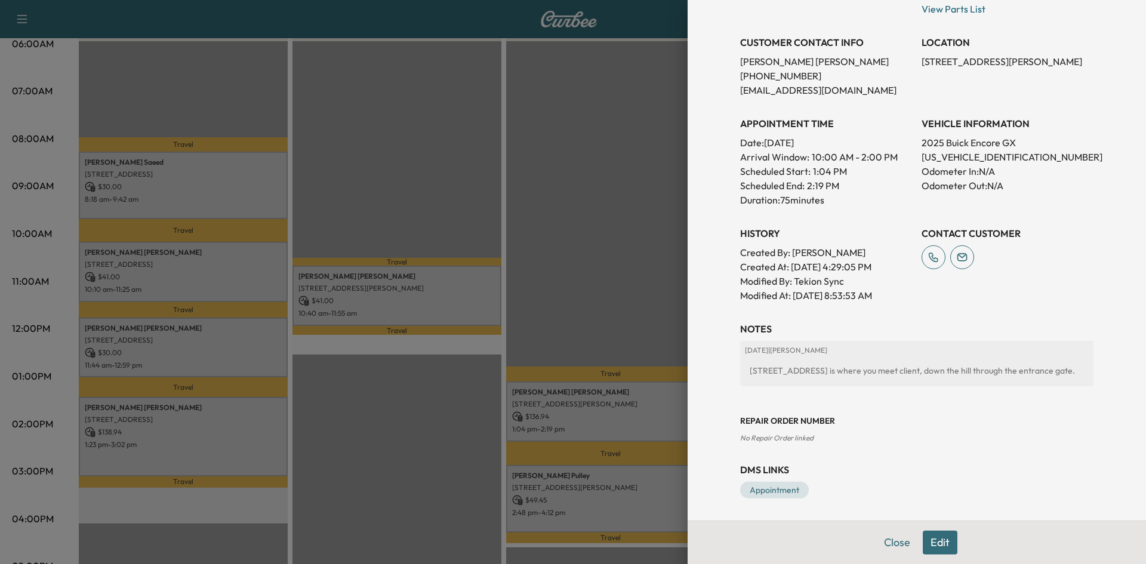
click at [621, 502] on div at bounding box center [573, 282] width 1146 height 564
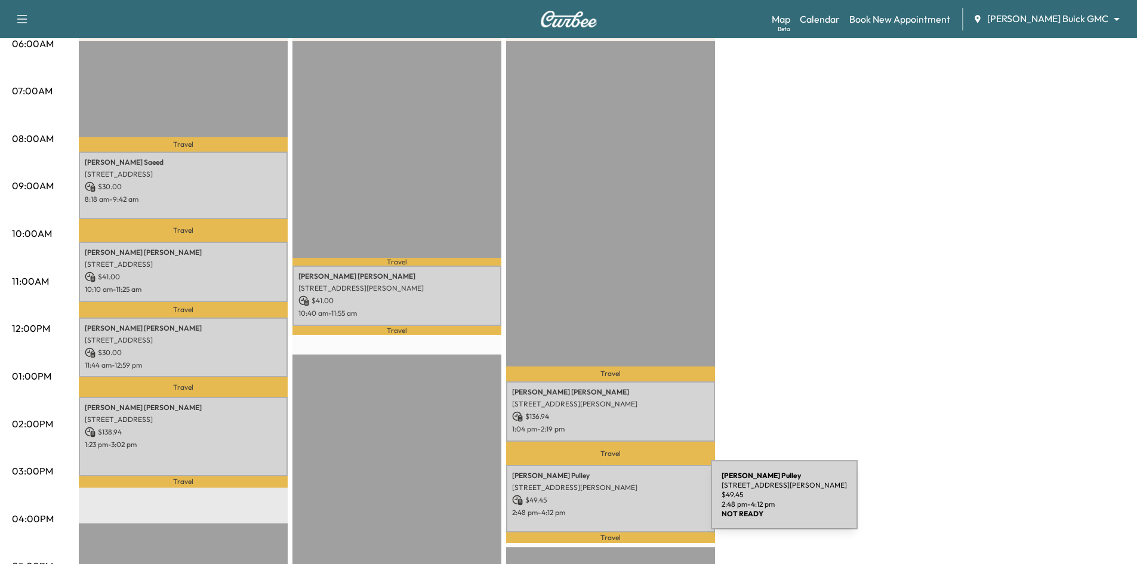
click at [621, 502] on div "[PERSON_NAME] [STREET_ADDRESS][PERSON_NAME] $ 49.45 2:48 pm - 4:12 pm" at bounding box center [610, 498] width 209 height 67
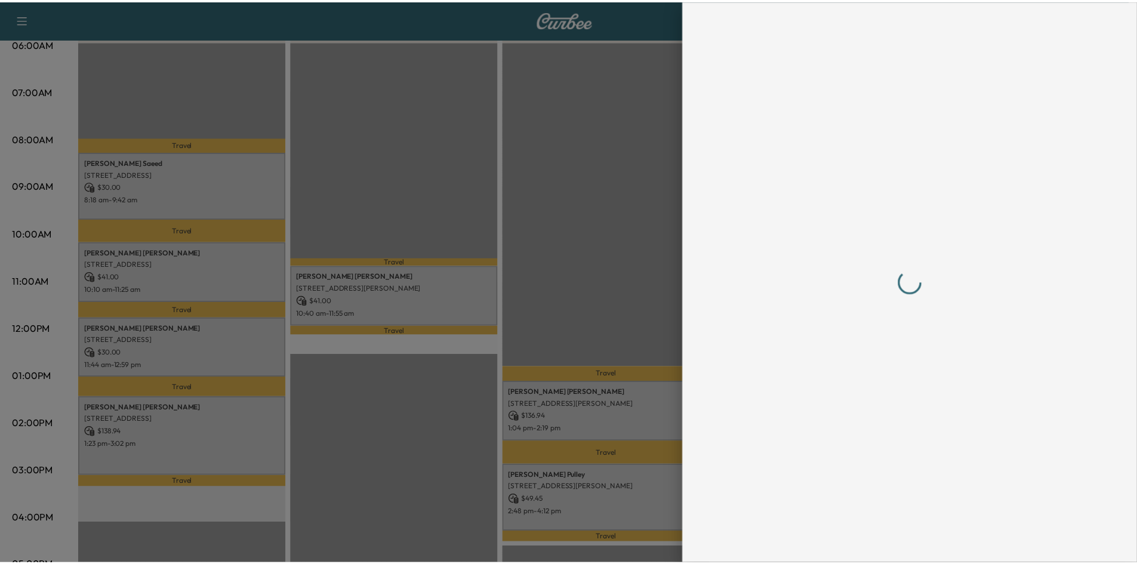
scroll to position [0, 0]
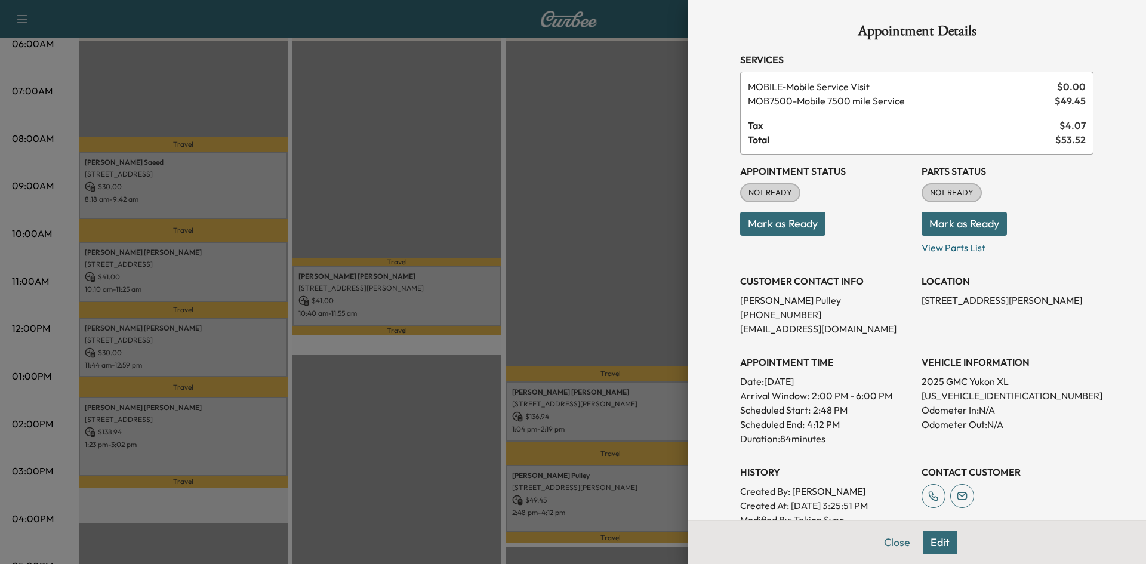
click at [430, 175] on div at bounding box center [573, 282] width 1146 height 564
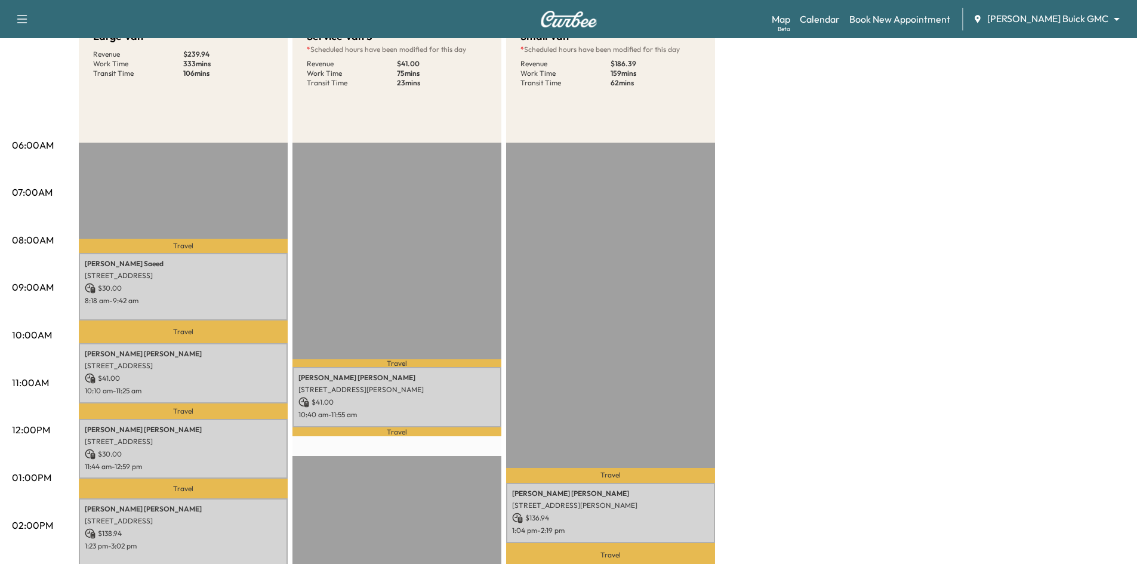
scroll to position [60, 0]
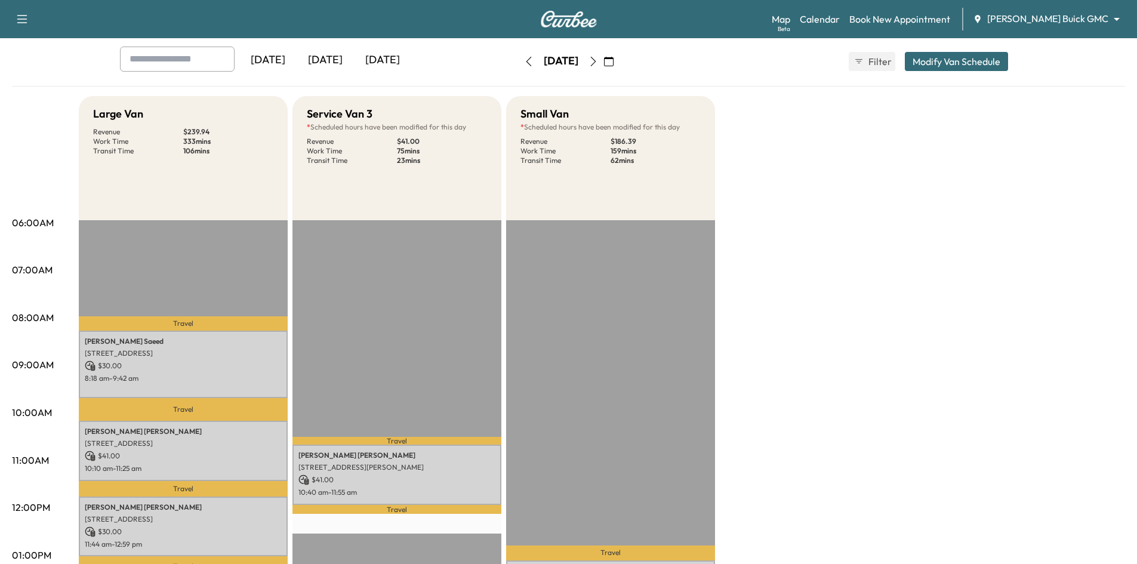
click at [331, 63] on div "[DATE]" at bounding box center [325, 60] width 57 height 27
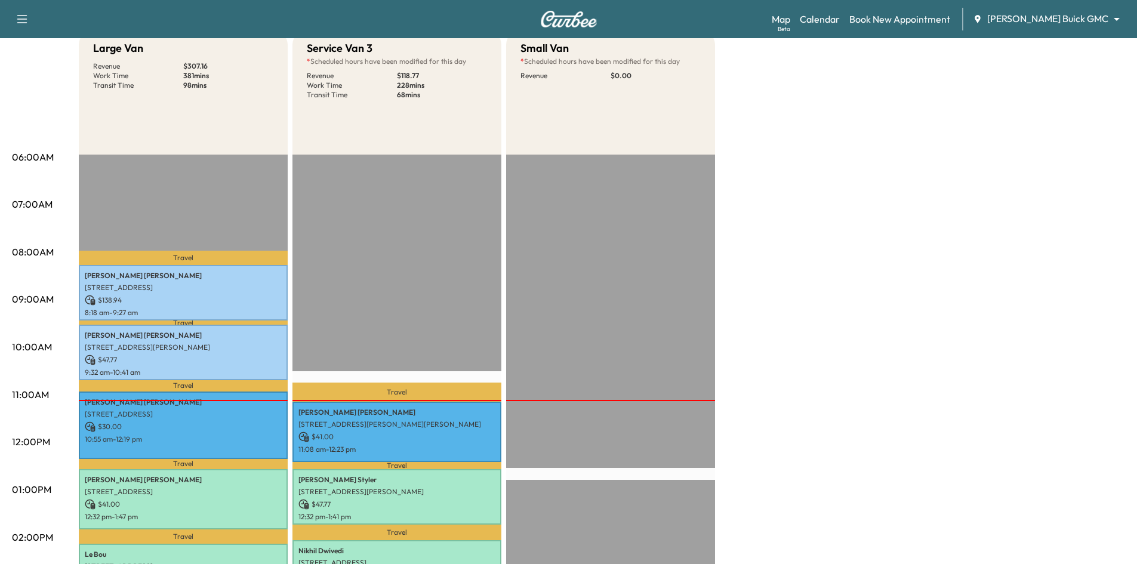
scroll to position [239, 0]
